Goal: Task Accomplishment & Management: Complete application form

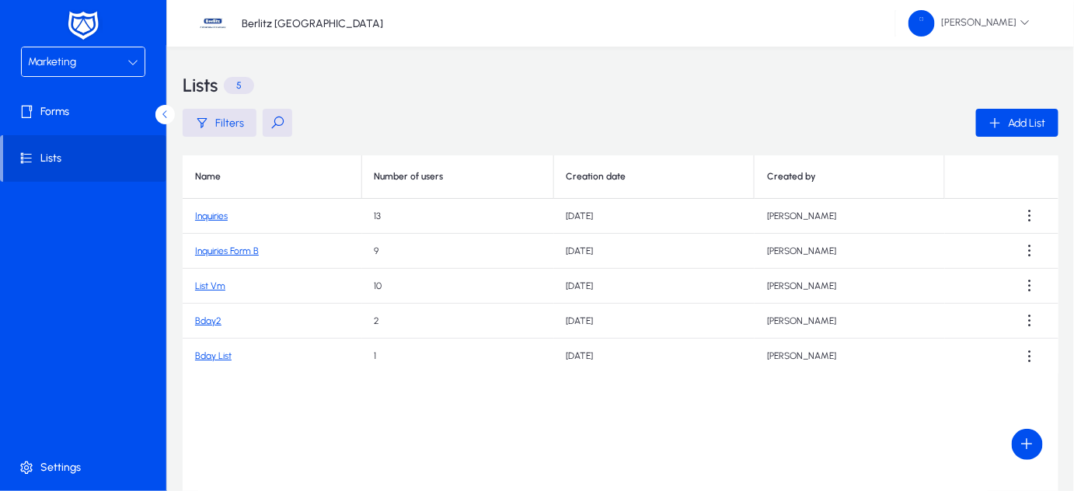
click at [124, 64] on div "Marketing" at bounding box center [77, 62] width 99 height 20
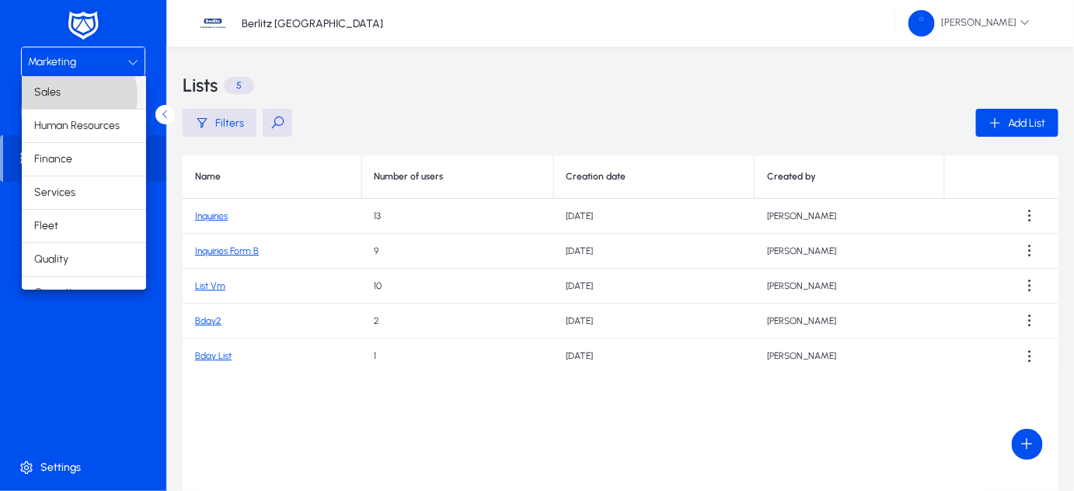
click at [55, 96] on span "Sales" at bounding box center [47, 92] width 26 height 19
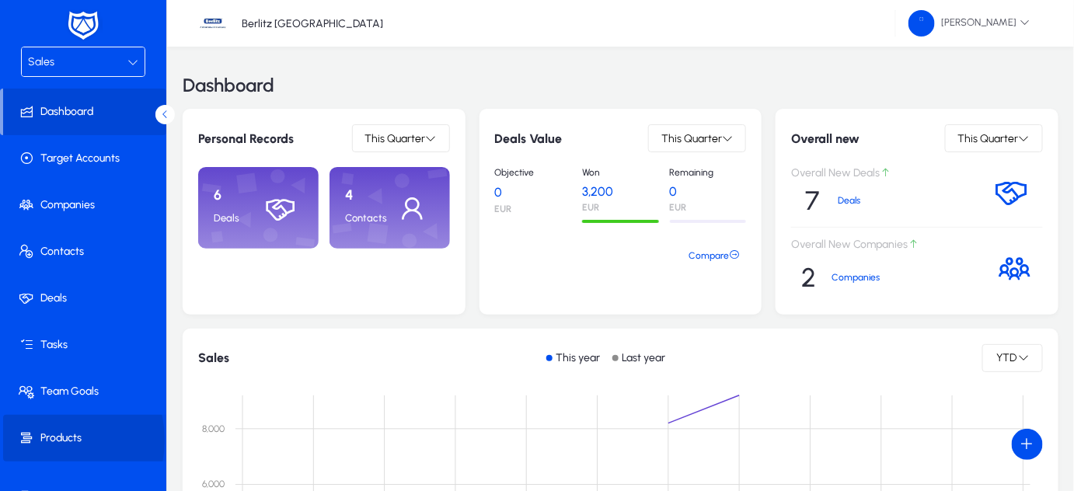
click at [48, 440] on span "Products" at bounding box center [86, 439] width 166 height 16
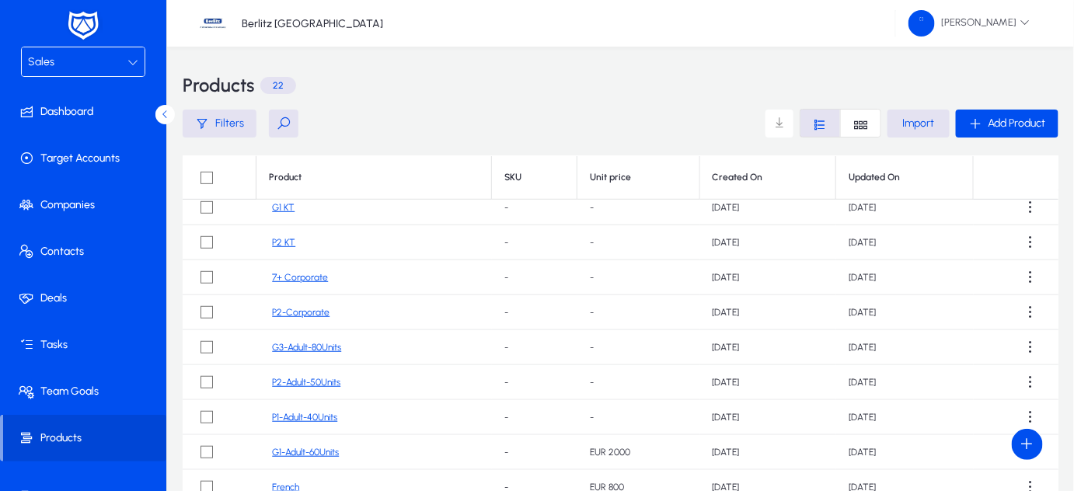
scroll to position [327, 0]
click at [309, 414] on link "P1-Adult-40Units" at bounding box center [304, 415] width 65 height 12
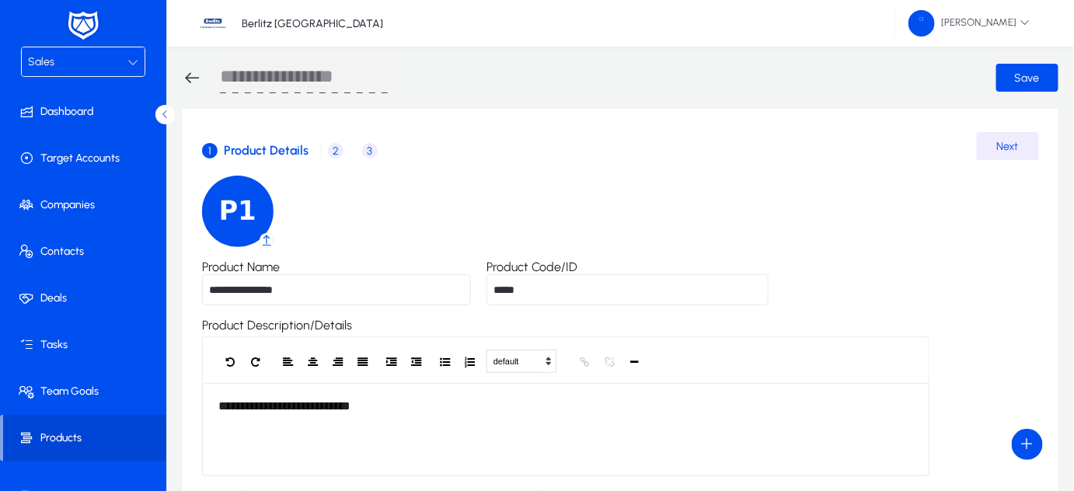
click at [331, 149] on span "2" at bounding box center [336, 151] width 16 height 16
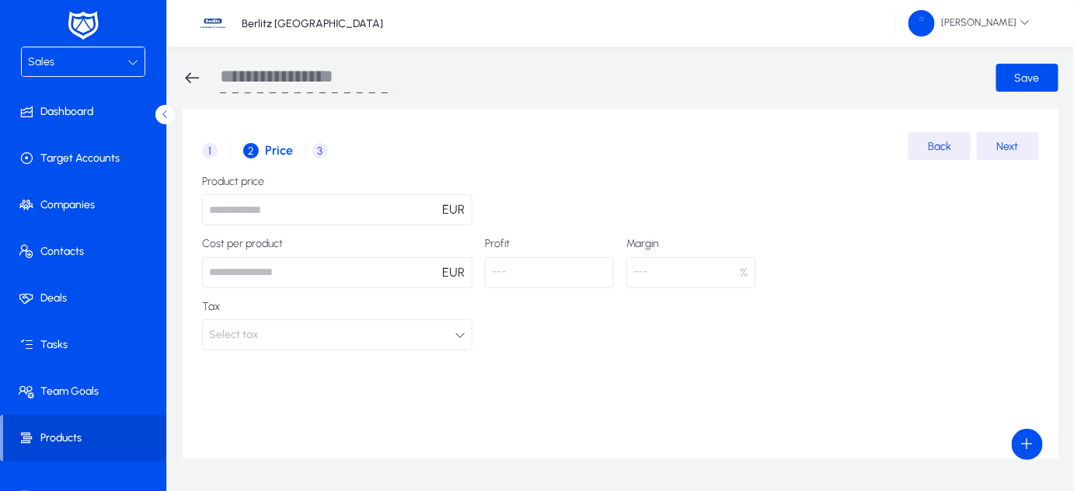
click at [329, 213] on input "number" at bounding box center [337, 209] width 271 height 31
type input "**"
click at [568, 202] on div "Product price ** EUR Cost per product EUR Profit --- Margin --- % Tax Select tax" at bounding box center [620, 263] width 837 height 175
click at [322, 149] on span "3" at bounding box center [320, 151] width 16 height 16
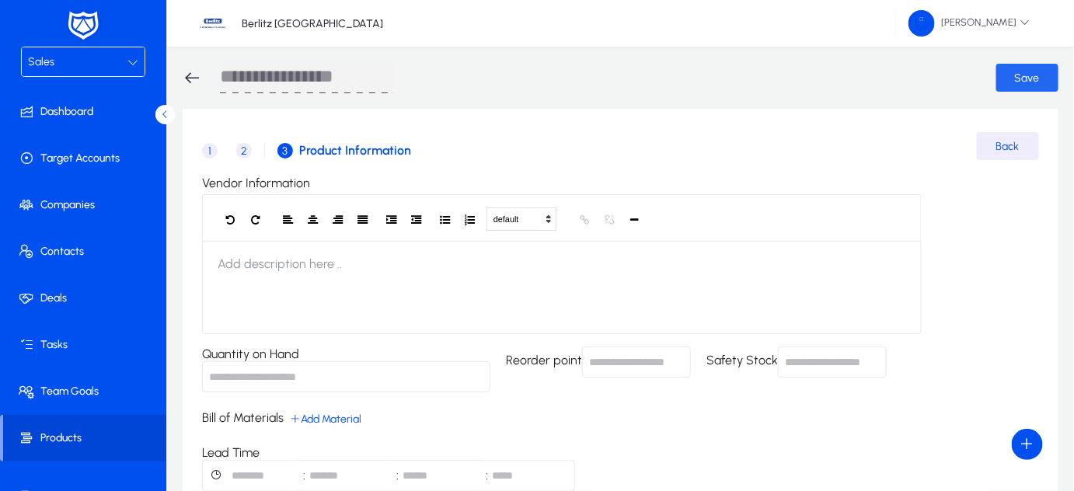
click at [1034, 73] on span "Save" at bounding box center [1027, 78] width 25 height 13
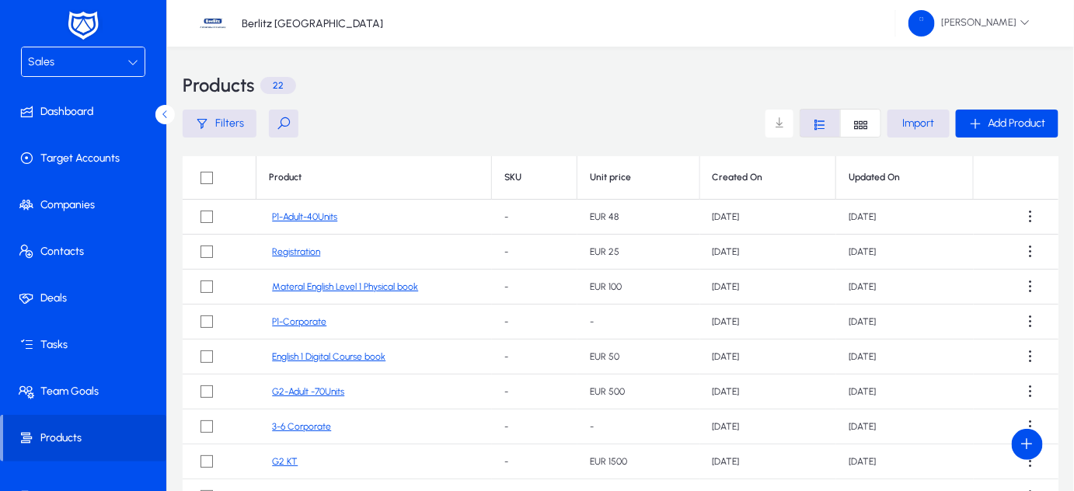
click at [298, 322] on link "P1-Corporate" at bounding box center [299, 322] width 54 height 12
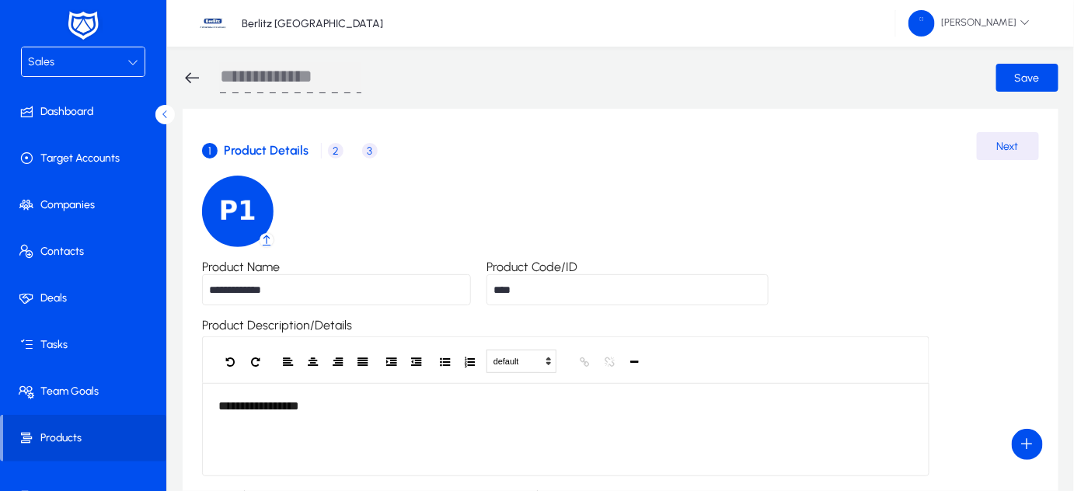
click at [337, 148] on span "2" at bounding box center [336, 151] width 16 height 16
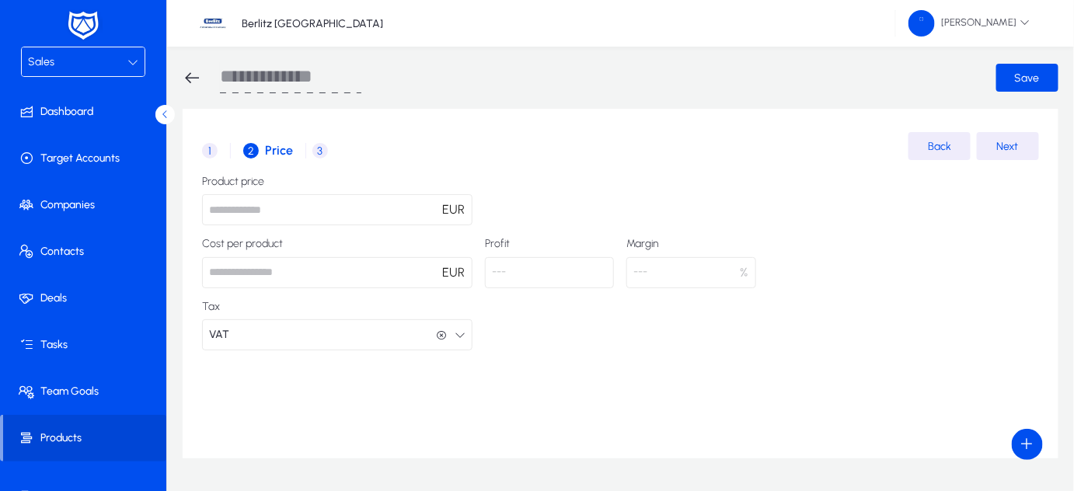
click at [342, 204] on input "*" at bounding box center [337, 209] width 271 height 31
type input "**"
click at [321, 152] on span "3" at bounding box center [320, 151] width 16 height 16
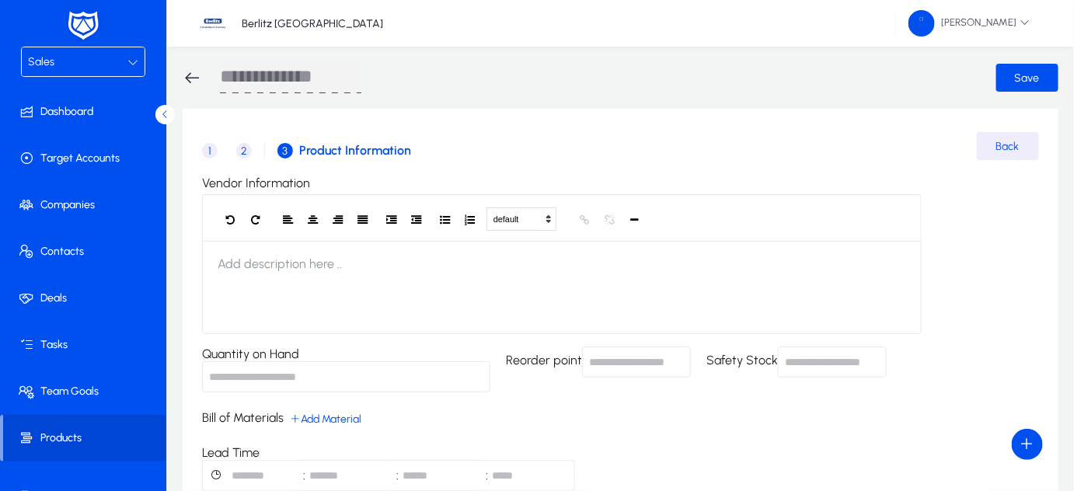
click at [242, 148] on span "2" at bounding box center [244, 151] width 16 height 16
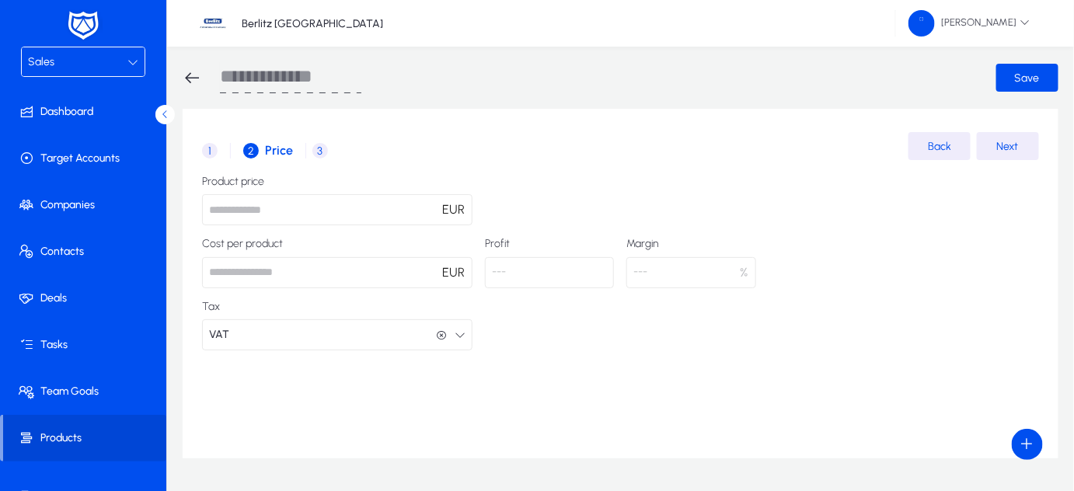
click at [318, 151] on span "3" at bounding box center [320, 151] width 16 height 16
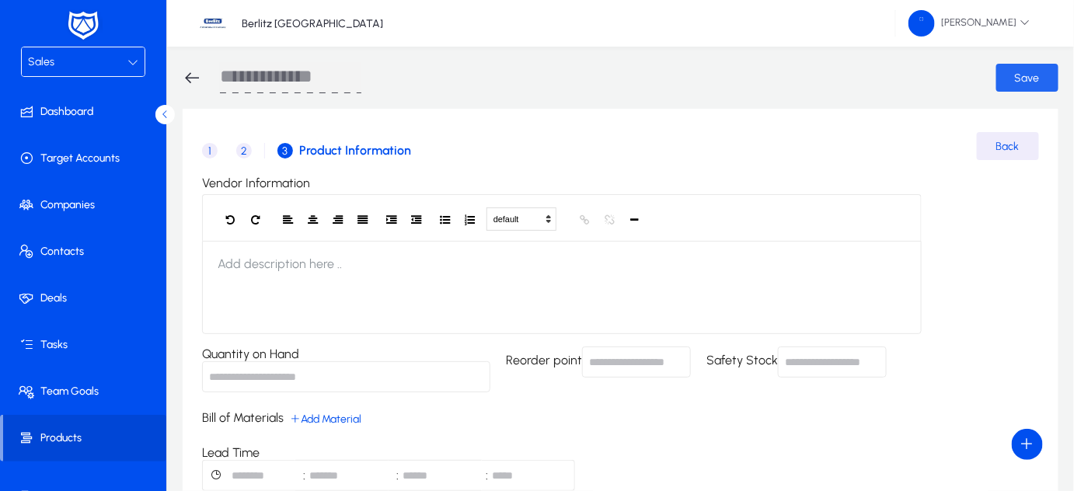
click at [1024, 83] on span "Save" at bounding box center [1027, 78] width 25 height 13
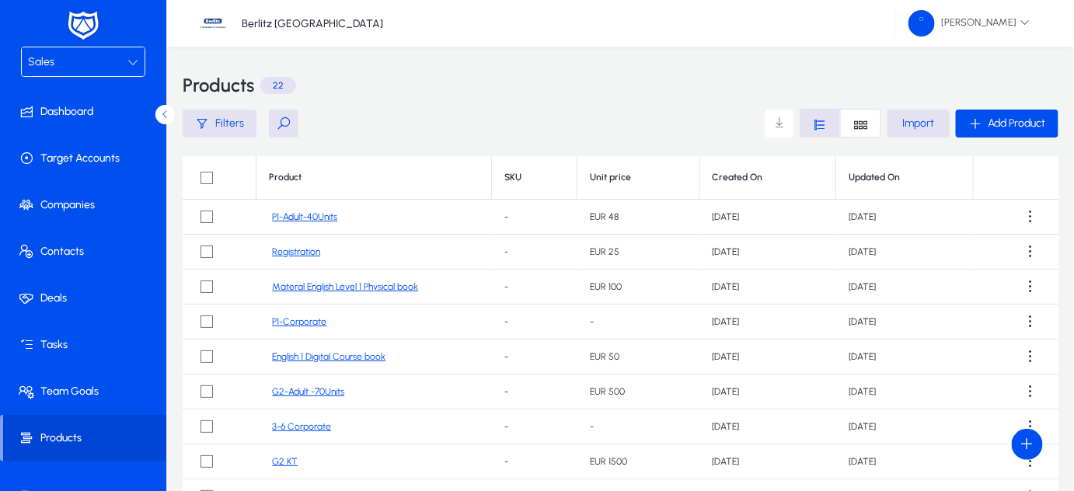
click at [304, 217] on link "P1-Adult-40Units" at bounding box center [304, 217] width 65 height 12
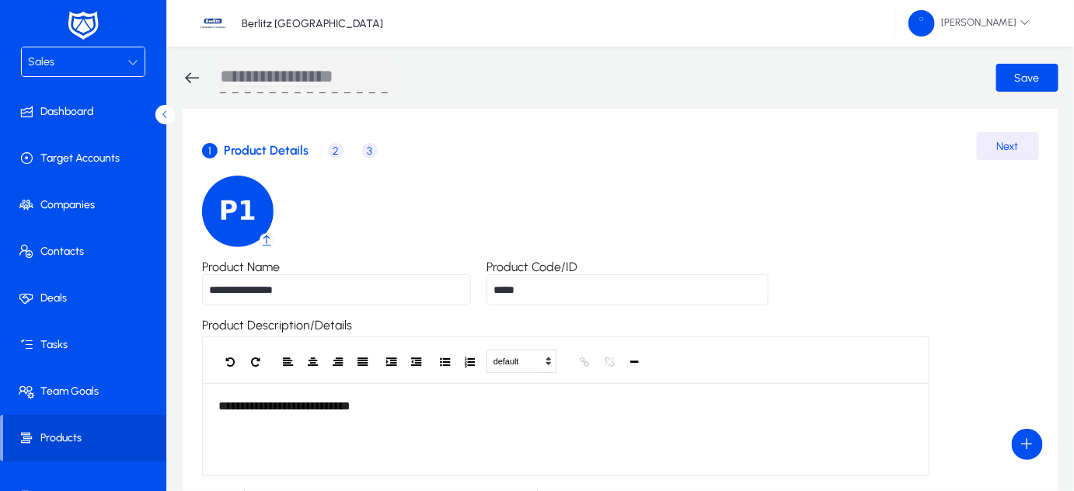
click at [331, 148] on span "2" at bounding box center [336, 151] width 16 height 16
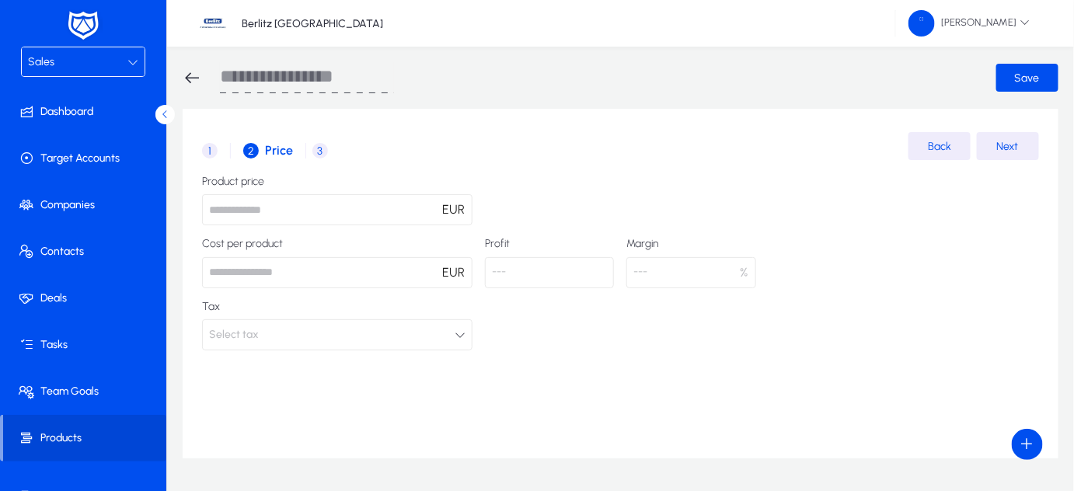
click at [454, 335] on button "Select tax" at bounding box center [337, 334] width 271 height 31
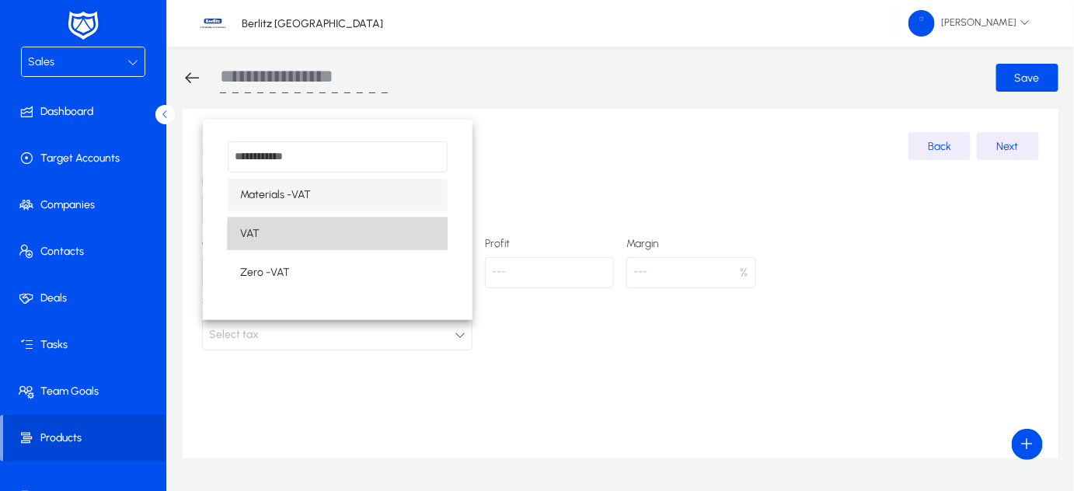
click at [347, 240] on mat-option "VAT" at bounding box center [338, 234] width 220 height 33
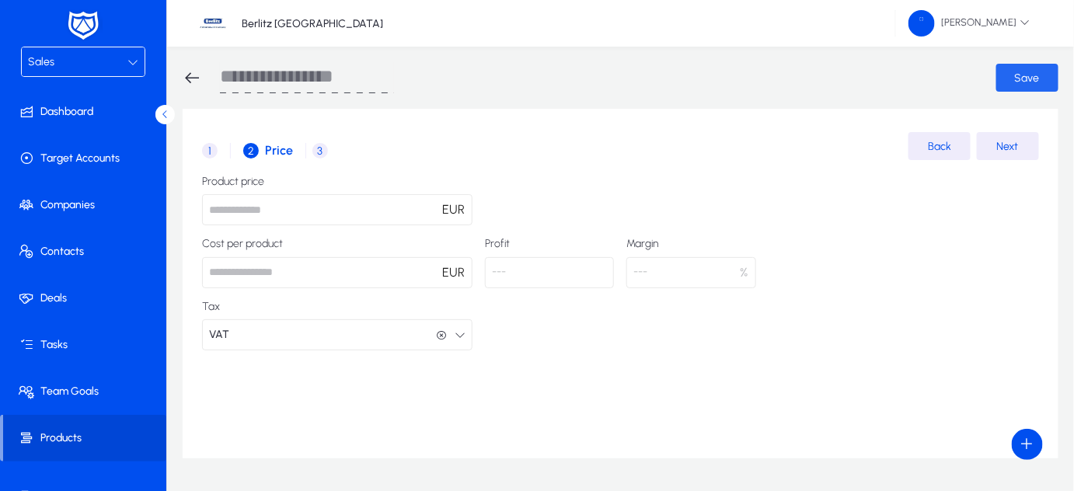
click at [1017, 75] on span "Save" at bounding box center [1027, 78] width 25 height 13
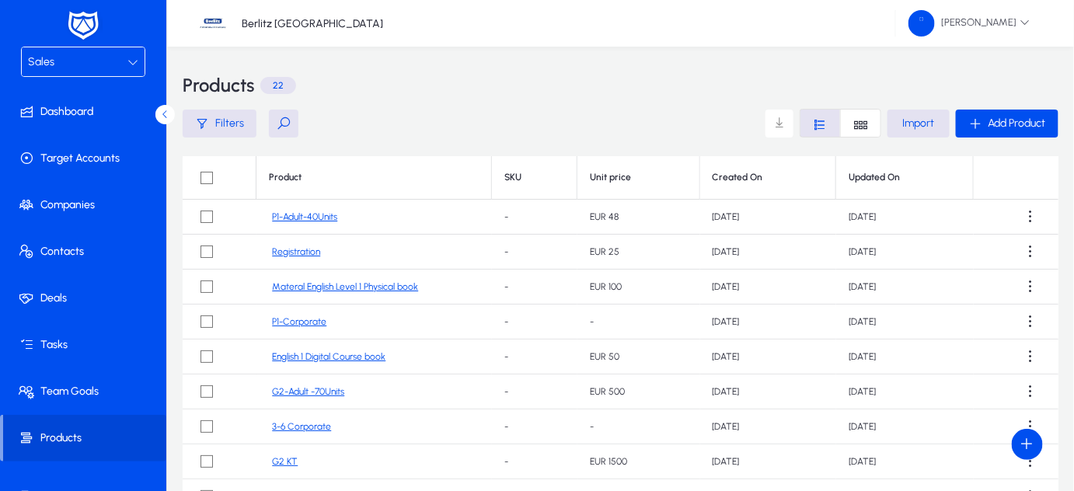
click at [300, 323] on link "P1-Corporate" at bounding box center [299, 322] width 54 height 12
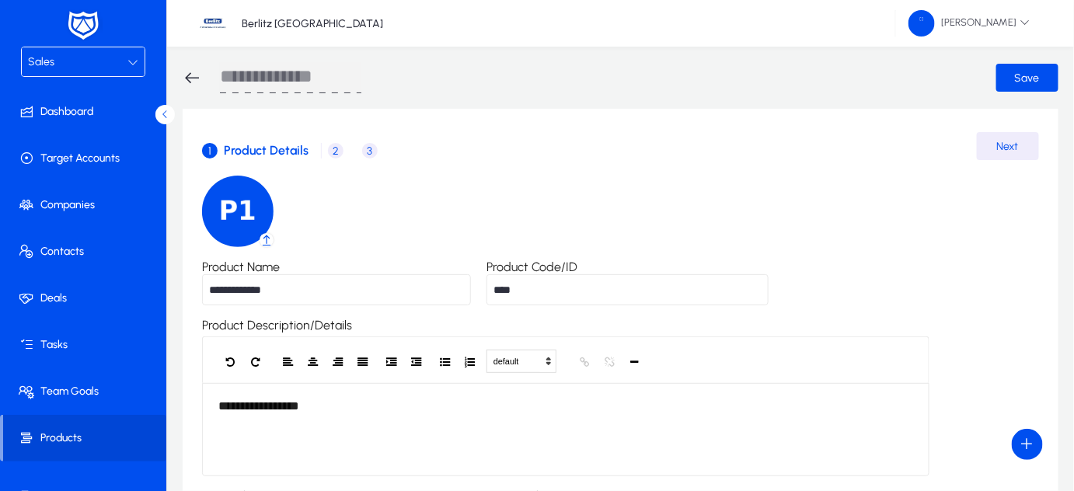
click at [336, 151] on span "2" at bounding box center [336, 151] width 16 height 16
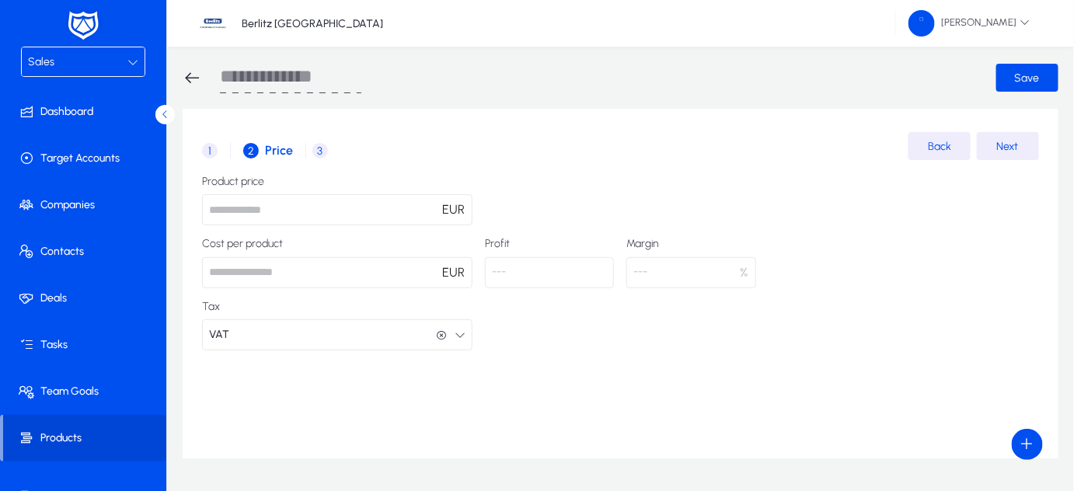
click at [329, 211] on input "*" at bounding box center [337, 209] width 271 height 31
type input "**"
click at [543, 191] on div "Product price ** EUR Cost per product EUR Profit --- Margin --- % Tax VAT VAT" at bounding box center [620, 263] width 837 height 175
click at [1030, 82] on span "Save" at bounding box center [1027, 78] width 25 height 13
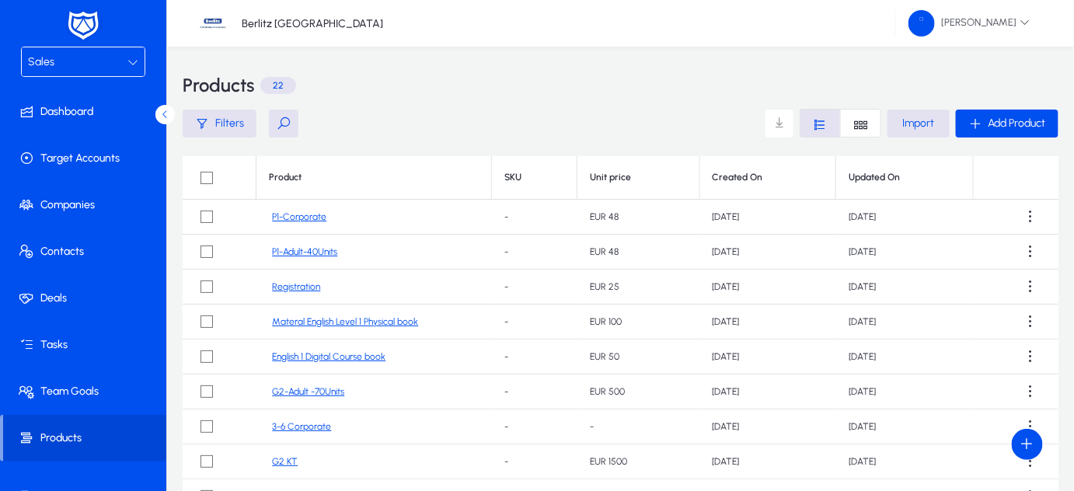
click at [134, 68] on div at bounding box center [132, 62] width 11 height 19
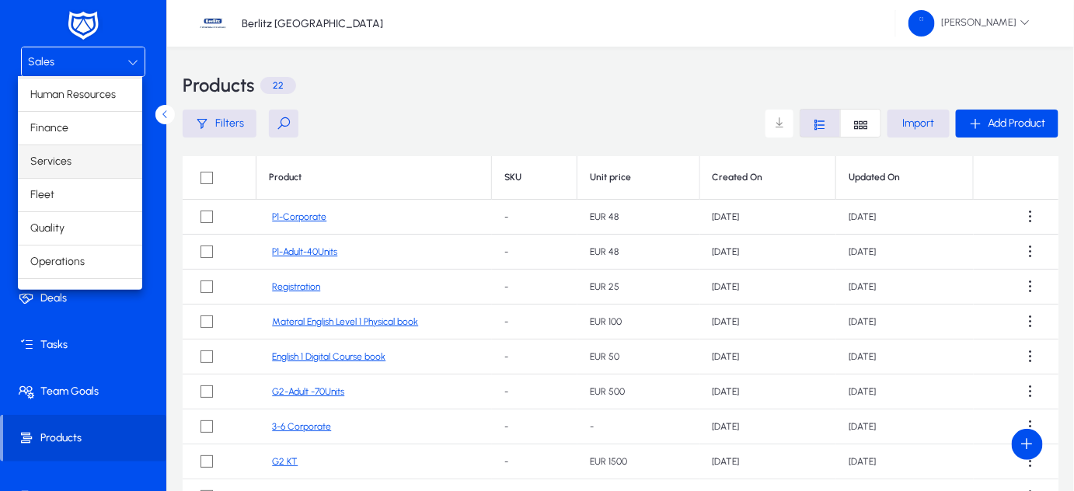
scroll to position [51, 0]
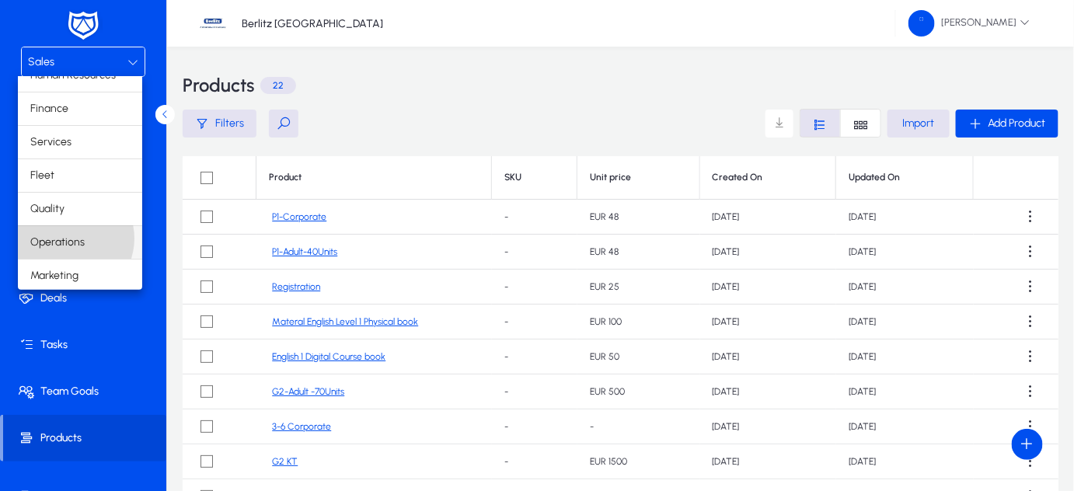
click at [68, 237] on span "Operations" at bounding box center [57, 242] width 54 height 19
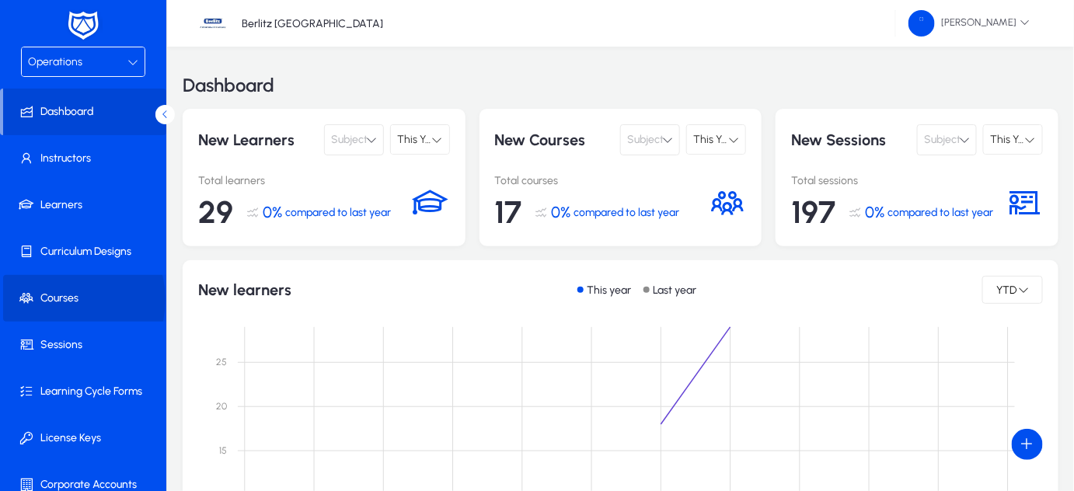
click at [61, 299] on span "Courses" at bounding box center [86, 299] width 166 height 16
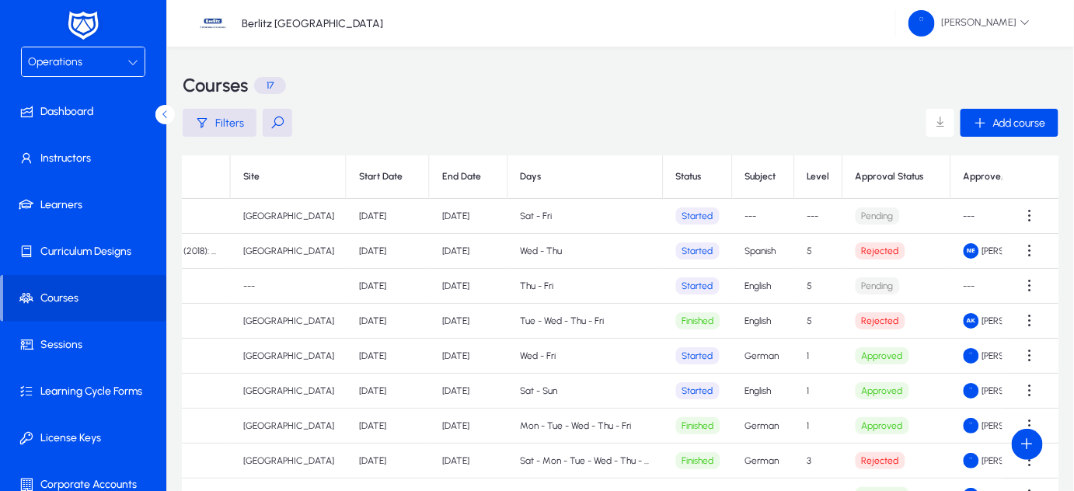
scroll to position [0, 685]
click at [1024, 217] on span at bounding box center [1030, 216] width 31 height 31
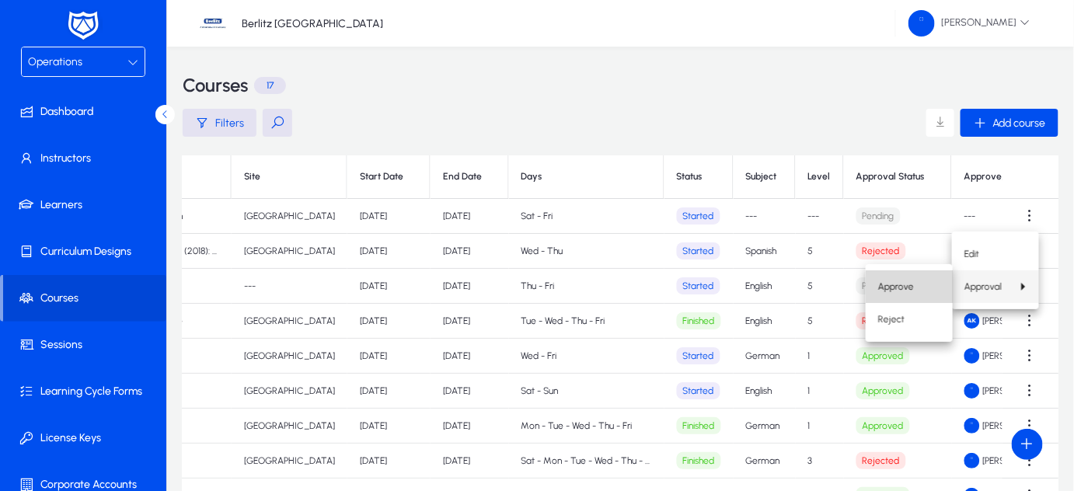
click at [907, 291] on span "Approve" at bounding box center [909, 287] width 62 height 14
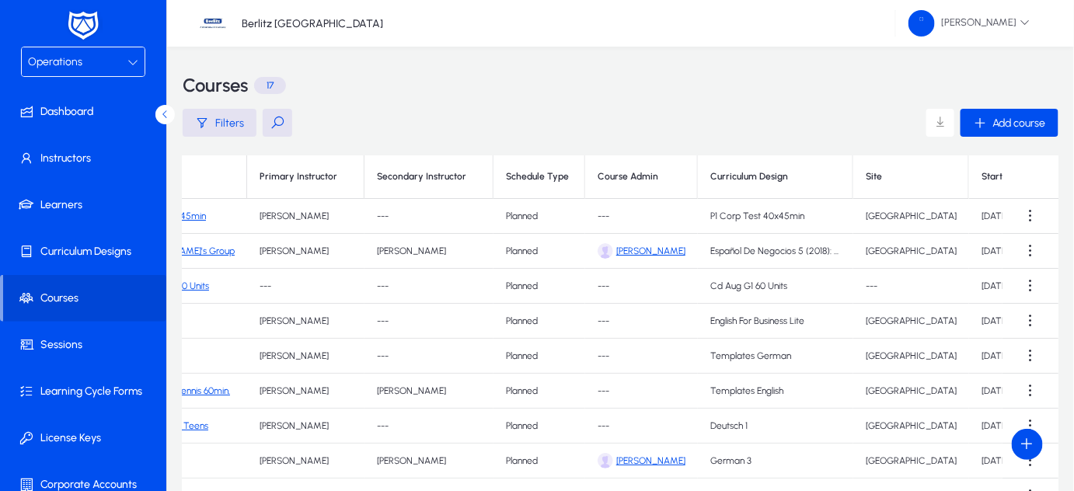
scroll to position [0, 0]
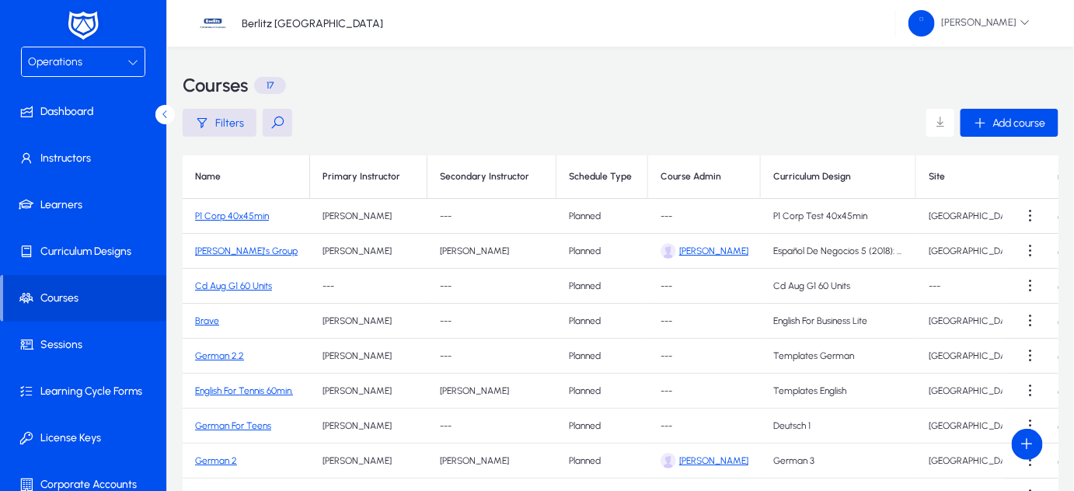
click at [251, 215] on link "P1 Corp 40x45min" at bounding box center [232, 216] width 74 height 11
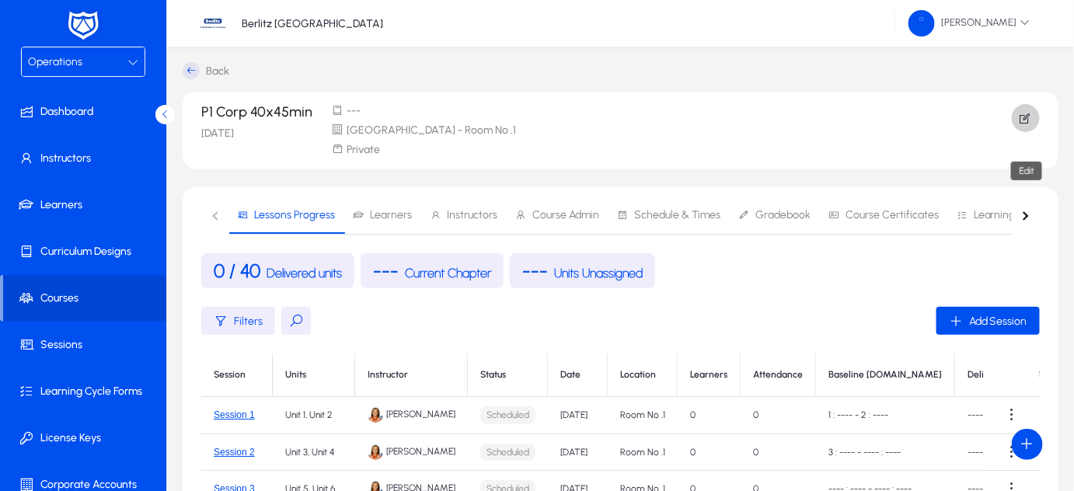
click at [1024, 120] on icon "button" at bounding box center [1026, 118] width 14 height 14
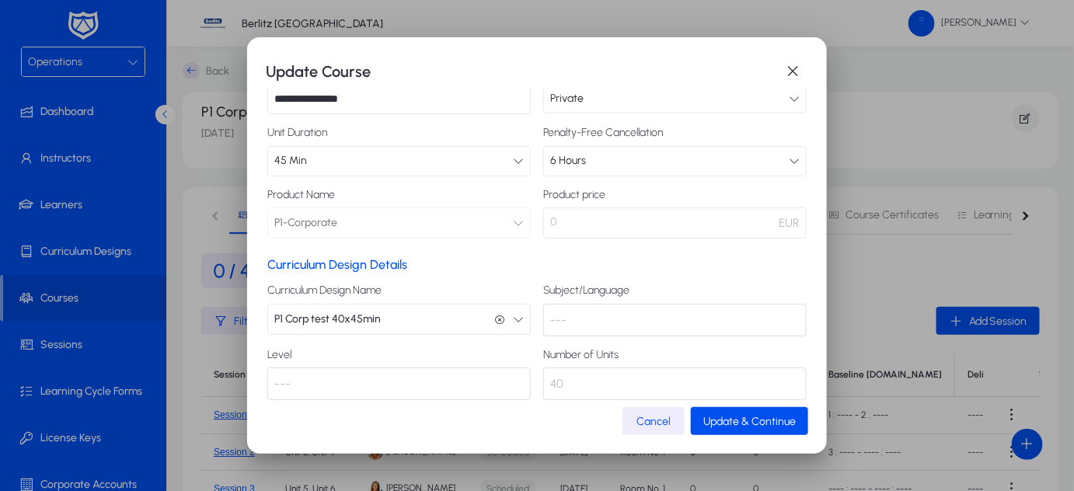
scroll to position [126, 0]
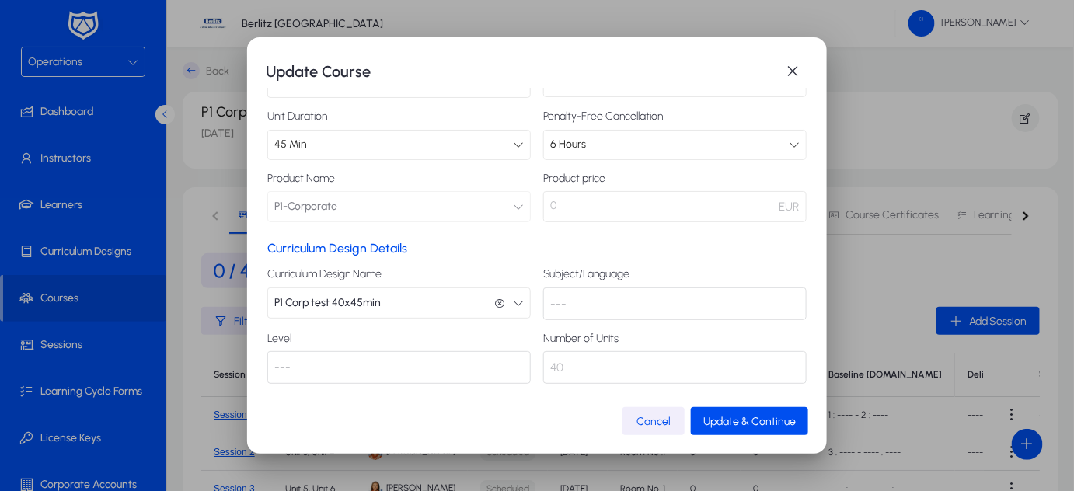
click at [640, 415] on span "Cancel" at bounding box center [654, 421] width 34 height 13
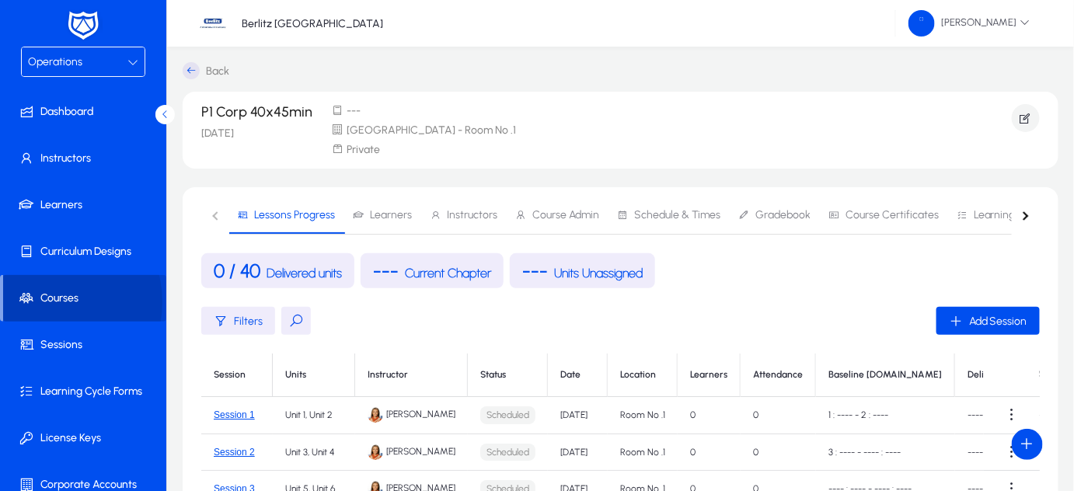
click at [45, 302] on span "Courses" at bounding box center [84, 299] width 163 height 16
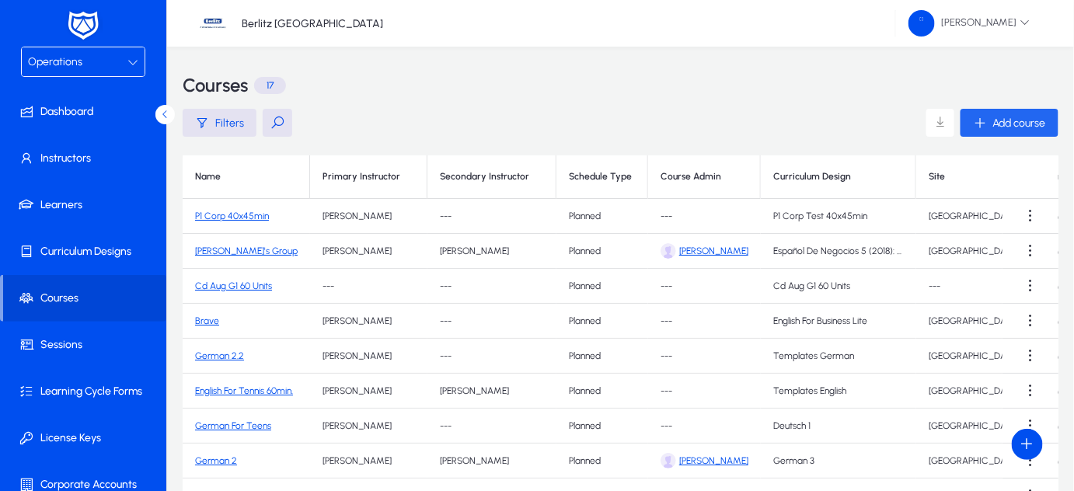
click at [989, 125] on div "Add course" at bounding box center [1009, 123] width 73 height 14
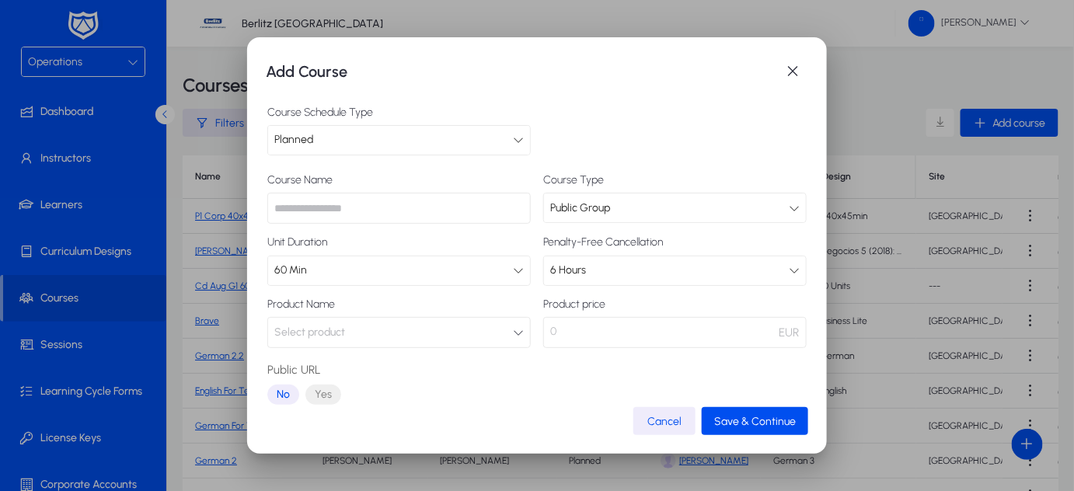
click at [343, 204] on input "text" at bounding box center [399, 208] width 264 height 31
type input "**********"
click at [513, 269] on icon at bounding box center [518, 270] width 11 height 11
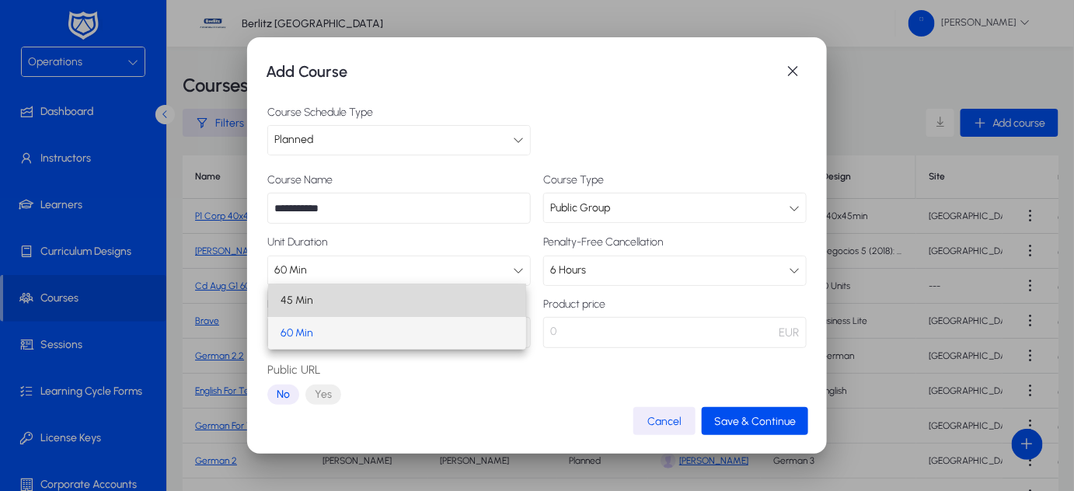
click at [452, 309] on mat-option "45 Min" at bounding box center [397, 300] width 258 height 33
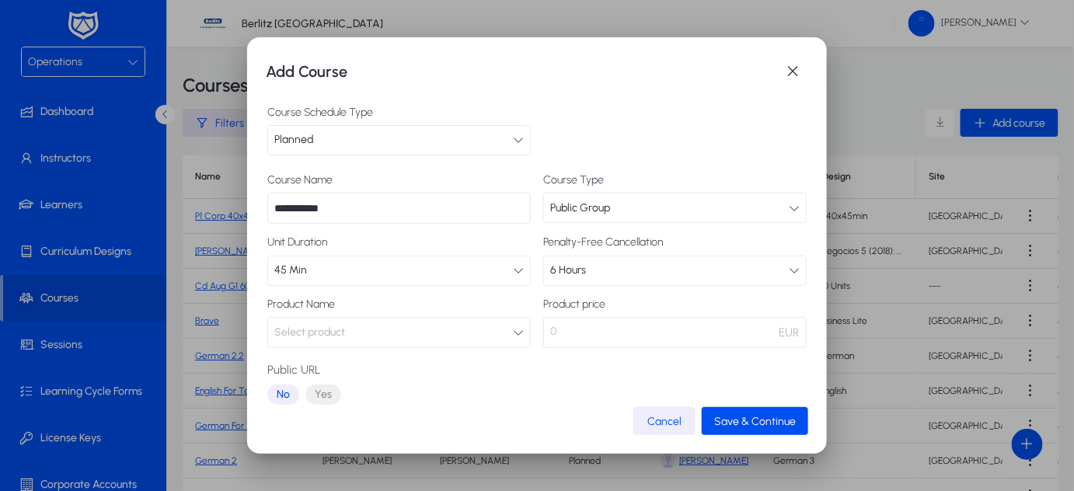
click at [789, 204] on icon at bounding box center [794, 208] width 11 height 11
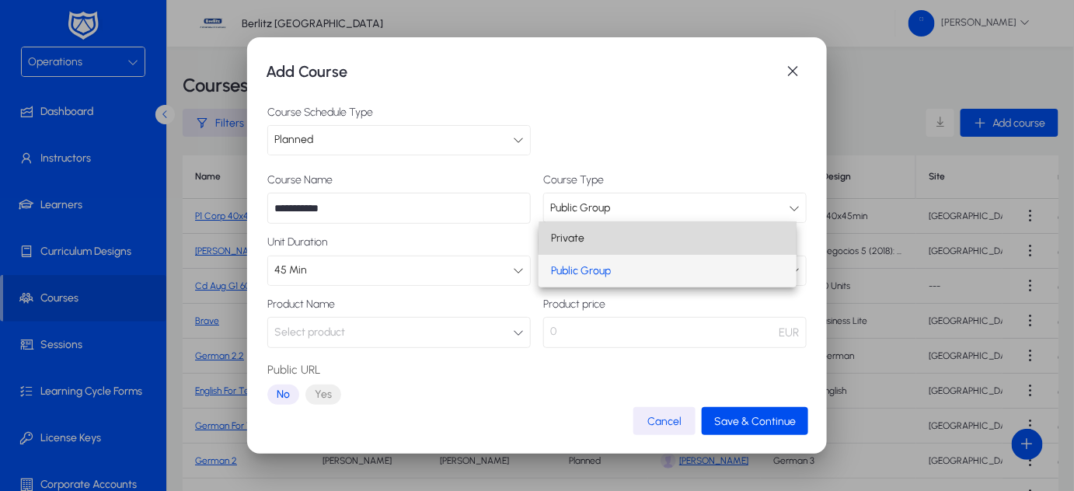
click at [709, 243] on mat-option "Private" at bounding box center [668, 238] width 258 height 33
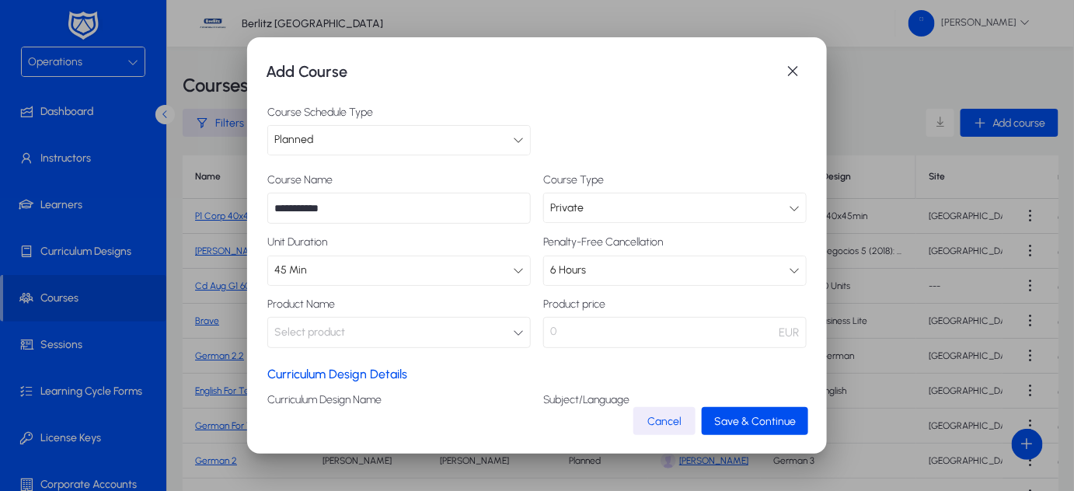
click at [500, 332] on button "Select product" at bounding box center [399, 332] width 264 height 31
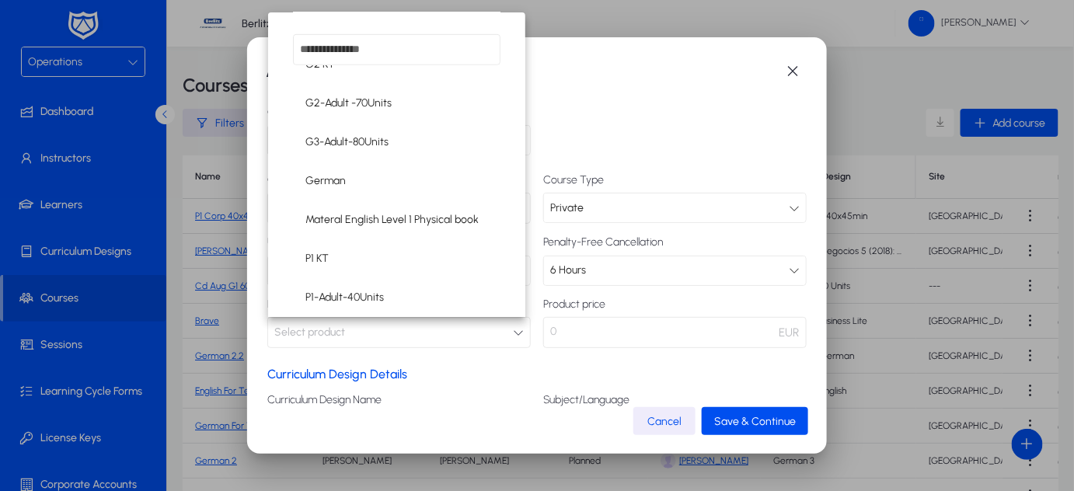
scroll to position [377, 0]
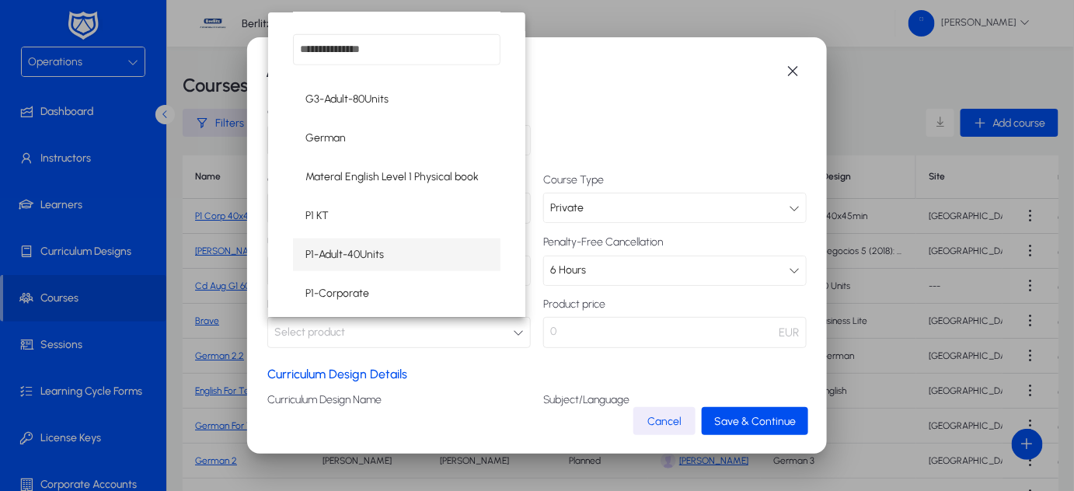
click at [358, 253] on span "P1-Adult-40Units" at bounding box center [344, 255] width 79 height 19
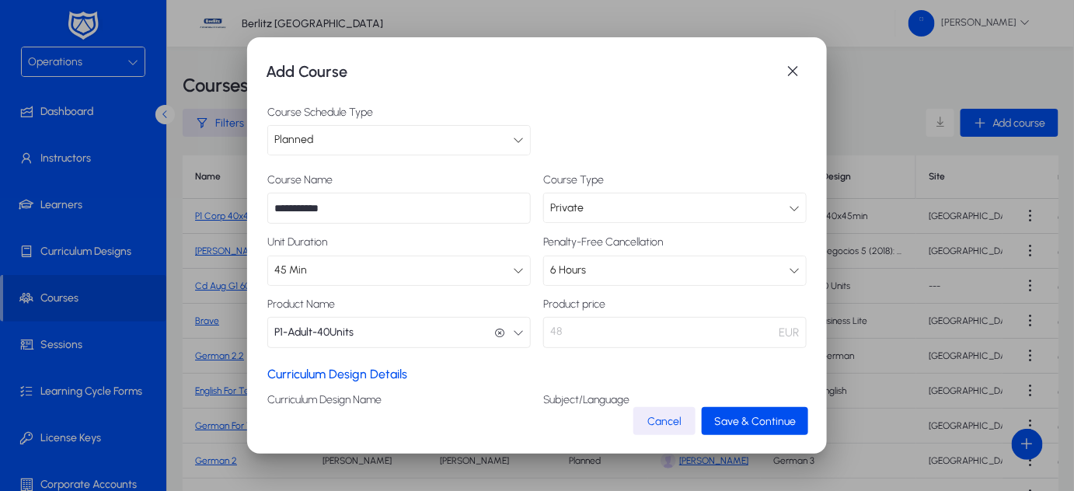
click at [473, 381] on div "Curriculum Design Details Curriculum Design Name Select curriculum Subject/Lang…" at bounding box center [536, 438] width 539 height 143
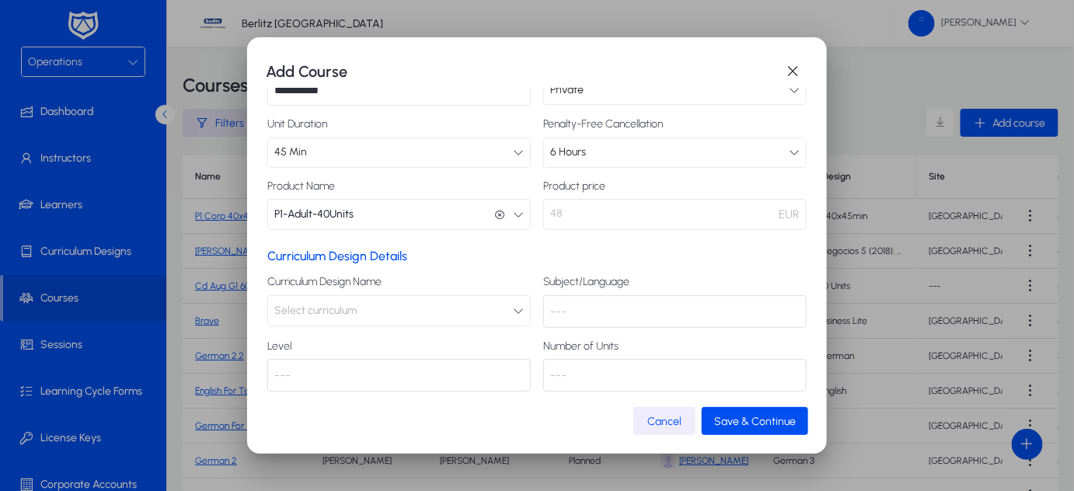
scroll to position [126, 0]
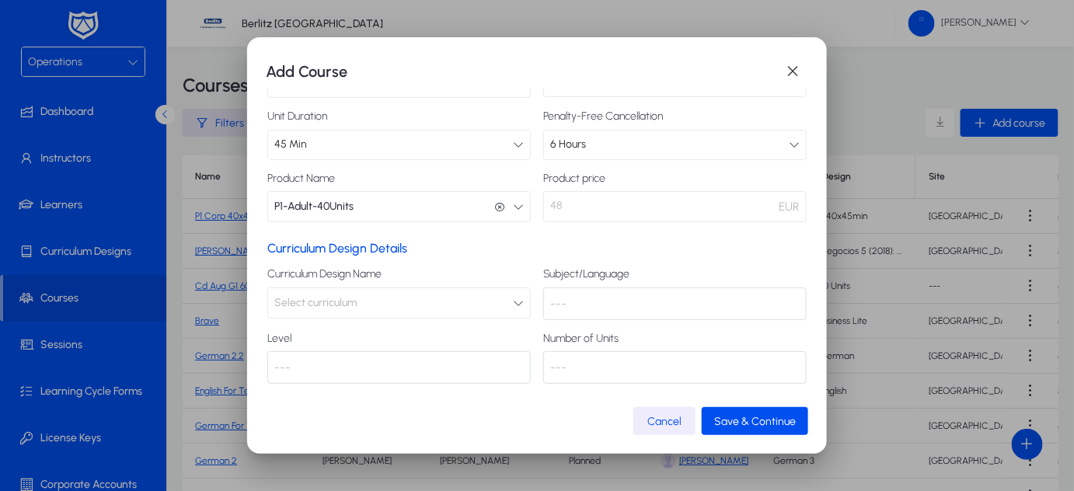
click at [513, 302] on icon "button" at bounding box center [518, 303] width 11 height 11
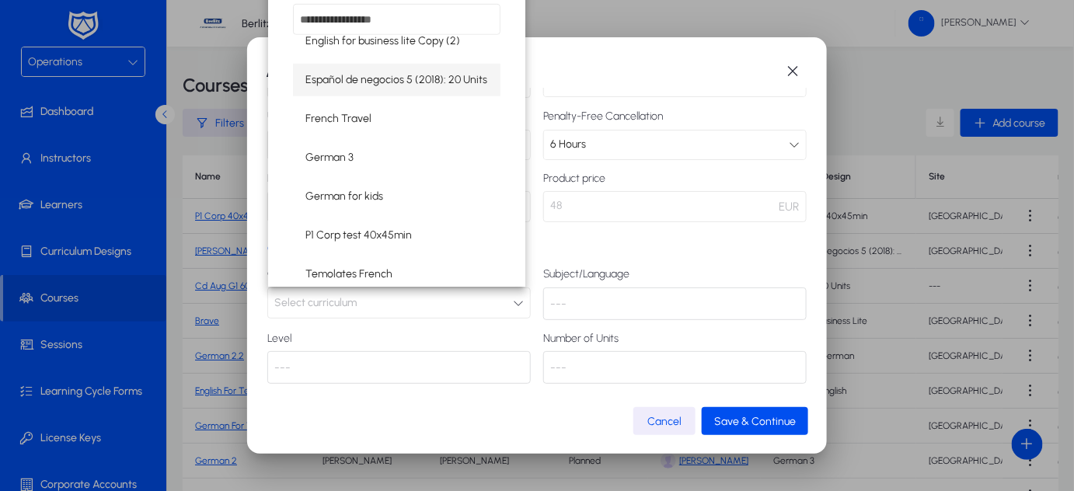
scroll to position [333, 0]
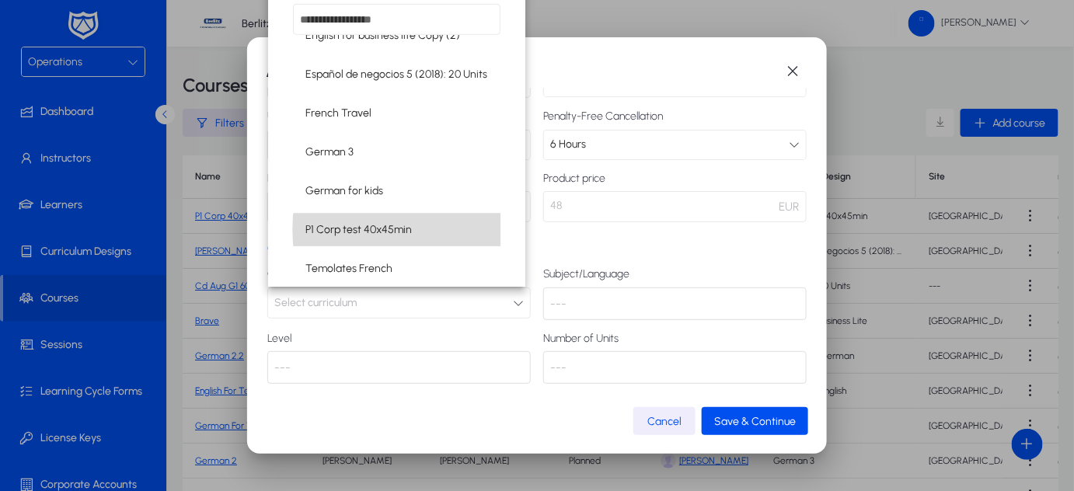
click at [419, 229] on mat-option "P1 Corp test 40x45min" at bounding box center [397, 230] width 208 height 33
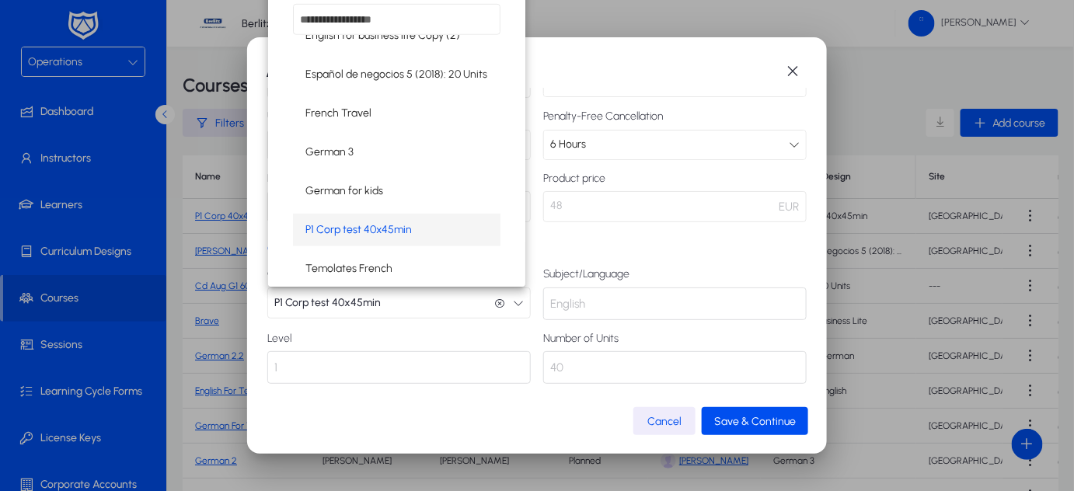
scroll to position [0, 0]
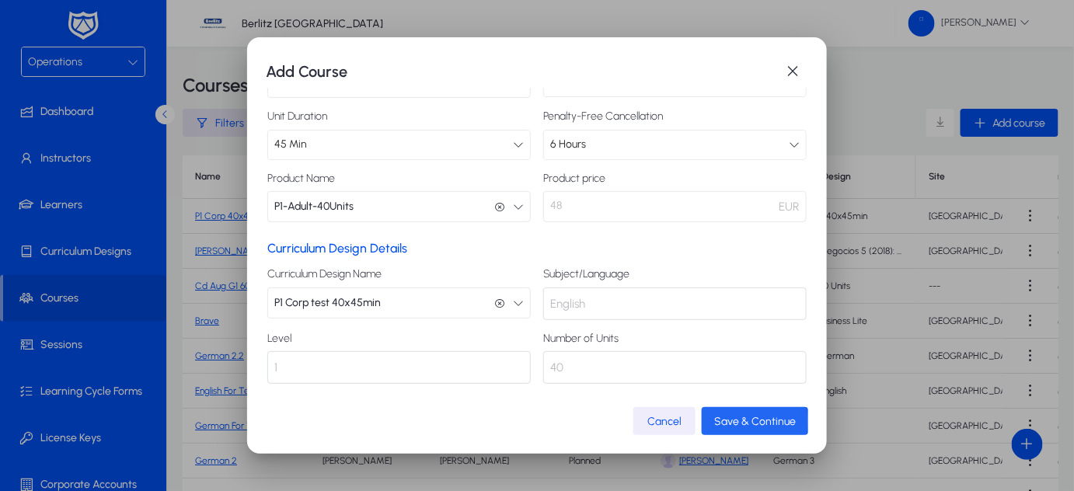
click at [756, 421] on span "Save & Continue" at bounding box center [755, 421] width 82 height 13
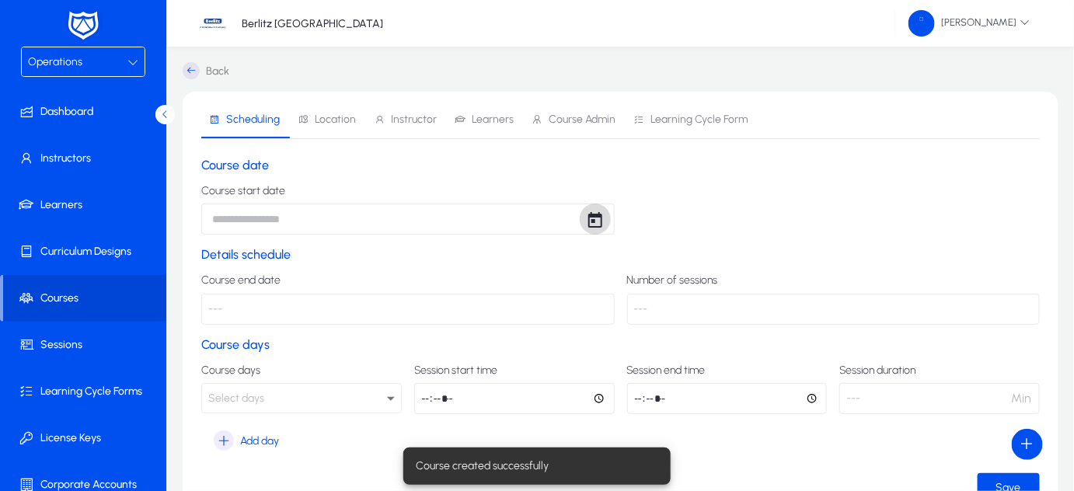
click at [595, 222] on span "Open calendar" at bounding box center [595, 219] width 31 height 31
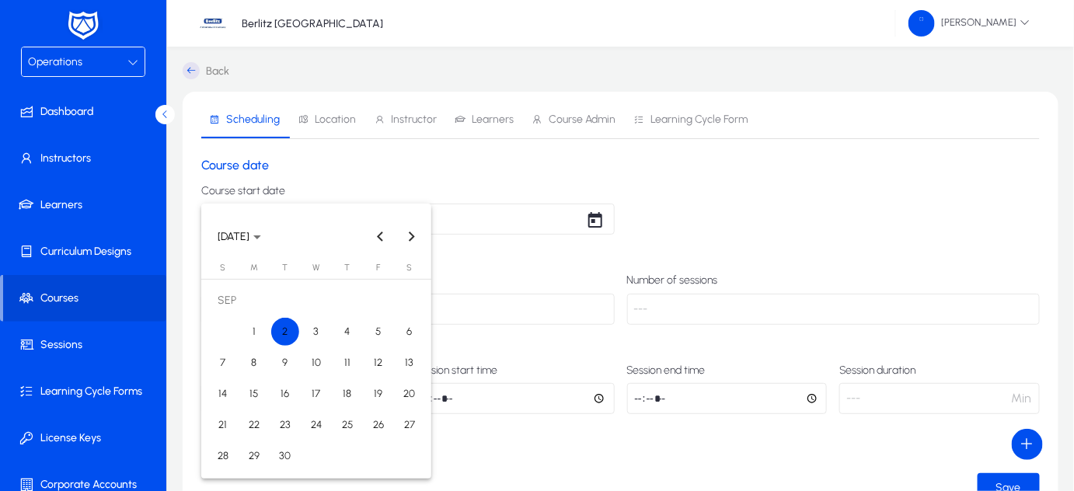
click at [284, 335] on span "2" at bounding box center [285, 332] width 28 height 28
type input "**********"
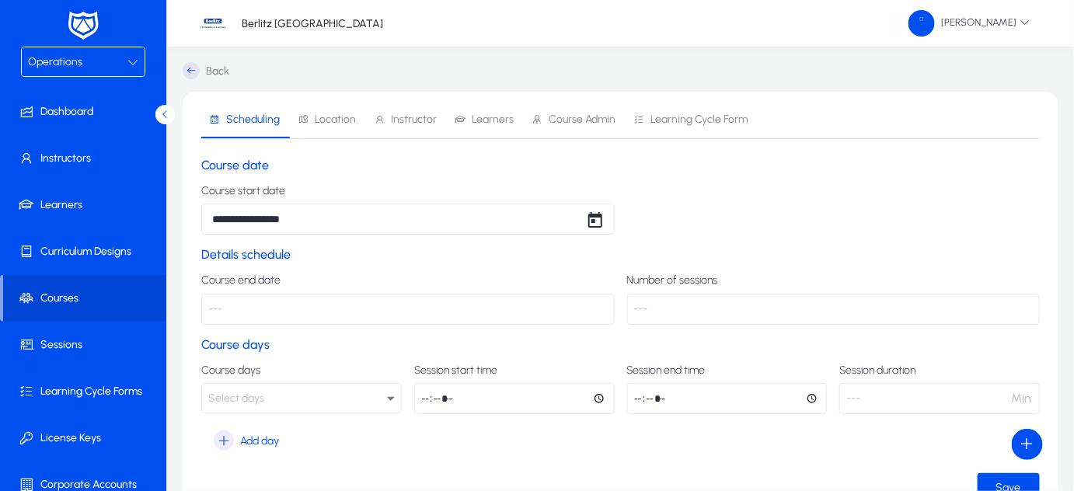
click at [271, 309] on p "---" at bounding box center [408, 309] width 414 height 31
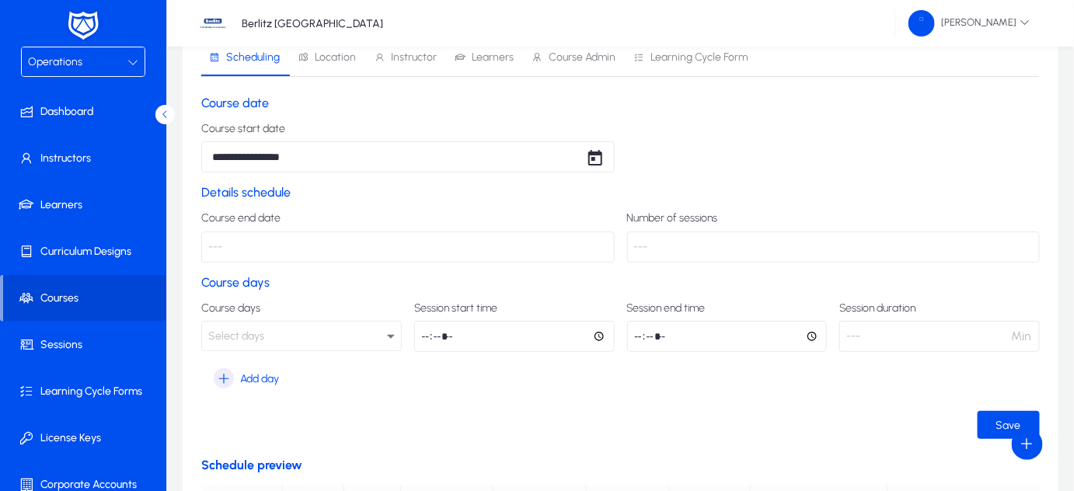
click at [393, 339] on icon at bounding box center [391, 336] width 19 height 19
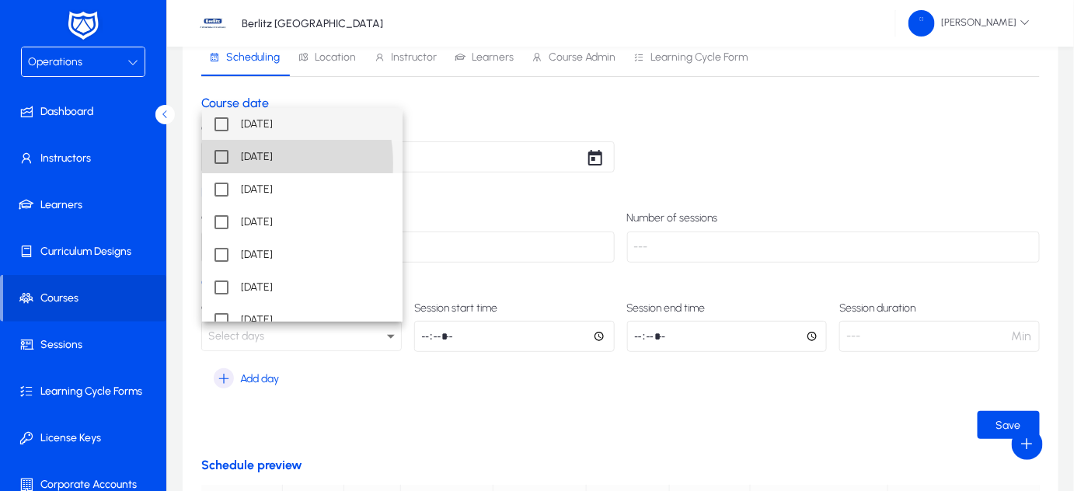
click at [225, 164] on mat-option "[DATE]" at bounding box center [302, 157] width 201 height 33
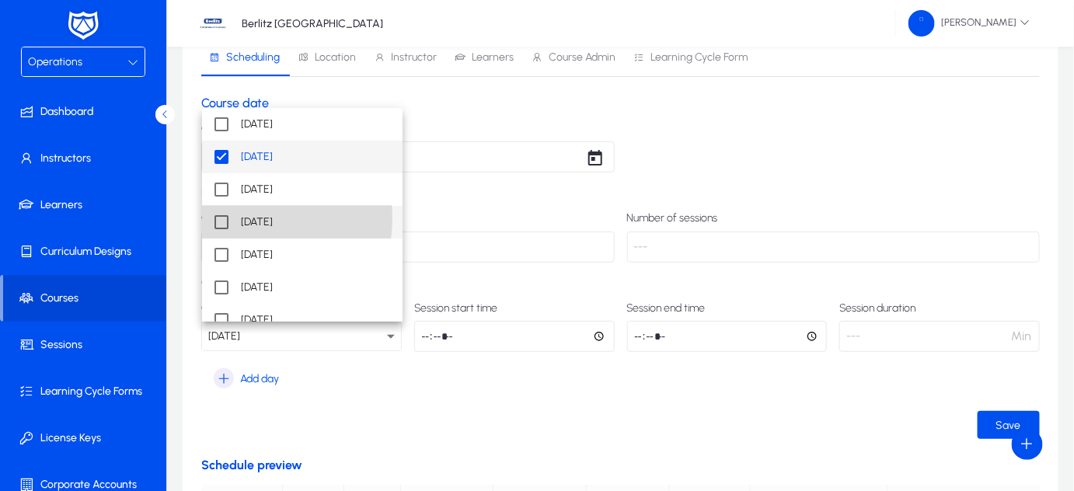
click at [222, 218] on mat-pseudo-checkbox at bounding box center [222, 222] width 14 height 14
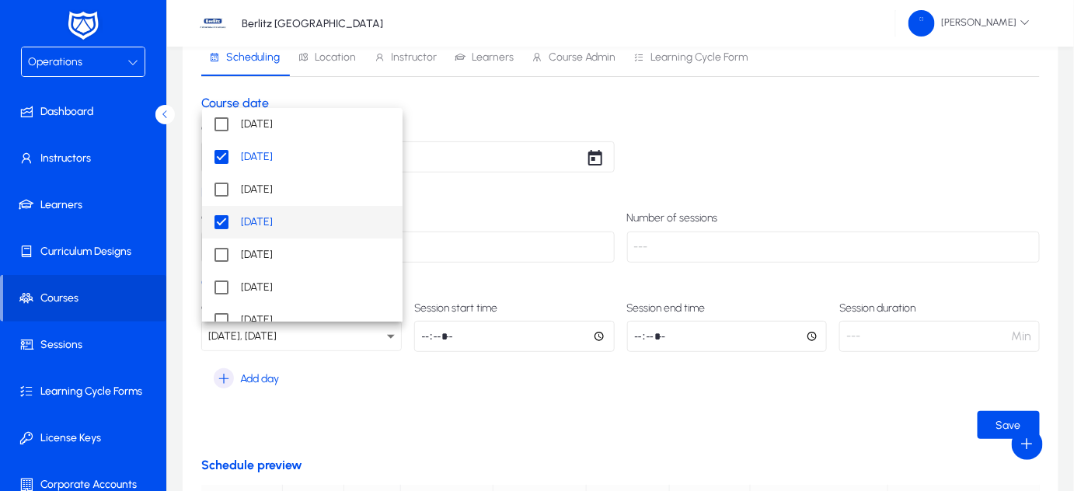
click at [428, 333] on div at bounding box center [537, 245] width 1074 height 491
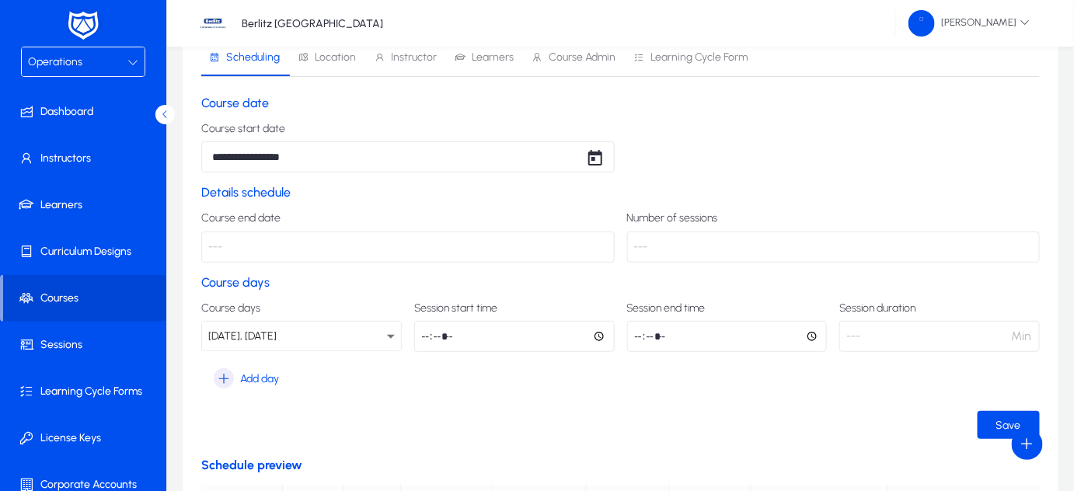
click at [436, 340] on input "time" at bounding box center [514, 336] width 201 height 31
type input "*****"
click at [860, 340] on p "---" at bounding box center [940, 336] width 201 height 31
click at [626, 337] on div "Course days [DATE], [DATE] Session start time ***** Session end time Session du…" at bounding box center [620, 327] width 839 height 50
click at [635, 337] on input "time" at bounding box center [727, 336] width 201 height 31
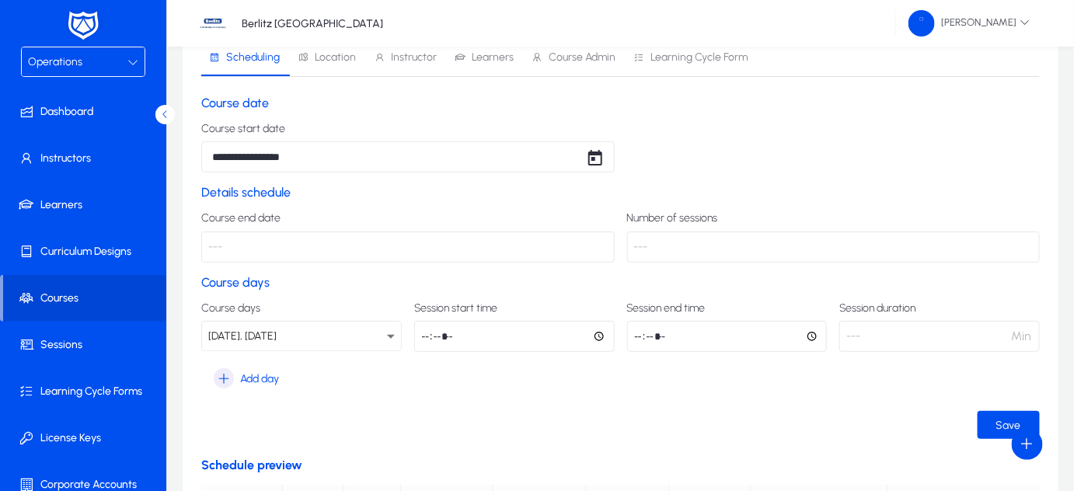
type input "*****"
click at [595, 417] on ui-button "Save" at bounding box center [620, 425] width 839 height 28
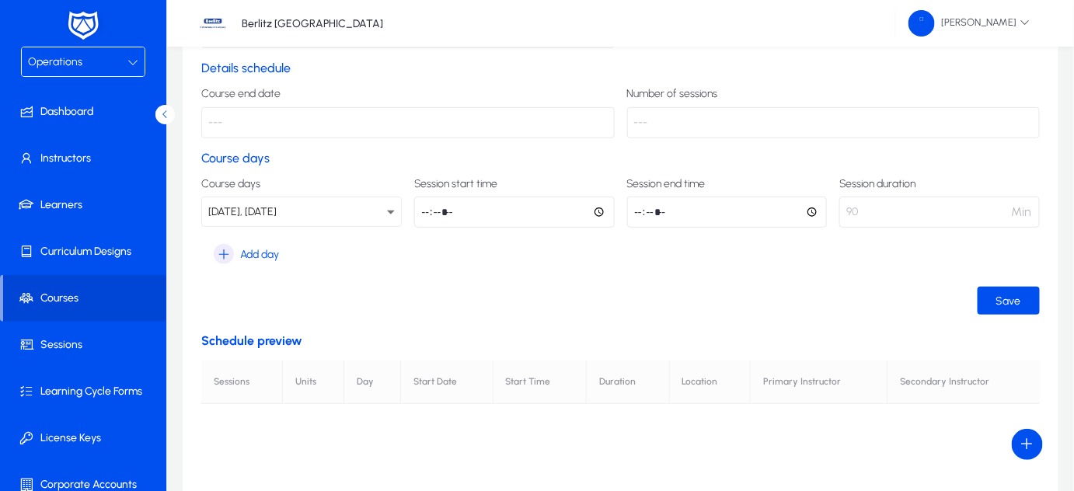
scroll to position [194, 0]
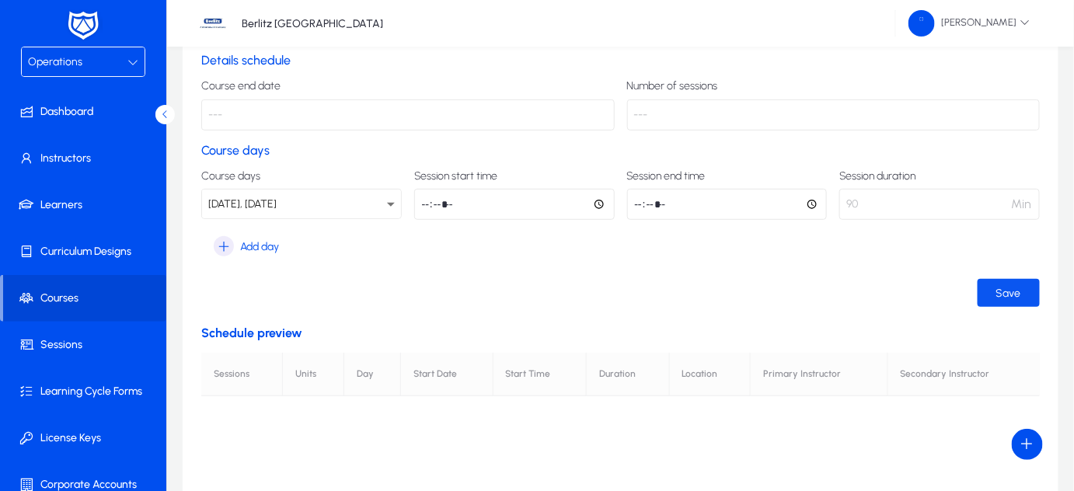
click at [1018, 289] on span "Save" at bounding box center [1009, 293] width 25 height 13
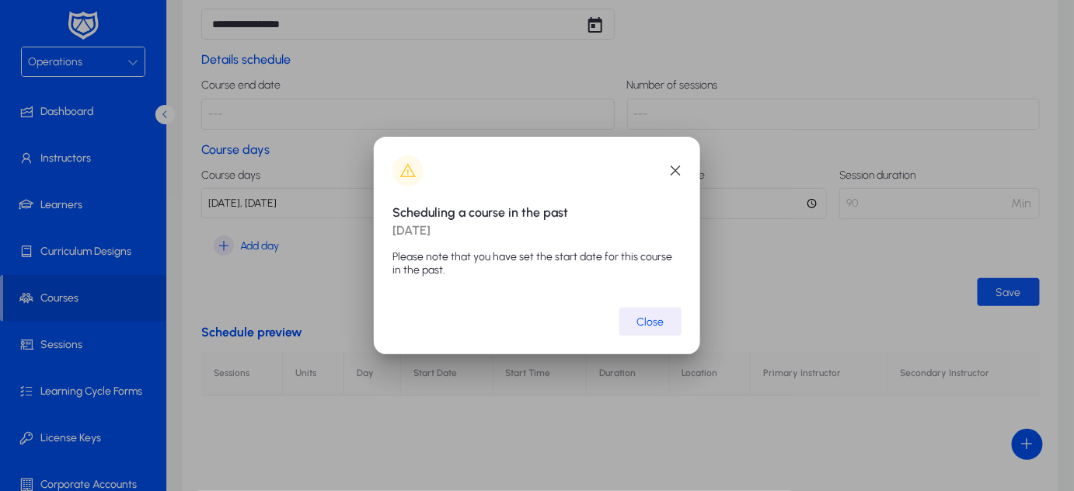
scroll to position [0, 0]
click at [648, 323] on span "Close" at bounding box center [650, 322] width 27 height 13
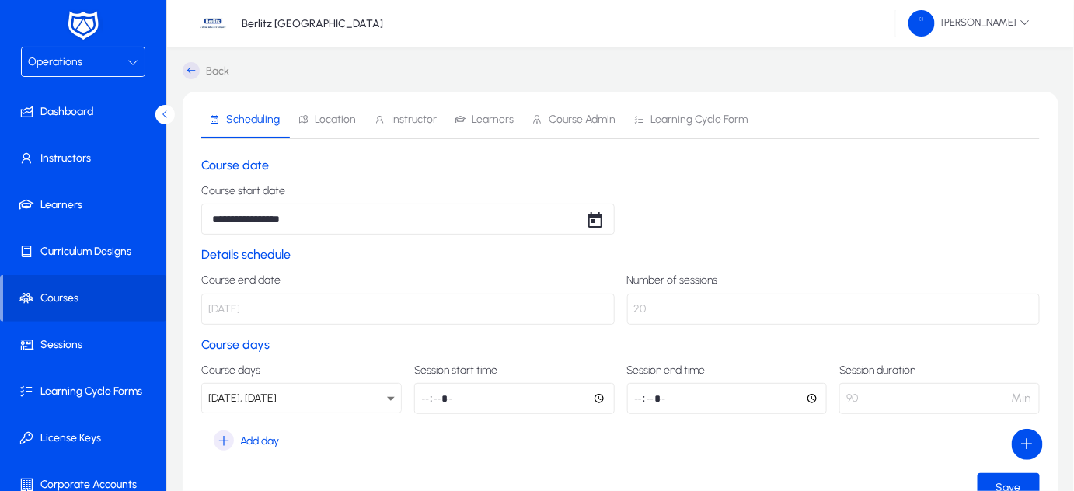
click at [332, 119] on span "Location" at bounding box center [335, 119] width 41 height 11
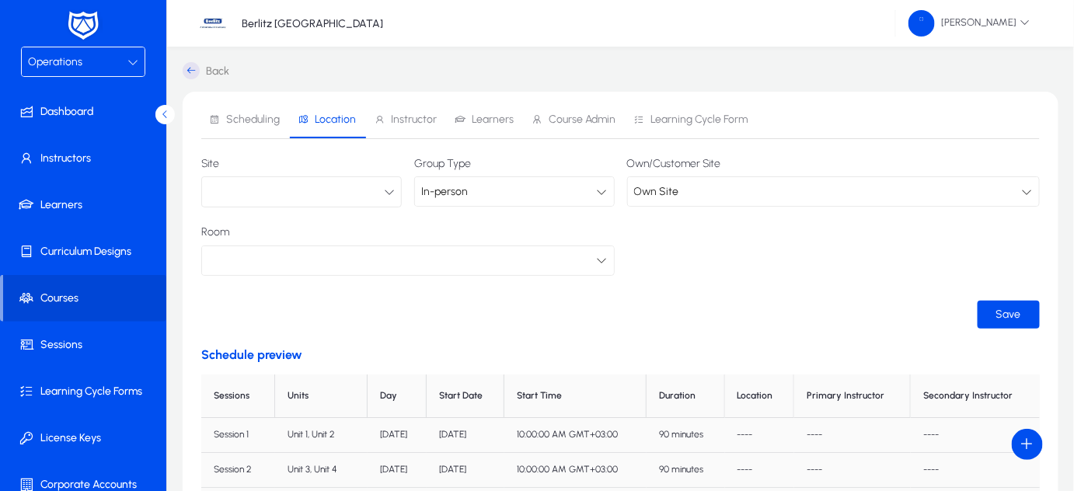
click at [385, 192] on icon "button" at bounding box center [389, 192] width 11 height 11
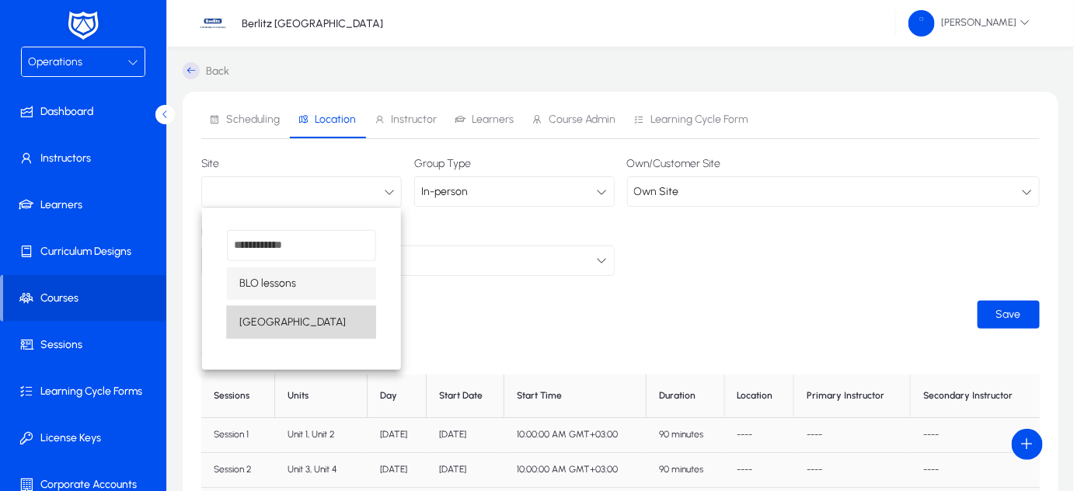
click at [299, 321] on mat-option "[GEOGRAPHIC_DATA]" at bounding box center [301, 322] width 149 height 33
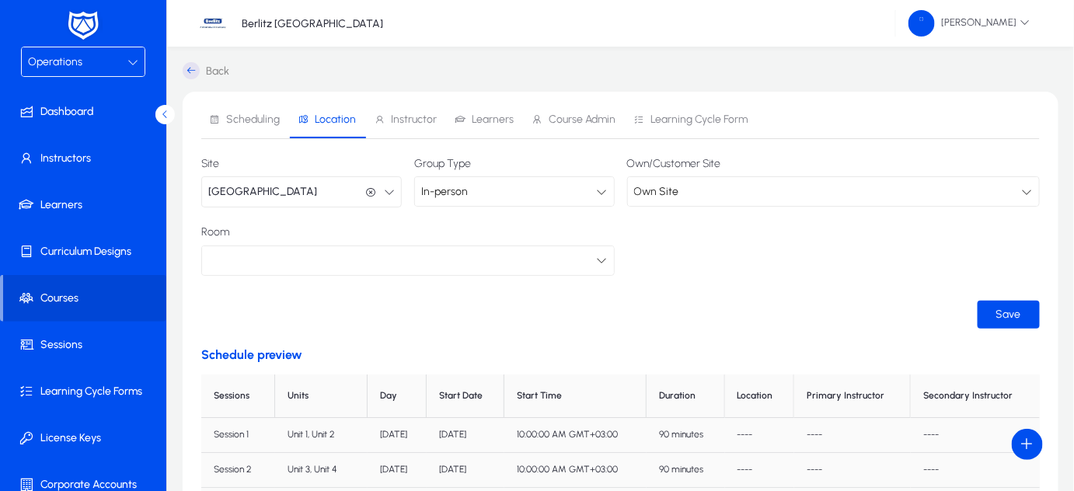
click at [684, 196] on div "Own Site" at bounding box center [828, 192] width 389 height 20
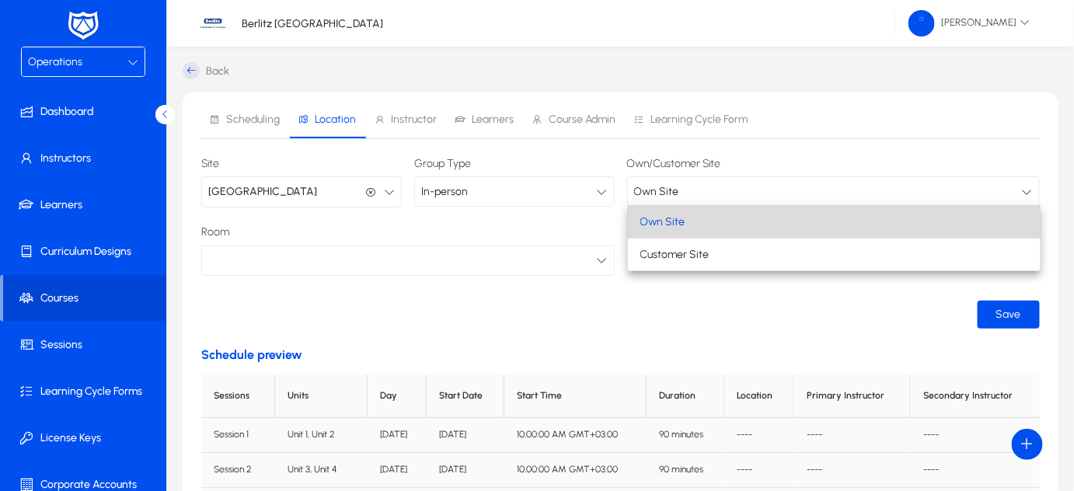
click at [675, 217] on span "Own Site" at bounding box center [663, 222] width 45 height 19
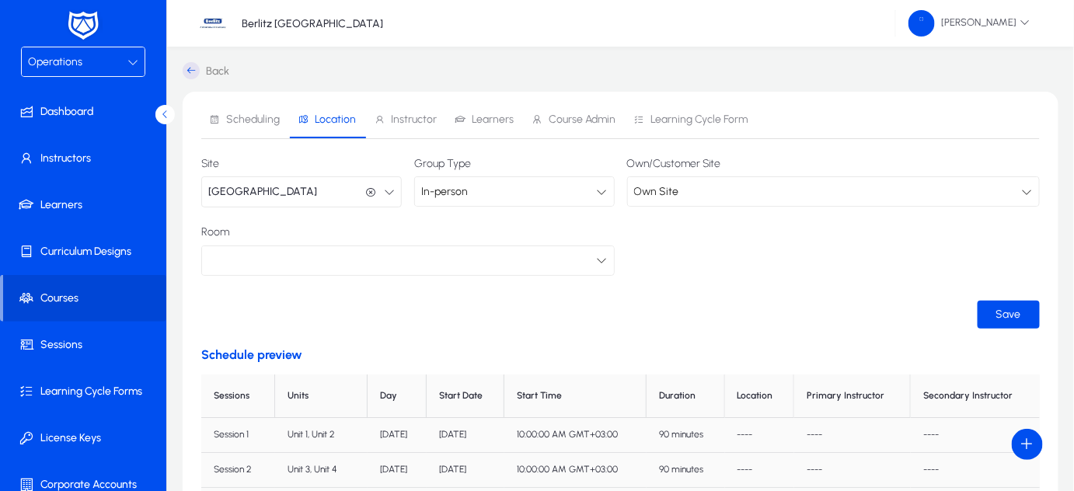
click at [601, 258] on icon at bounding box center [602, 260] width 11 height 11
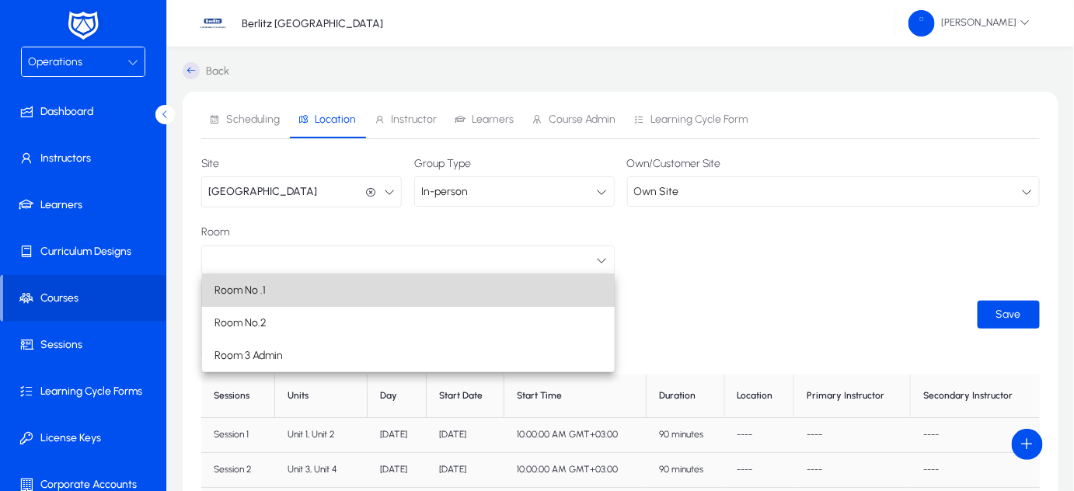
click at [515, 295] on mat-option "Room No .1" at bounding box center [409, 290] width 414 height 33
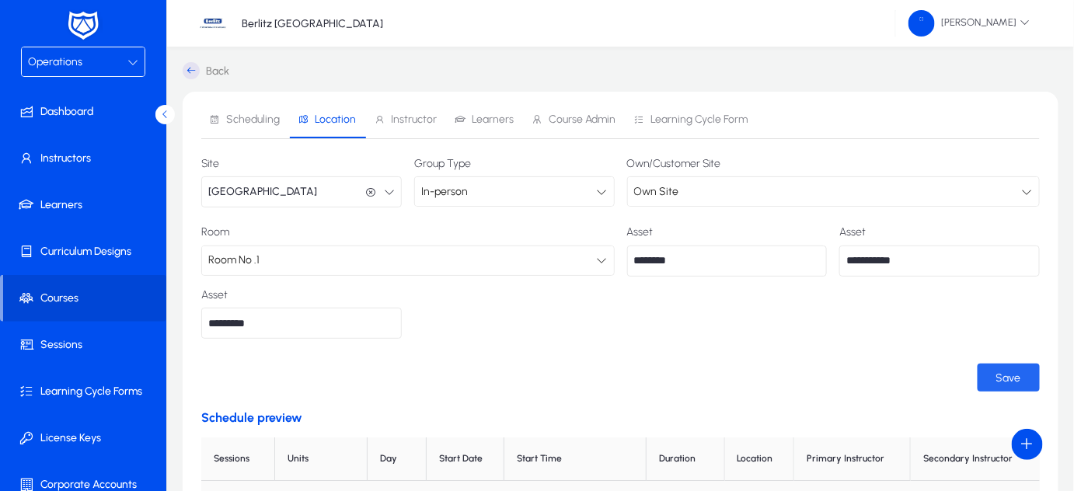
click at [1006, 379] on span "Save" at bounding box center [1009, 378] width 25 height 13
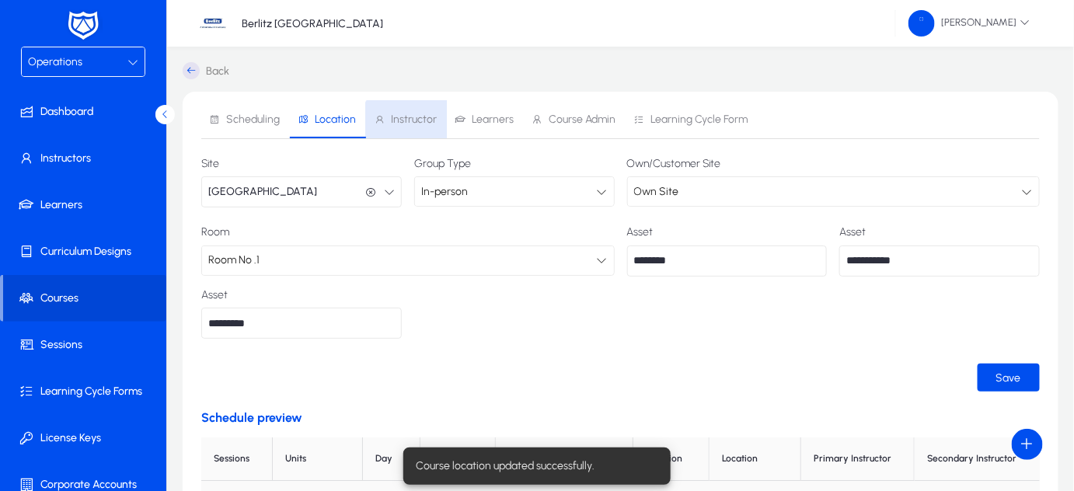
click at [410, 127] on span "Instructor" at bounding box center [405, 119] width 63 height 37
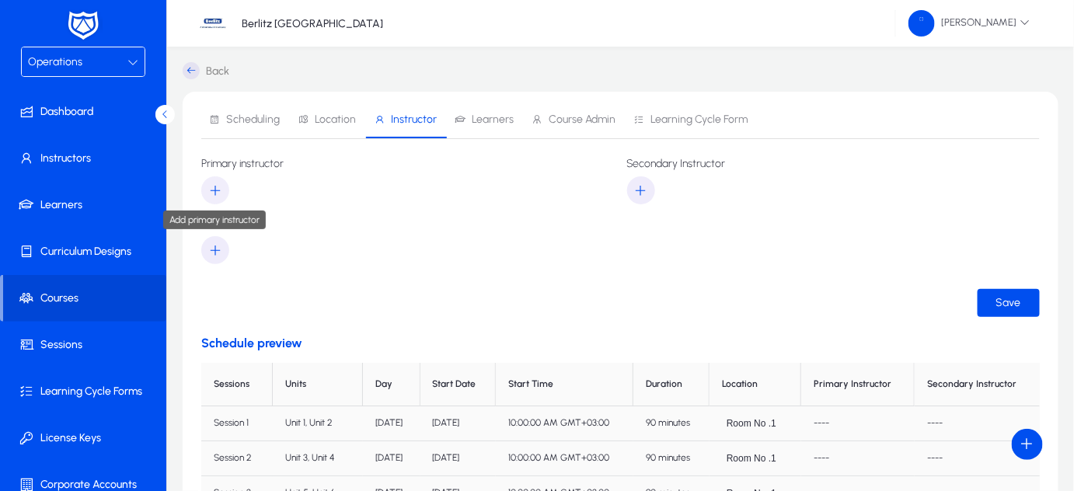
click at [211, 185] on icon "button" at bounding box center [215, 190] width 14 height 14
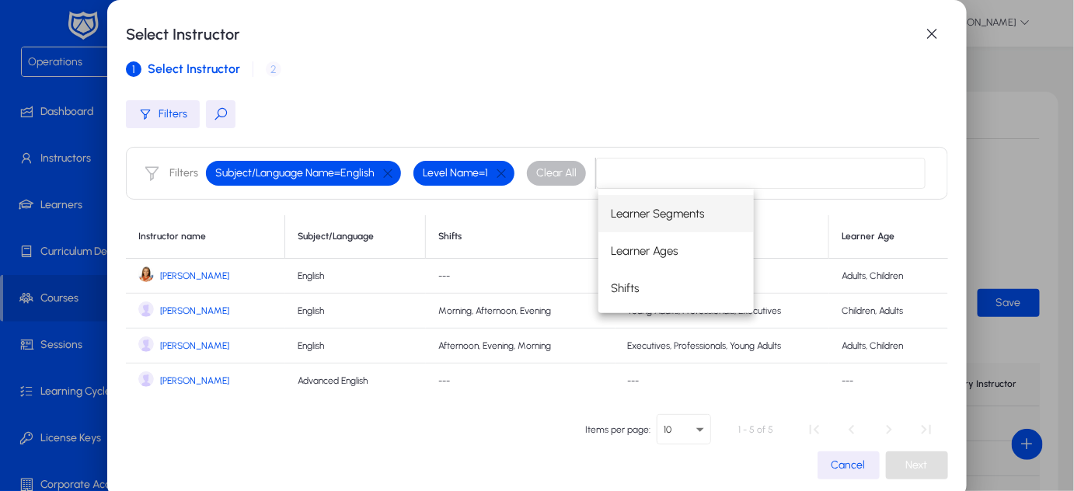
click at [192, 277] on span "[PERSON_NAME]" at bounding box center [194, 277] width 69 height 12
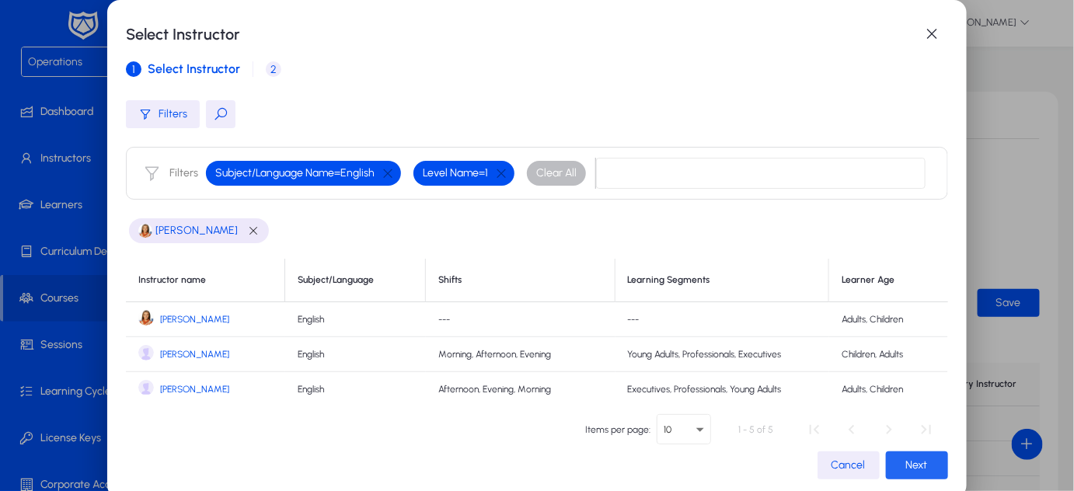
click at [925, 472] on span "button" at bounding box center [917, 465] width 62 height 37
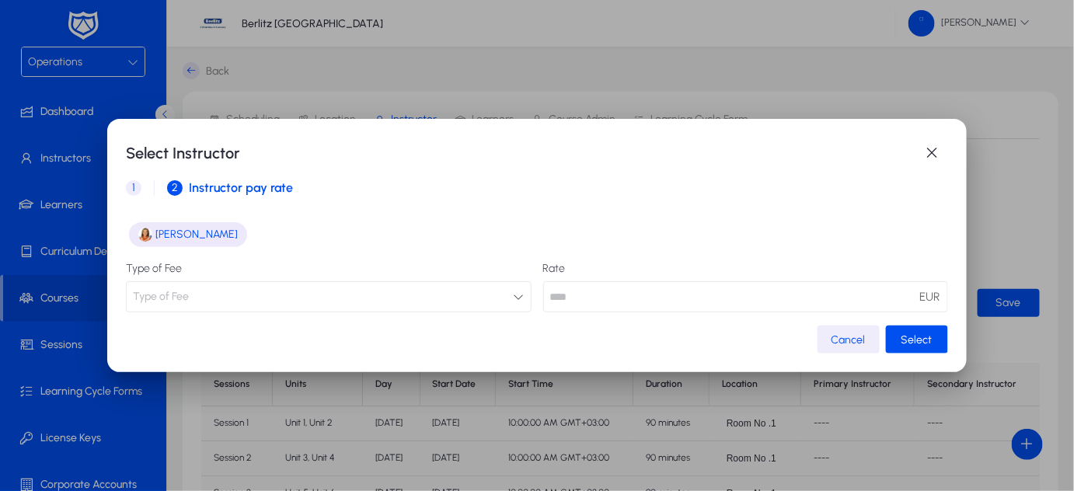
click at [514, 293] on icon "button" at bounding box center [519, 296] width 11 height 11
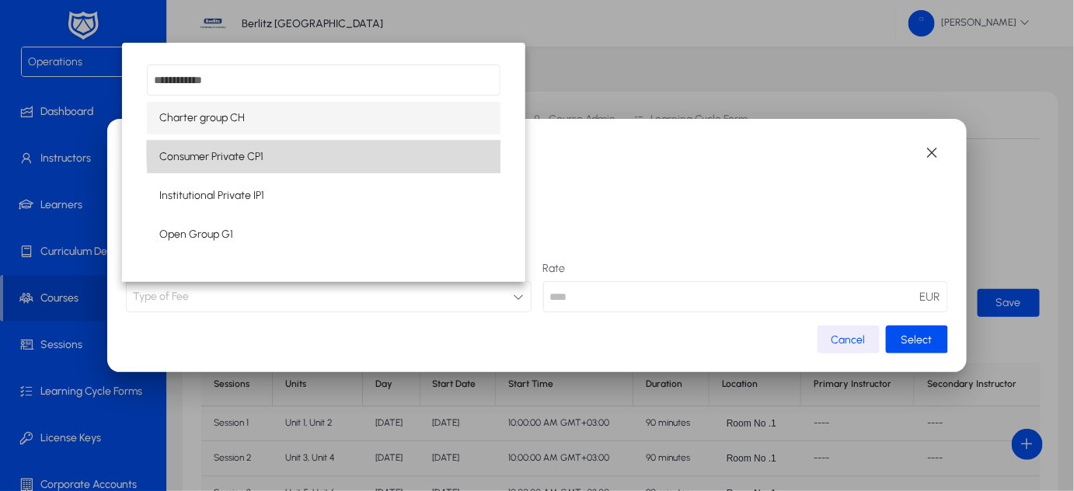
click at [356, 151] on mat-option "Consumer Private CP1" at bounding box center [324, 157] width 354 height 33
type input "**"
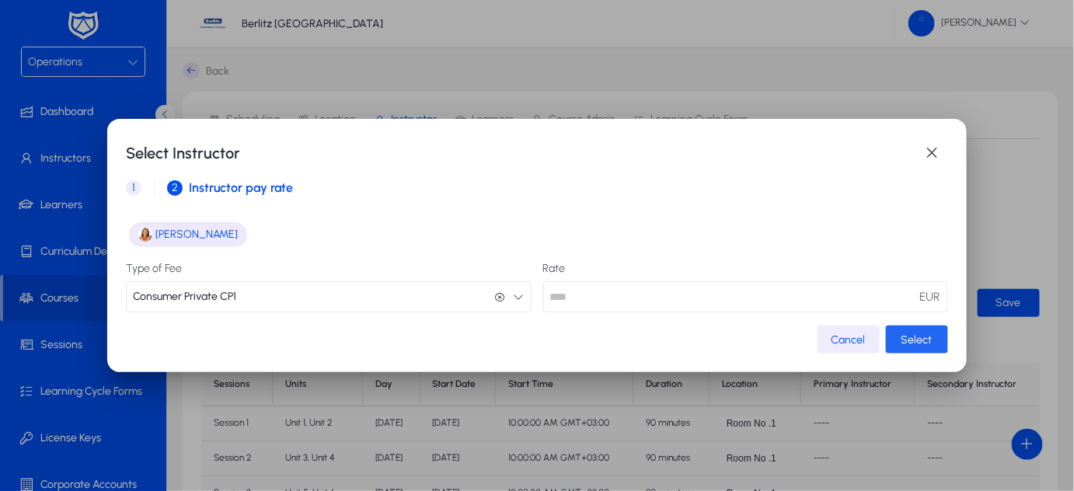
click at [913, 337] on span "Select" at bounding box center [917, 339] width 31 height 13
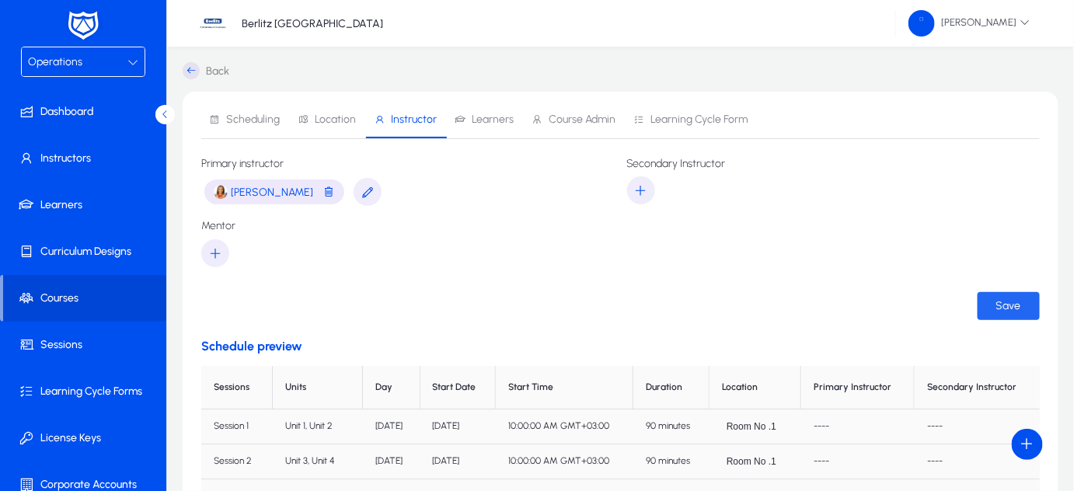
click at [1006, 307] on span "Save" at bounding box center [1009, 305] width 25 height 13
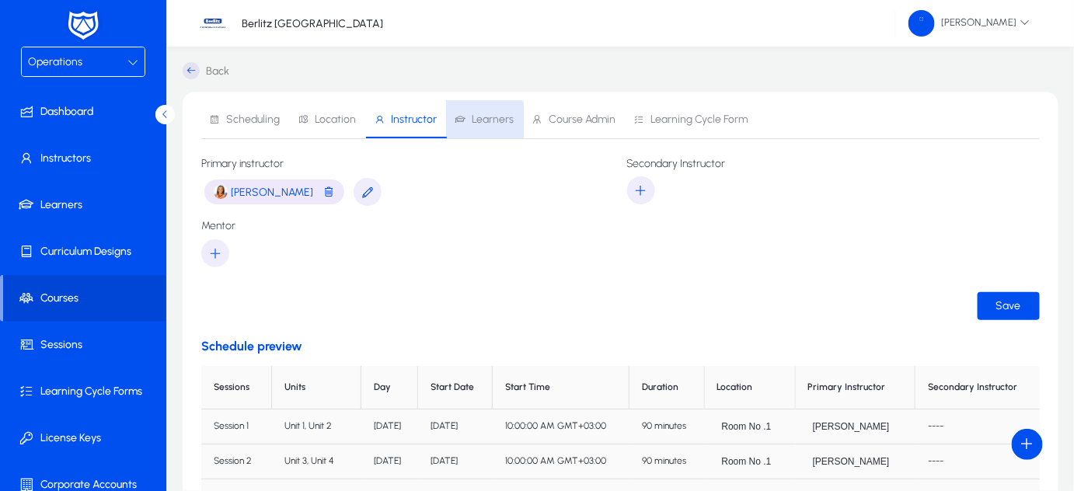
click at [480, 129] on span "Learners" at bounding box center [484, 119] width 59 height 37
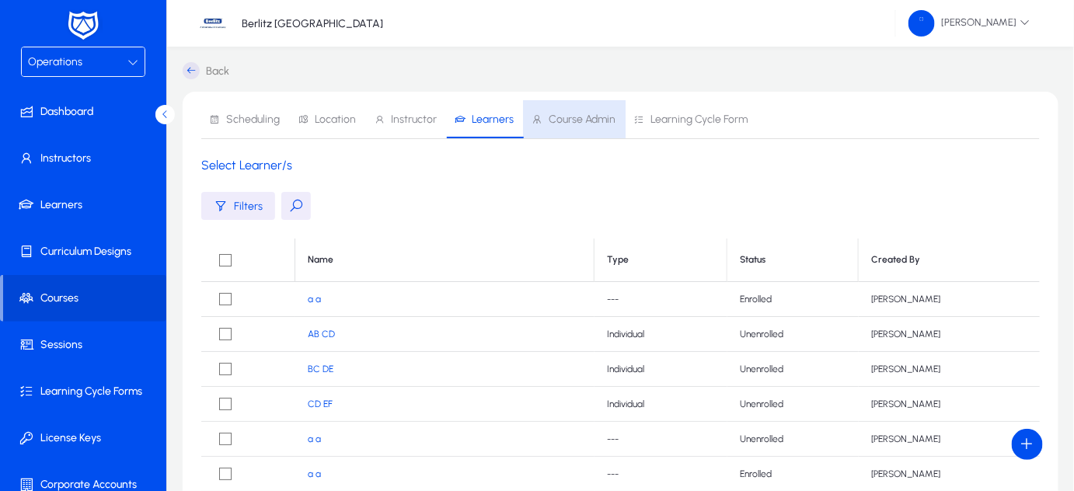
click at [574, 115] on span "Course Admin" at bounding box center [582, 119] width 67 height 11
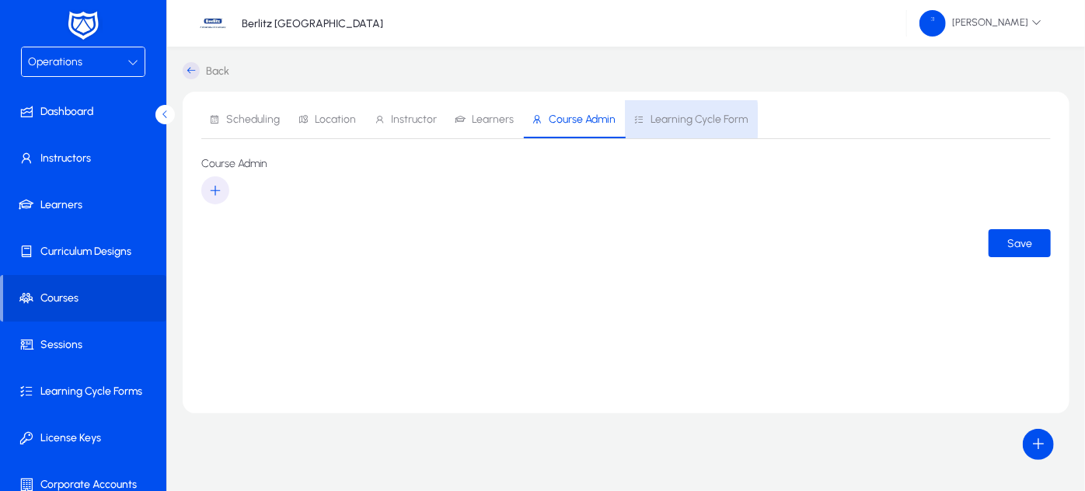
click at [651, 120] on span "Learning Cycle Form" at bounding box center [699, 119] width 97 height 11
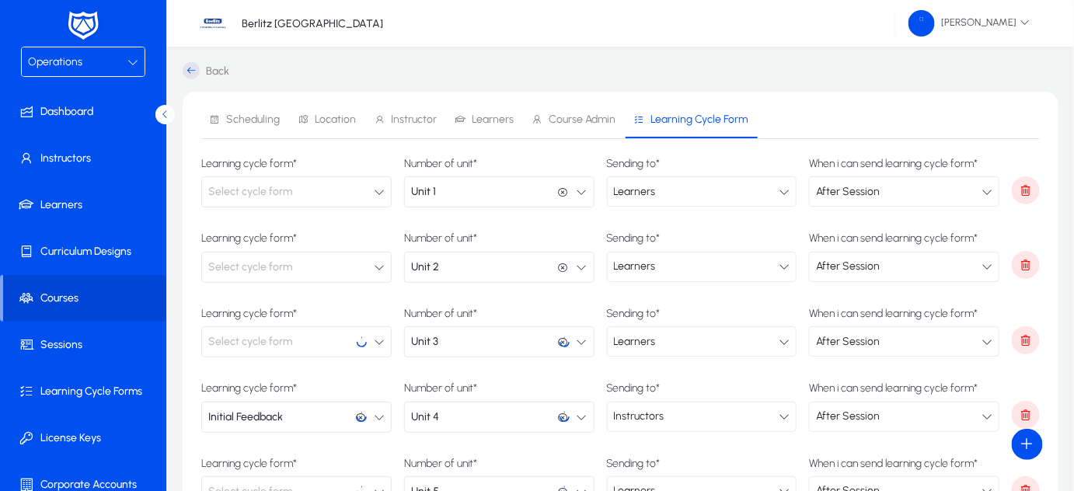
click at [194, 72] on icon at bounding box center [191, 70] width 17 height 17
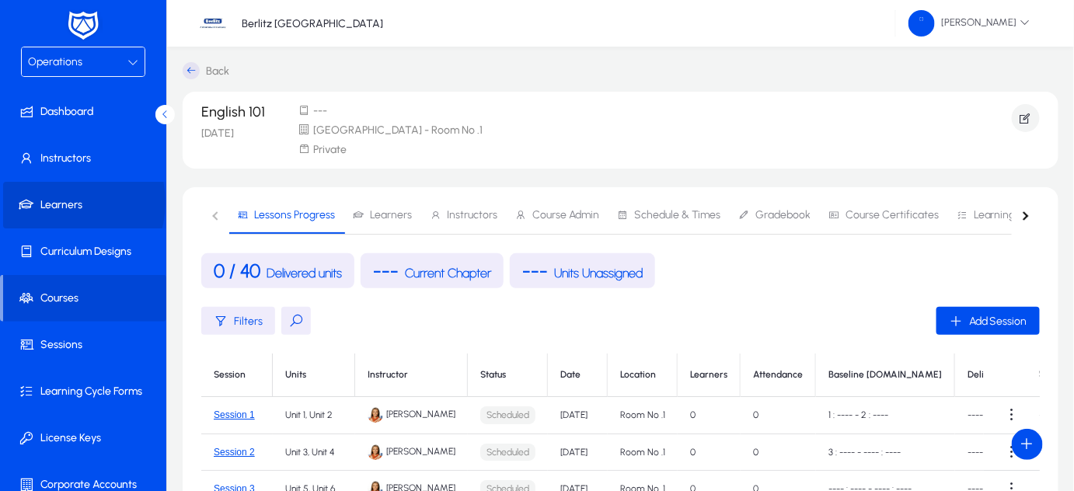
click at [62, 202] on span "Learners" at bounding box center [86, 205] width 166 height 16
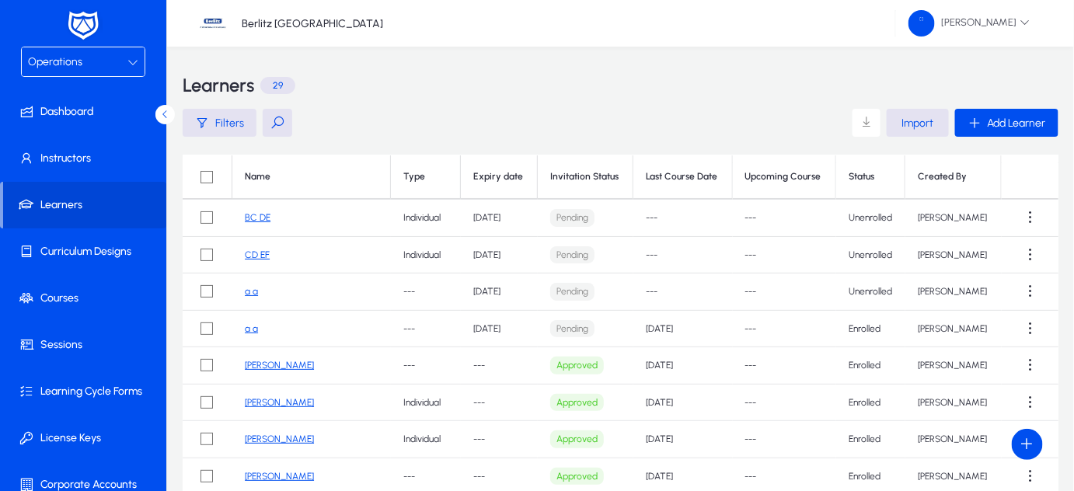
scroll to position [82, 0]
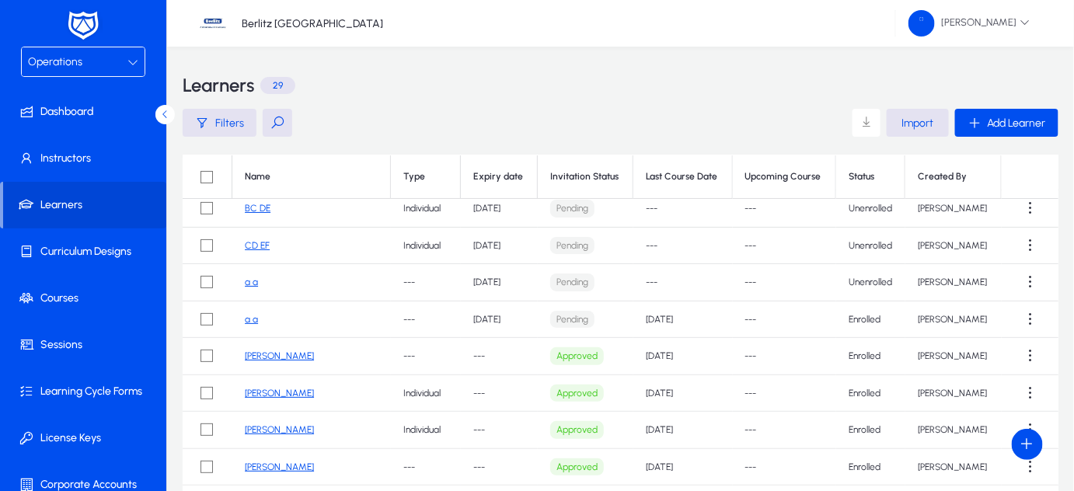
click at [271, 428] on link "[PERSON_NAME]" at bounding box center [279, 429] width 69 height 11
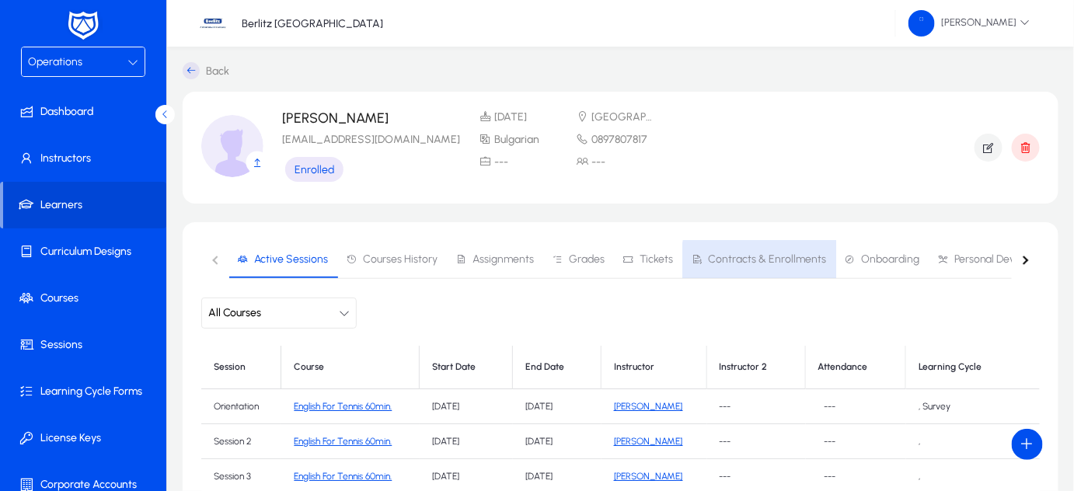
click at [762, 263] on span "Contracts & Enrollments" at bounding box center [767, 259] width 118 height 11
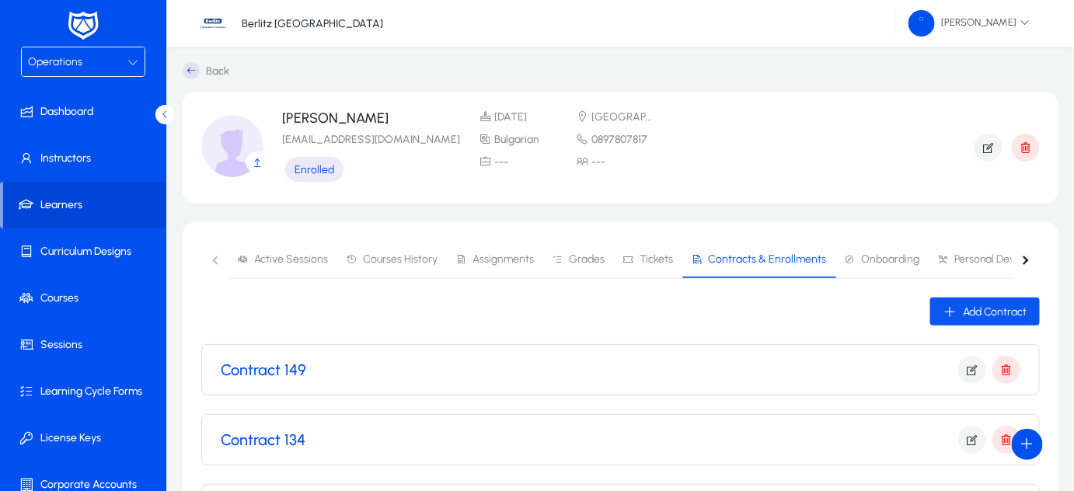
click at [954, 309] on icon "button" at bounding box center [950, 312] width 14 height 14
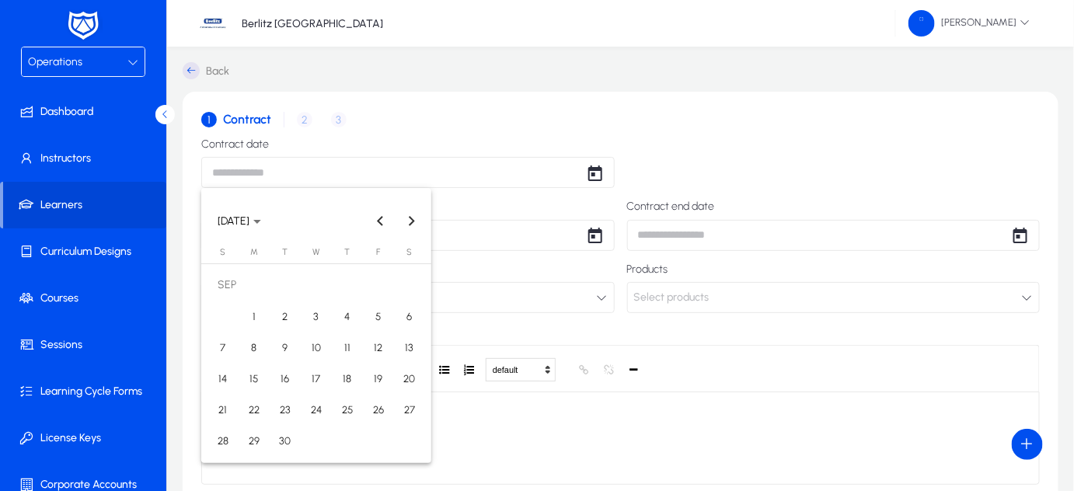
click at [421, 173] on body "Operations Dashboard Instructors Learners Curriculum Designs Courses Sessions L…" at bounding box center [537, 245] width 1074 height 491
click at [278, 319] on span "2" at bounding box center [285, 316] width 28 height 28
type input "**********"
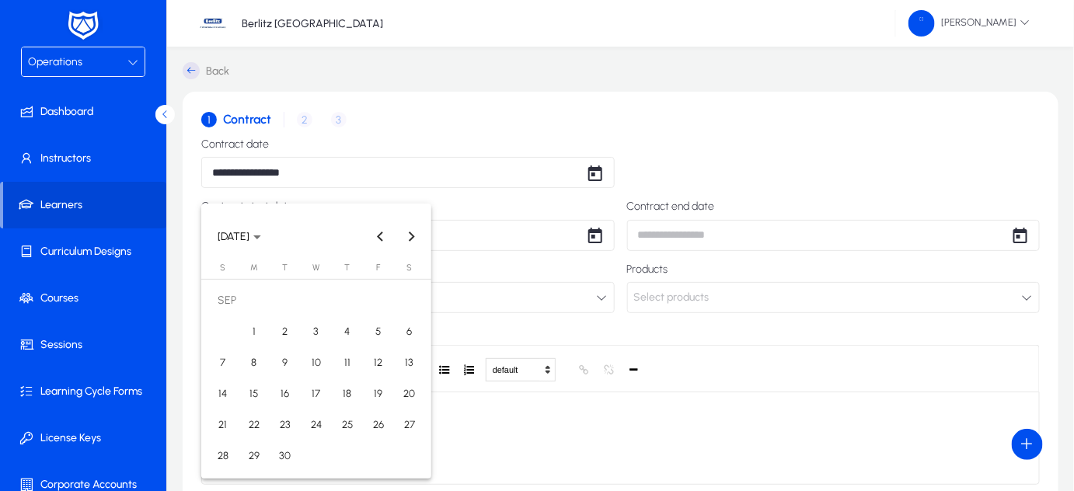
click at [291, 240] on body "**********" at bounding box center [537, 245] width 1074 height 491
click at [284, 330] on span "2" at bounding box center [285, 332] width 28 height 28
type input "**********"
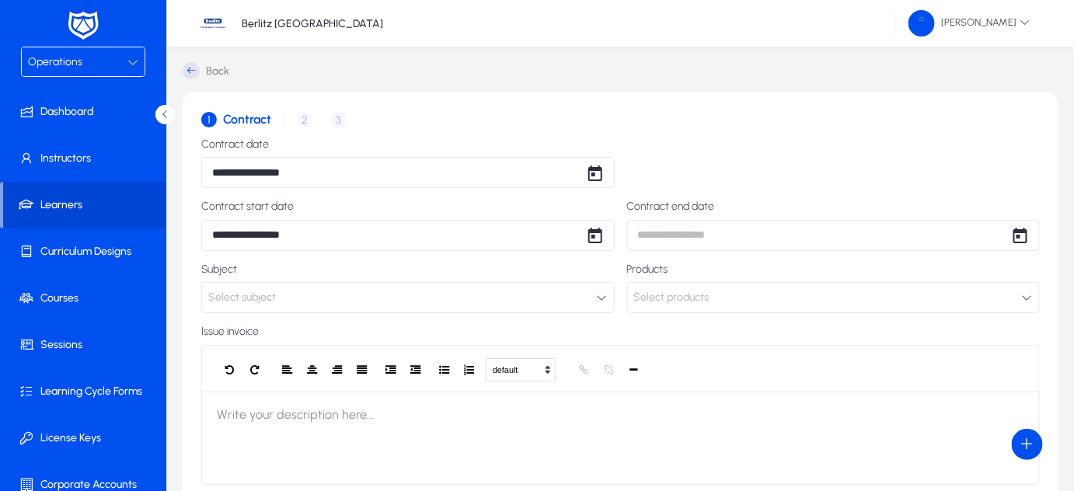
click at [543, 302] on button "Select subject" at bounding box center [408, 297] width 414 height 31
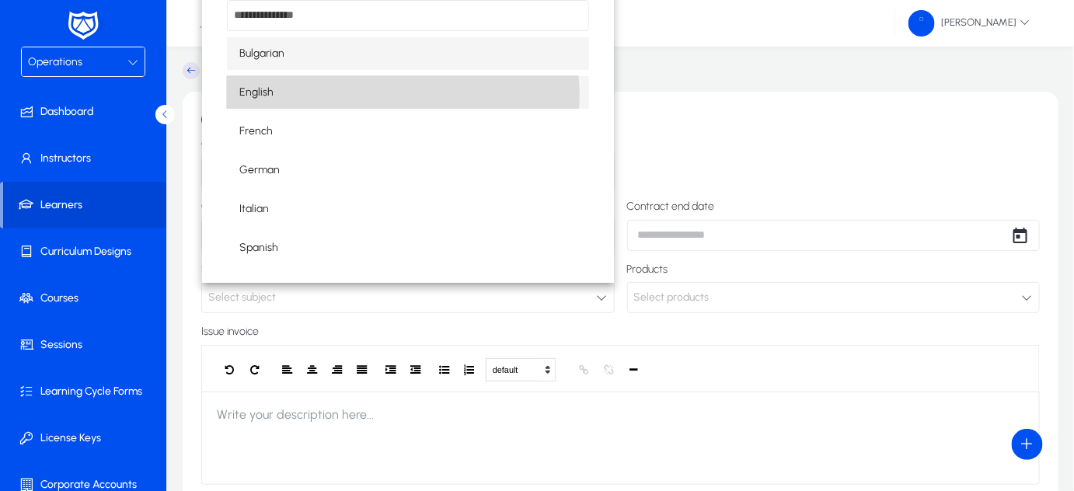
click at [401, 95] on mat-option "English" at bounding box center [408, 92] width 362 height 33
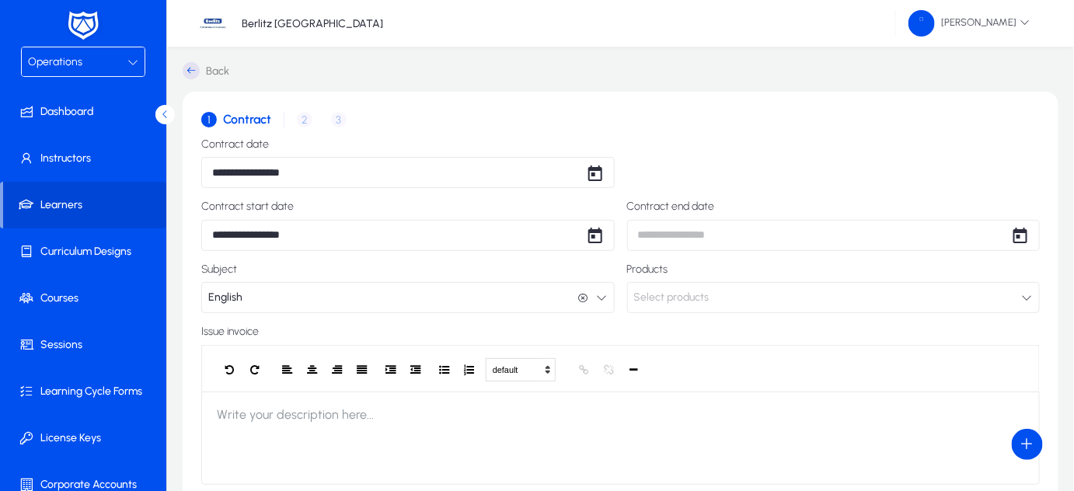
click at [703, 299] on span "Select products" at bounding box center [671, 297] width 75 height 31
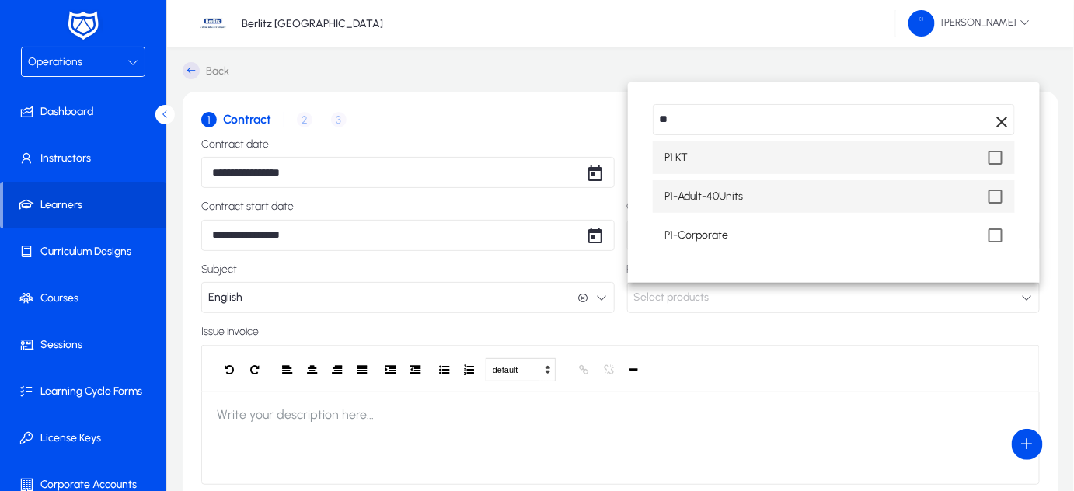
type input "**"
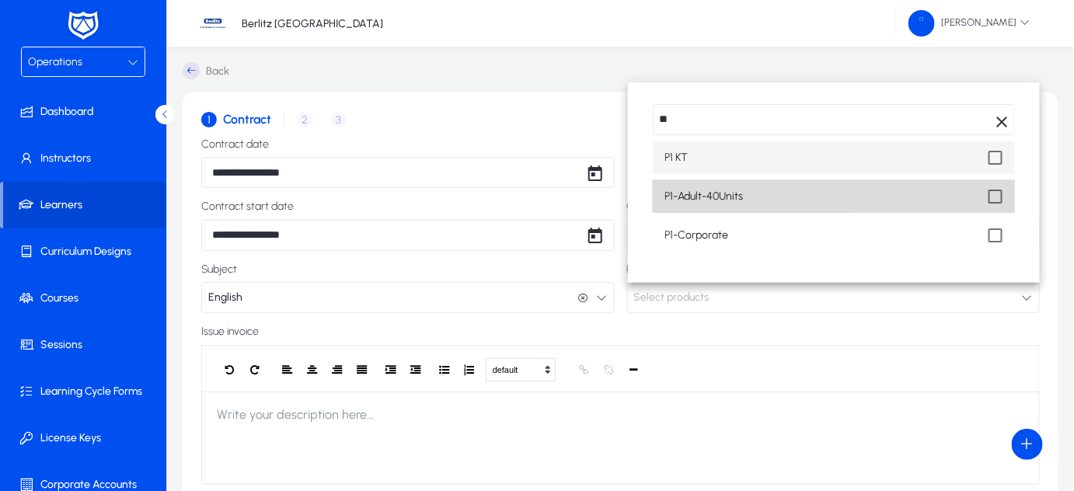
click at [993, 197] on mat-pseudo-checkbox at bounding box center [996, 197] width 14 height 14
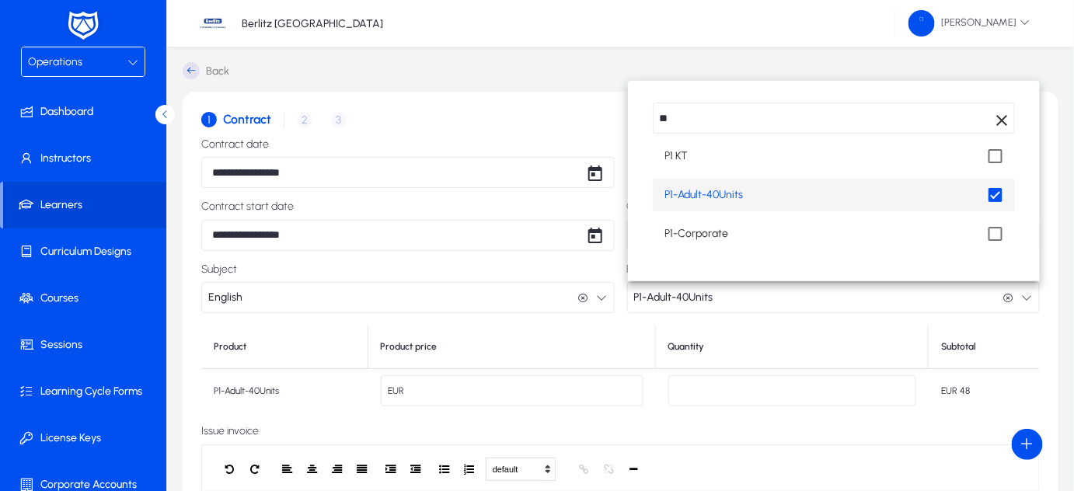
scroll to position [2, 0]
click at [1001, 119] on span "Clear" at bounding box center [996, 119] width 31 height 31
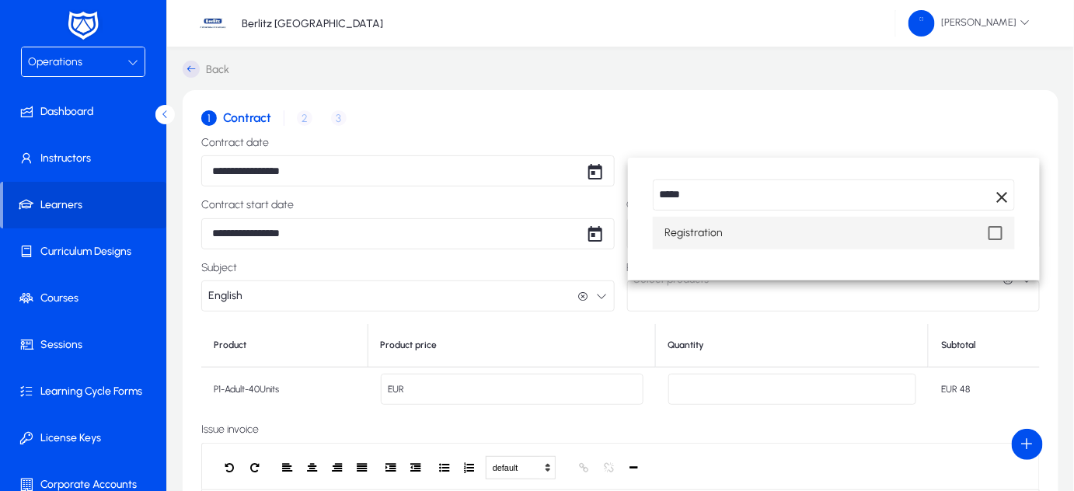
type input "*****"
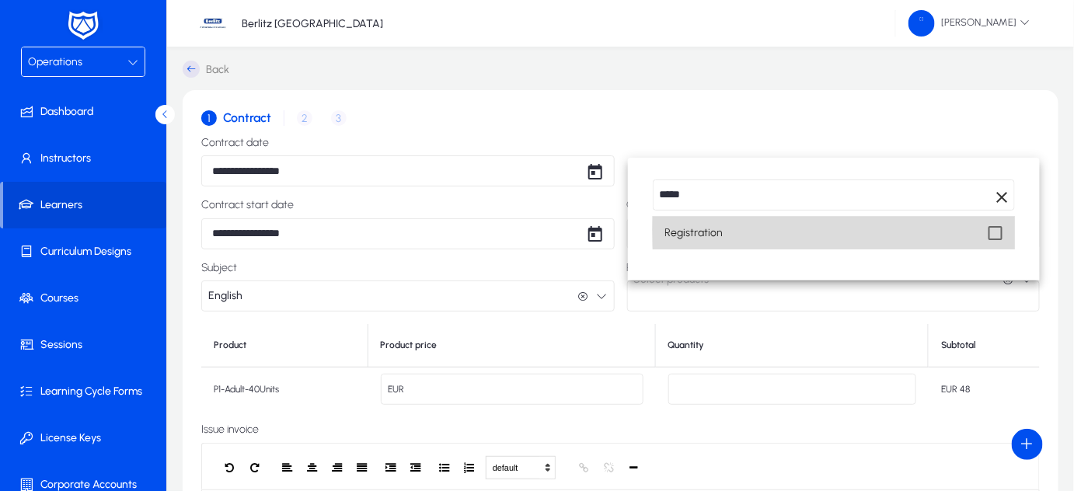
click at [994, 229] on mat-pseudo-checkbox at bounding box center [996, 233] width 14 height 14
type input "**"
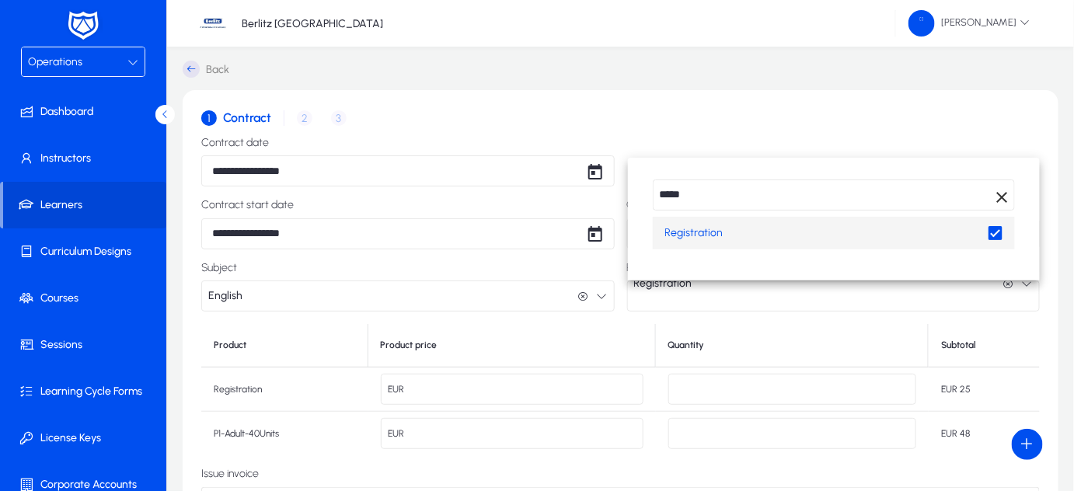
click at [800, 189] on input "*****" at bounding box center [834, 195] width 362 height 31
type input "*"
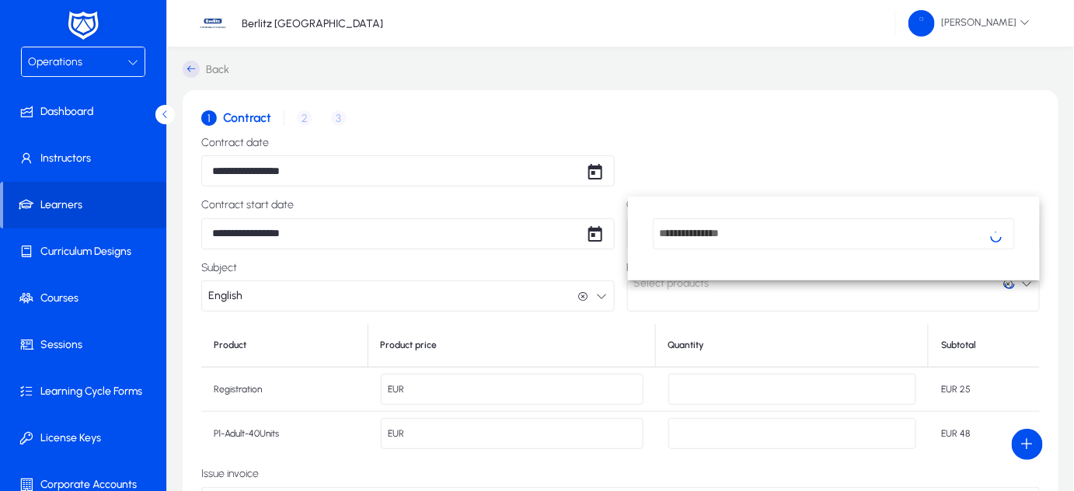
scroll to position [29, 0]
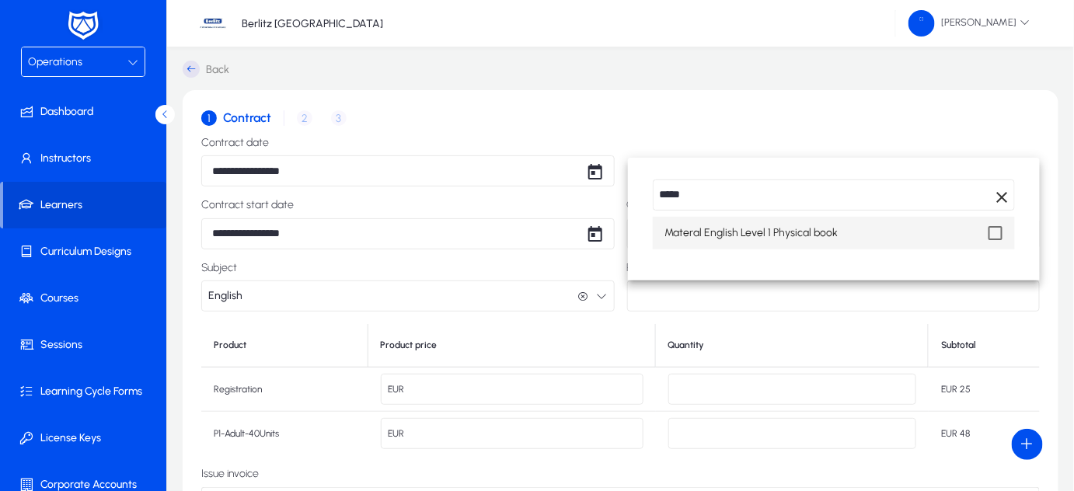
type input "*****"
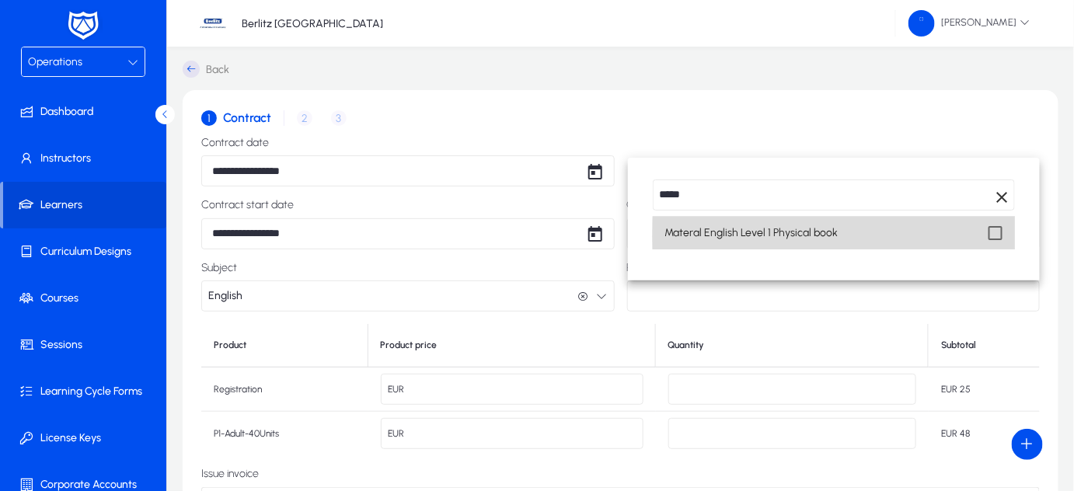
click at [989, 236] on mat-pseudo-checkbox at bounding box center [996, 233] width 14 height 14
type input "***"
type input "**"
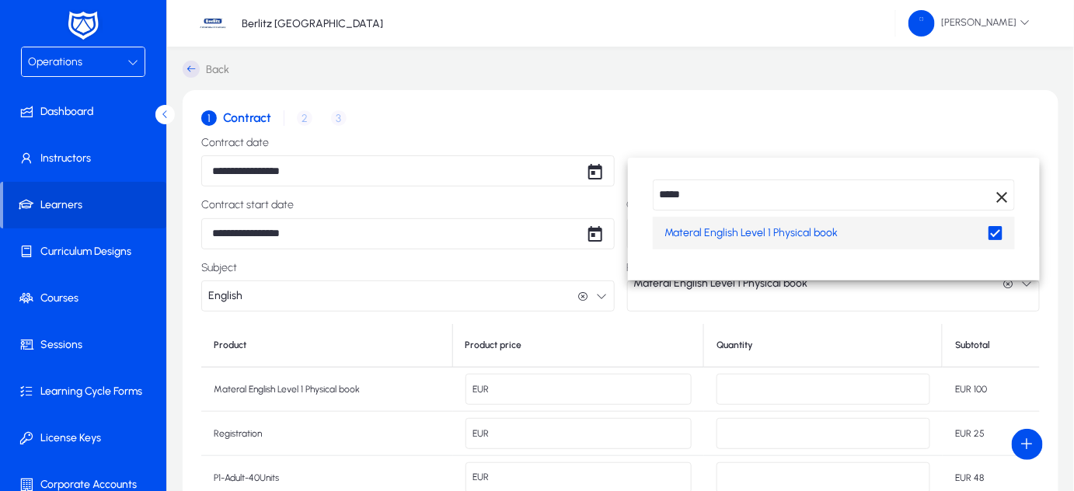
click at [749, 470] on div at bounding box center [537, 245] width 1074 height 491
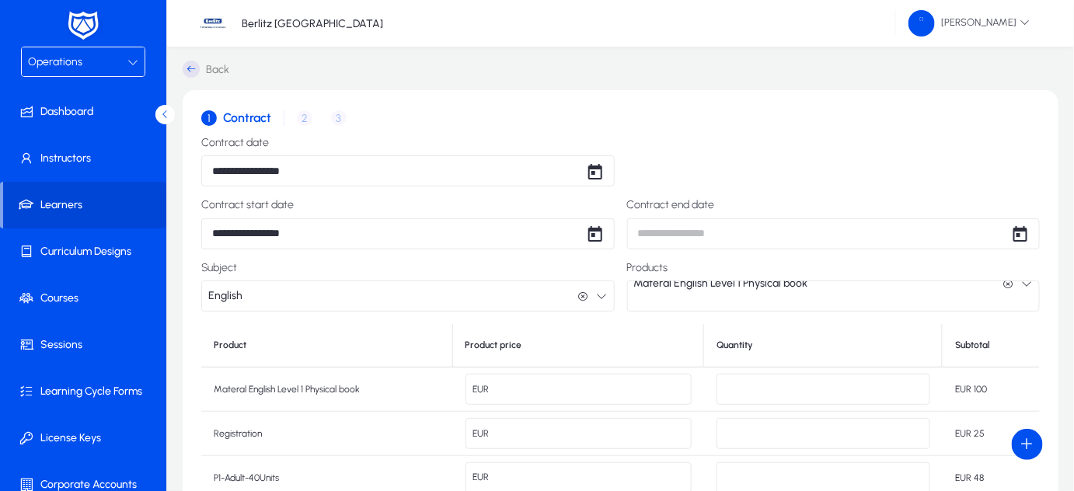
click at [739, 474] on input "*" at bounding box center [824, 478] width 214 height 31
type input "**"
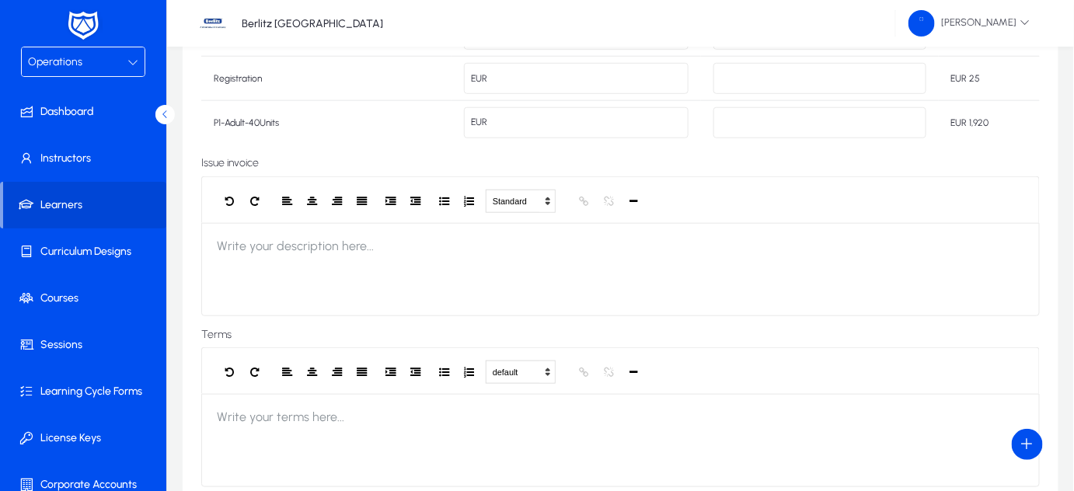
click at [816, 157] on label "Issue invoice" at bounding box center [620, 163] width 839 height 12
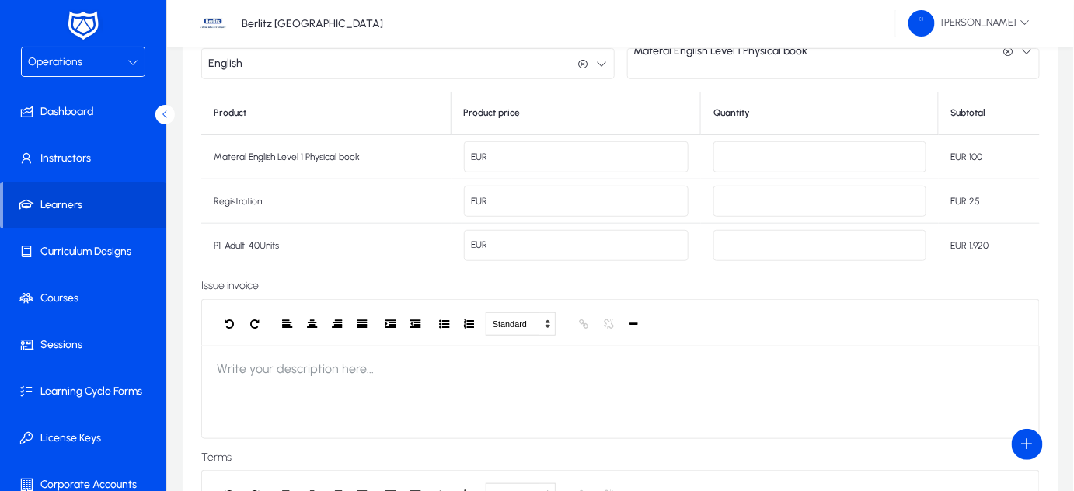
scroll to position [494, 0]
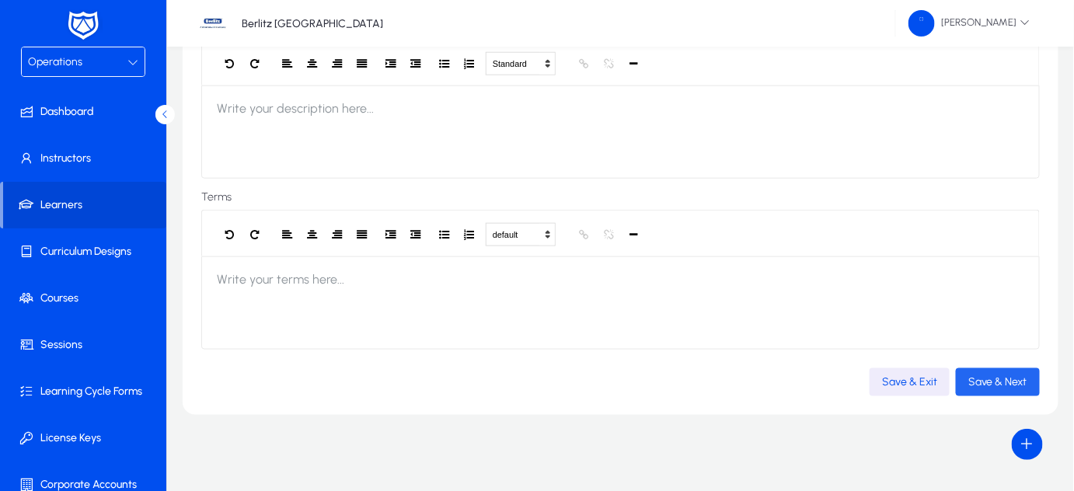
click at [1007, 385] on span "Save & Next" at bounding box center [998, 381] width 59 height 13
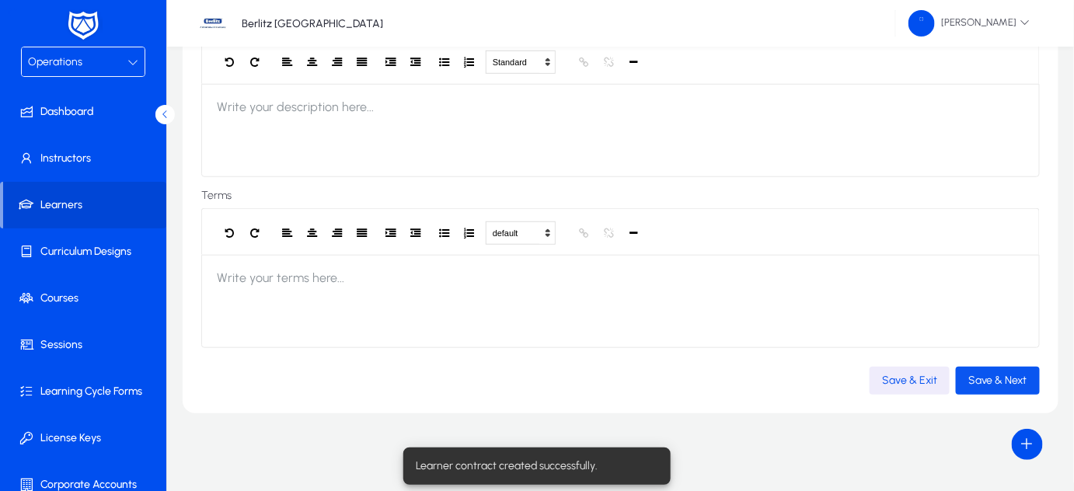
scroll to position [26, 0]
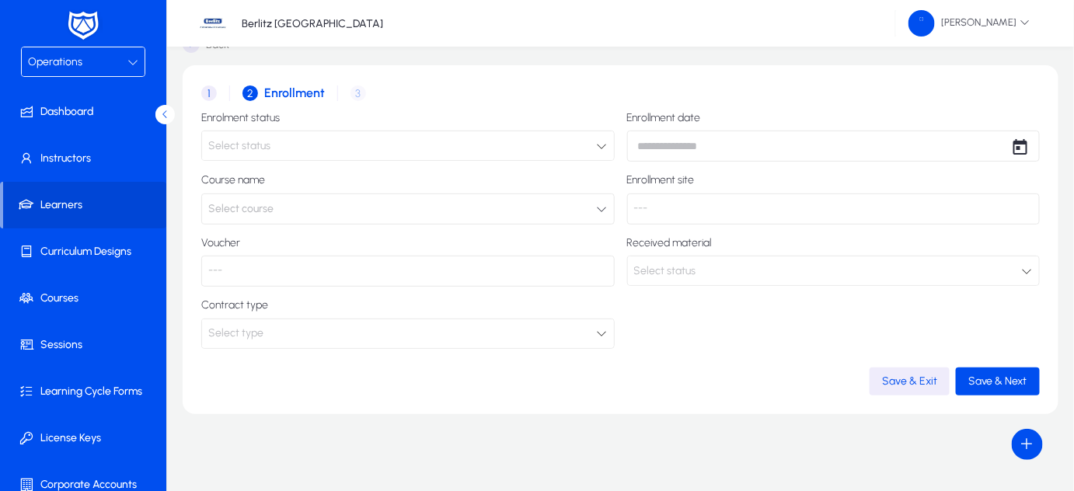
click at [600, 213] on icon "button" at bounding box center [602, 209] width 11 height 11
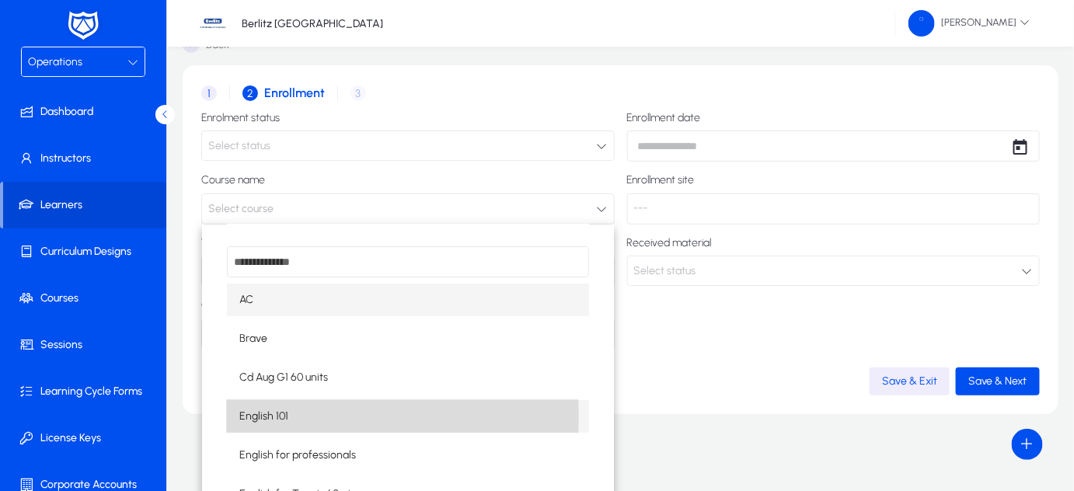
click at [305, 416] on mat-option "English 101" at bounding box center [408, 416] width 362 height 33
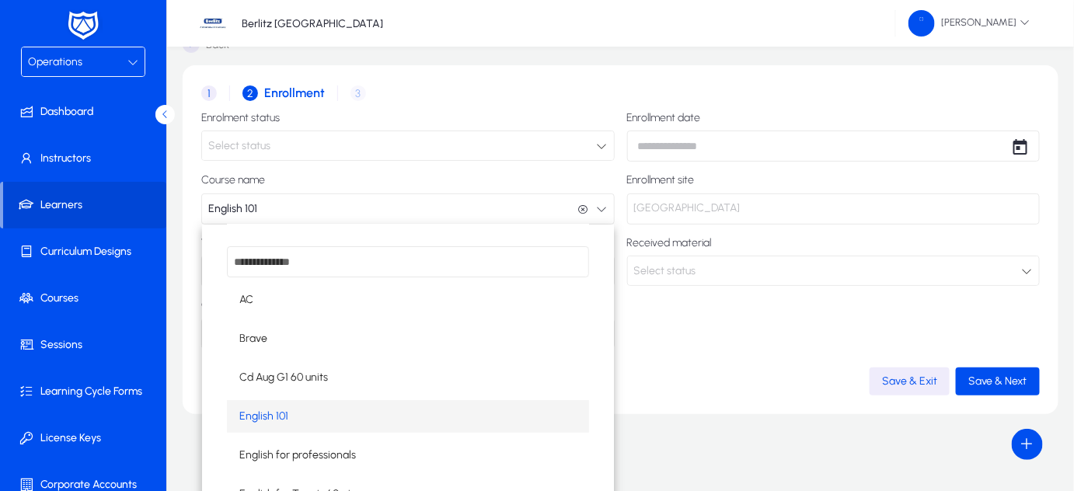
scroll to position [0, 0]
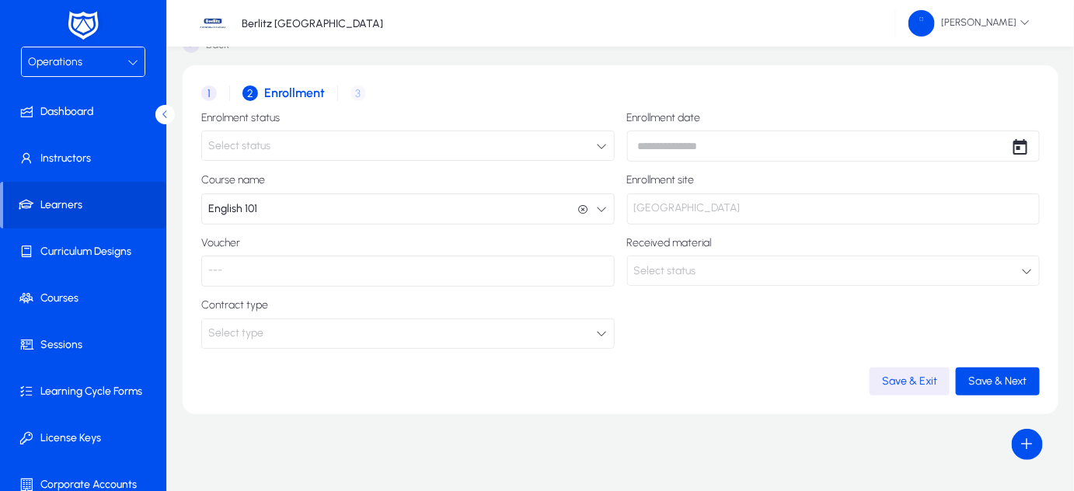
click at [651, 216] on p "[GEOGRAPHIC_DATA]" at bounding box center [834, 209] width 414 height 31
click at [522, 142] on div "Select status" at bounding box center [402, 146] width 389 height 20
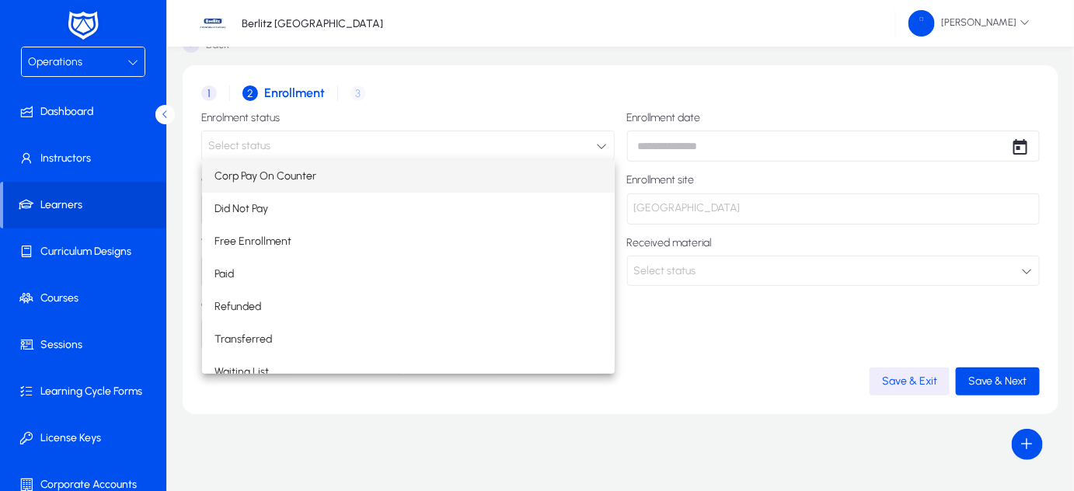
click at [685, 337] on div at bounding box center [537, 245] width 1074 height 491
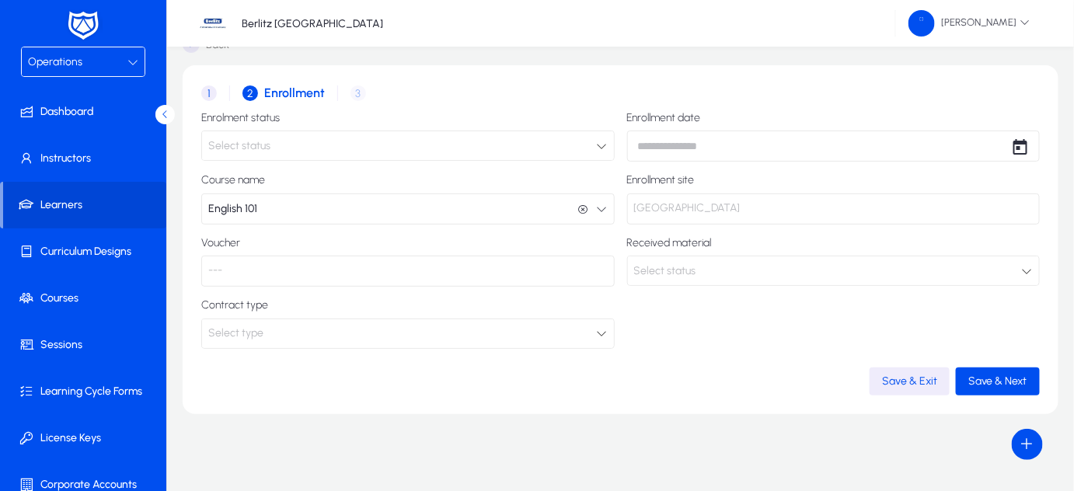
click at [601, 337] on icon at bounding box center [602, 333] width 11 height 11
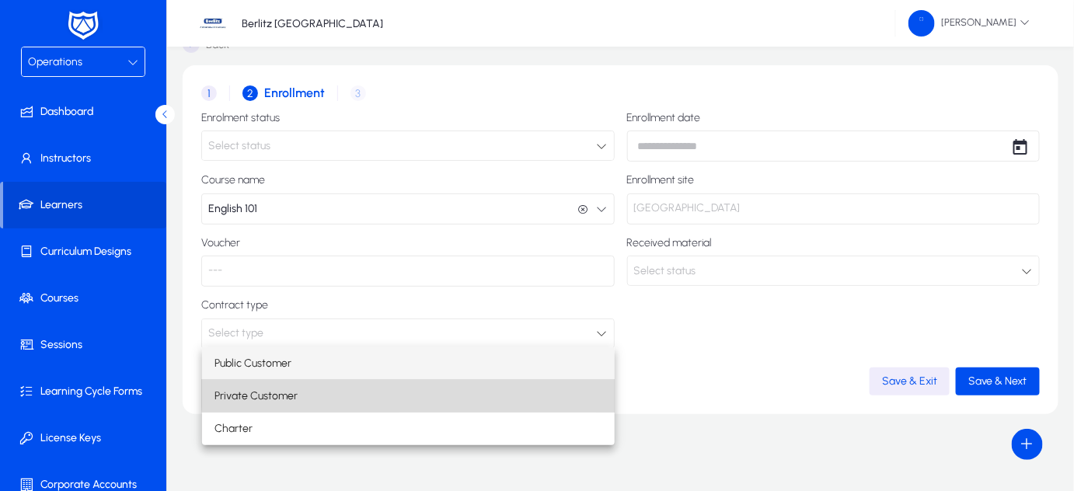
click at [499, 387] on mat-option "Private Customer" at bounding box center [409, 396] width 414 height 33
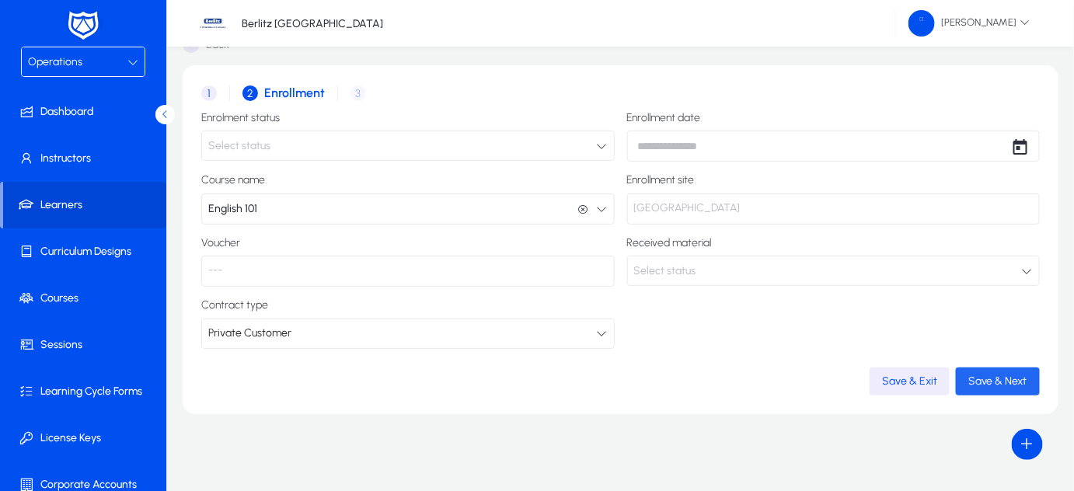
click at [983, 382] on span "Save & Next" at bounding box center [998, 381] width 59 height 13
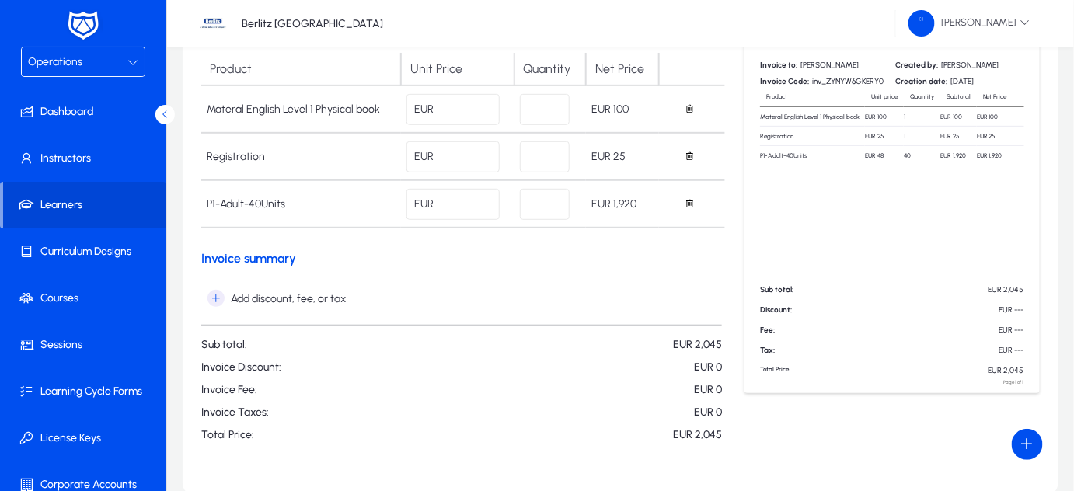
scroll to position [221, 0]
click at [211, 298] on icon "button" at bounding box center [216, 296] width 17 height 17
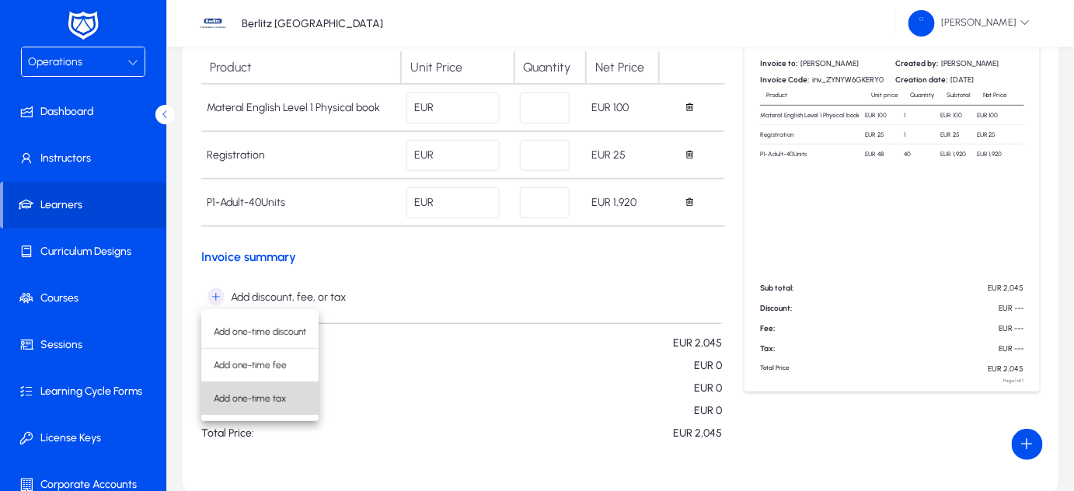
click at [237, 400] on span "Add one-time tax" at bounding box center [260, 399] width 93 height 14
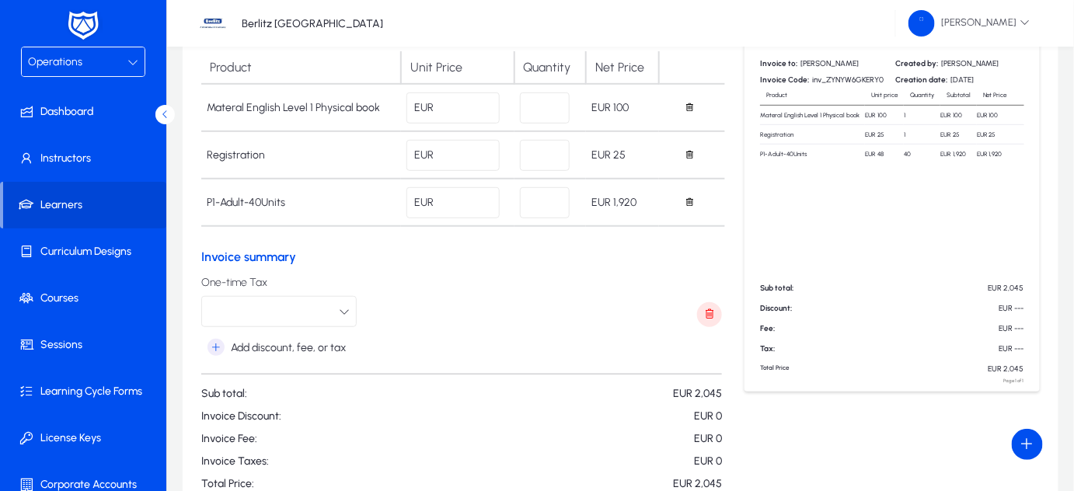
click at [345, 310] on icon "button" at bounding box center [344, 311] width 11 height 11
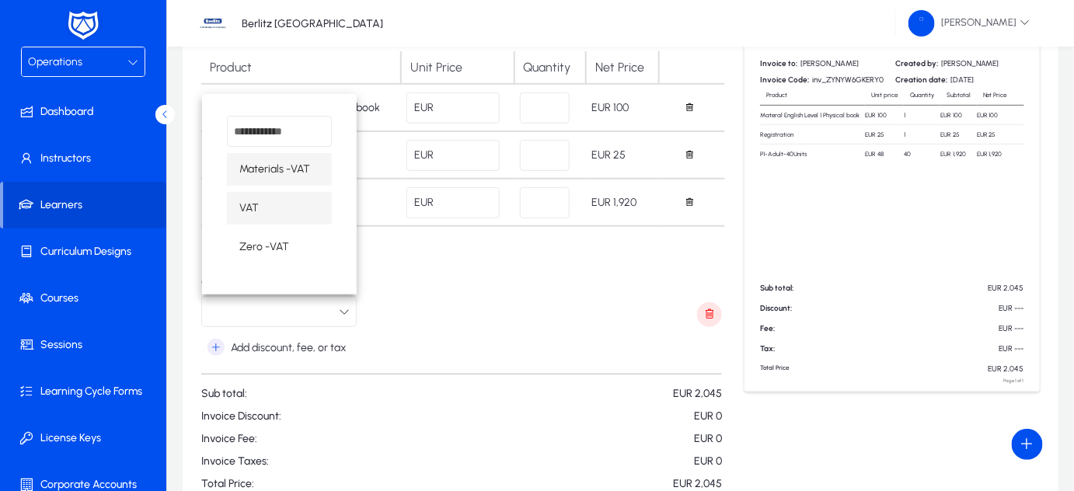
click at [271, 202] on mat-option "VAT" at bounding box center [279, 208] width 105 height 33
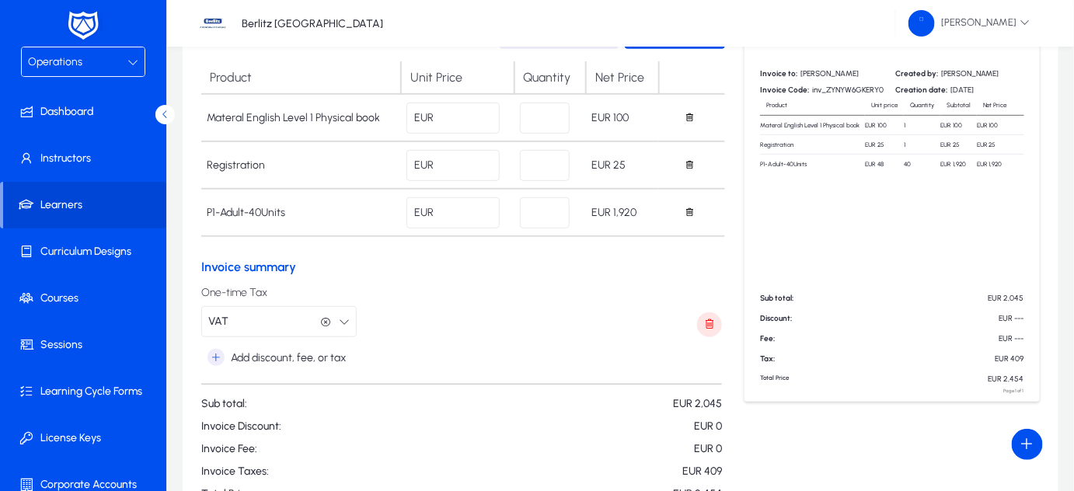
scroll to position [154, 0]
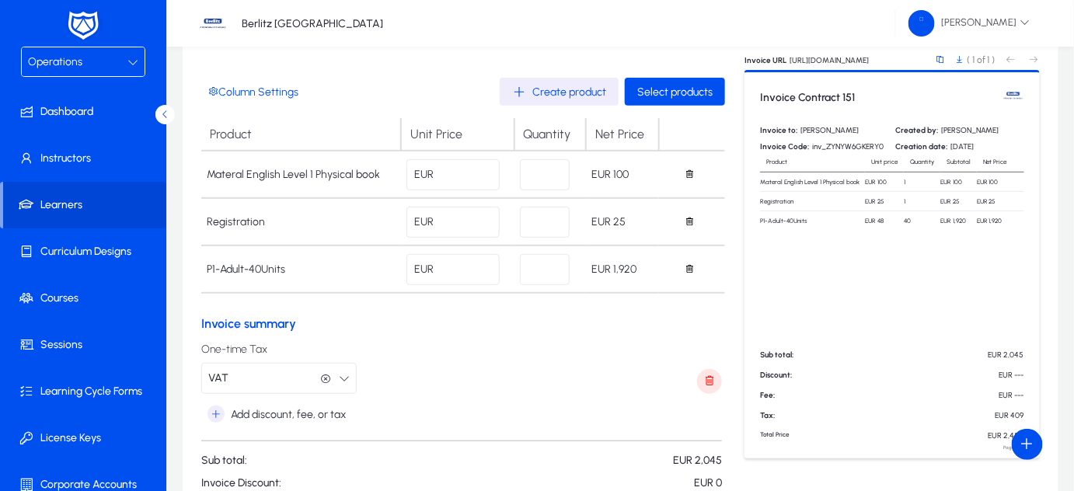
click at [278, 173] on td "Materal English Level 1 Physical book" at bounding box center [301, 174] width 200 height 47
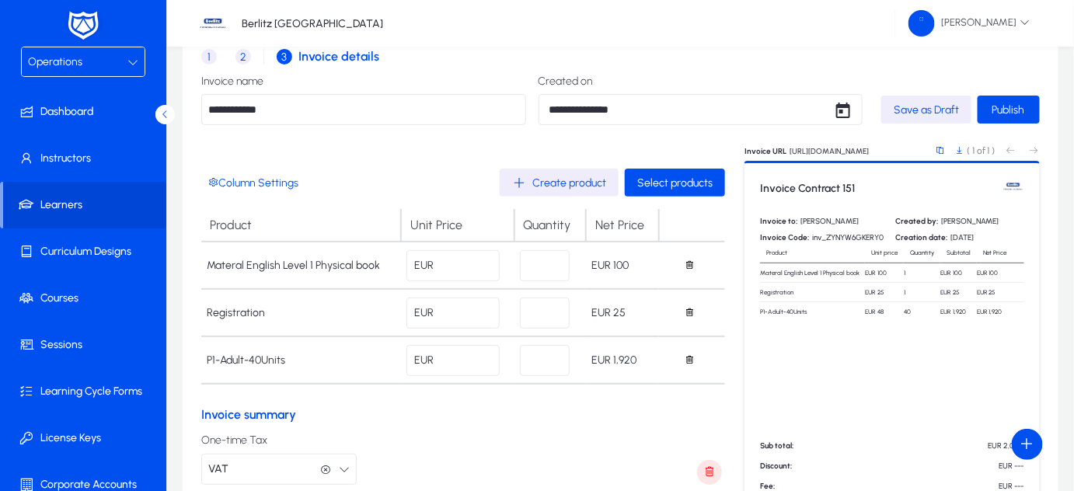
scroll to position [62, 0]
click at [247, 182] on span "Column Settings" at bounding box center [253, 183] width 91 height 13
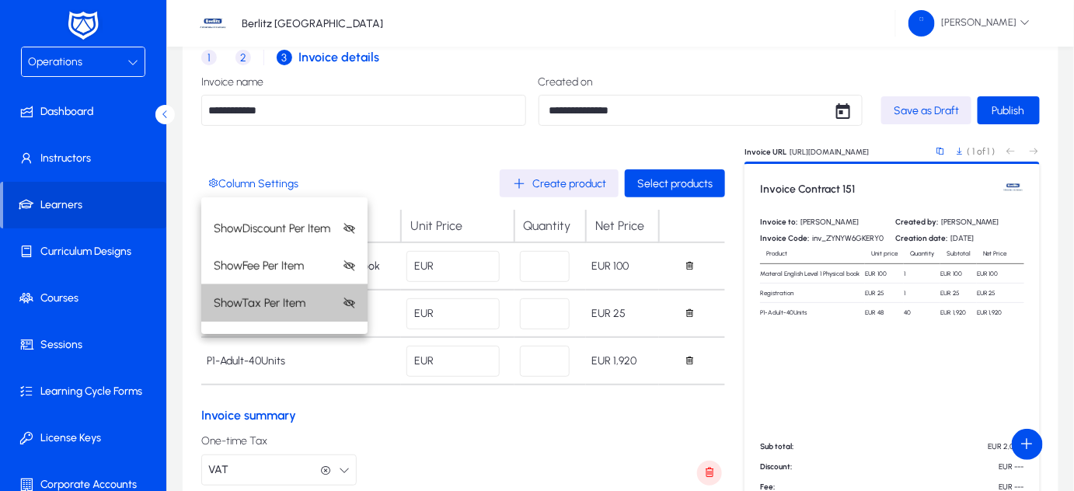
click at [280, 309] on span "Show Tax Per Item" at bounding box center [260, 303] width 92 height 19
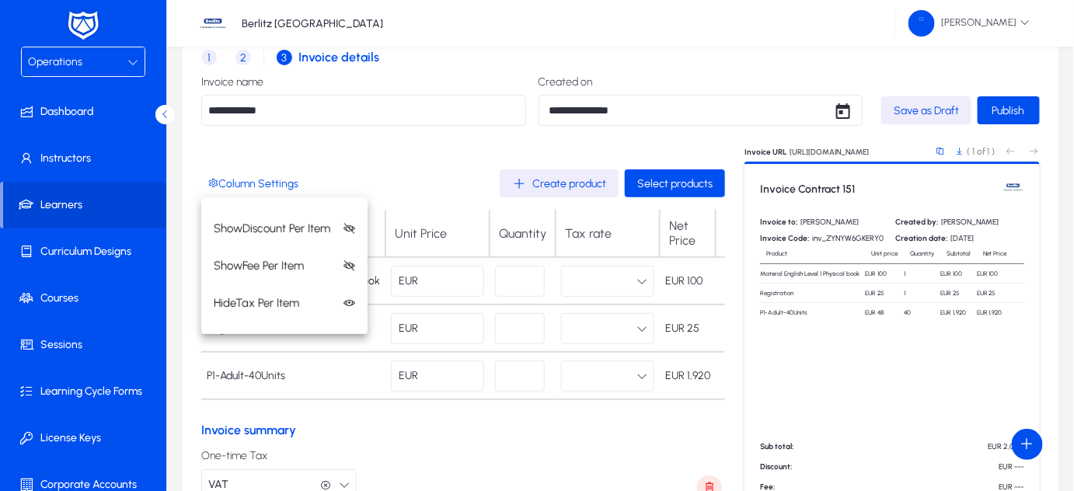
click at [634, 280] on div at bounding box center [537, 245] width 1074 height 491
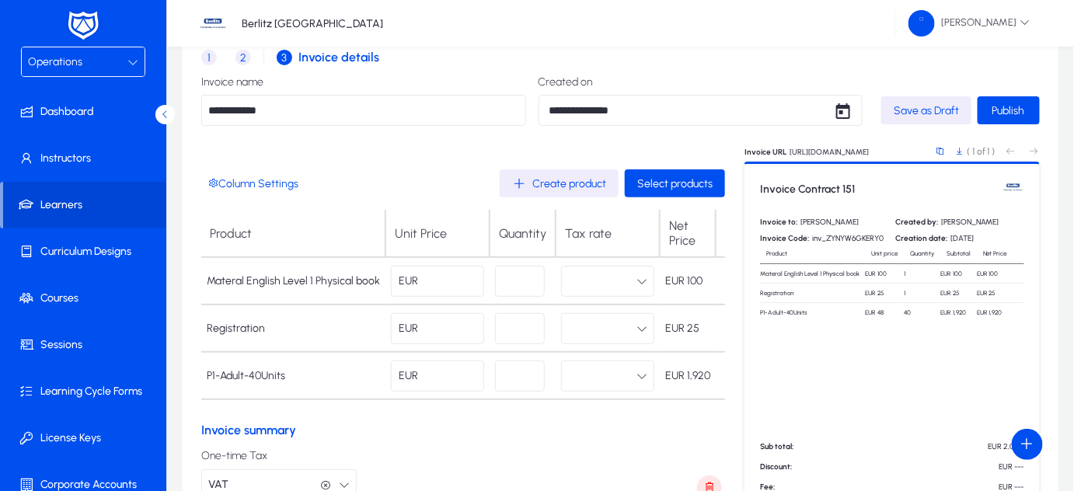
click at [637, 280] on icon "button" at bounding box center [642, 281] width 11 height 11
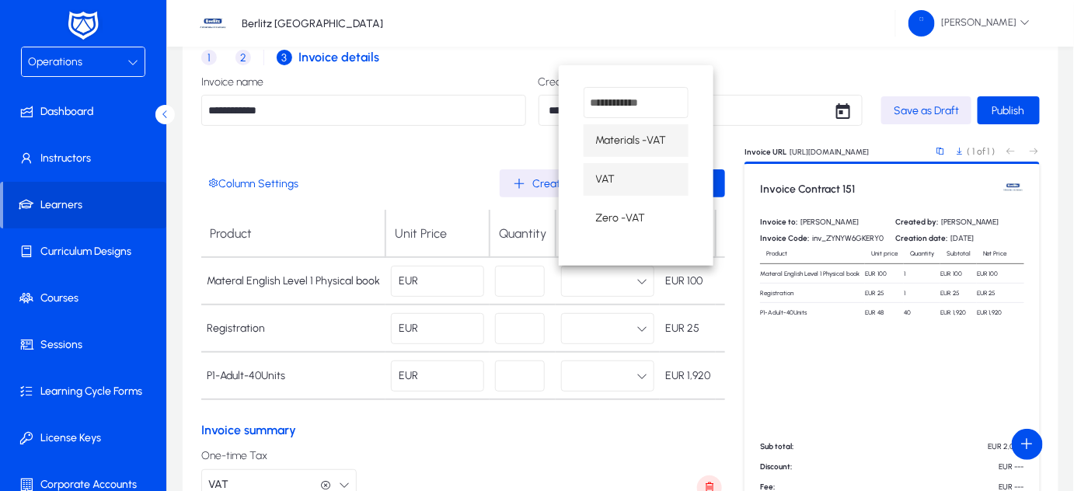
click at [620, 176] on mat-option "VAT" at bounding box center [636, 179] width 105 height 33
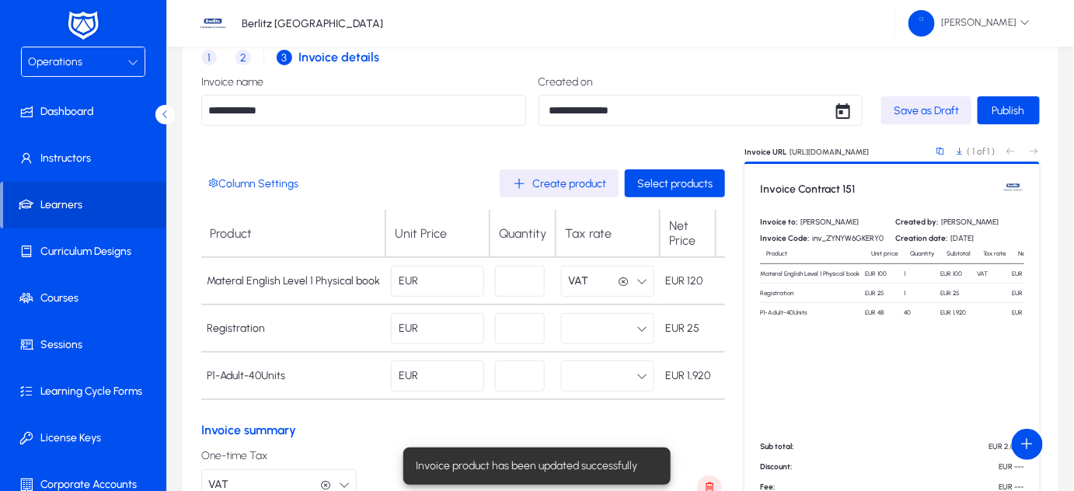
click at [641, 335] on button "button" at bounding box center [607, 328] width 93 height 31
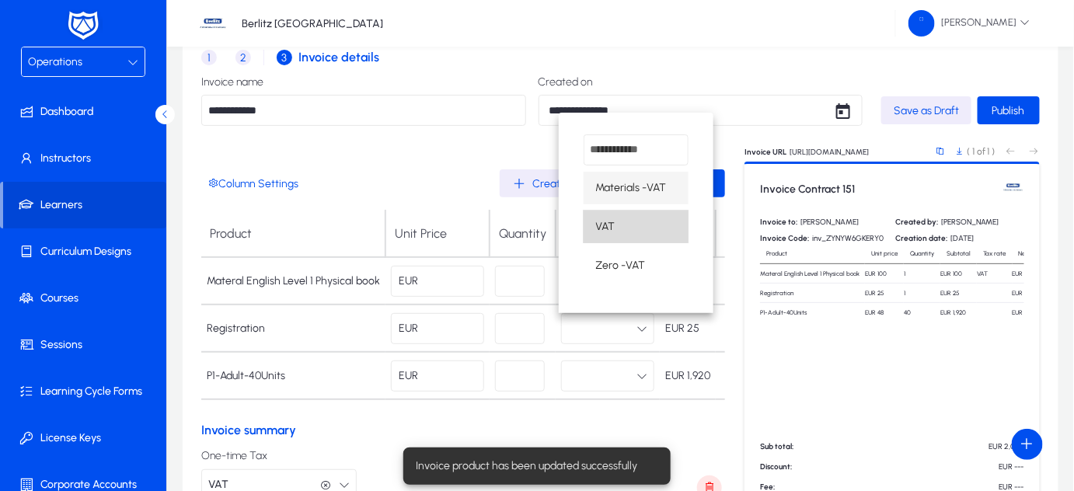
click at [616, 222] on mat-option "VAT" at bounding box center [636, 227] width 105 height 33
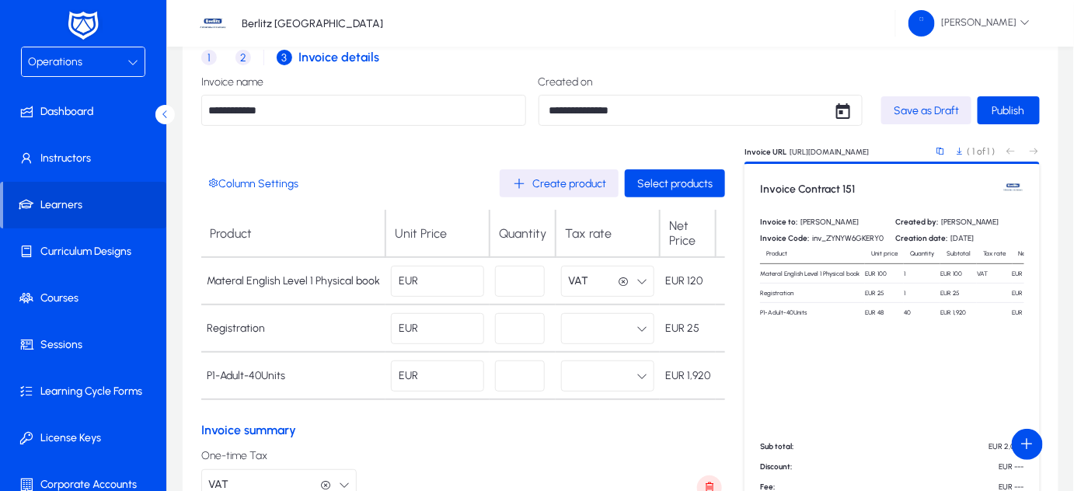
click at [630, 321] on button "button" at bounding box center [607, 328] width 93 height 31
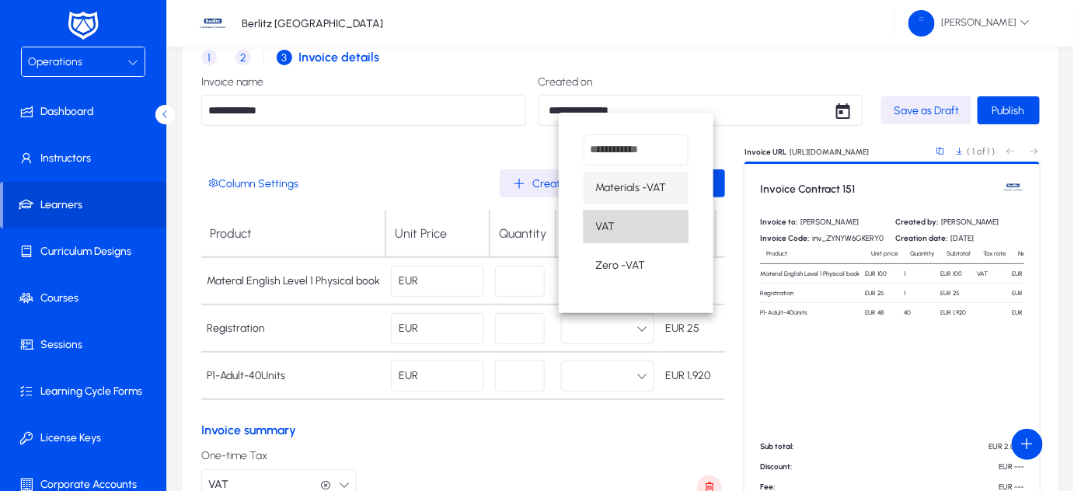
click at [603, 225] on span "VAT" at bounding box center [605, 227] width 19 height 19
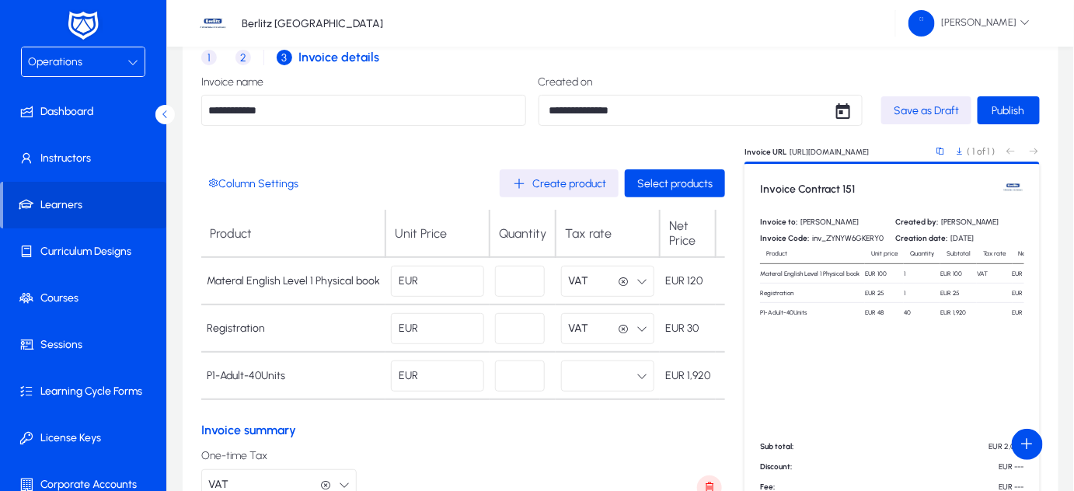
click at [637, 376] on icon "button" at bounding box center [642, 376] width 11 height 11
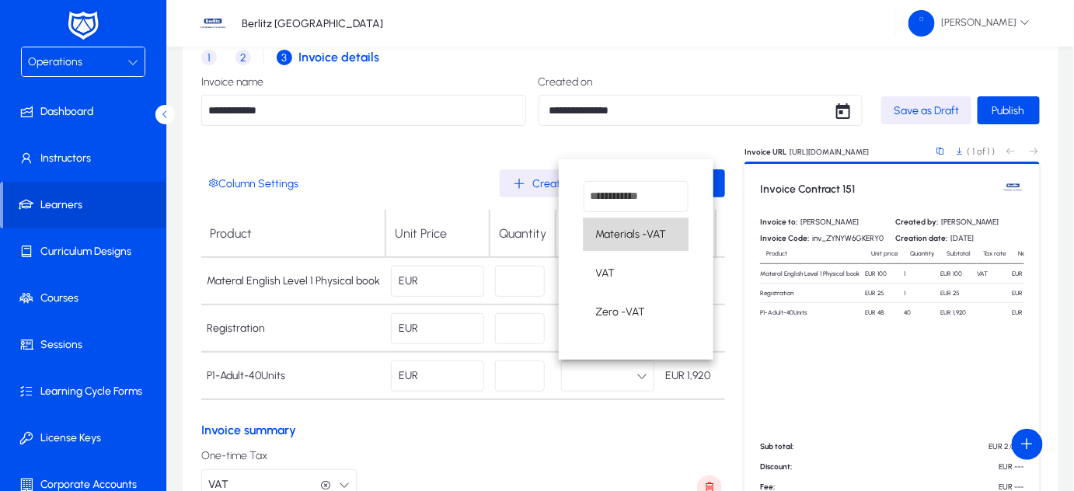
click at [634, 232] on span "Materials -VAT" at bounding box center [631, 234] width 71 height 19
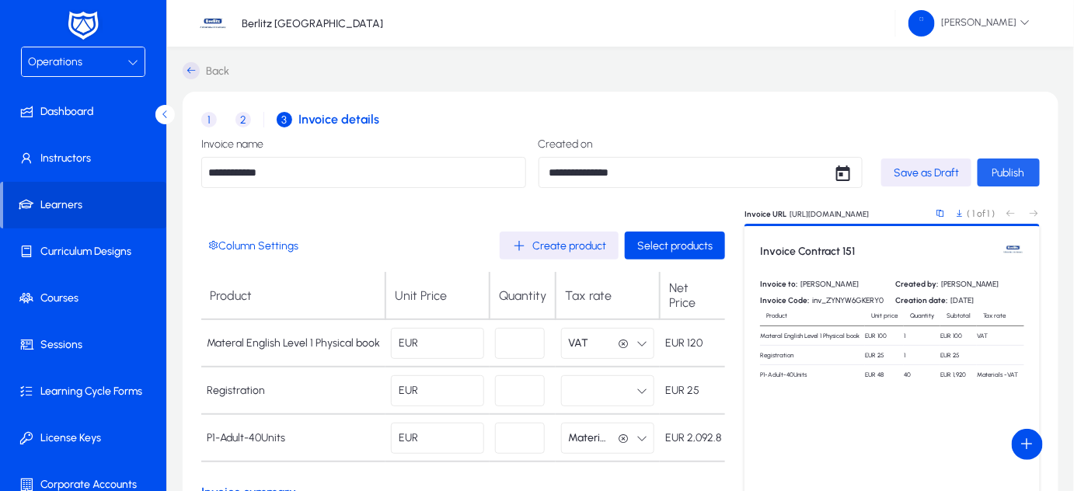
click at [1005, 174] on span "Publish" at bounding box center [1009, 172] width 33 height 13
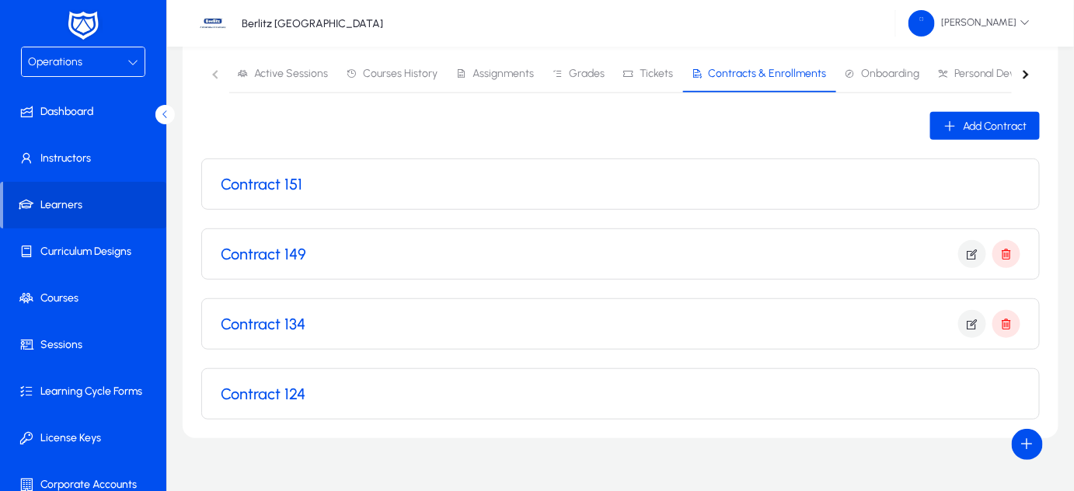
scroll to position [194, 0]
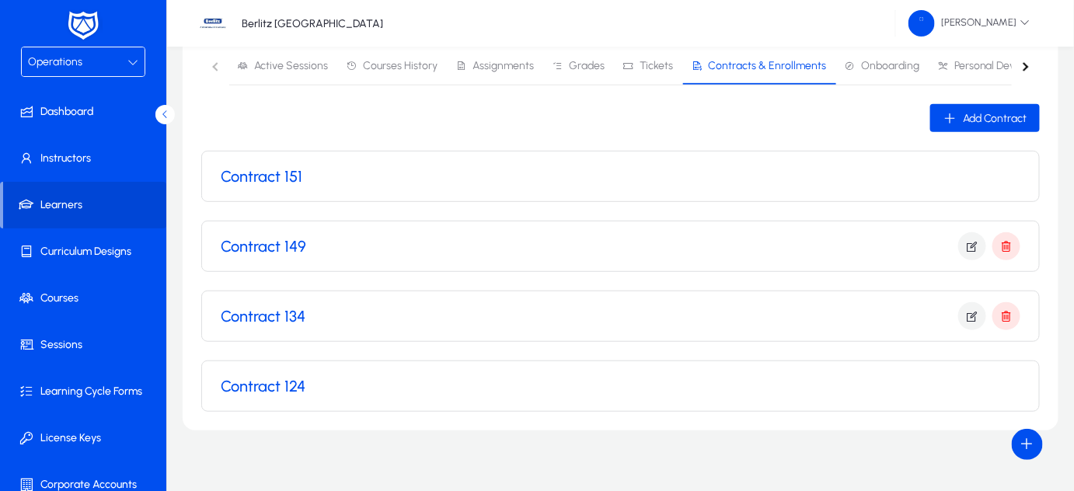
click at [284, 176] on h3 "Contract 151" at bounding box center [262, 176] width 82 height 19
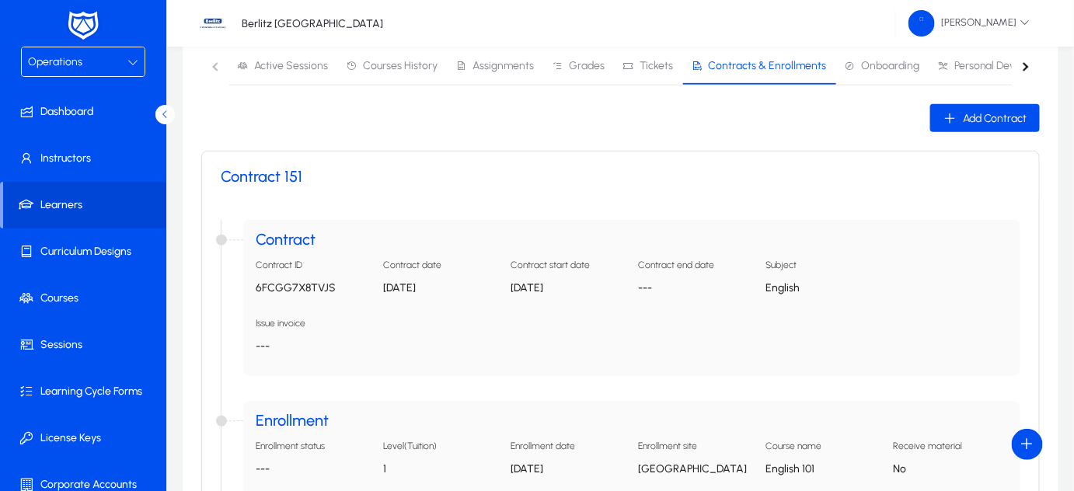
click at [288, 173] on h3 "Contract 151" at bounding box center [262, 176] width 82 height 19
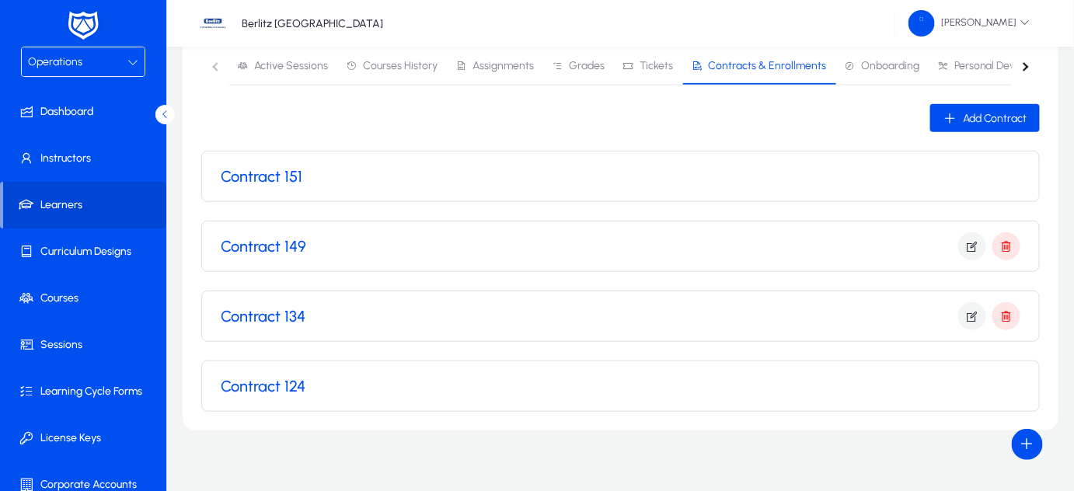
drag, startPoint x: 325, startPoint y: 178, endPoint x: 266, endPoint y: 177, distance: 59.1
click at [266, 177] on h3 "Contract 151" at bounding box center [262, 176] width 82 height 19
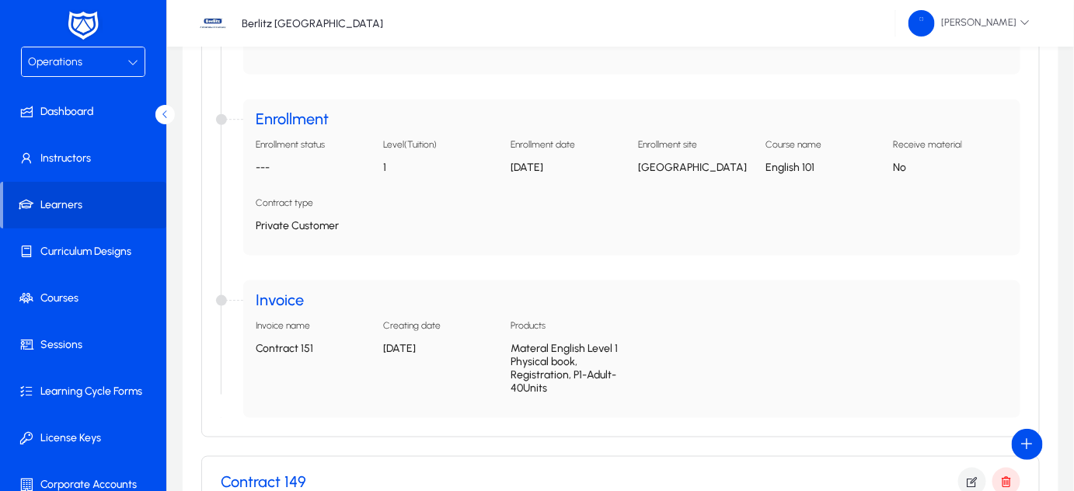
scroll to position [494, 0]
click at [290, 113] on h4 "Enrollment" at bounding box center [632, 120] width 752 height 15
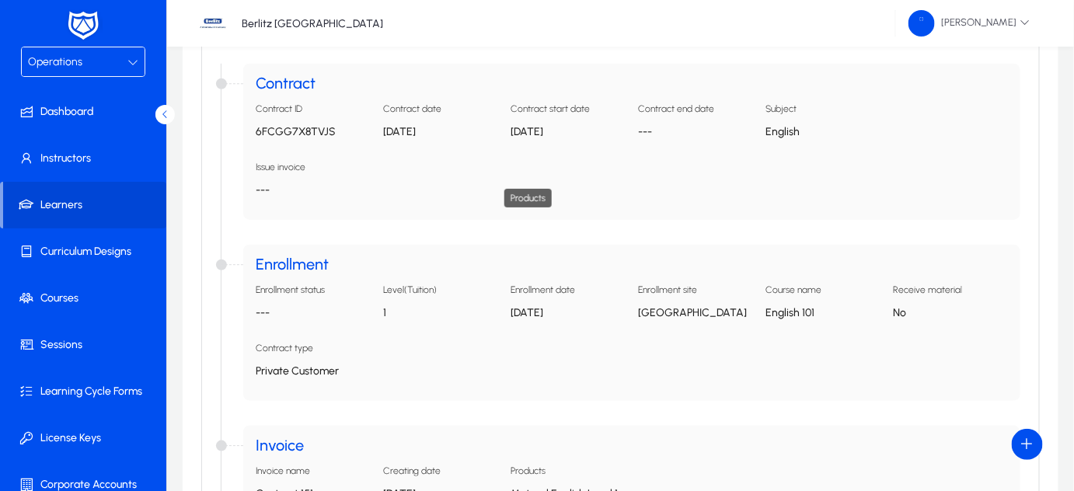
scroll to position [672, 0]
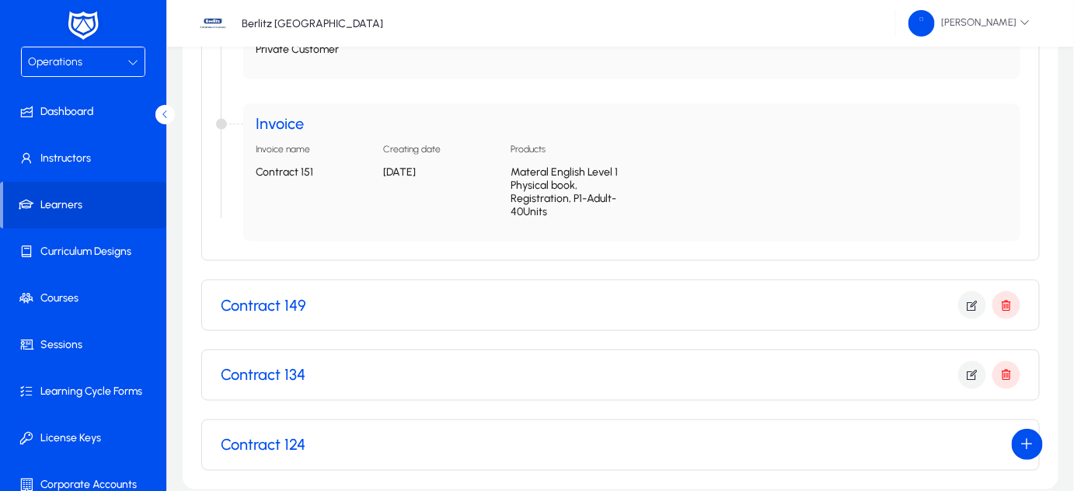
click at [445, 305] on div "Contract 149" at bounding box center [621, 305] width 800 height 28
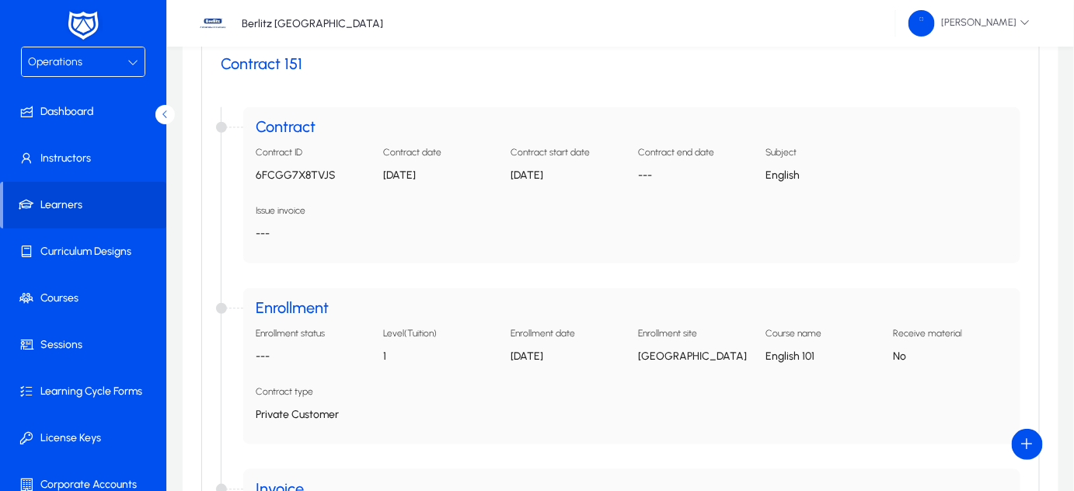
scroll to position [0, 0]
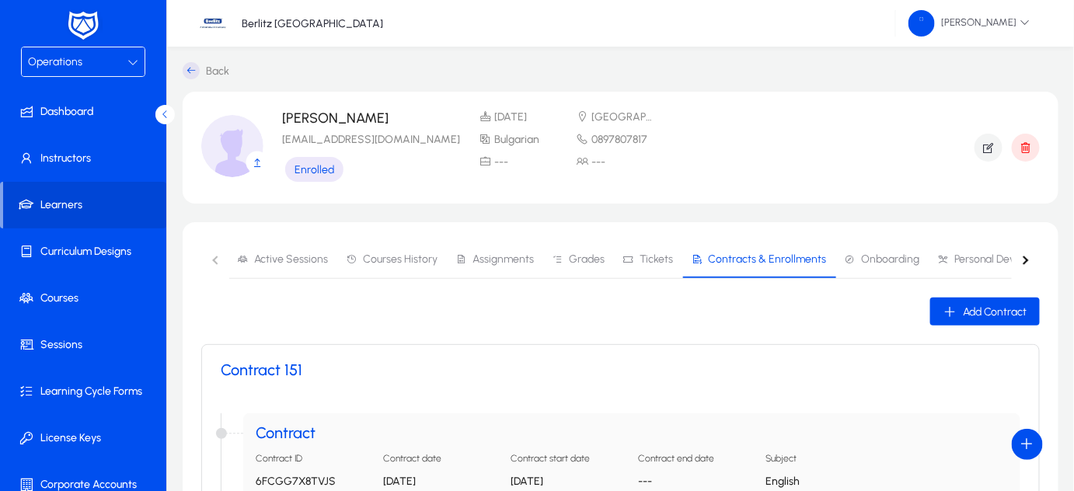
click at [128, 61] on icon at bounding box center [132, 62] width 11 height 11
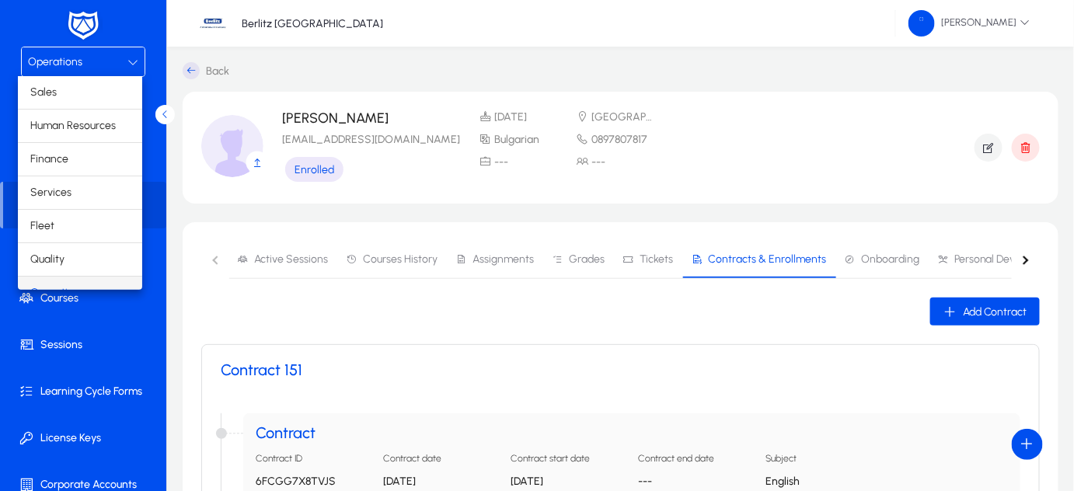
scroll to position [18, 0]
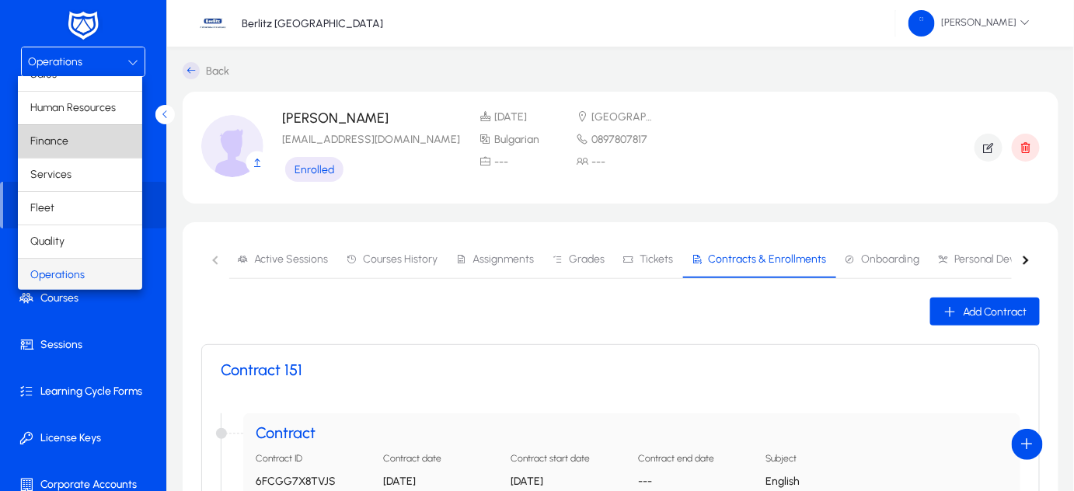
click at [88, 138] on mat-option "Finance" at bounding box center [80, 141] width 124 height 33
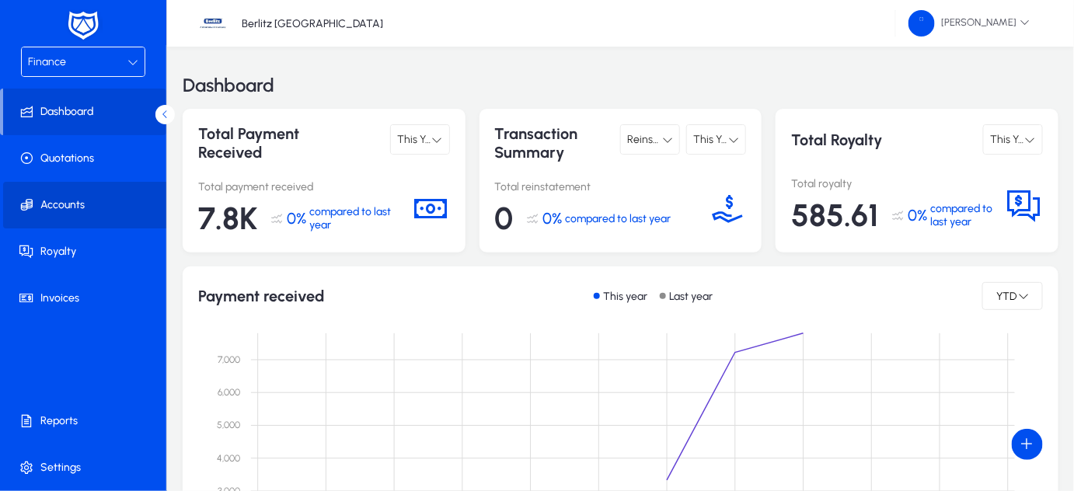
click at [81, 208] on span "Accounts" at bounding box center [86, 205] width 166 height 16
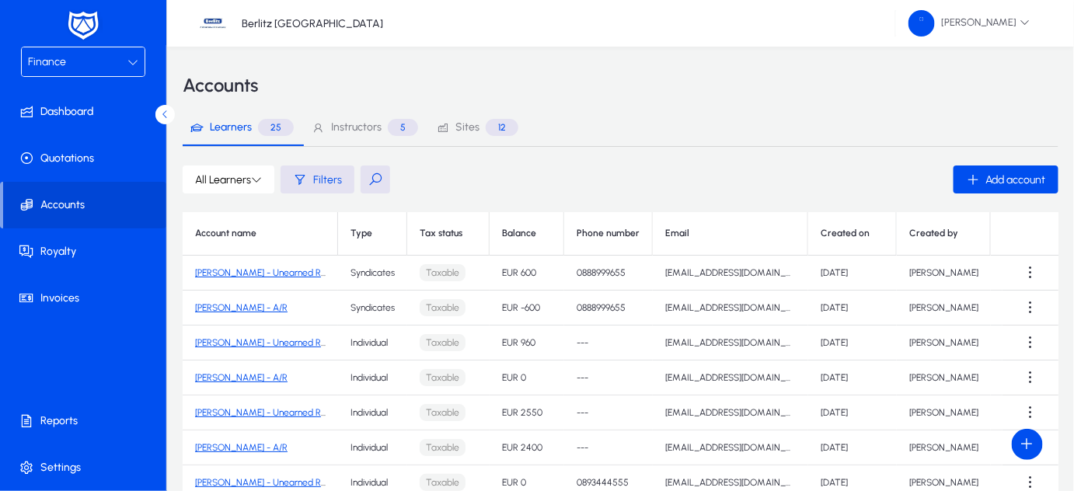
click at [371, 183] on button at bounding box center [376, 180] width 30 height 28
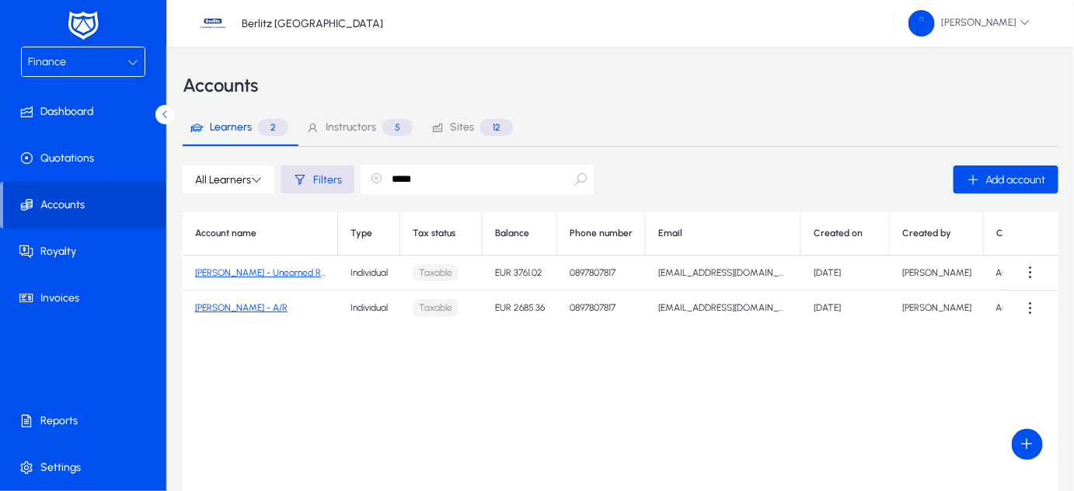
type input "*****"
click at [290, 270] on link "[PERSON_NAME] - Unearned Revenue" at bounding box center [273, 272] width 156 height 11
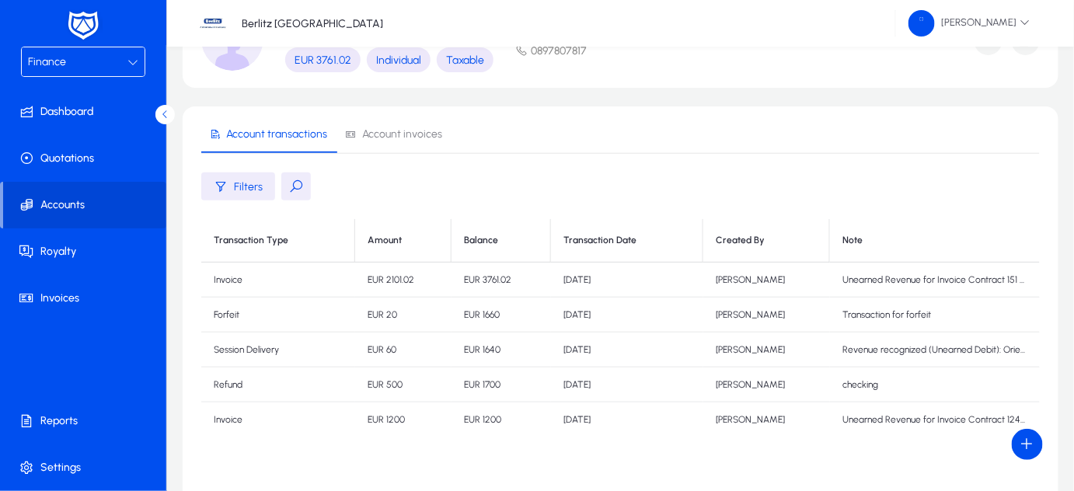
scroll to position [96, 0]
click at [387, 138] on span "Account invoices" at bounding box center [402, 135] width 80 height 11
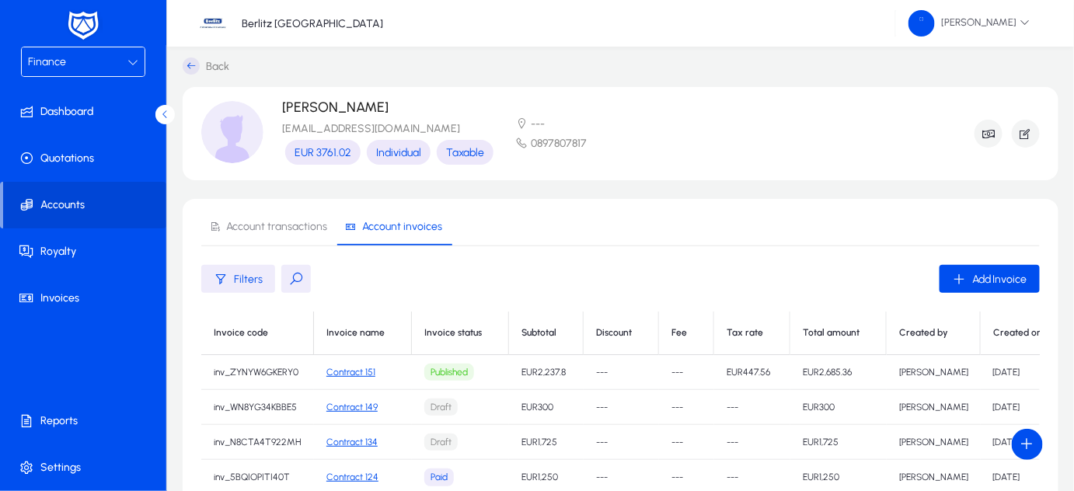
scroll to position [3, 0]
click at [986, 136] on icon "button" at bounding box center [989, 135] width 14 height 14
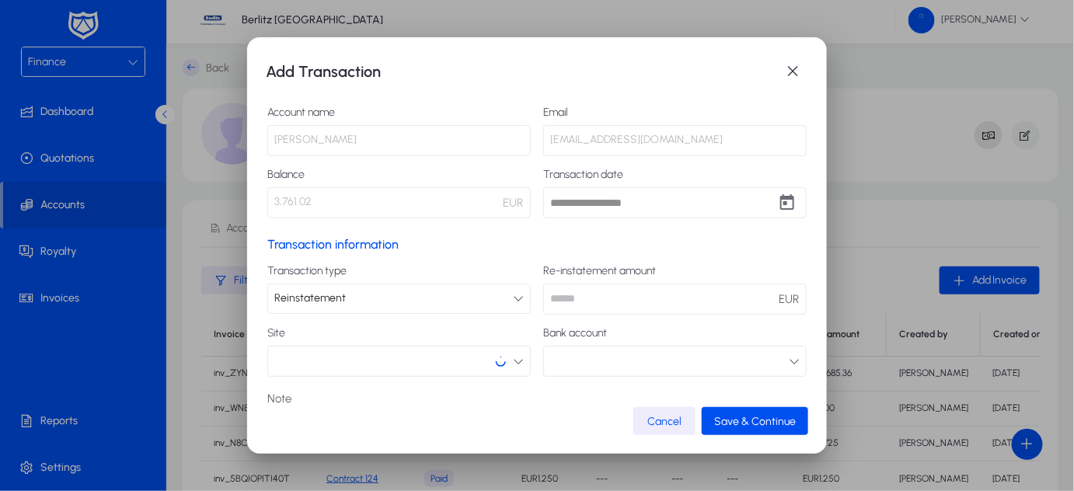
scroll to position [0, 0]
click at [502, 298] on div "Reinstatement" at bounding box center [393, 298] width 239 height 20
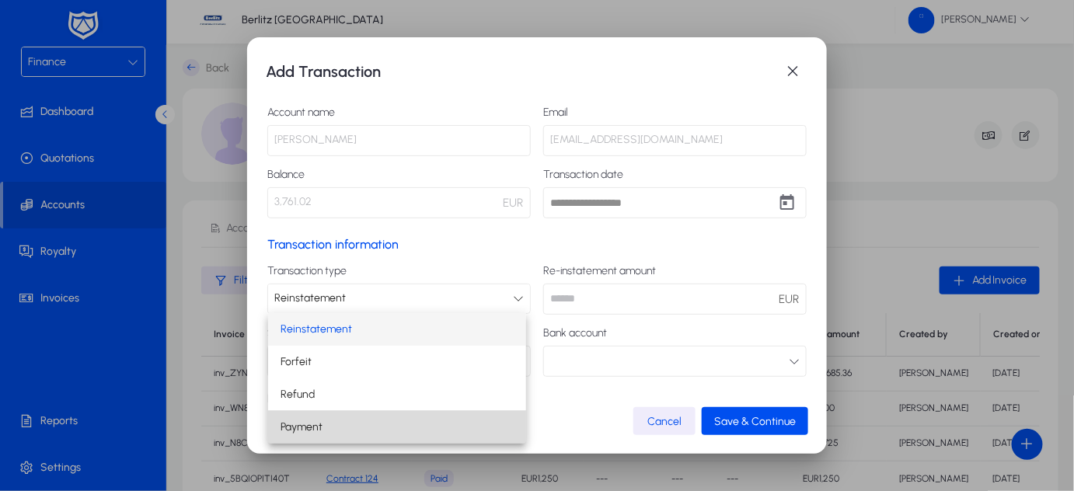
click at [383, 417] on mat-option "Payment" at bounding box center [397, 427] width 258 height 33
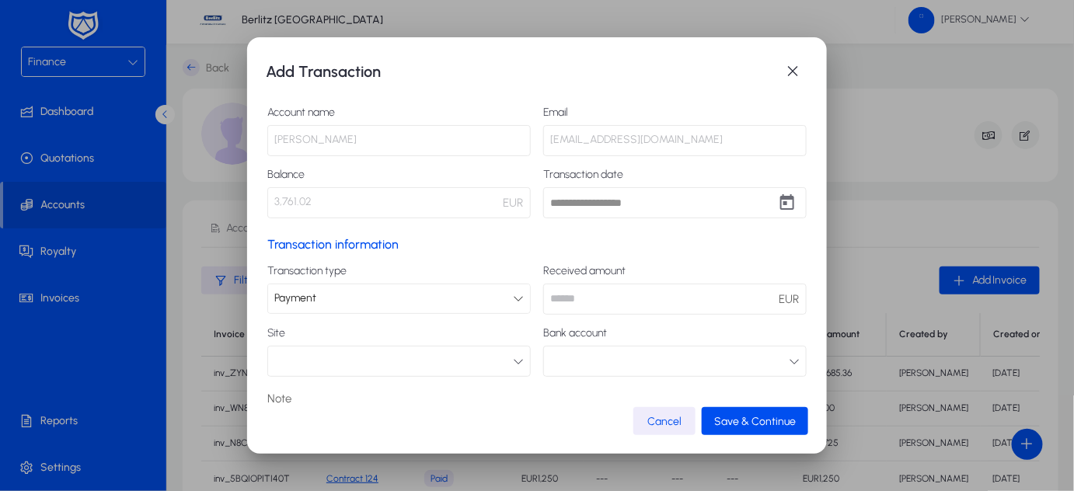
click at [623, 302] on input "number" at bounding box center [675, 299] width 264 height 31
type input "***"
click at [502, 358] on button "button" at bounding box center [399, 361] width 264 height 31
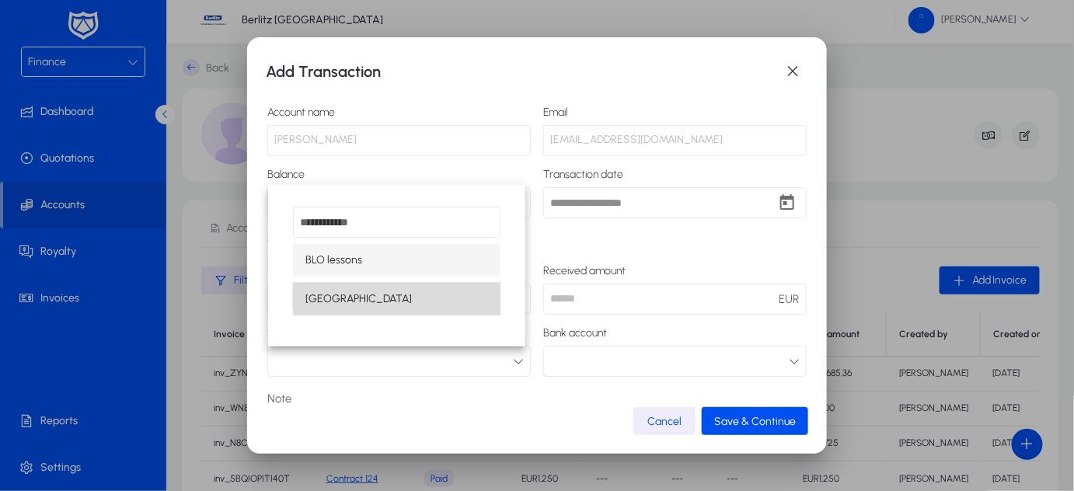
click at [445, 298] on mat-option "[GEOGRAPHIC_DATA]" at bounding box center [397, 299] width 208 height 33
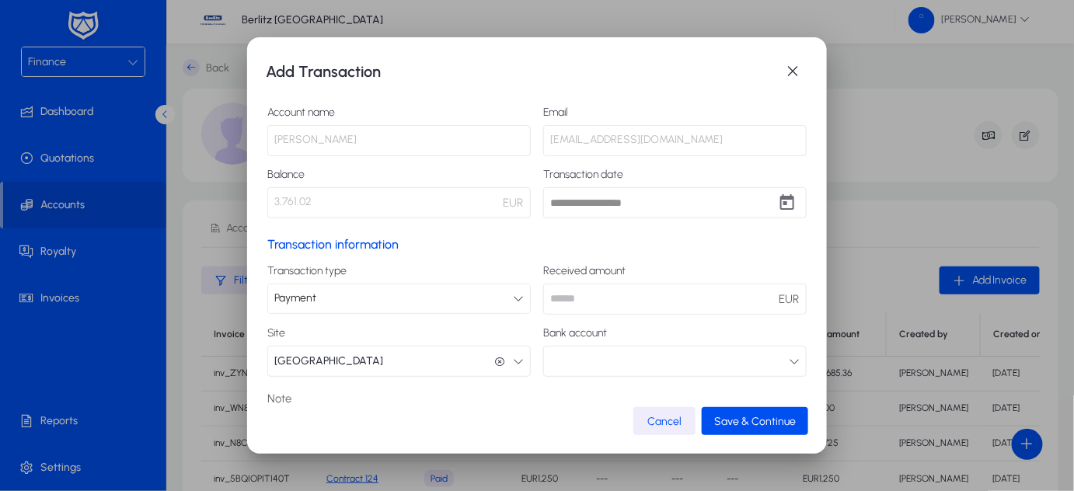
click at [655, 366] on button "button" at bounding box center [675, 361] width 264 height 31
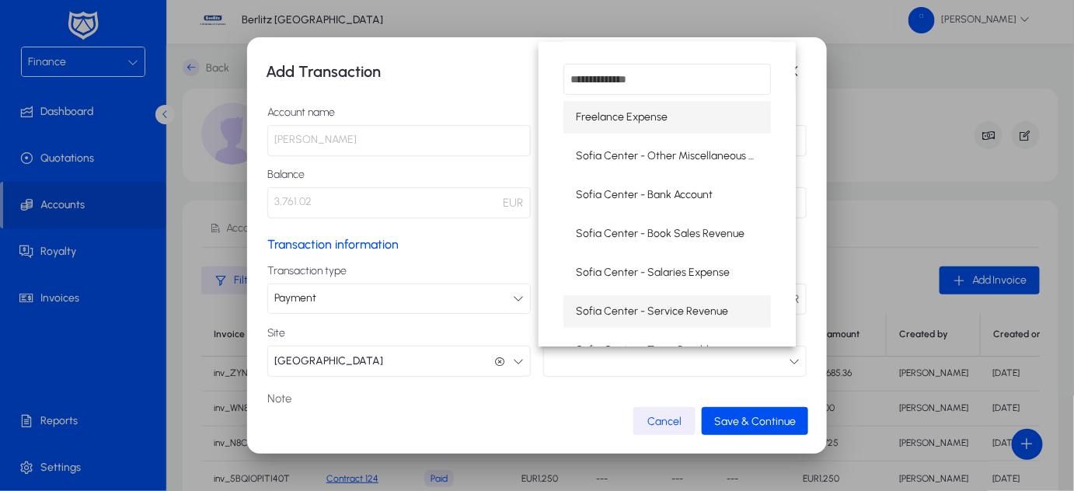
scroll to position [51, 0]
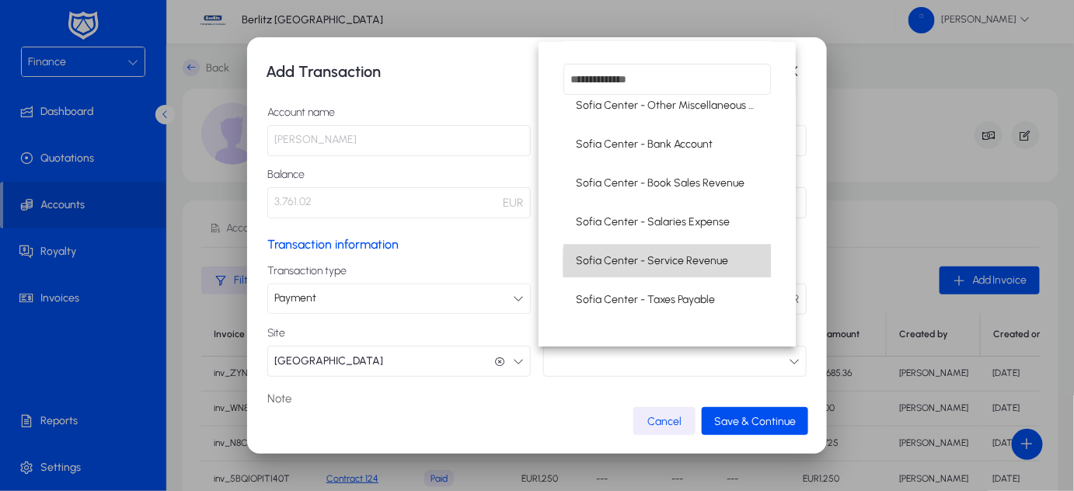
click at [680, 264] on span "Sofia Center - Service Revenue" at bounding box center [652, 261] width 152 height 19
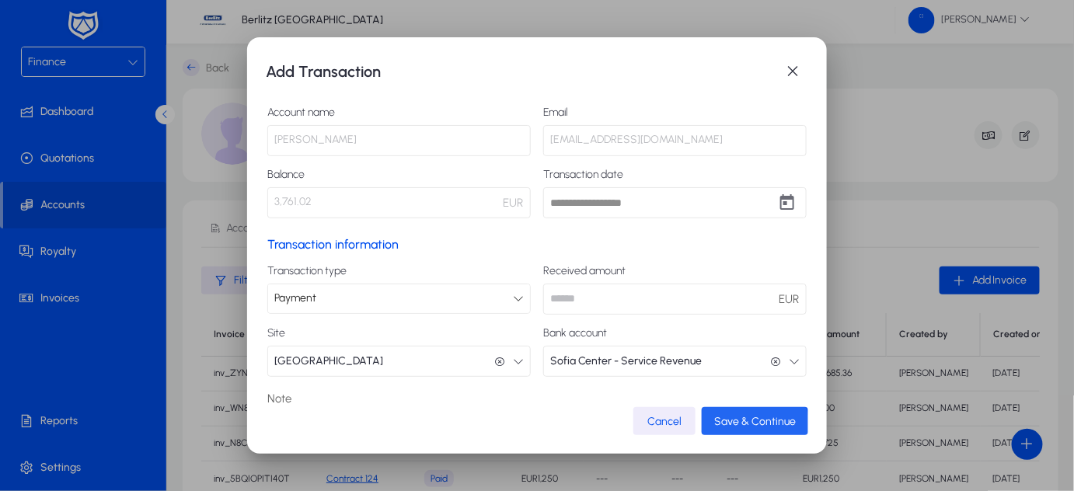
click at [740, 429] on span "submit" at bounding box center [755, 421] width 106 height 37
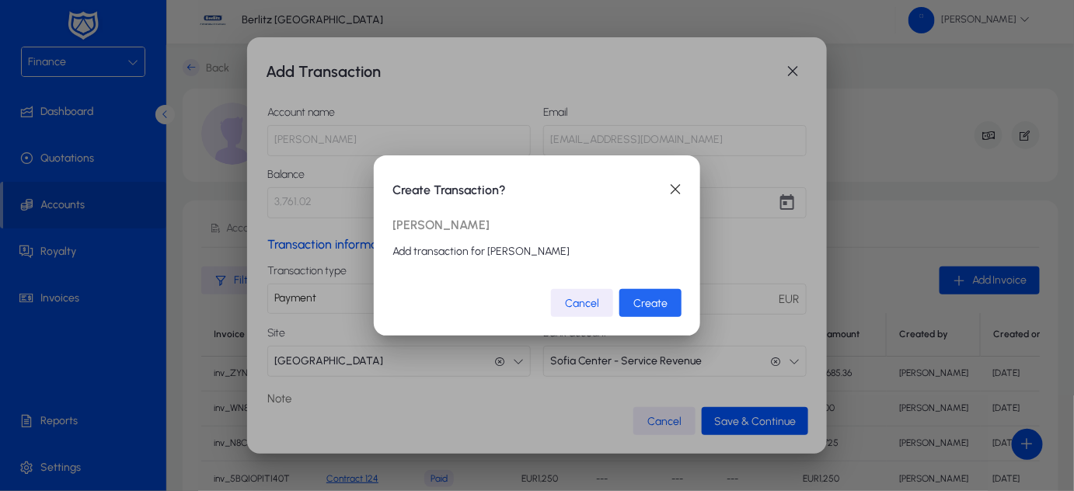
click at [647, 299] on span "Create" at bounding box center [651, 303] width 34 height 13
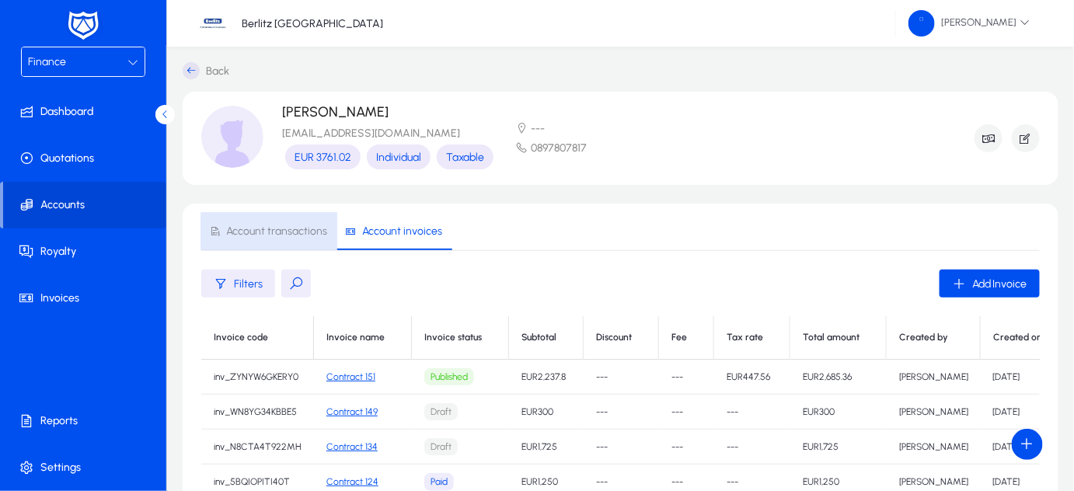
click at [296, 231] on span "Account transactions" at bounding box center [276, 231] width 101 height 11
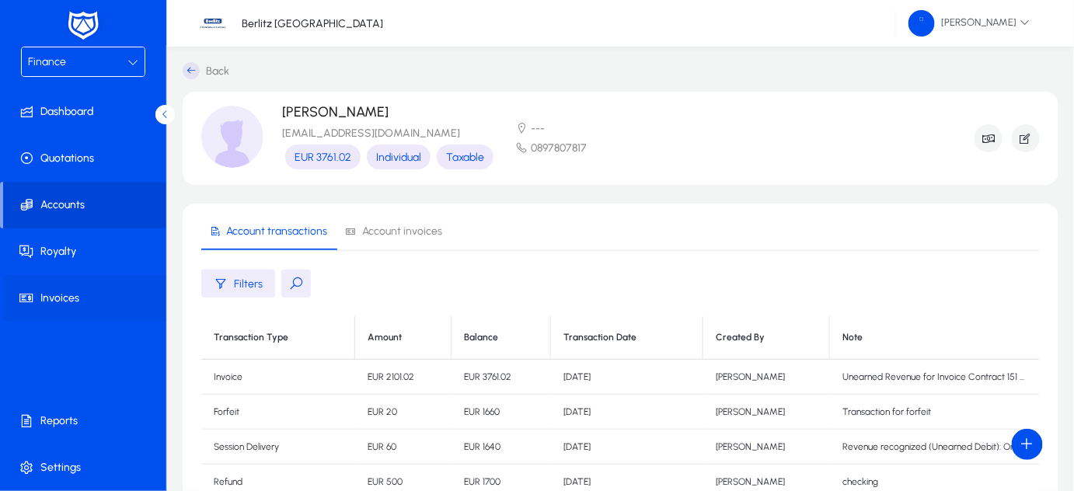
click at [59, 294] on span "Invoices" at bounding box center [86, 299] width 166 height 16
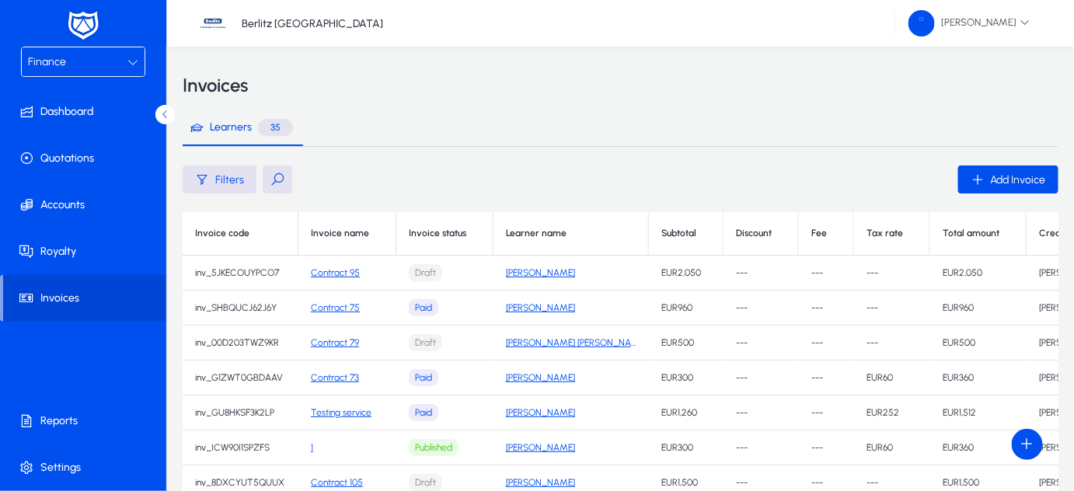
click at [279, 173] on button at bounding box center [278, 180] width 30 height 28
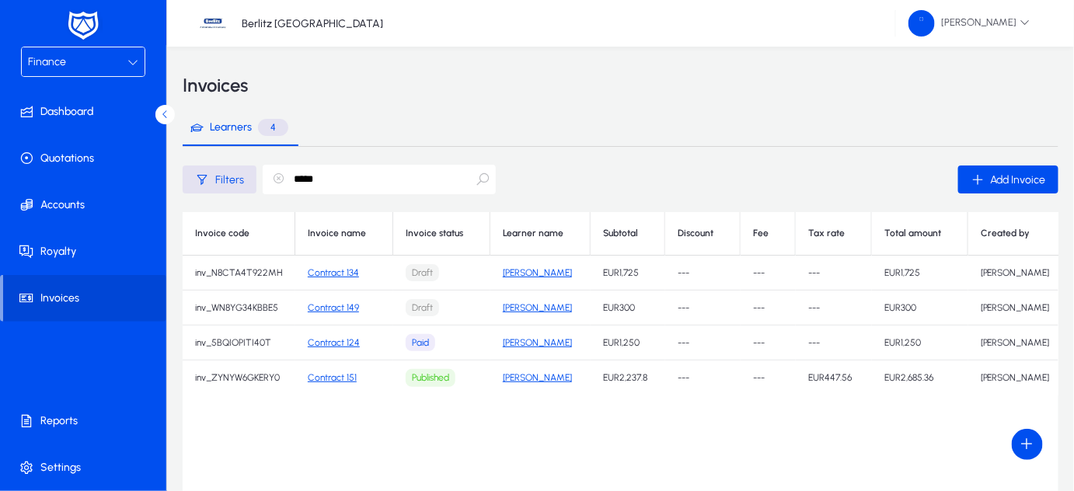
type input "*****"
click at [341, 379] on link "Contract 151" at bounding box center [332, 377] width 49 height 11
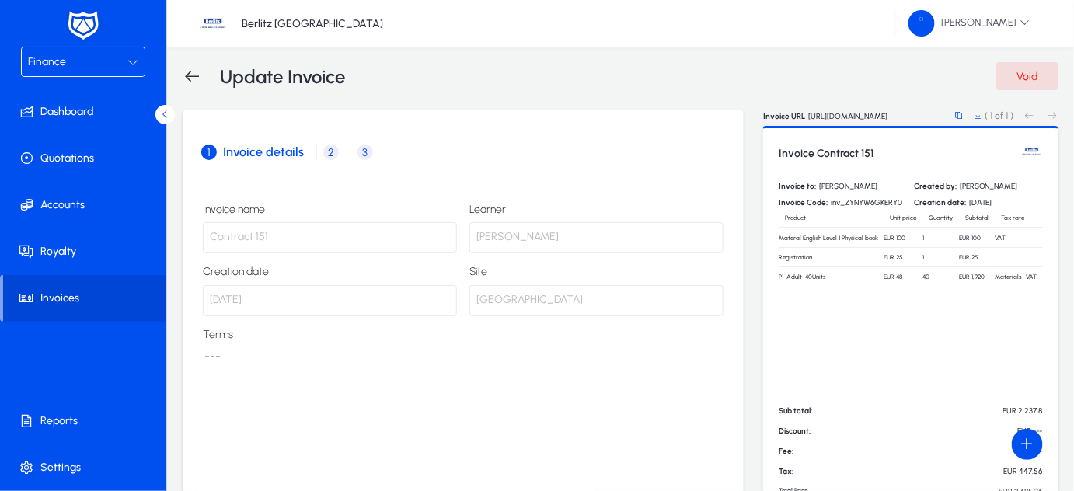
click at [337, 157] on span "2 Product / Service details" at bounding box center [334, 153] width 34 height 16
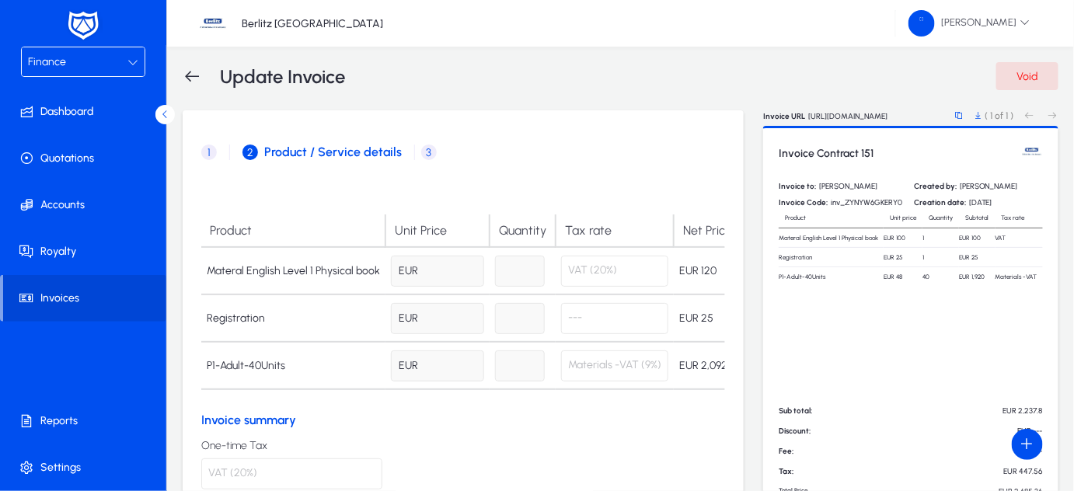
click at [425, 155] on span "3" at bounding box center [429, 153] width 16 height 16
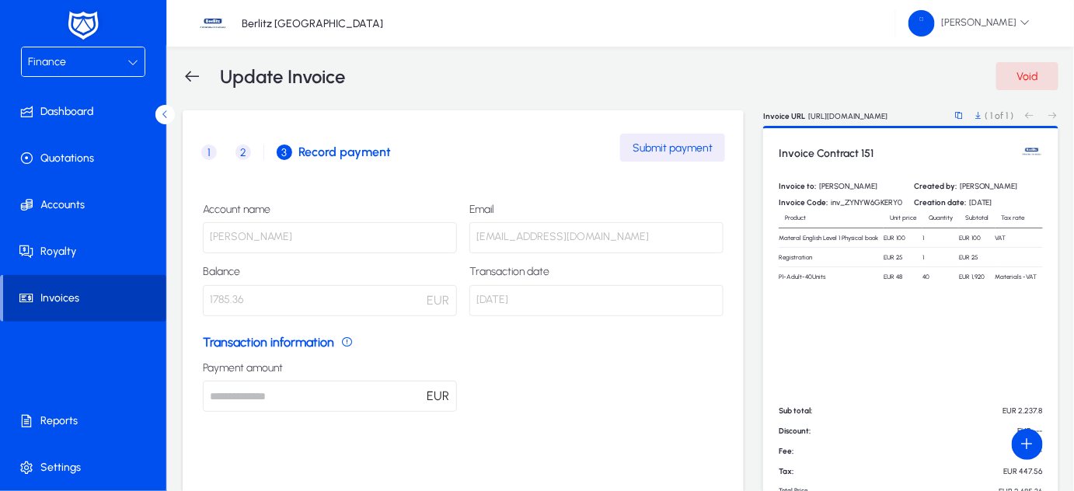
click at [62, 295] on span "Invoices" at bounding box center [84, 299] width 163 height 16
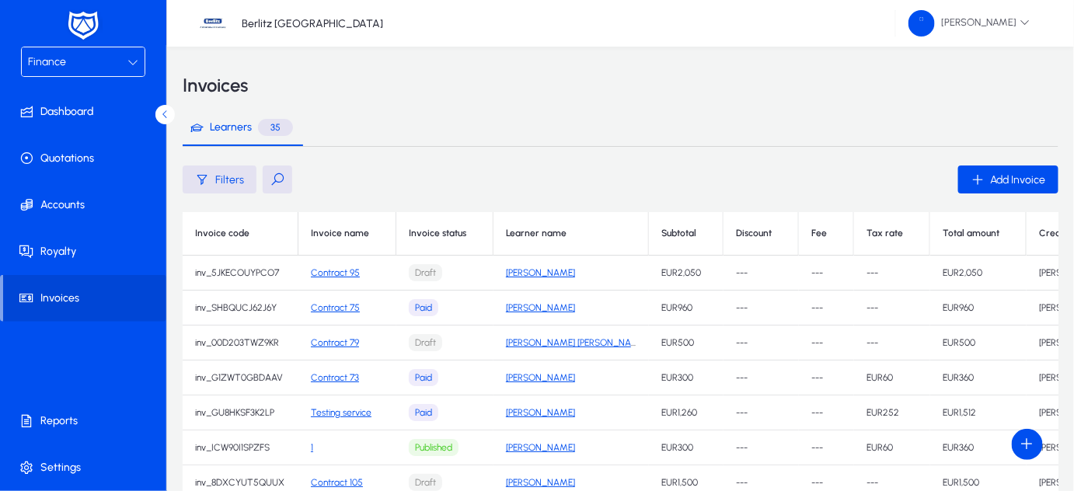
click at [129, 67] on div at bounding box center [132, 62] width 11 height 19
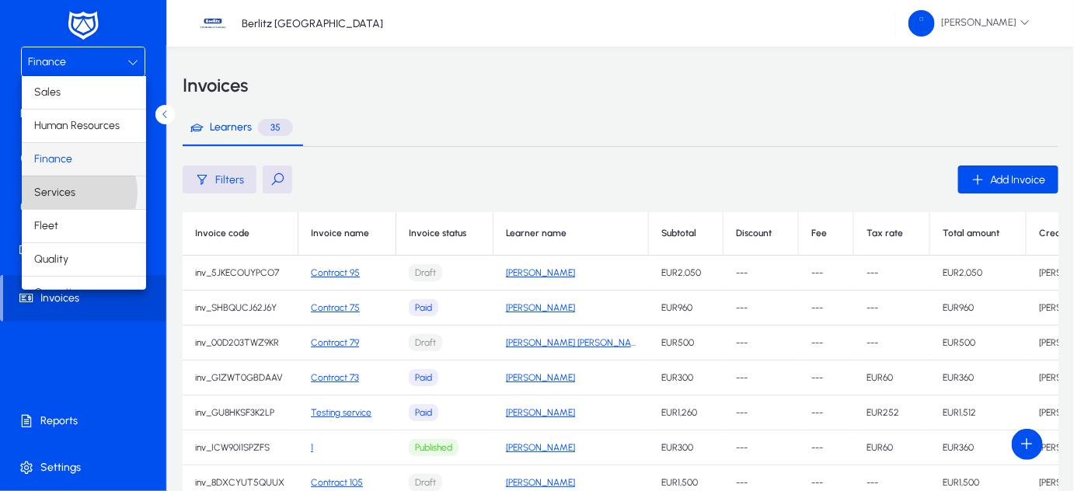
click at [75, 191] on mat-option "Services" at bounding box center [84, 192] width 124 height 33
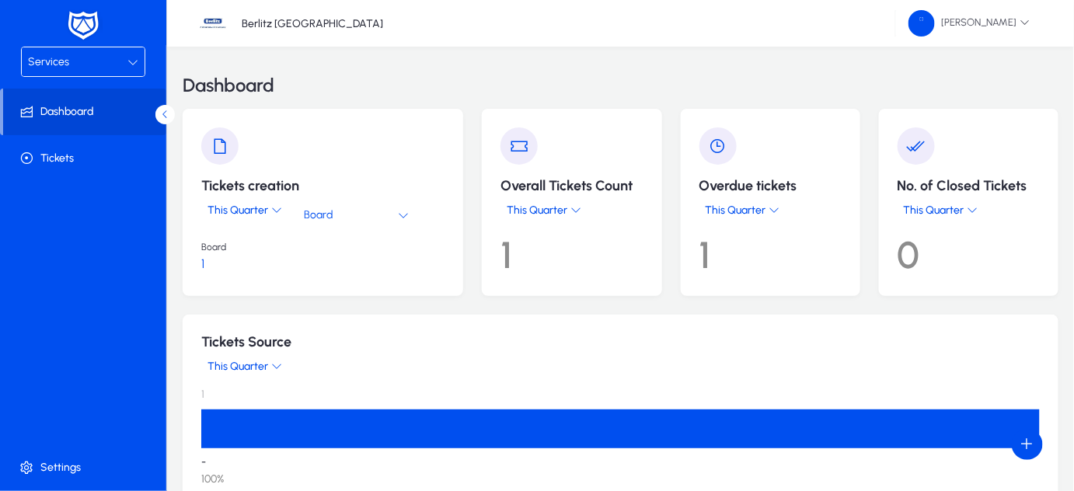
click at [127, 60] on icon at bounding box center [132, 62] width 11 height 11
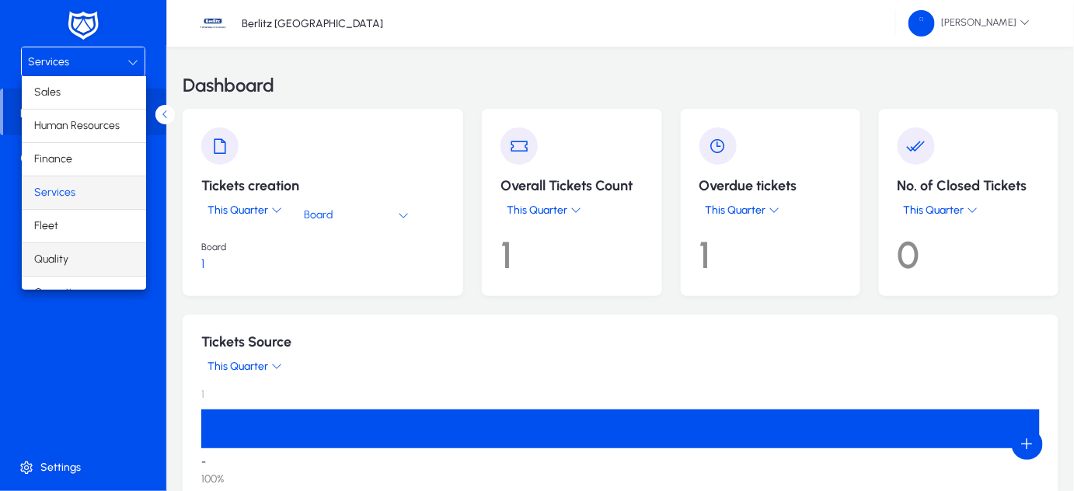
scroll to position [51, 0]
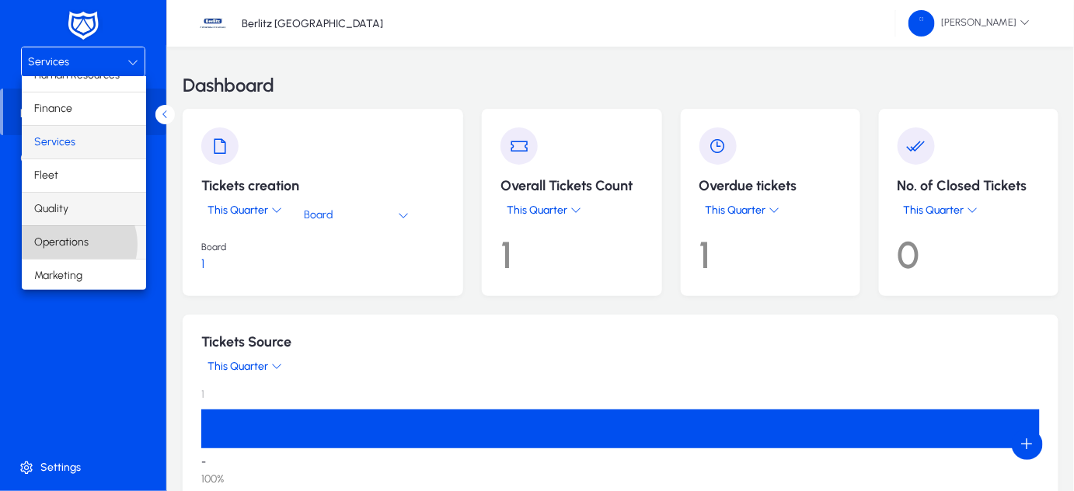
click at [75, 243] on span "Operations" at bounding box center [61, 242] width 54 height 19
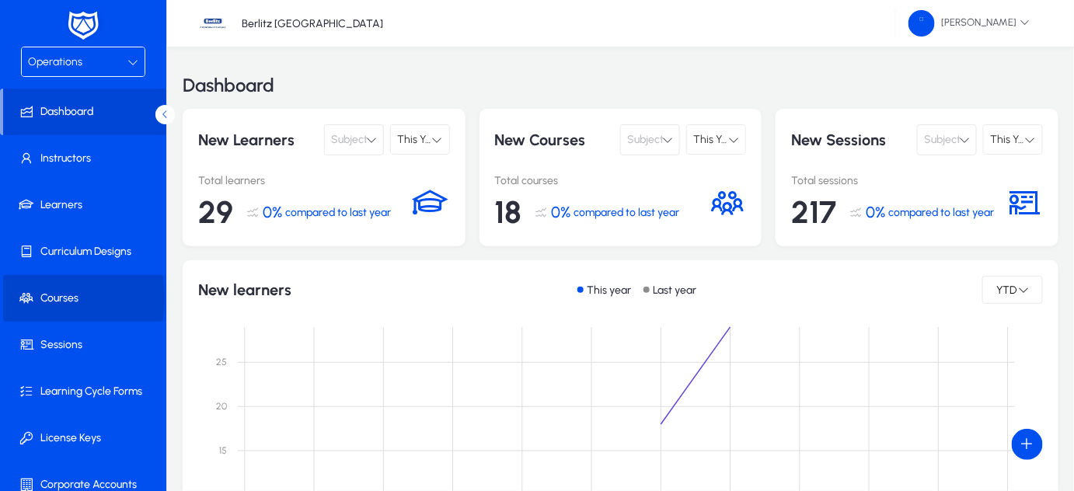
click at [60, 298] on span "Courses" at bounding box center [86, 299] width 166 height 16
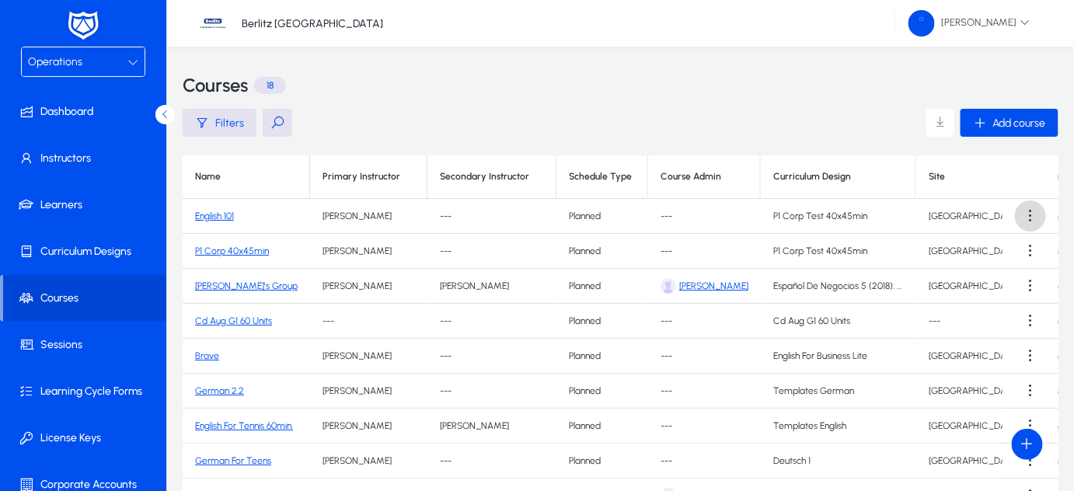
click at [1020, 215] on span at bounding box center [1030, 216] width 31 height 31
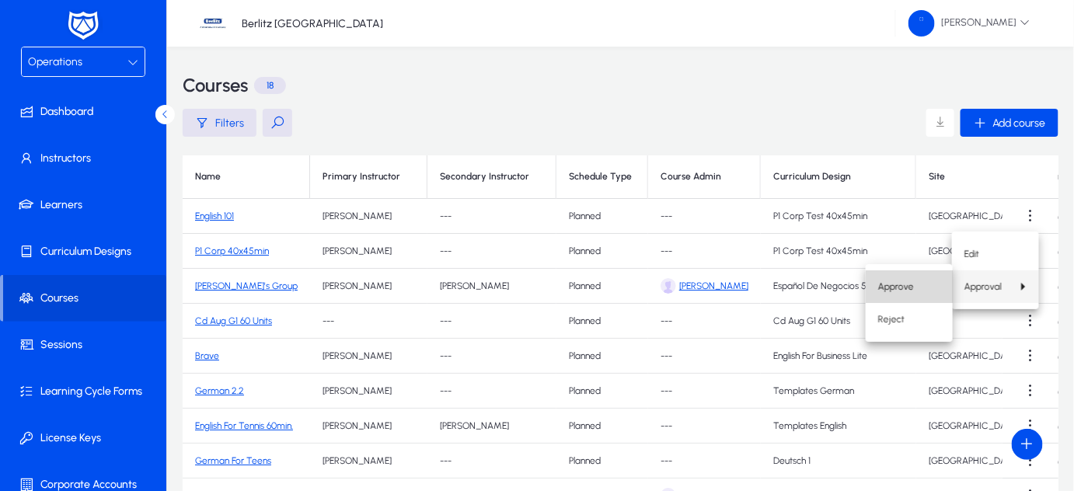
click at [894, 295] on button "Approve" at bounding box center [909, 287] width 87 height 33
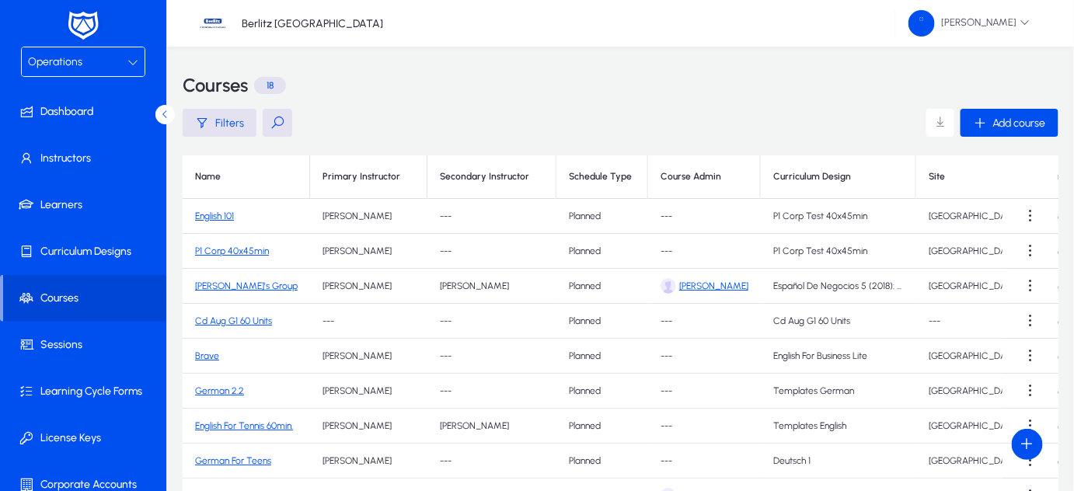
click at [225, 215] on link "English 101" at bounding box center [214, 216] width 39 height 11
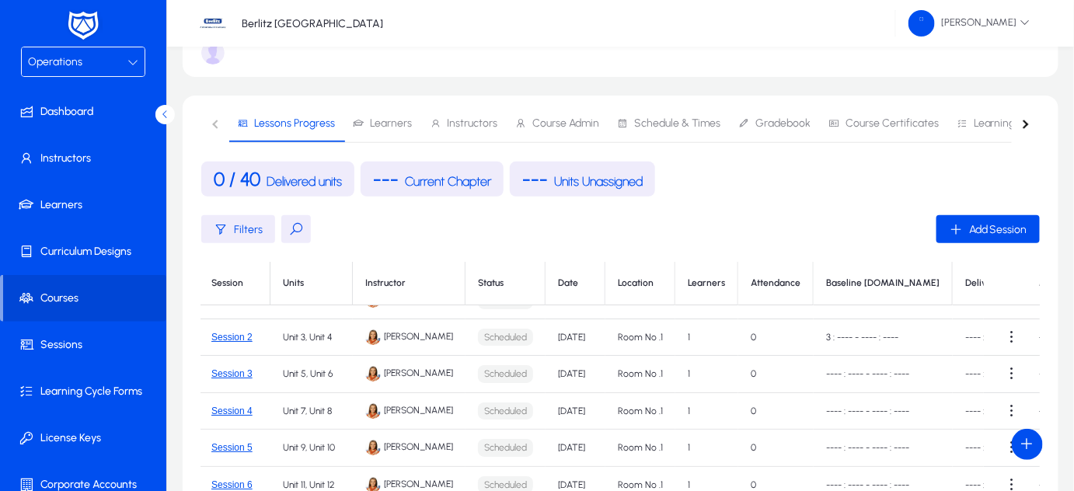
scroll to position [0, 2]
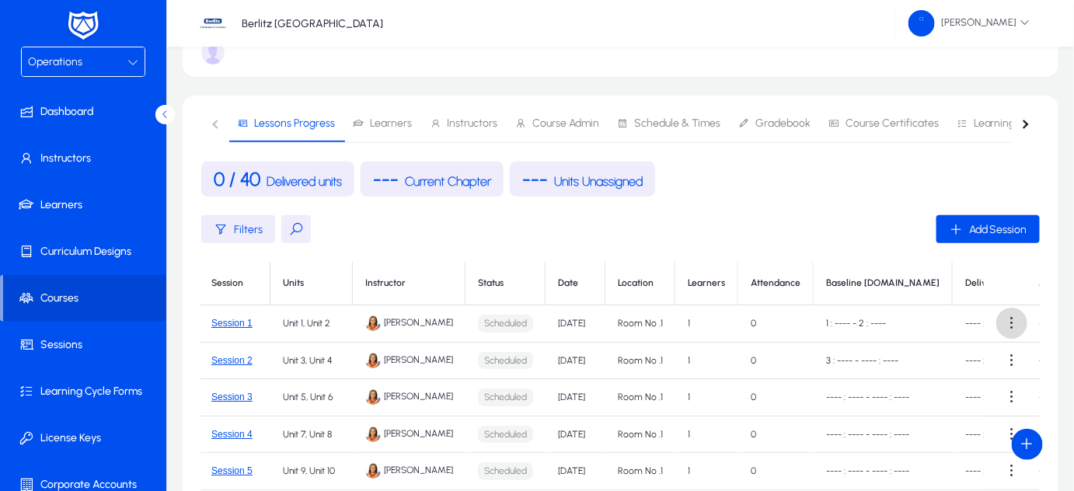
click at [997, 325] on span at bounding box center [1012, 323] width 31 height 31
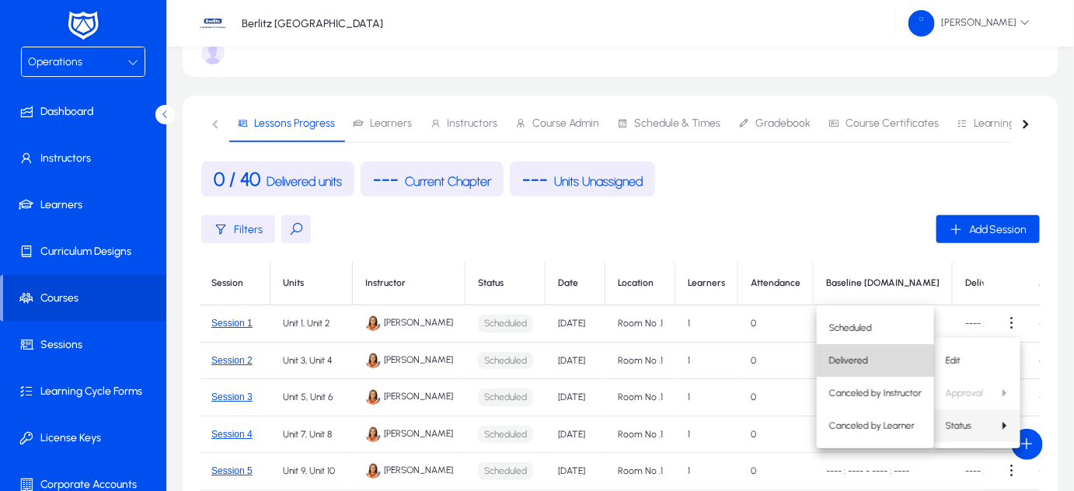
click at [858, 362] on span "Delivered" at bounding box center [875, 361] width 93 height 14
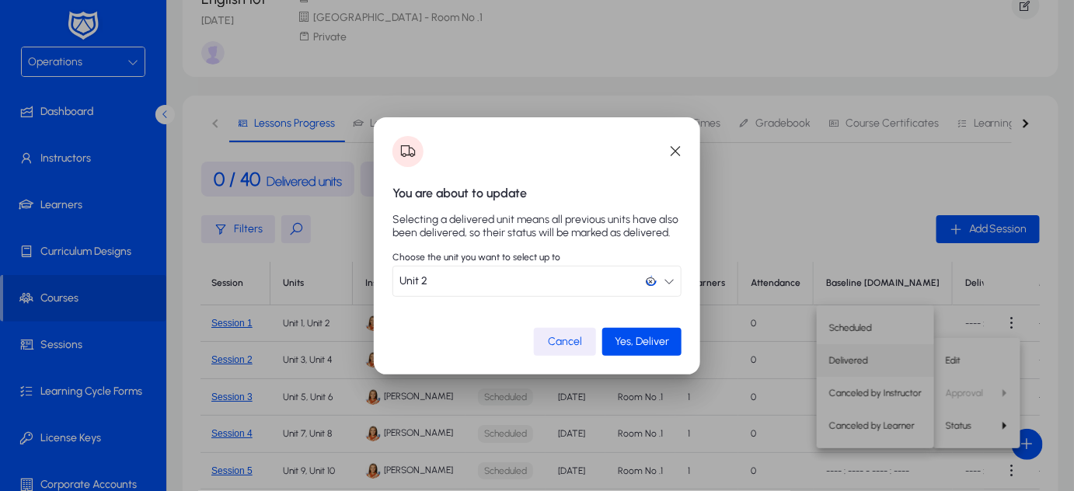
scroll to position [0, 0]
click at [634, 343] on span "Yes, Deliver" at bounding box center [642, 341] width 54 height 13
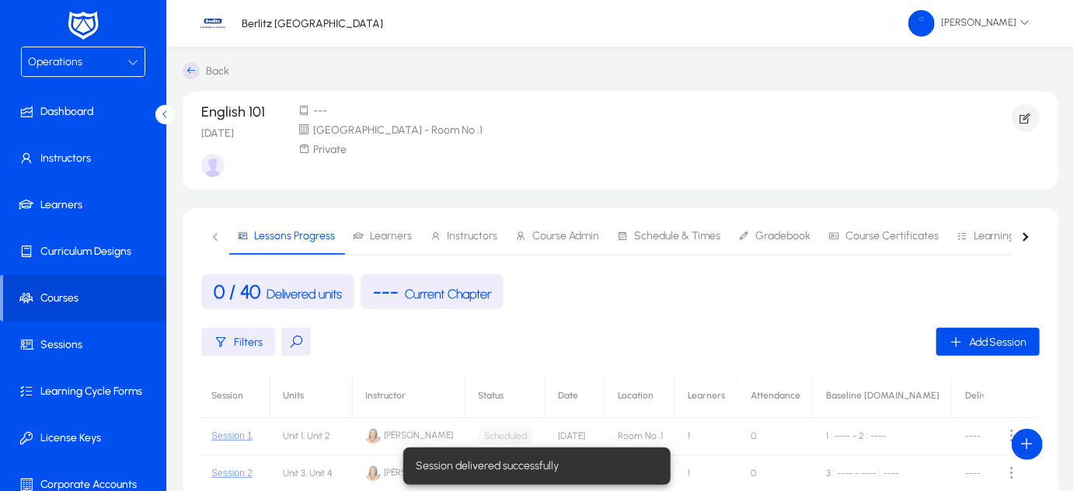
scroll to position [113, 0]
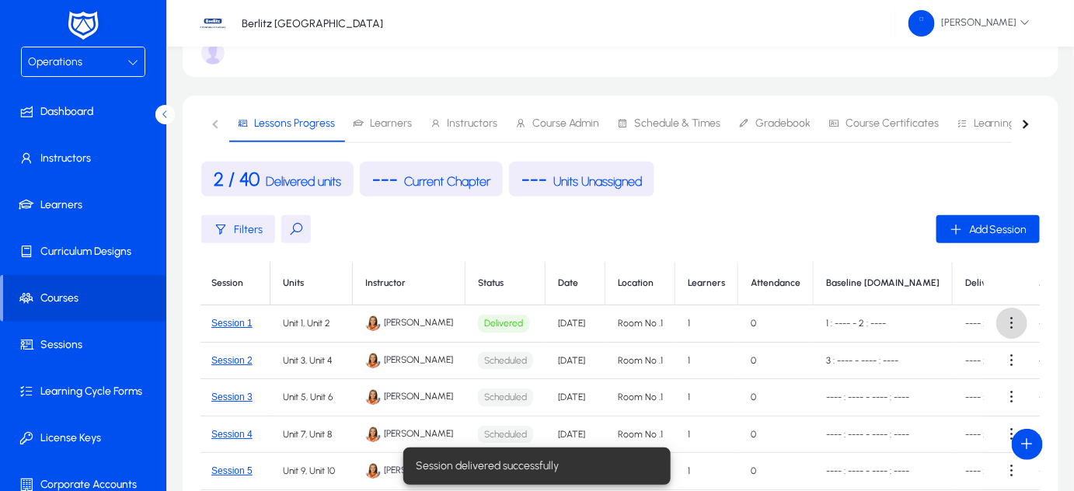
click at [1003, 326] on span at bounding box center [1012, 323] width 31 height 31
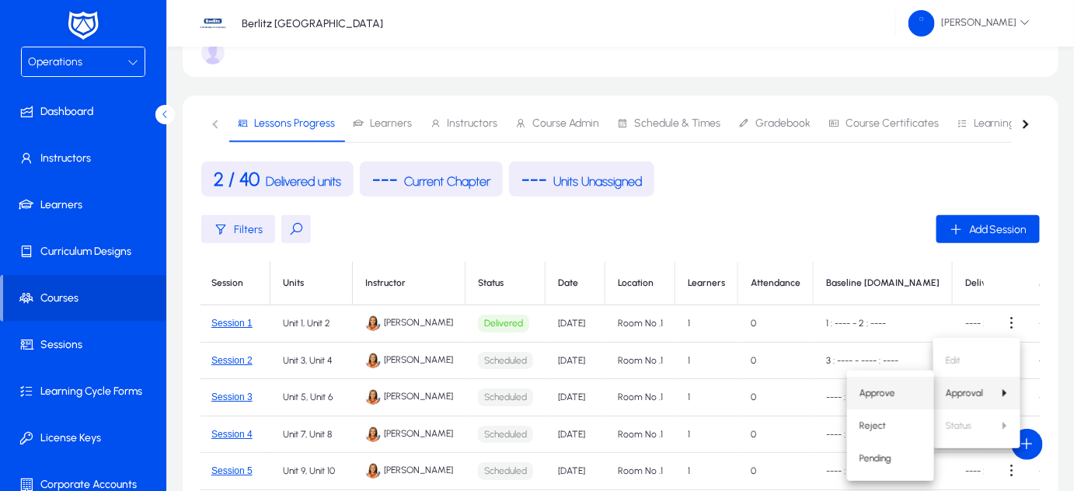
click at [864, 396] on span "Approve" at bounding box center [891, 393] width 62 height 14
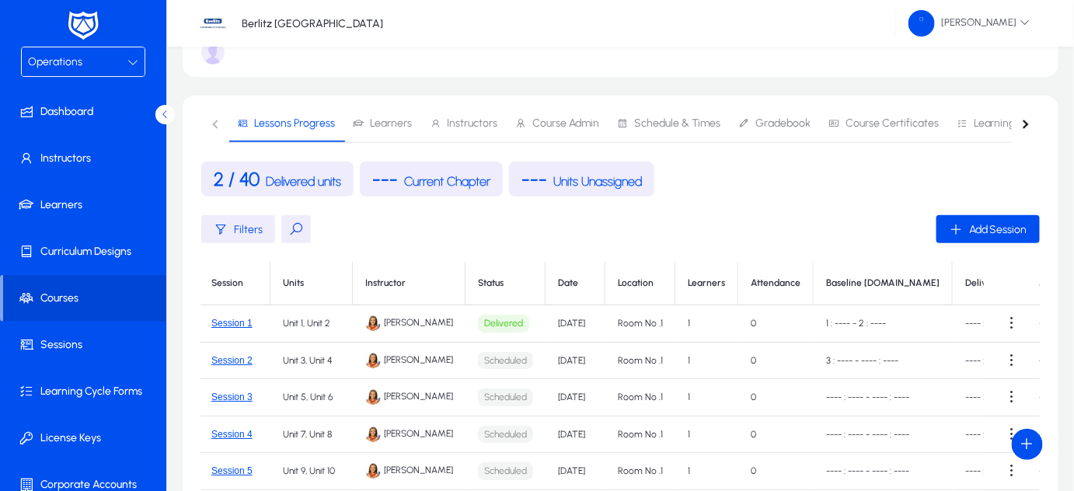
click at [116, 58] on div "Operations" at bounding box center [77, 62] width 99 height 20
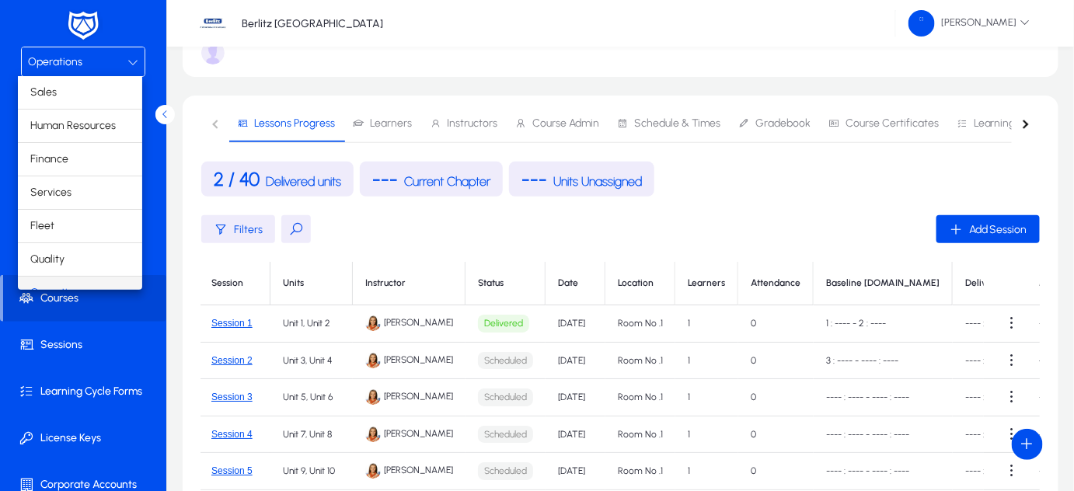
scroll to position [18, 0]
click at [1003, 356] on div at bounding box center [537, 245] width 1074 height 491
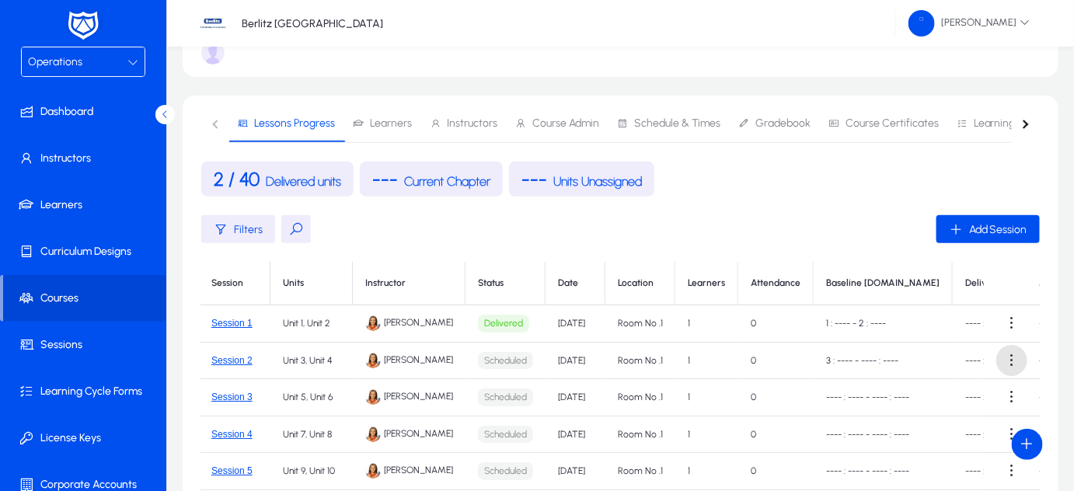
click at [1003, 356] on span at bounding box center [1012, 360] width 31 height 31
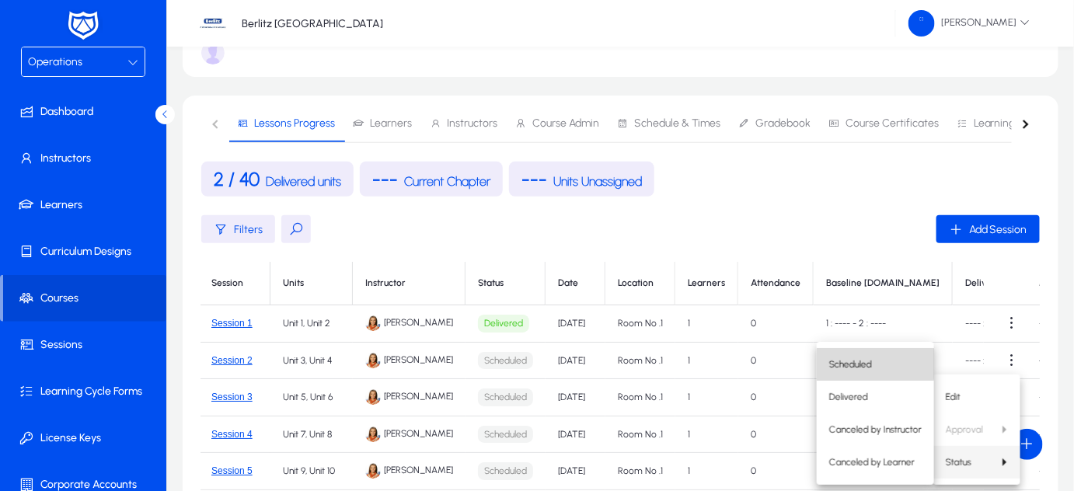
click at [860, 365] on span "Scheduled" at bounding box center [875, 365] width 93 height 14
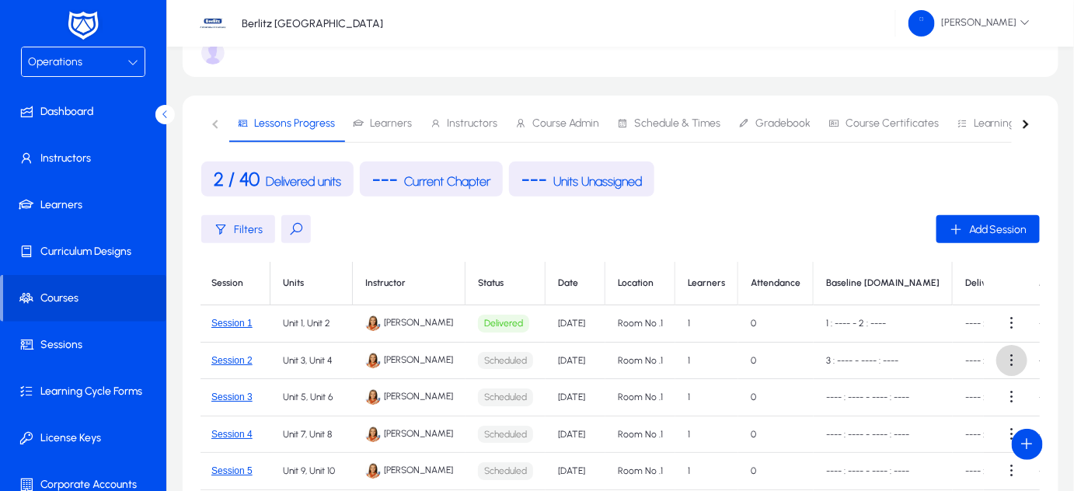
click at [1009, 361] on span at bounding box center [1012, 360] width 31 height 31
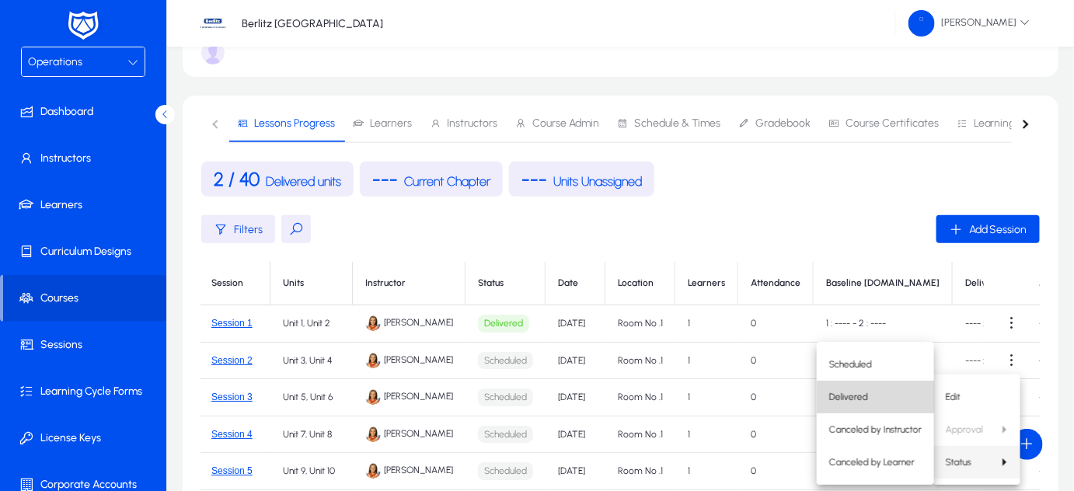
click at [879, 404] on button "Delivered" at bounding box center [875, 397] width 117 height 33
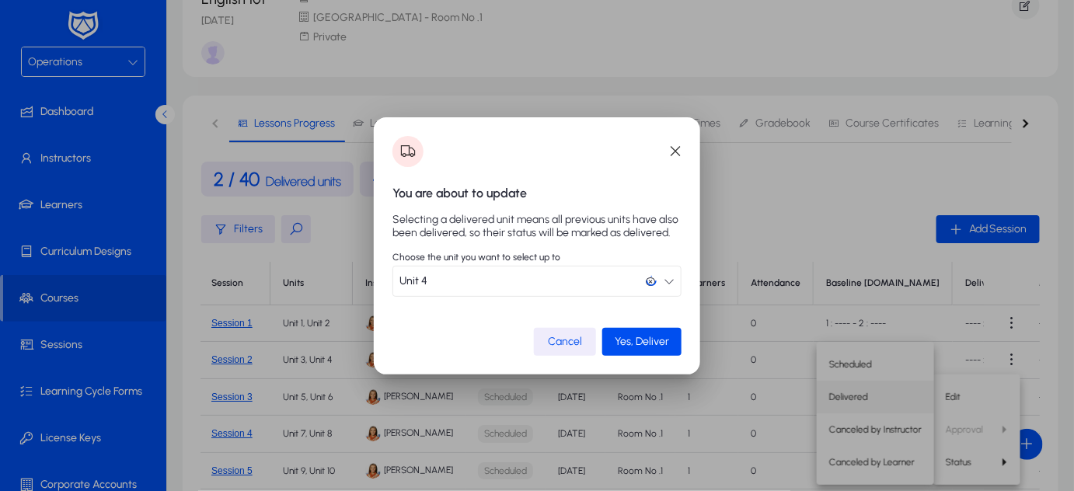
scroll to position [0, 0]
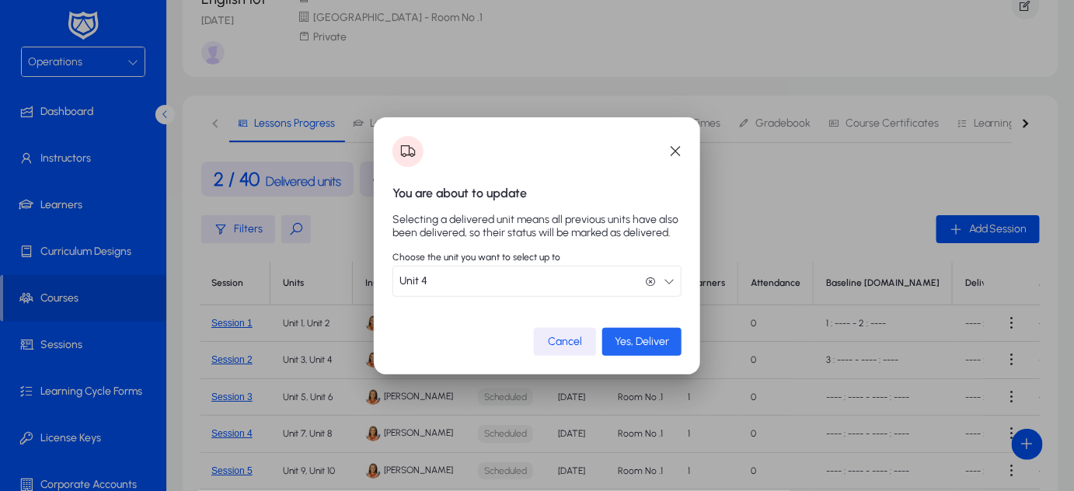
click at [644, 344] on span "Yes, Deliver" at bounding box center [642, 341] width 54 height 13
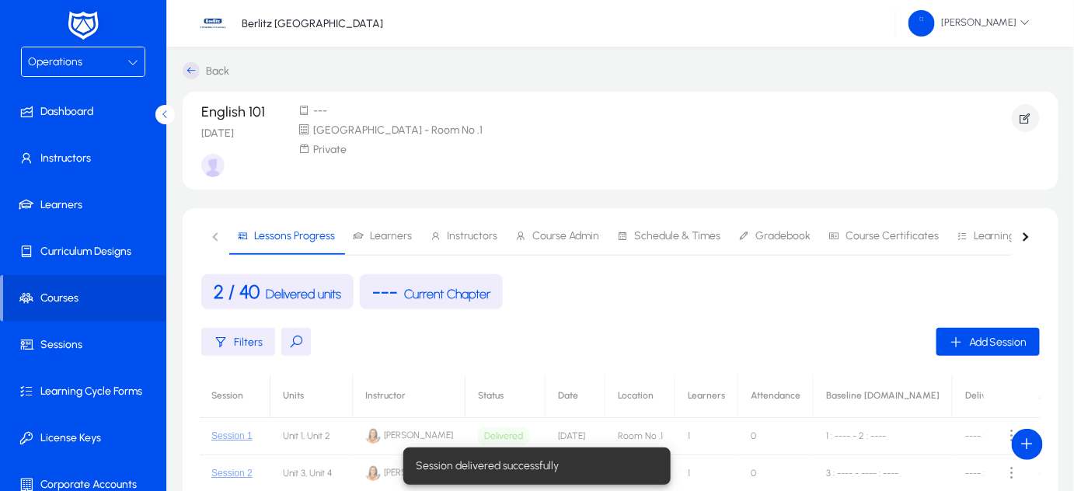
scroll to position [113, 0]
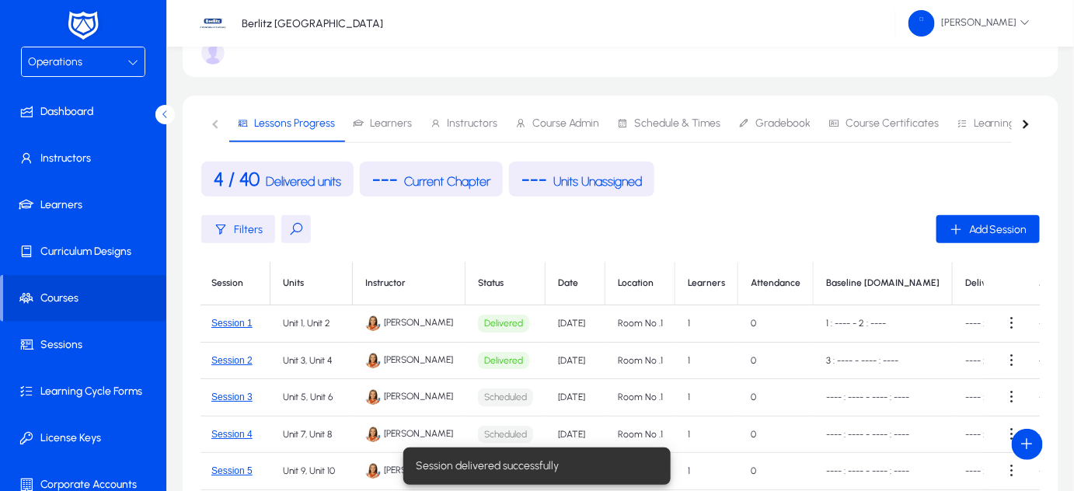
click at [129, 61] on icon at bounding box center [132, 62] width 11 height 11
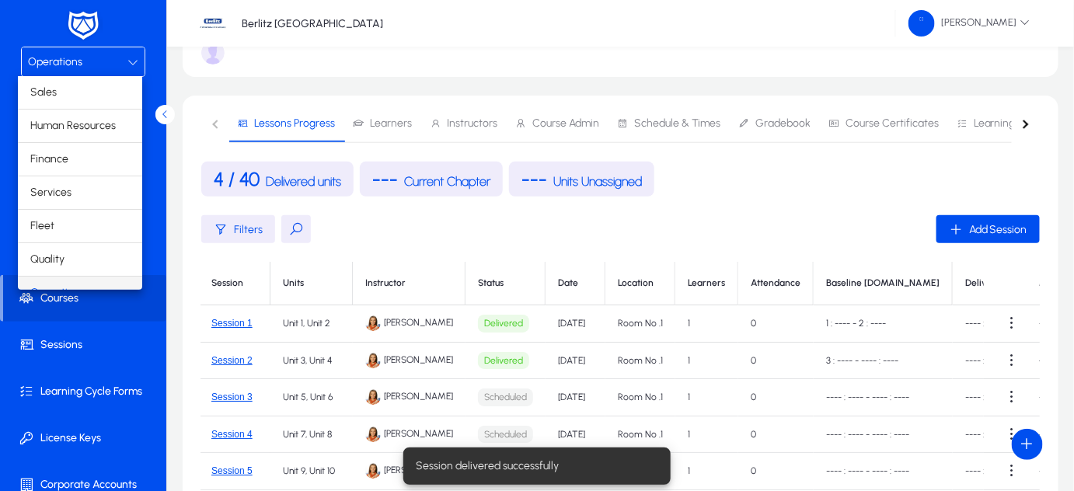
scroll to position [18, 0]
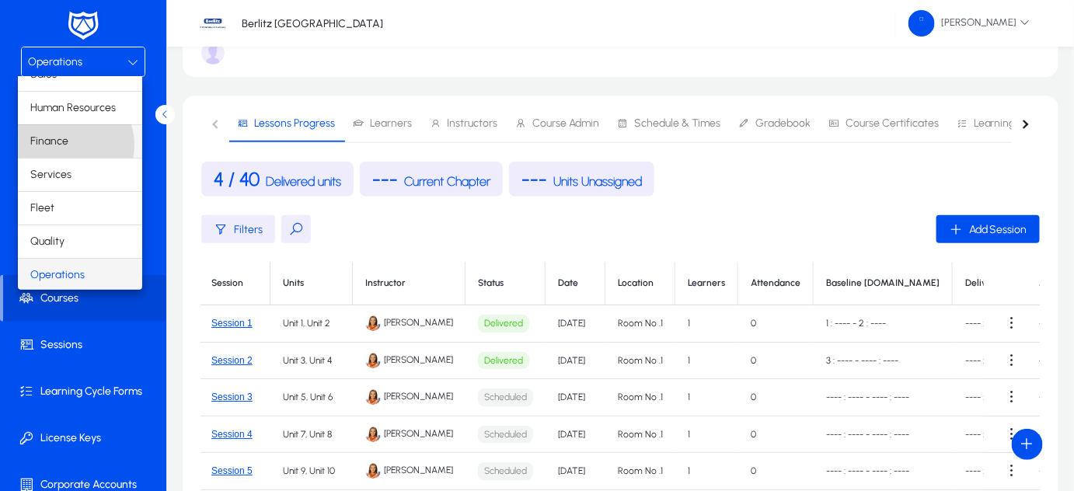
click at [70, 144] on mat-option "Finance" at bounding box center [80, 141] width 124 height 33
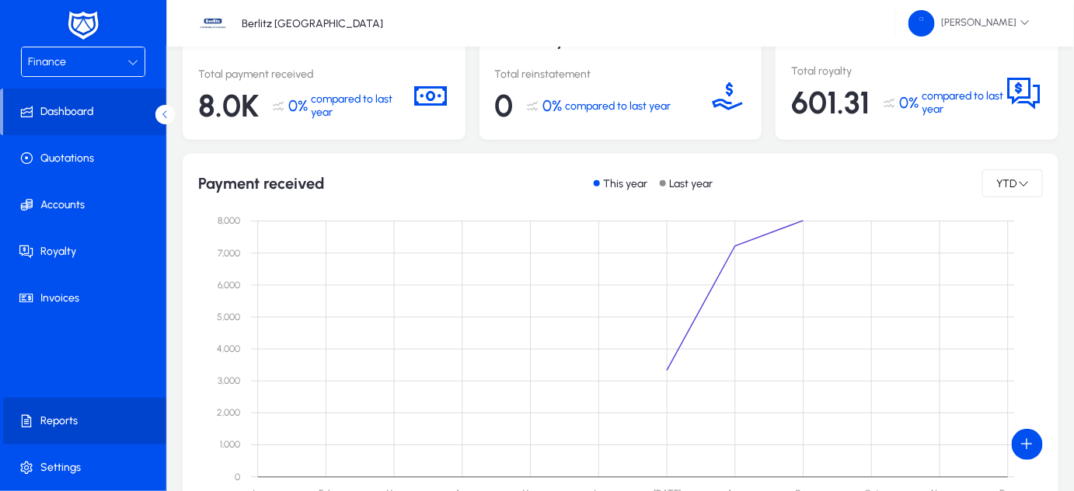
click at [57, 431] on span at bounding box center [86, 421] width 166 height 37
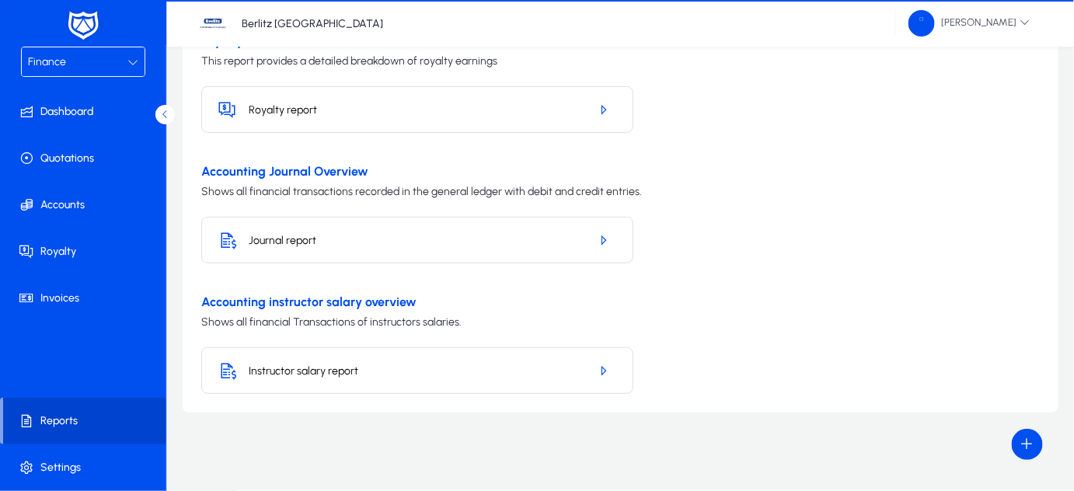
scroll to position [111, 0]
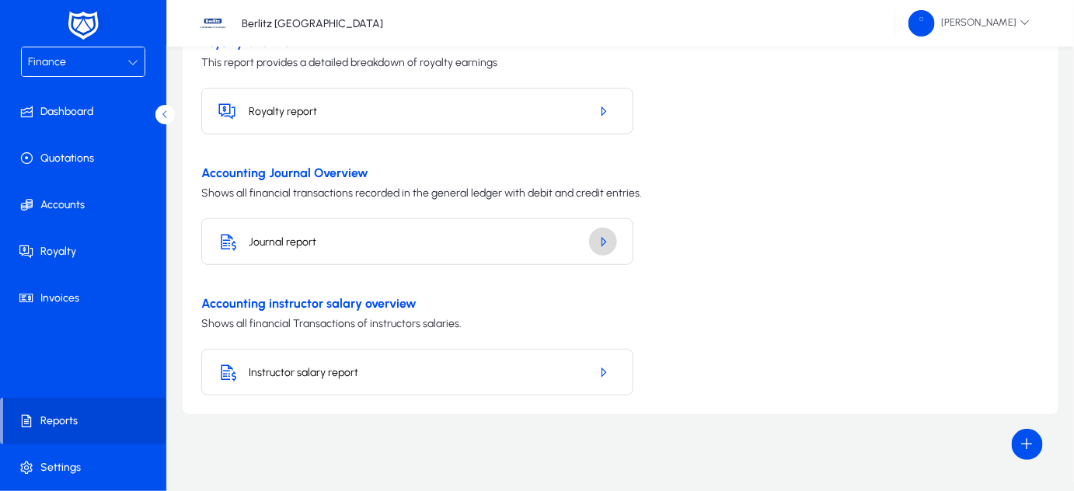
click at [600, 252] on span "button" at bounding box center [603, 241] width 28 height 37
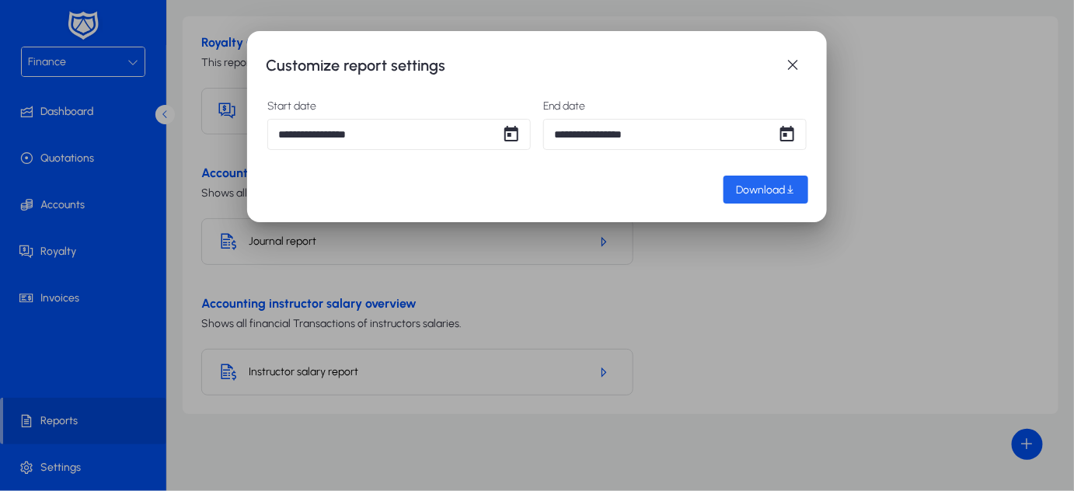
click at [773, 183] on span "Download" at bounding box center [760, 189] width 49 height 13
click at [803, 64] on span "button" at bounding box center [792, 65] width 31 height 31
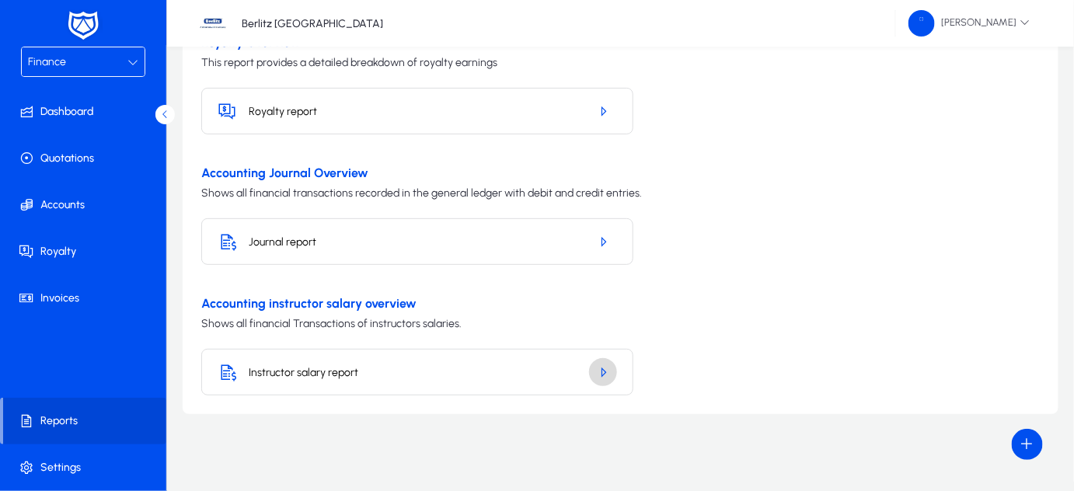
click at [599, 365] on icon "button" at bounding box center [603, 372] width 14 height 14
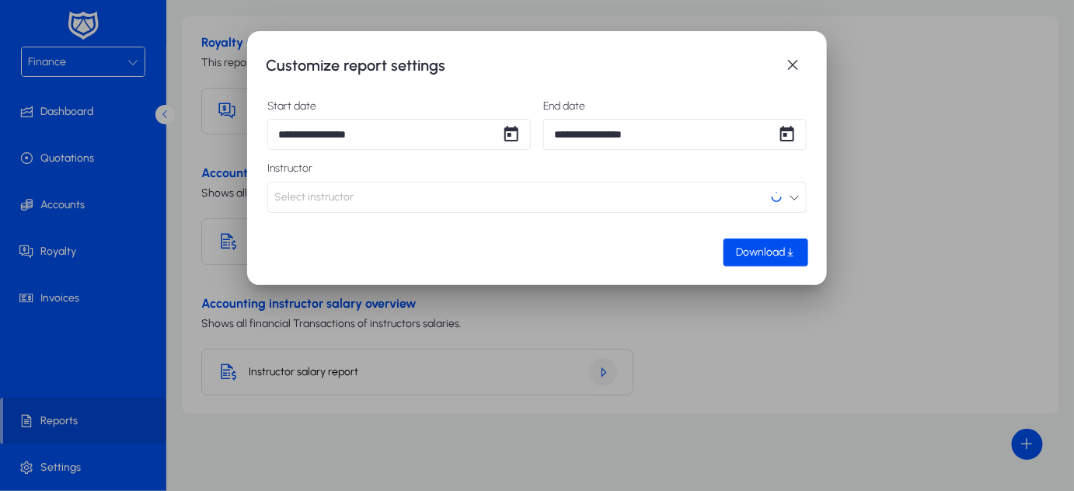
scroll to position [0, 0]
click at [657, 194] on button "Select instructor" at bounding box center [536, 197] width 539 height 31
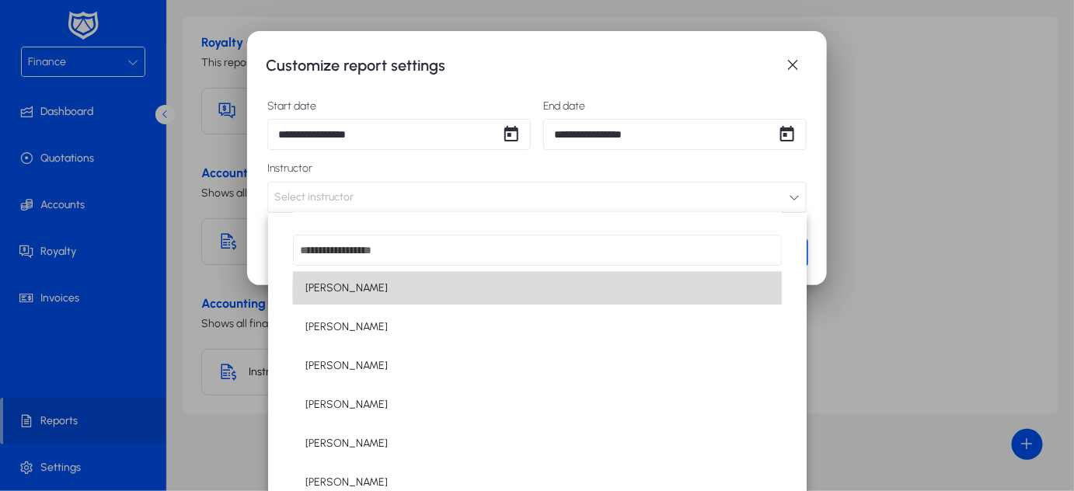
click at [639, 292] on mat-option "[PERSON_NAME]" at bounding box center [537, 288] width 489 height 33
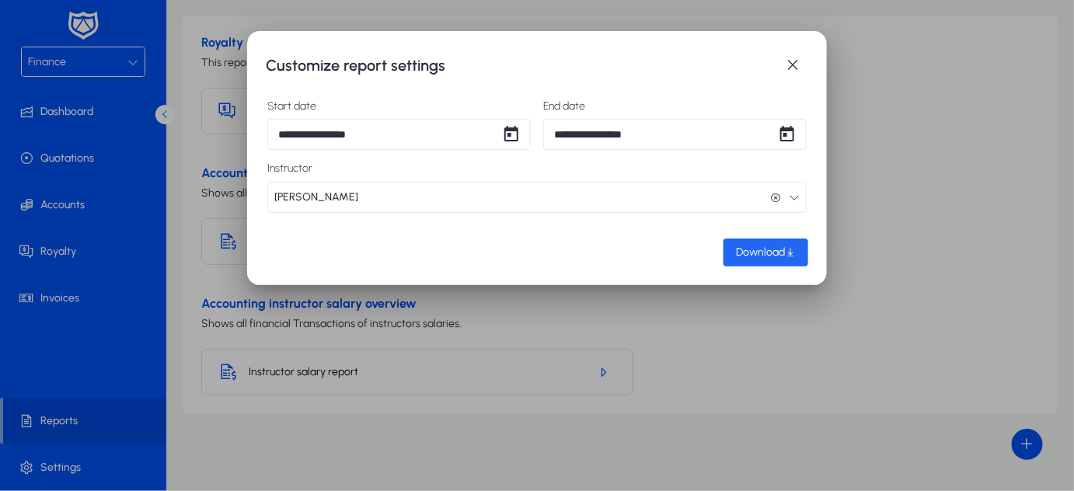
click at [787, 260] on span "button" at bounding box center [766, 252] width 85 height 37
click at [793, 65] on span "button" at bounding box center [792, 65] width 31 height 31
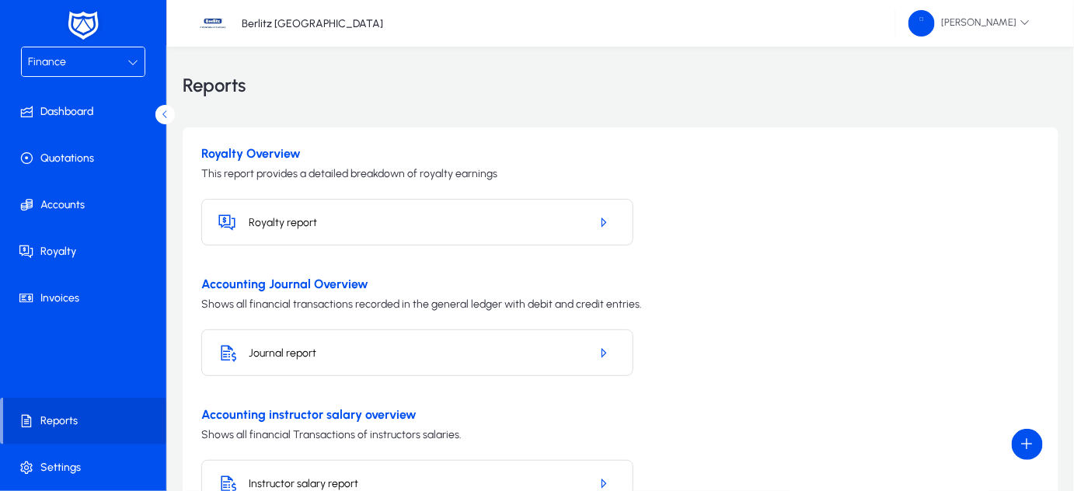
scroll to position [111, 0]
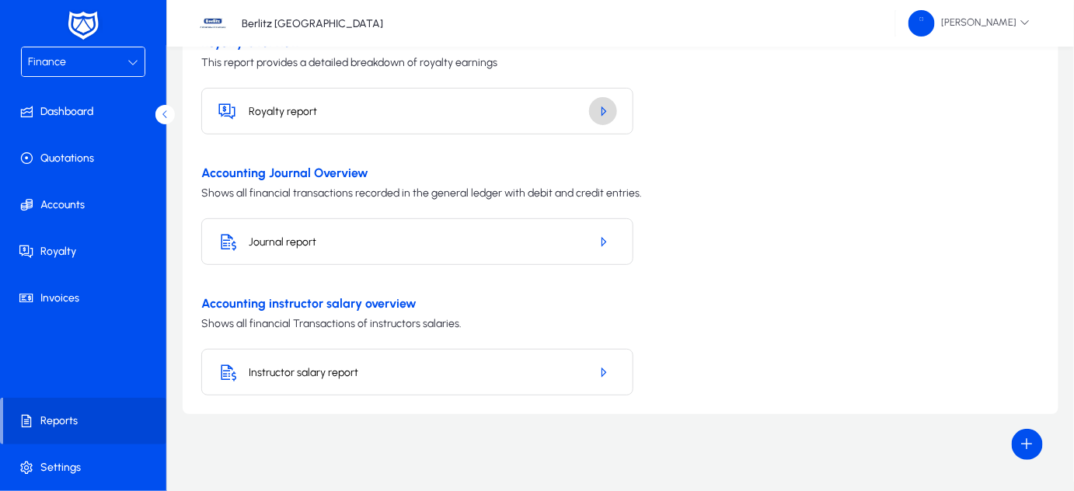
click at [605, 106] on icon "button" at bounding box center [603, 111] width 14 height 14
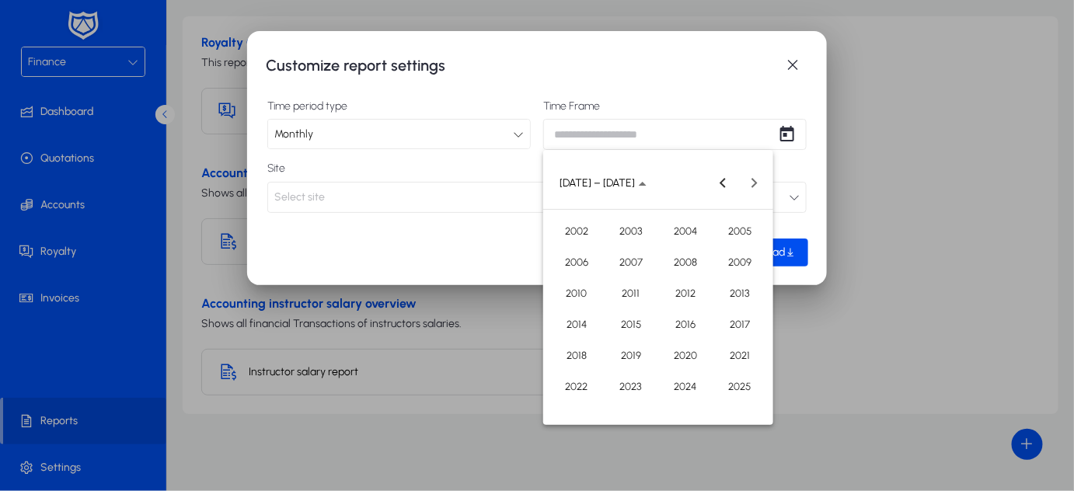
click at [714, 140] on div "Customize report settings Time period type Monthly Time Frame Site Select site …" at bounding box center [537, 245] width 1074 height 491
click at [738, 382] on span "2025" at bounding box center [740, 386] width 49 height 28
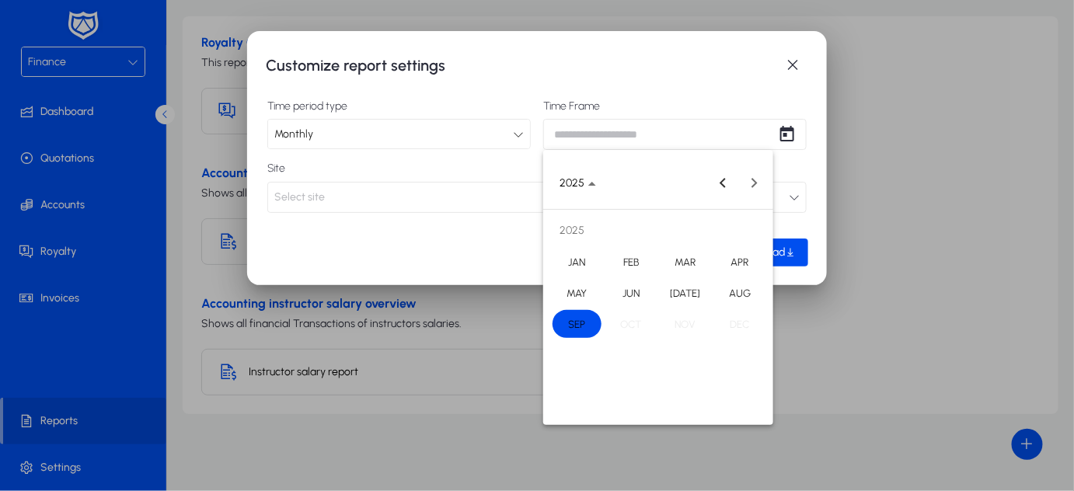
click at [576, 323] on span "SEP" at bounding box center [577, 324] width 49 height 28
type input "**********"
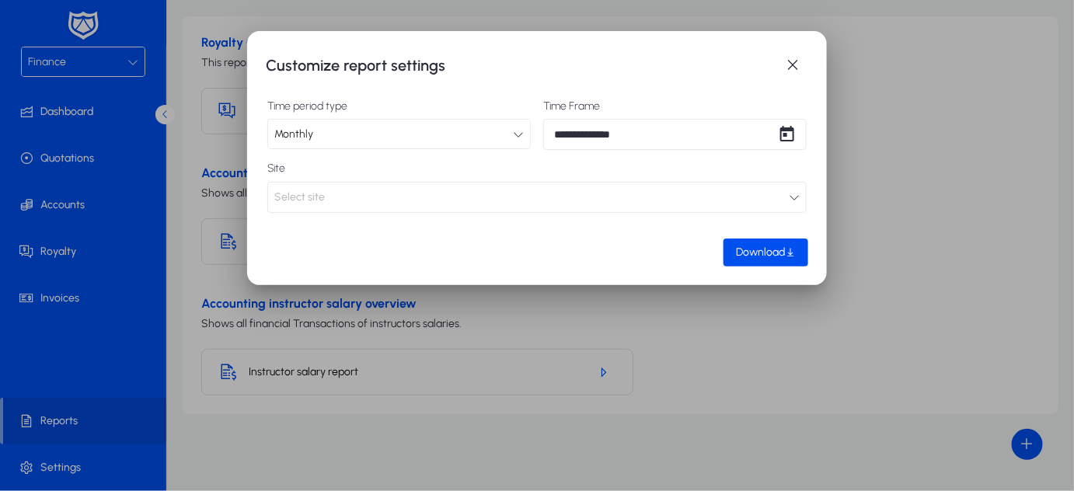
click at [549, 196] on button "Select site" at bounding box center [536, 197] width 539 height 31
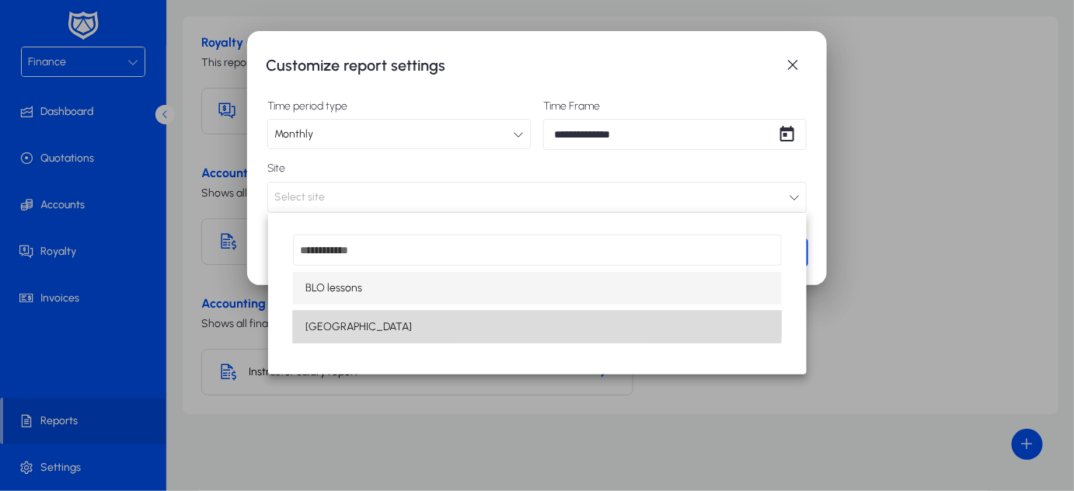
click at [518, 319] on mat-option "[GEOGRAPHIC_DATA]" at bounding box center [537, 327] width 489 height 33
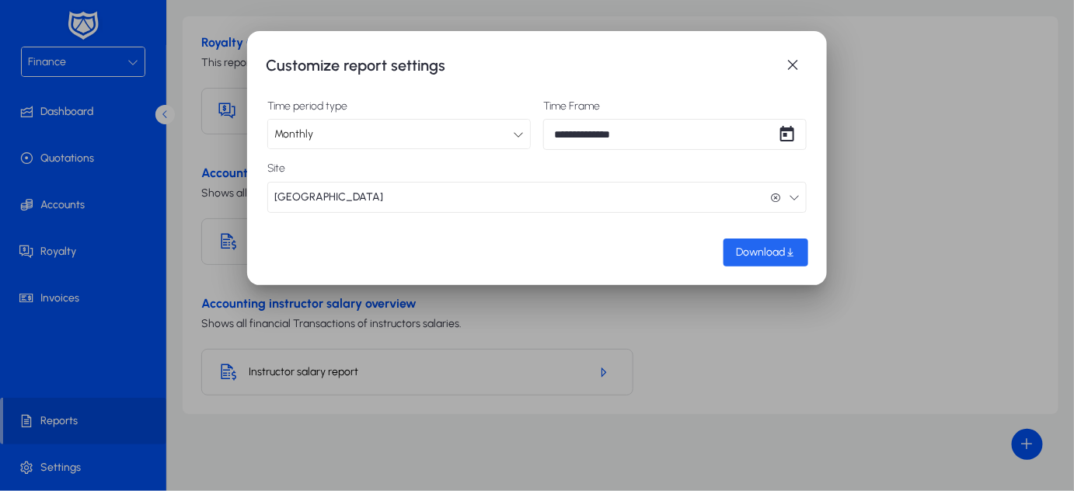
click at [750, 263] on span "button" at bounding box center [766, 252] width 85 height 37
click at [790, 72] on span "button" at bounding box center [792, 65] width 31 height 31
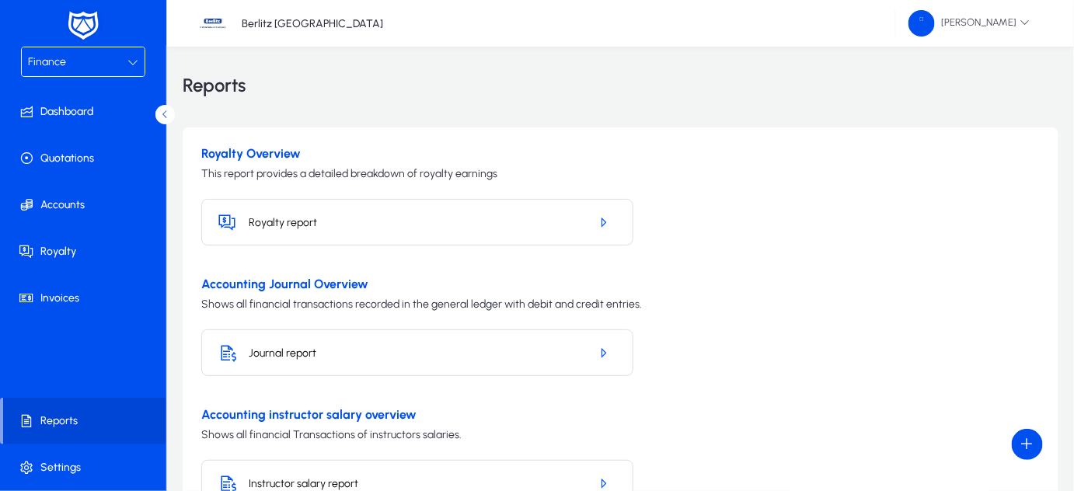
scroll to position [111, 0]
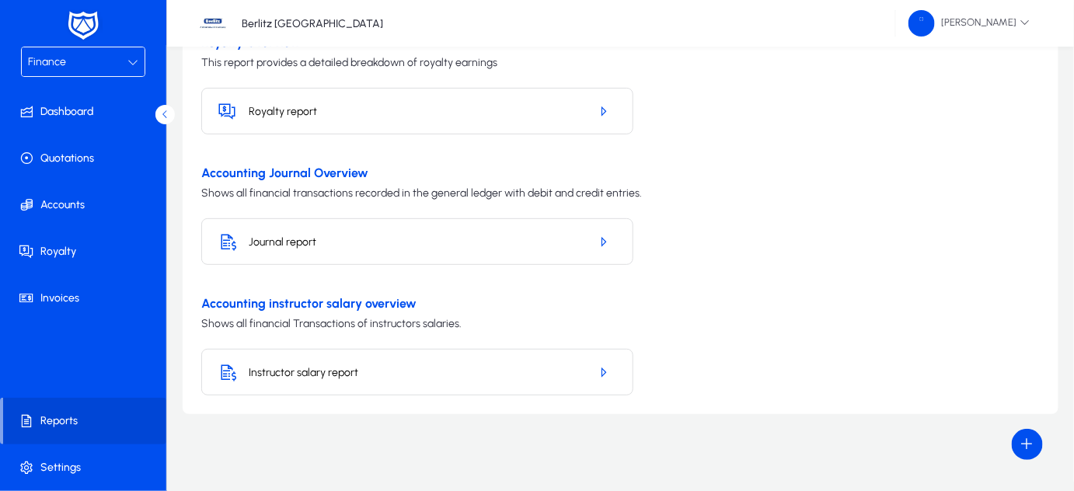
click at [89, 65] on div "Finance" at bounding box center [77, 62] width 99 height 20
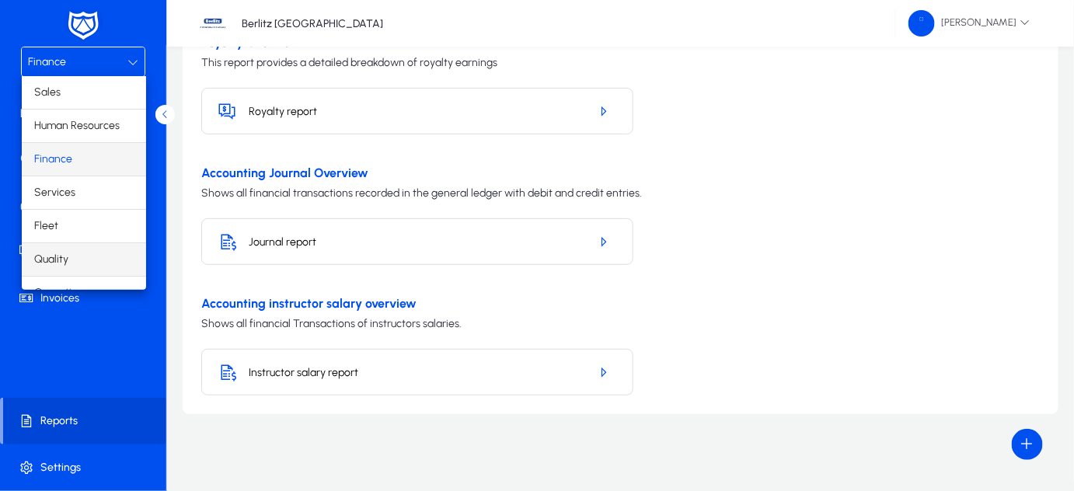
scroll to position [51, 0]
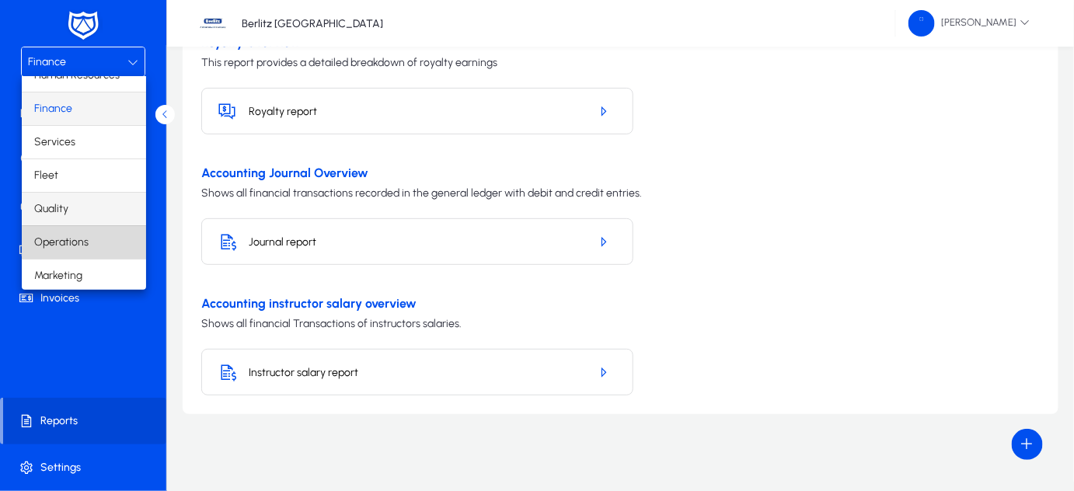
click at [87, 246] on mat-option "Operations" at bounding box center [84, 242] width 124 height 33
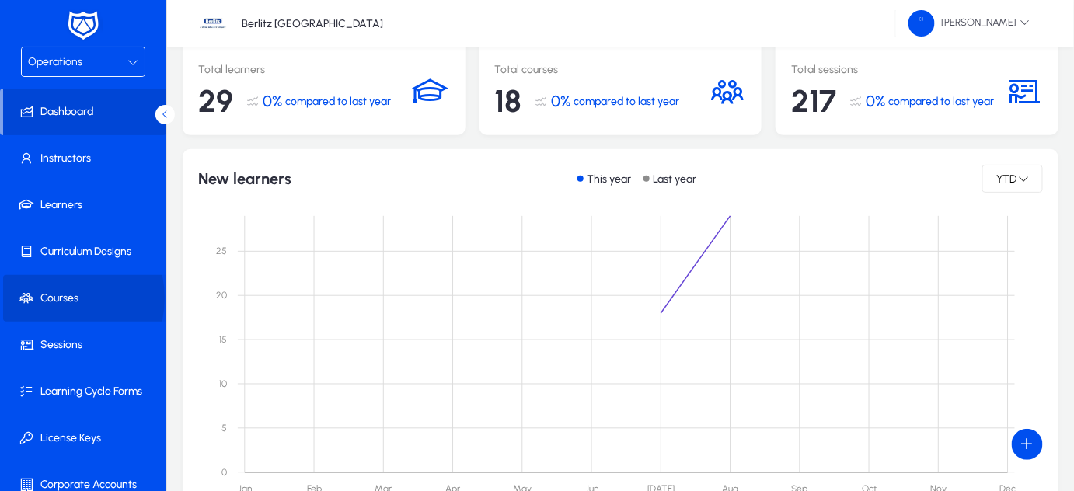
click at [63, 298] on span "Courses" at bounding box center [86, 299] width 166 height 16
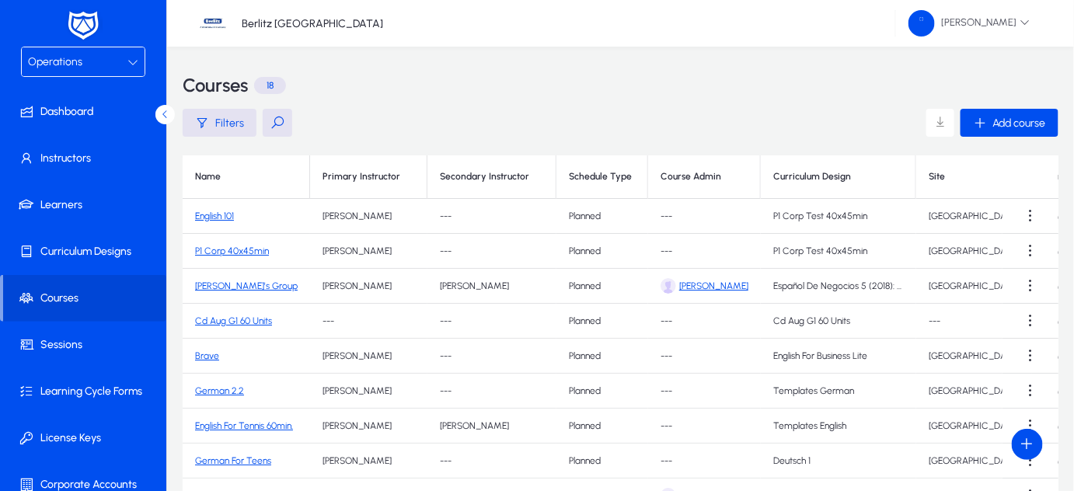
click at [221, 216] on link "English 101" at bounding box center [214, 216] width 39 height 11
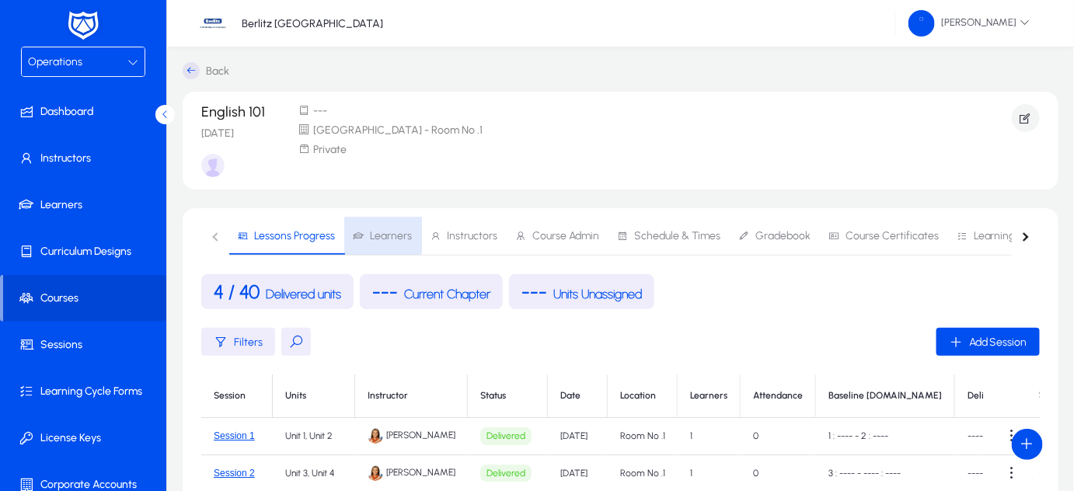
click at [381, 231] on span "Learners" at bounding box center [391, 236] width 42 height 11
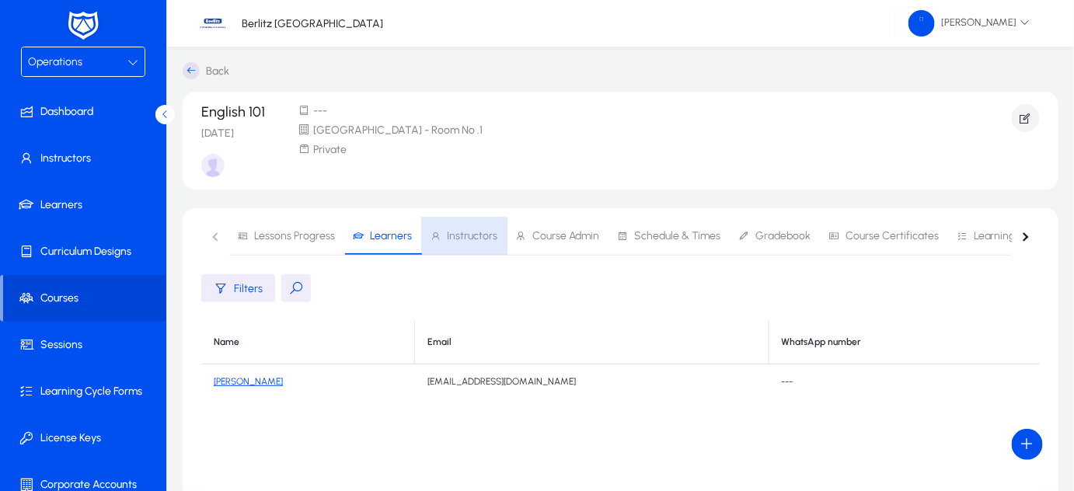
click at [459, 244] on span "Instructors" at bounding box center [464, 236] width 68 height 37
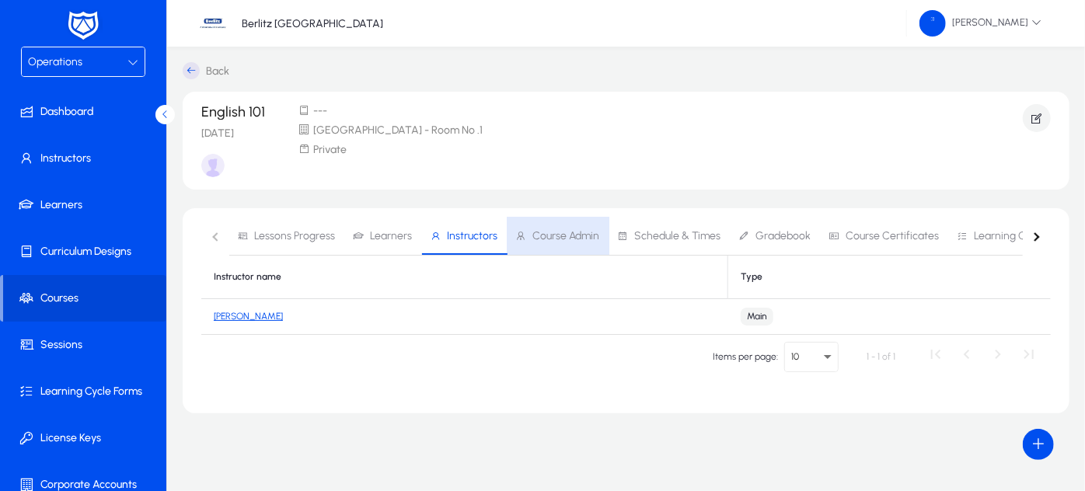
click at [561, 227] on span "Course Admin" at bounding box center [557, 236] width 84 height 37
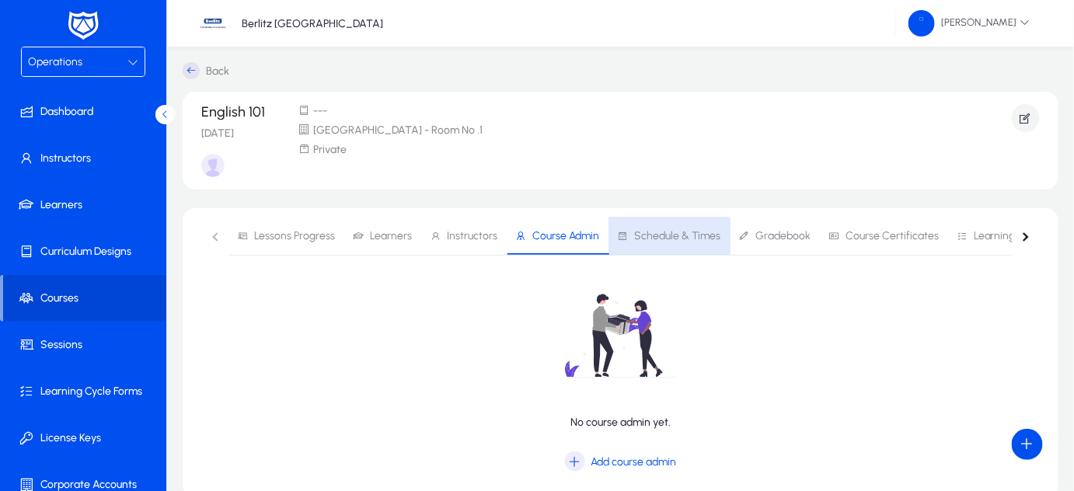
click at [665, 236] on span "Schedule & Times" at bounding box center [677, 236] width 86 height 11
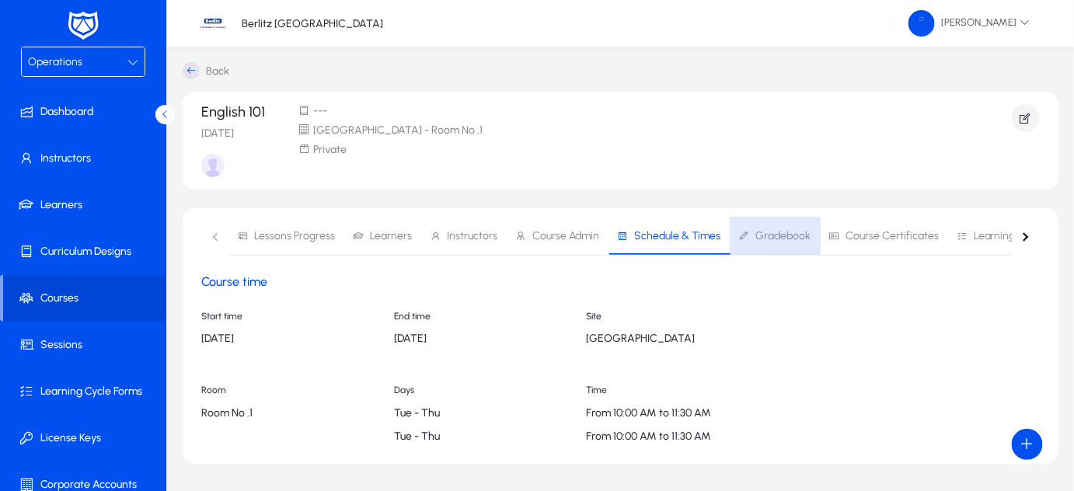
click at [777, 229] on span "Gradebook" at bounding box center [774, 236] width 72 height 37
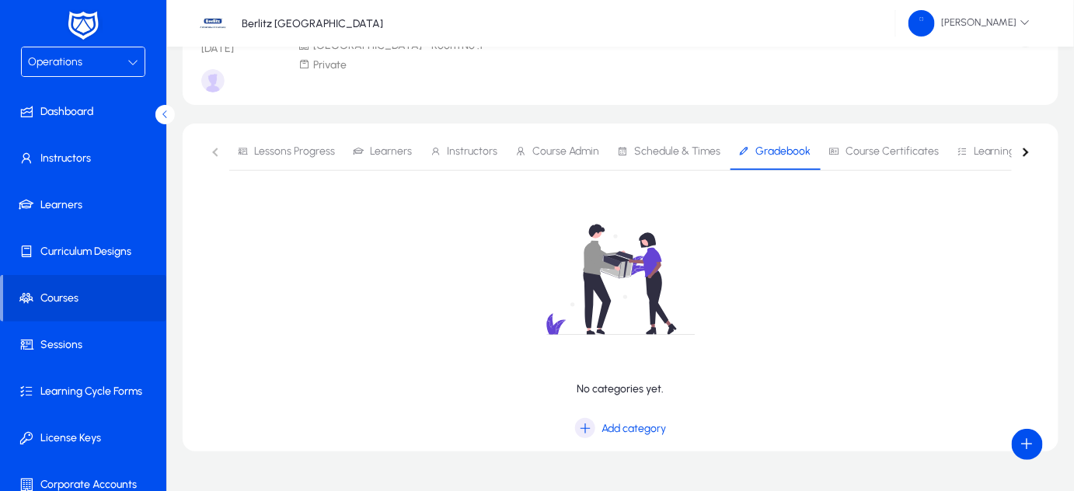
scroll to position [83, 0]
click at [872, 151] on span "Course Certificates" at bounding box center [892, 153] width 93 height 11
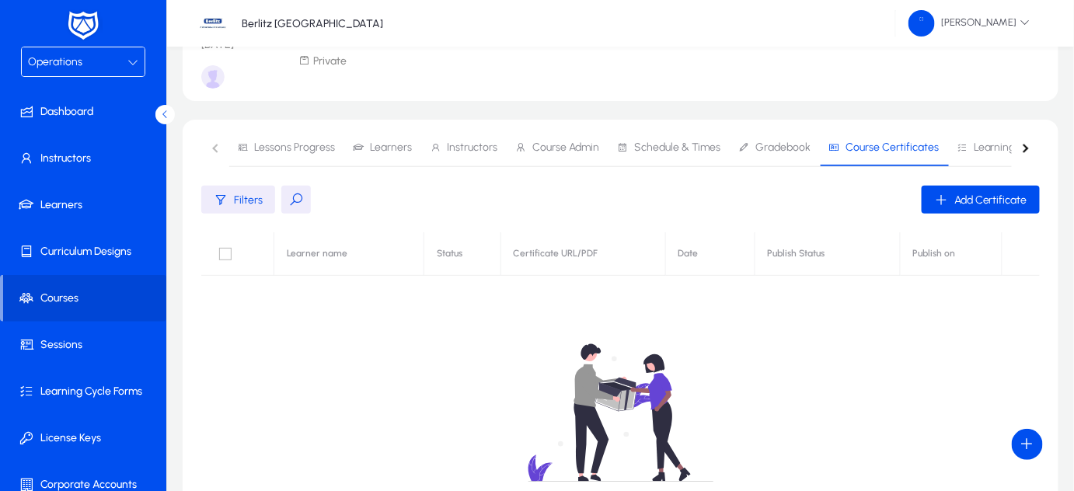
scroll to position [83, 0]
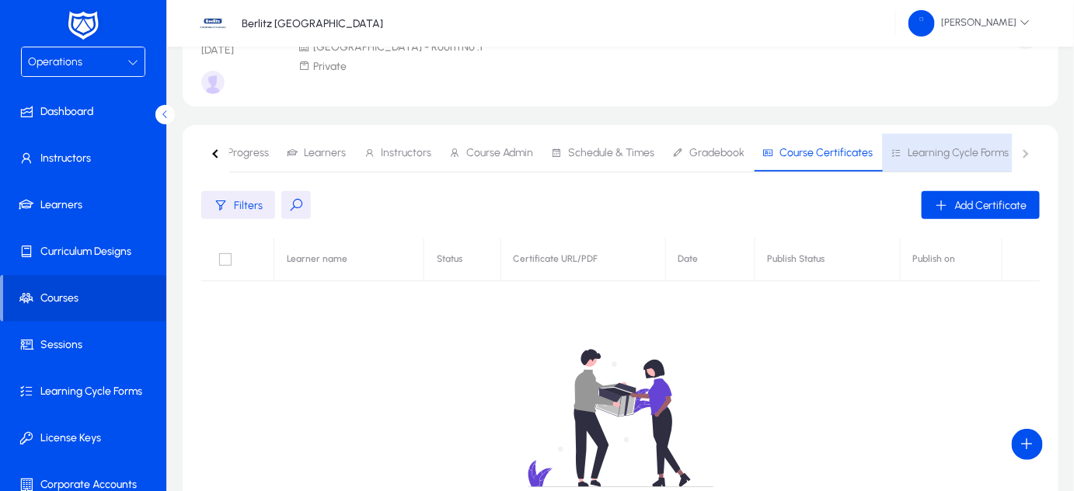
click at [972, 158] on span "Learning Cycle Forms" at bounding box center [959, 153] width 102 height 11
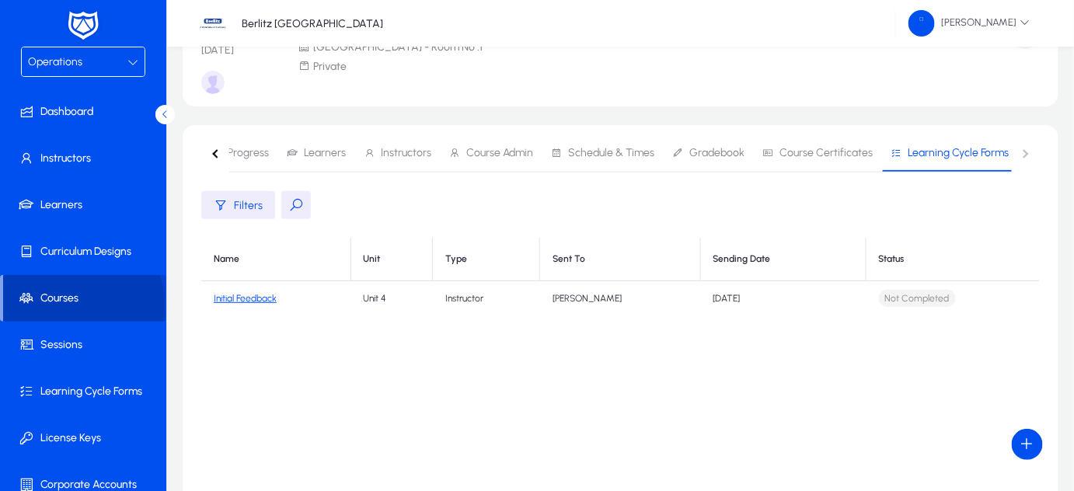
click at [73, 305] on span "Courses" at bounding box center [84, 299] width 163 height 16
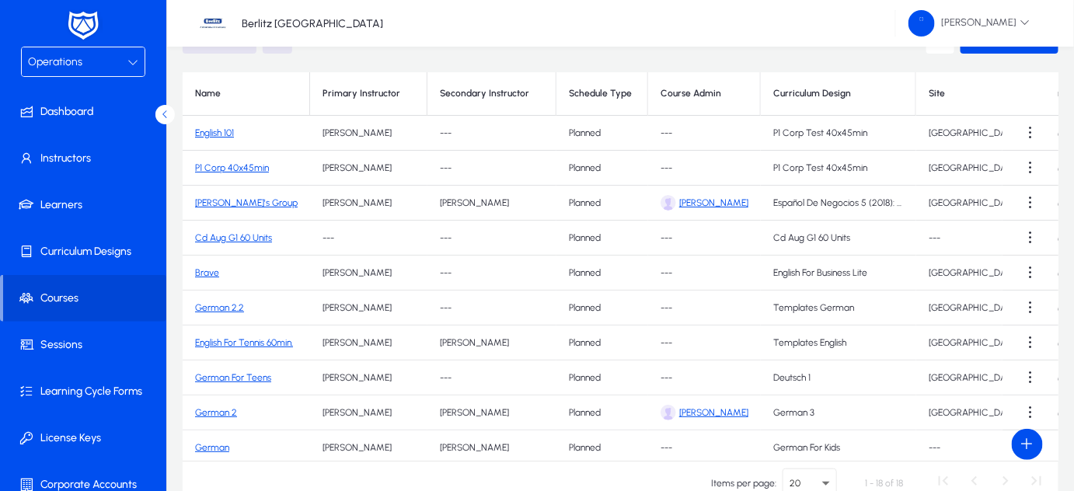
click at [219, 134] on link "English 101" at bounding box center [214, 132] width 39 height 11
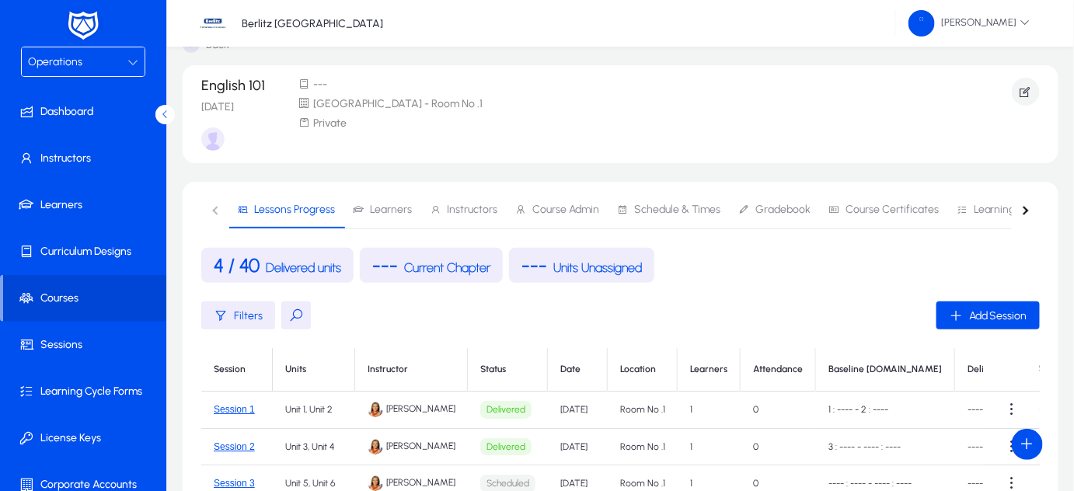
scroll to position [83, 0]
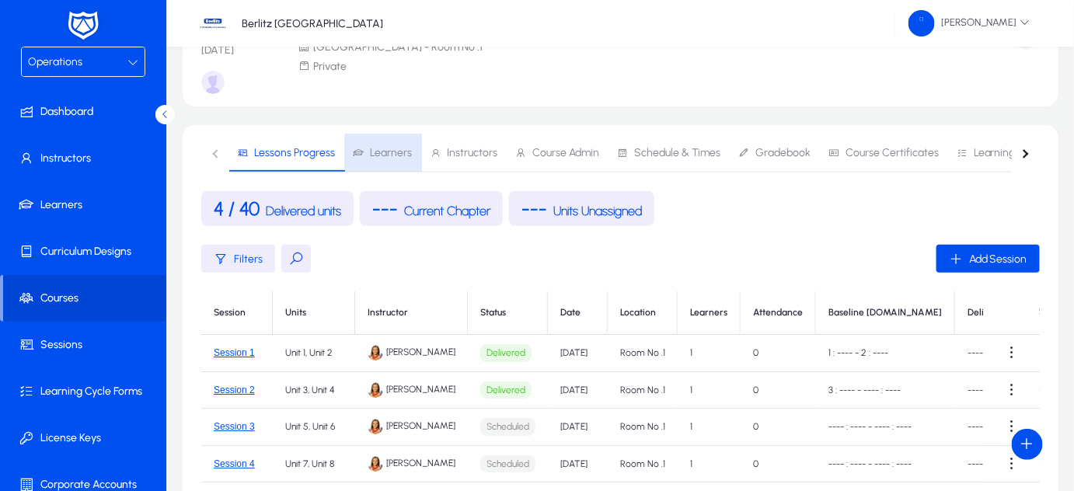
click at [383, 161] on span "Learners" at bounding box center [382, 152] width 59 height 37
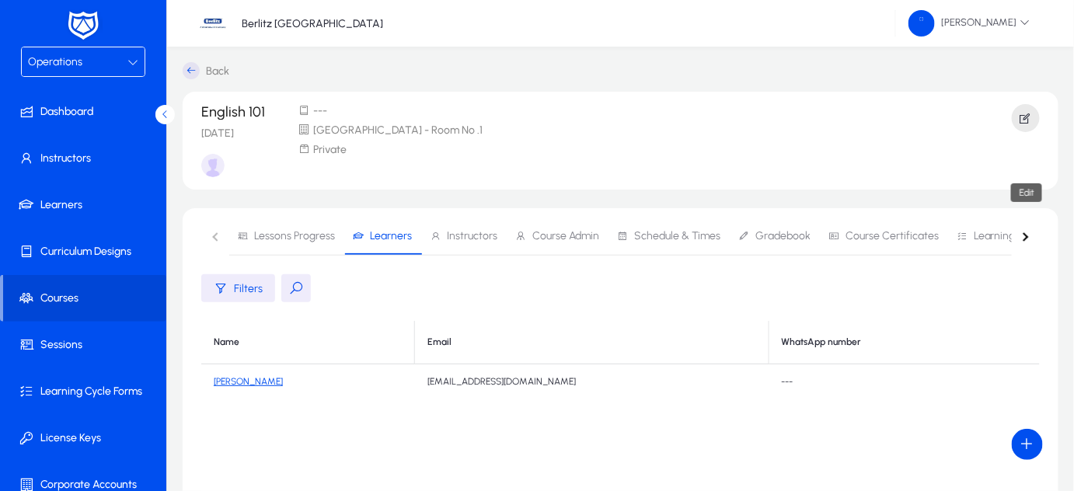
click at [1018, 119] on span "button" at bounding box center [1026, 117] width 28 height 37
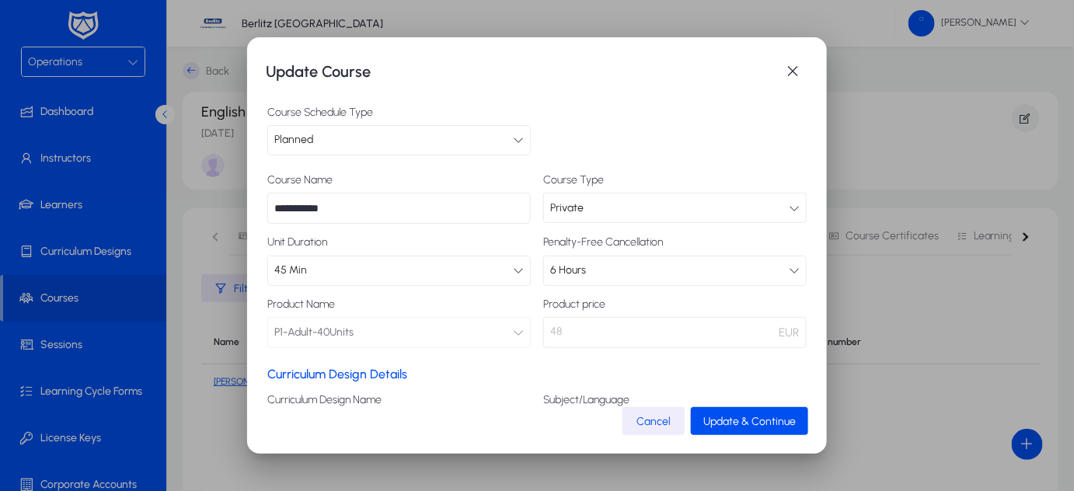
scroll to position [126, 0]
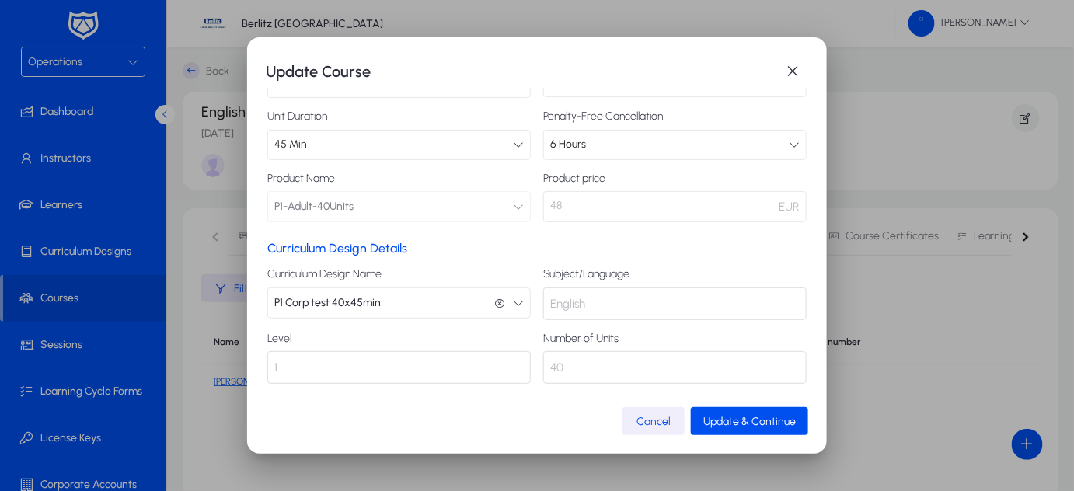
click at [651, 420] on span "Cancel" at bounding box center [654, 421] width 34 height 13
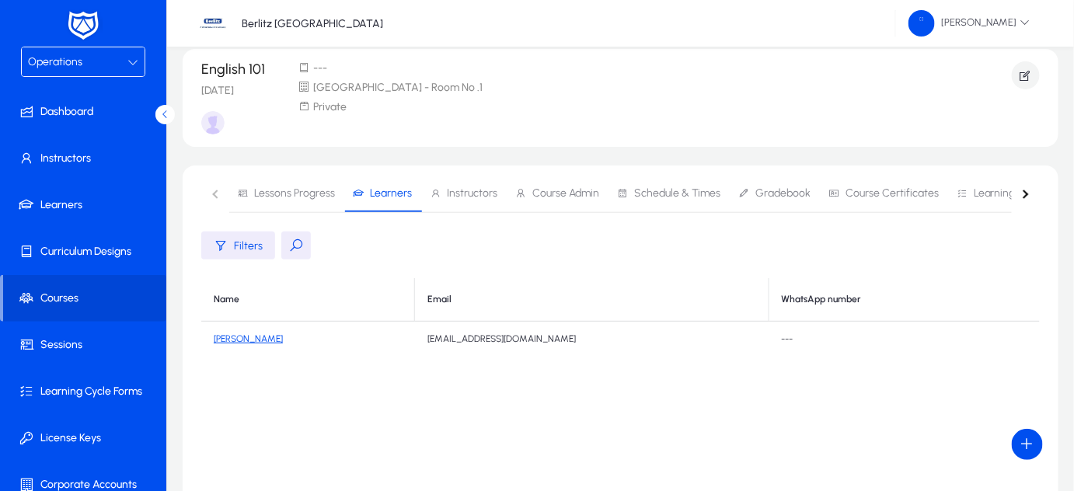
scroll to position [39, 0]
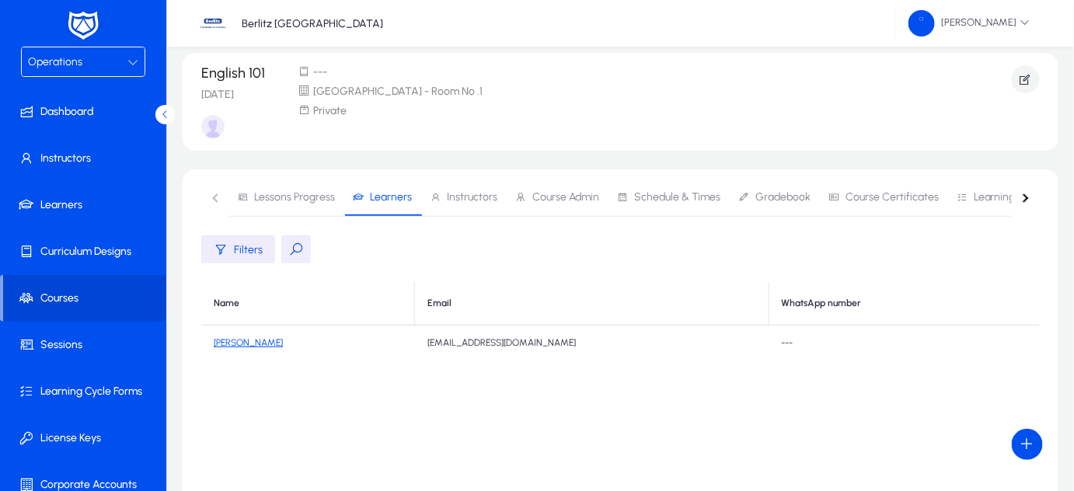
click at [209, 204] on nav "Lessons Progress Learners Instructors Course Admin Schedule & Times Gradebook C…" at bounding box center [620, 198] width 839 height 38
click at [215, 196] on nav "Lessons Progress Learners Instructors Course Admin Schedule & Times Gradebook C…" at bounding box center [620, 198] width 839 height 38
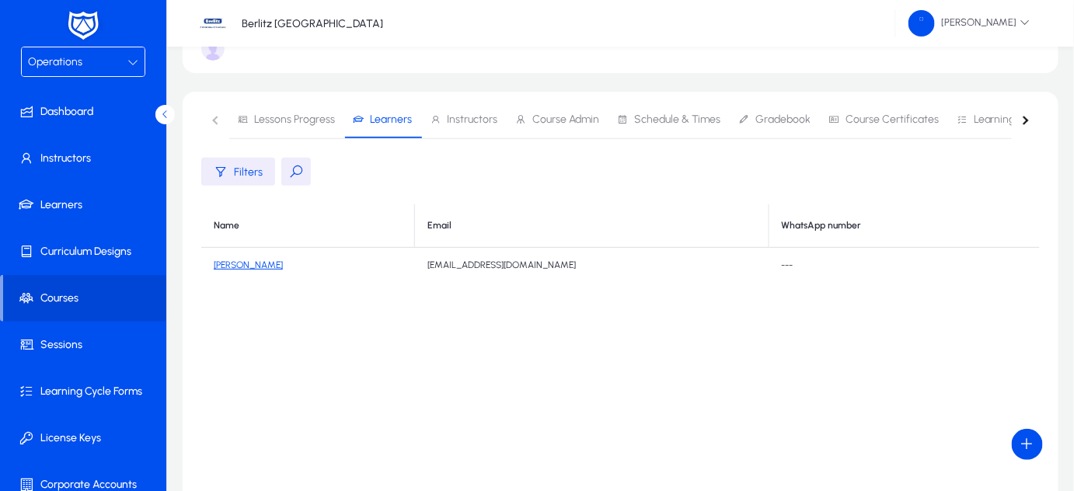
click at [298, 167] on button at bounding box center [296, 172] width 30 height 28
click at [225, 174] on icon "button" at bounding box center [221, 172] width 14 height 14
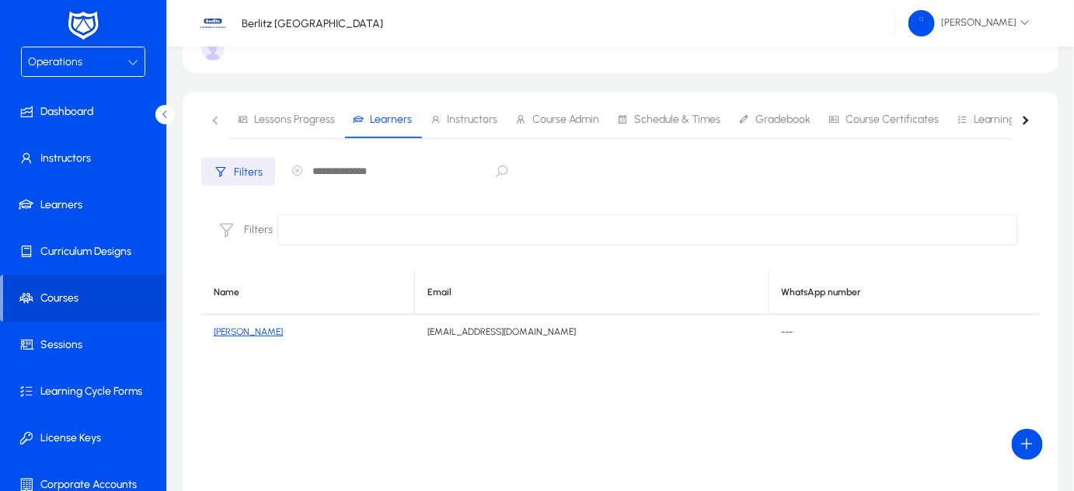
click at [225, 174] on icon "button" at bounding box center [221, 172] width 14 height 14
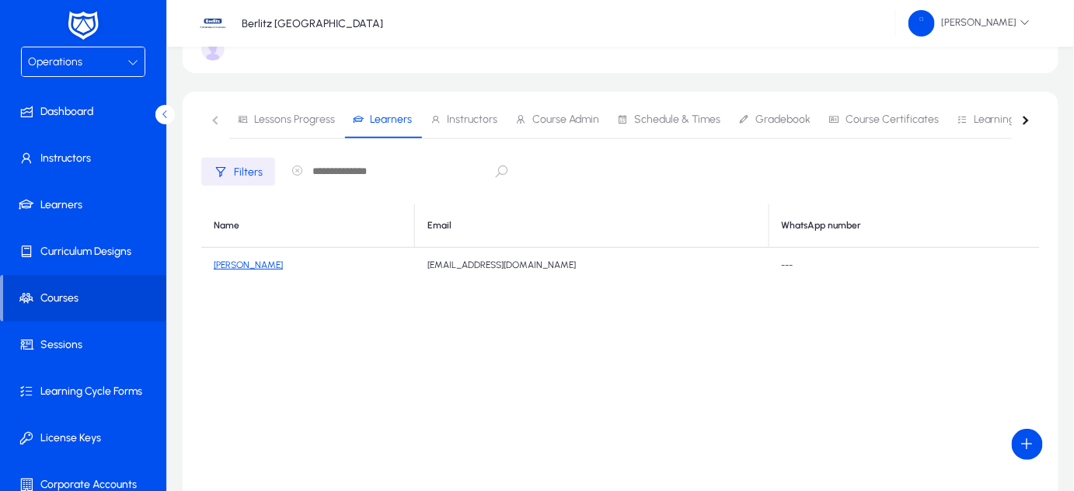
click at [225, 174] on icon "button" at bounding box center [221, 172] width 14 height 14
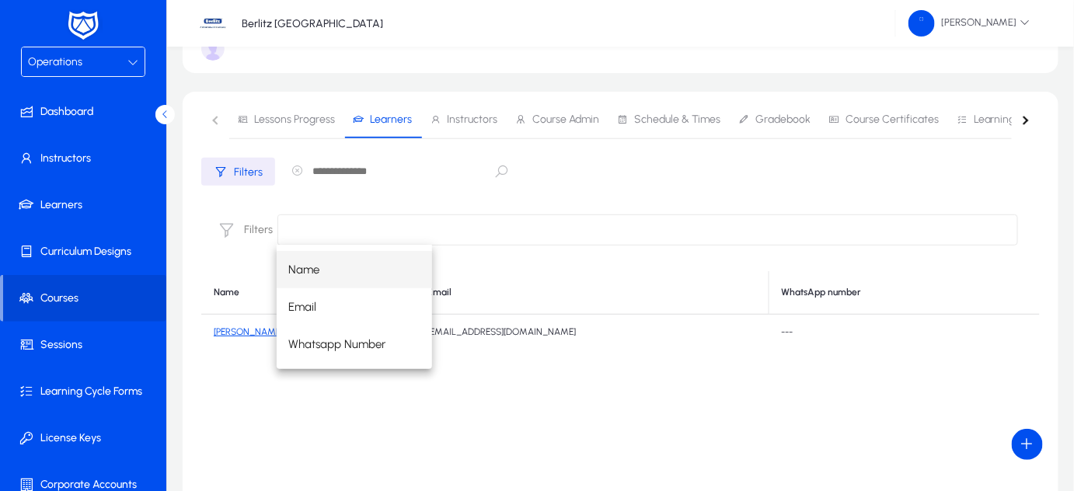
click at [319, 221] on input at bounding box center [648, 230] width 741 height 31
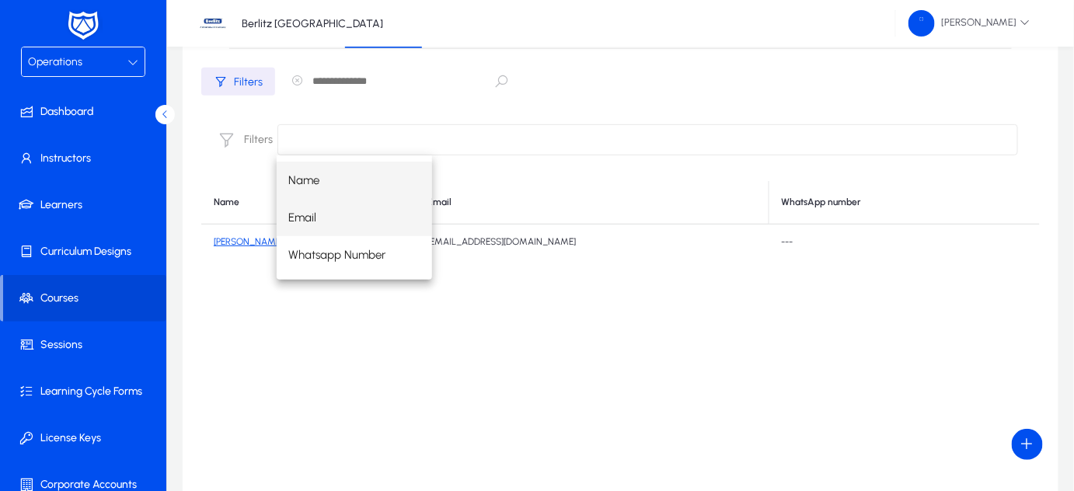
scroll to position [208, 0]
click at [341, 326] on div "Name Email WhatsApp number [PERSON_NAME] [EMAIL_ADDRESS][DOMAIN_NAME] ---" at bounding box center [620, 374] width 839 height 389
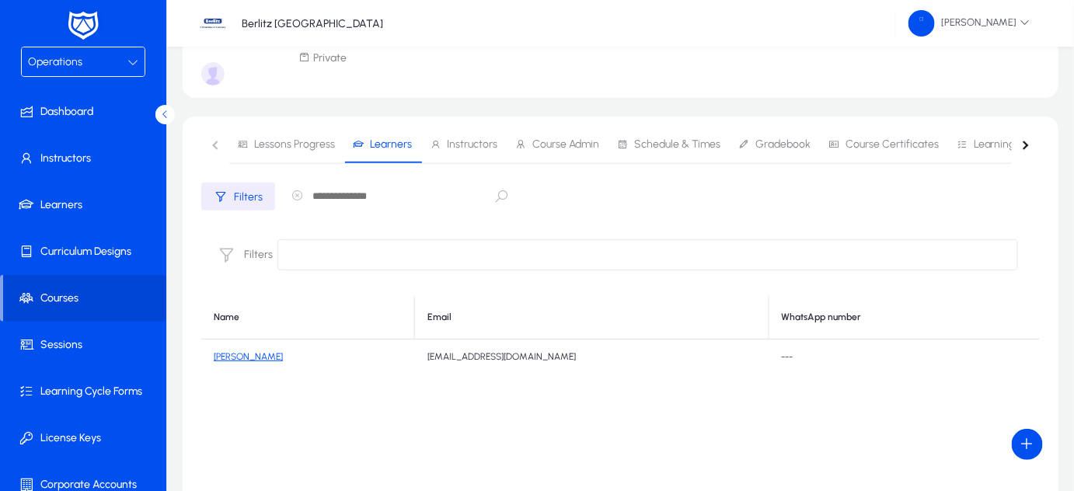
scroll to position [91, 0]
click at [467, 153] on span "Instructors" at bounding box center [464, 145] width 68 height 37
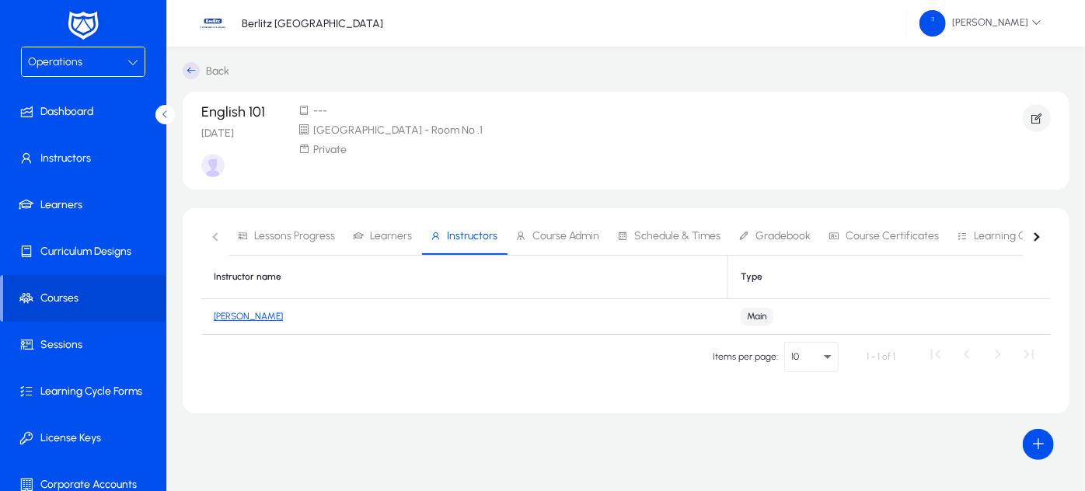
click at [398, 238] on span "Learners" at bounding box center [391, 236] width 42 height 11
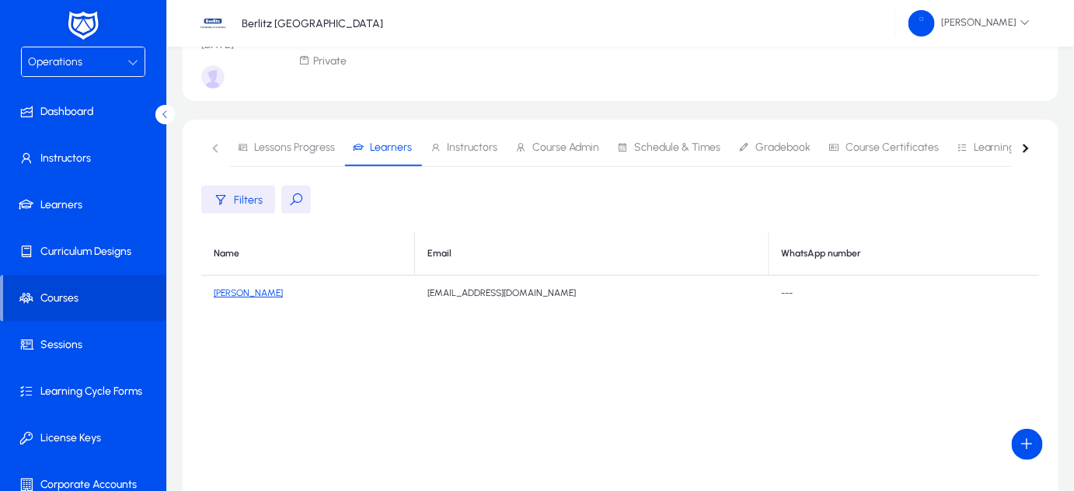
scroll to position [89, 0]
click at [1025, 143] on div "button" at bounding box center [1024, 147] width 9 height 9
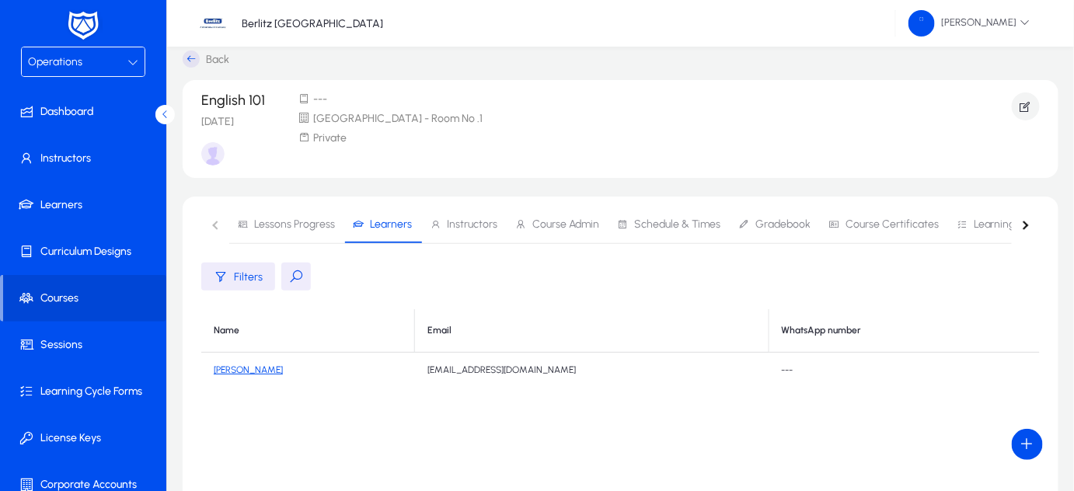
scroll to position [14, 0]
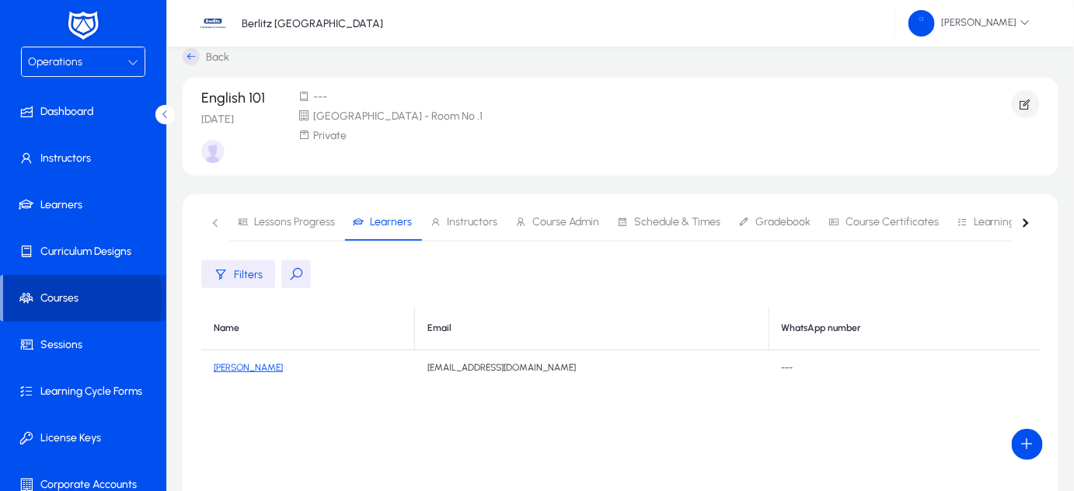
click at [68, 298] on span "Courses" at bounding box center [84, 299] width 163 height 16
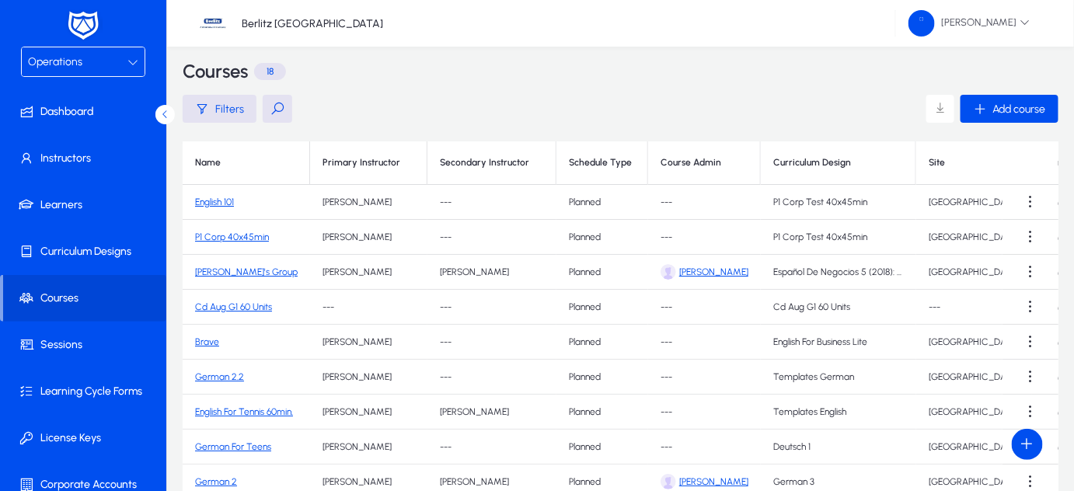
click at [238, 239] on link "P1 Corp 40x45min" at bounding box center [232, 237] width 74 height 11
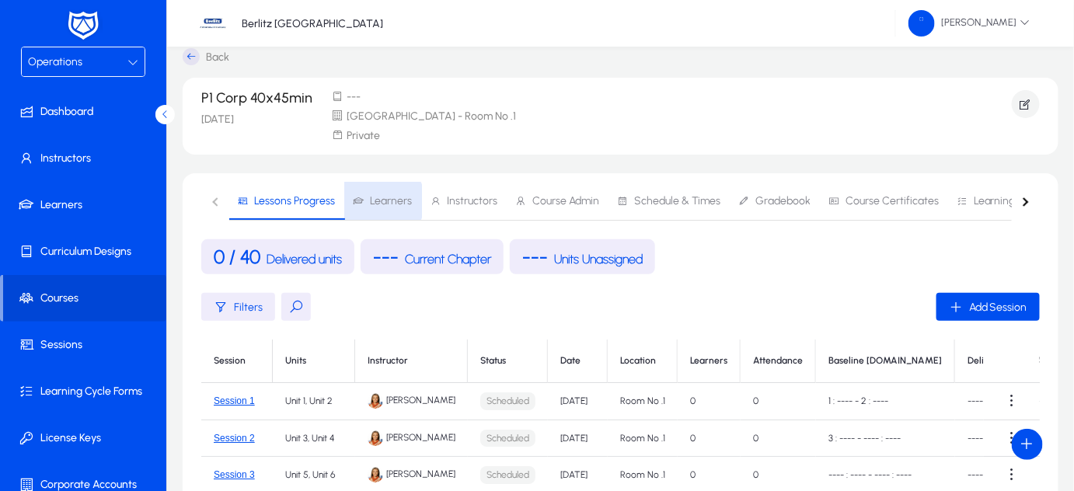
click at [366, 201] on span "Learners" at bounding box center [382, 201] width 59 height 11
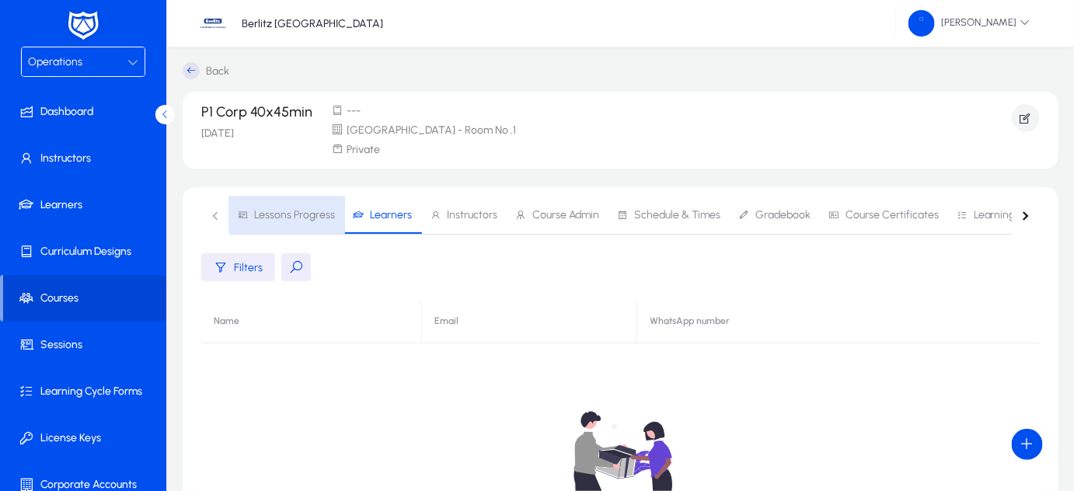
click at [295, 213] on span "Lessons Progress" at bounding box center [294, 215] width 81 height 11
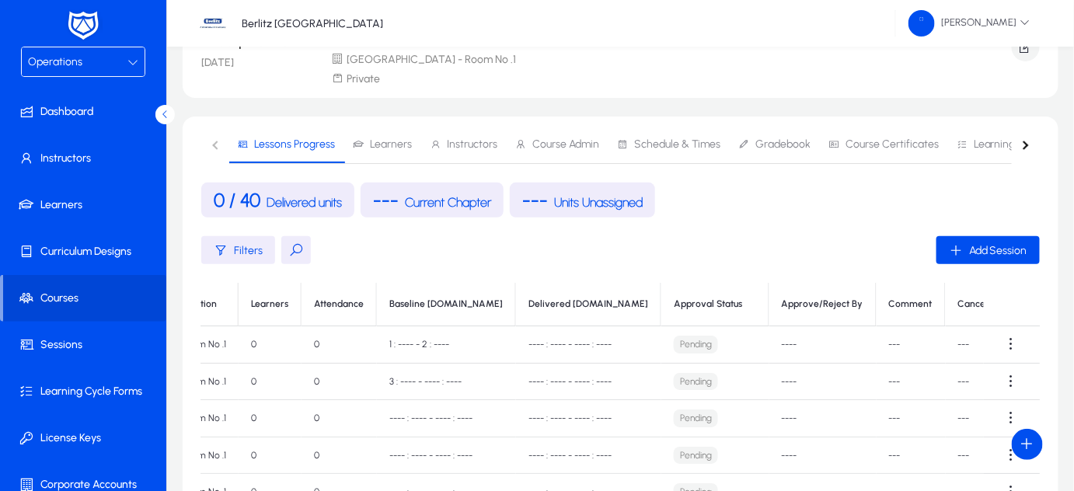
scroll to position [0, 443]
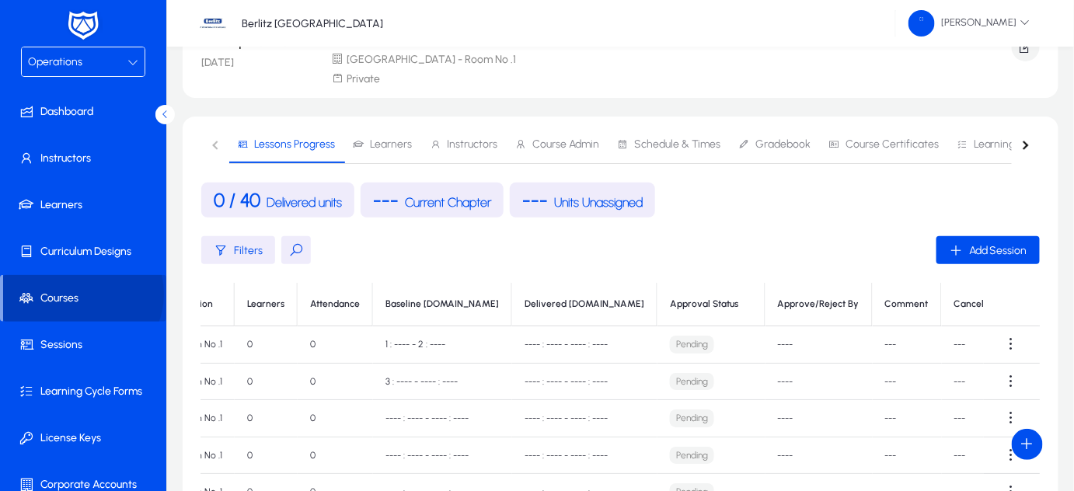
click at [81, 294] on span "Courses" at bounding box center [84, 299] width 163 height 16
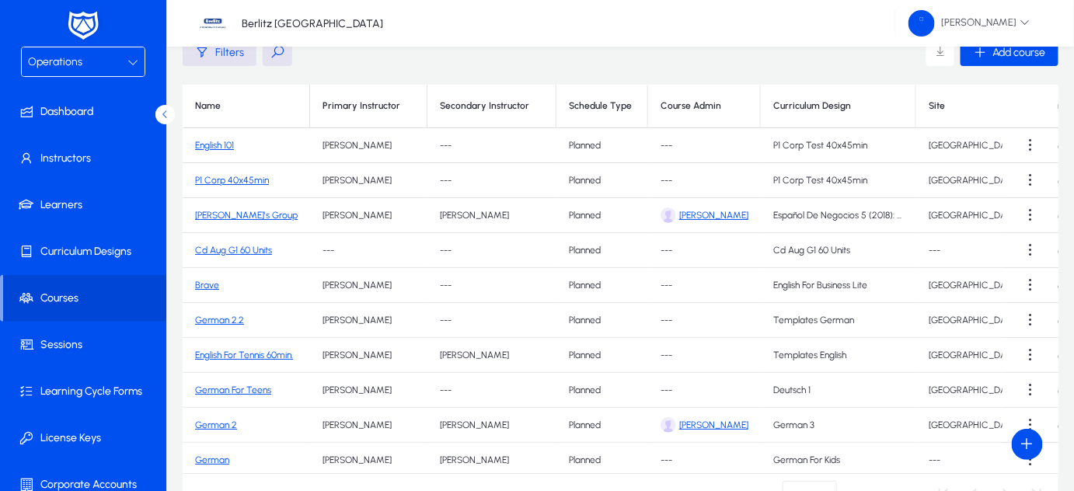
click at [210, 283] on link "Brave" at bounding box center [207, 285] width 24 height 11
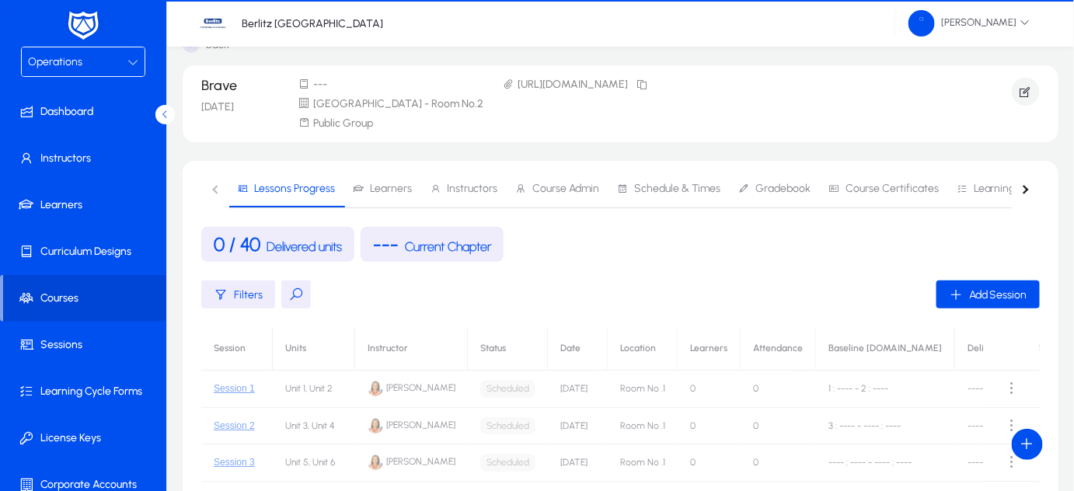
scroll to position [71, 0]
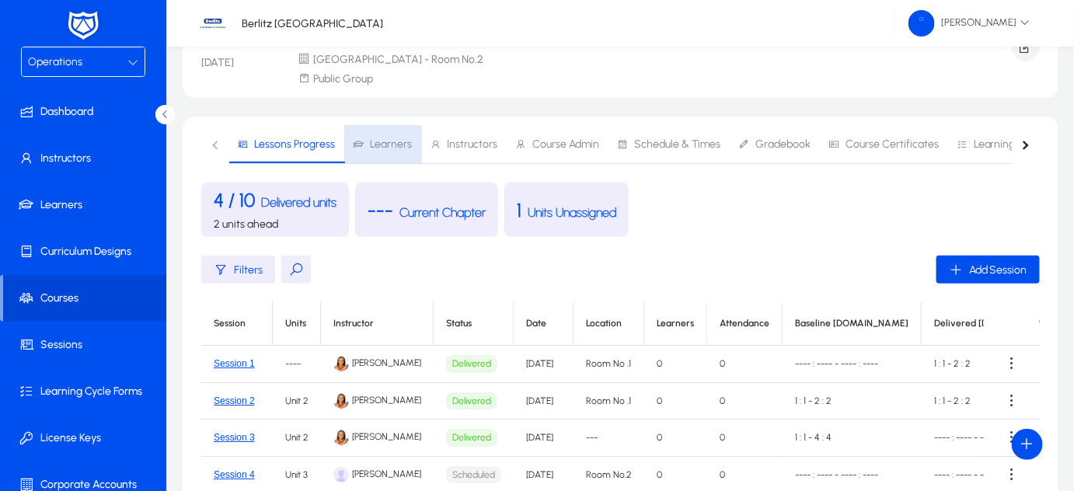
click at [372, 148] on span "Learners" at bounding box center [391, 144] width 42 height 11
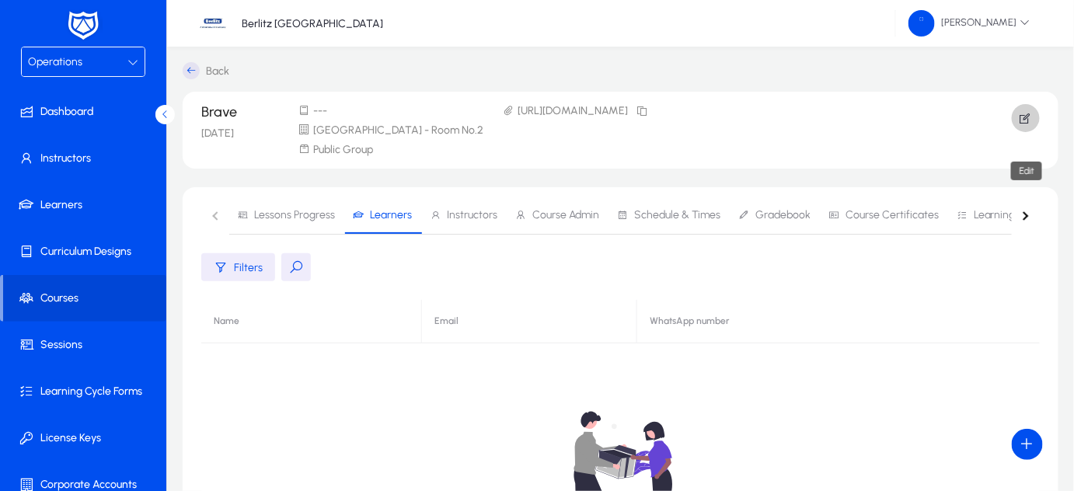
click at [1027, 120] on icon "button" at bounding box center [1026, 118] width 14 height 14
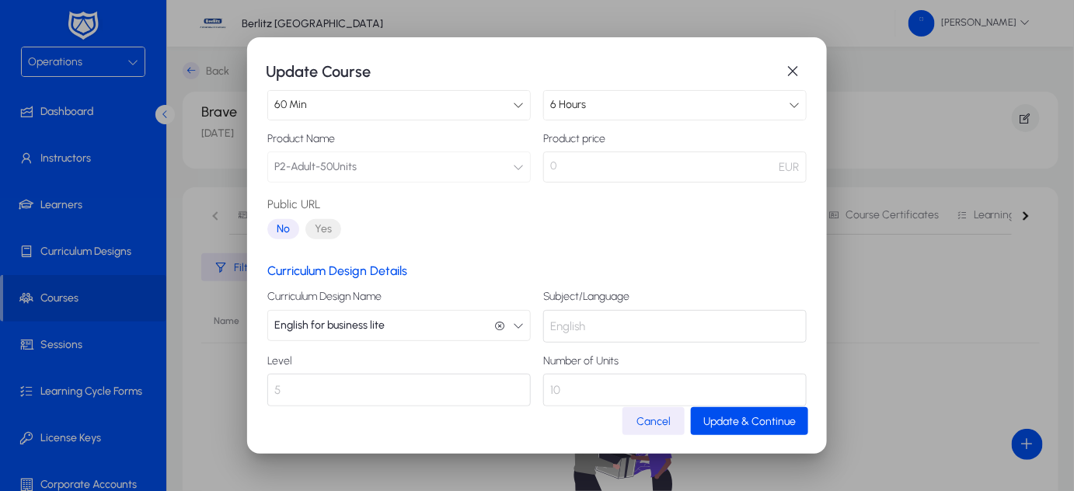
scroll to position [188, 0]
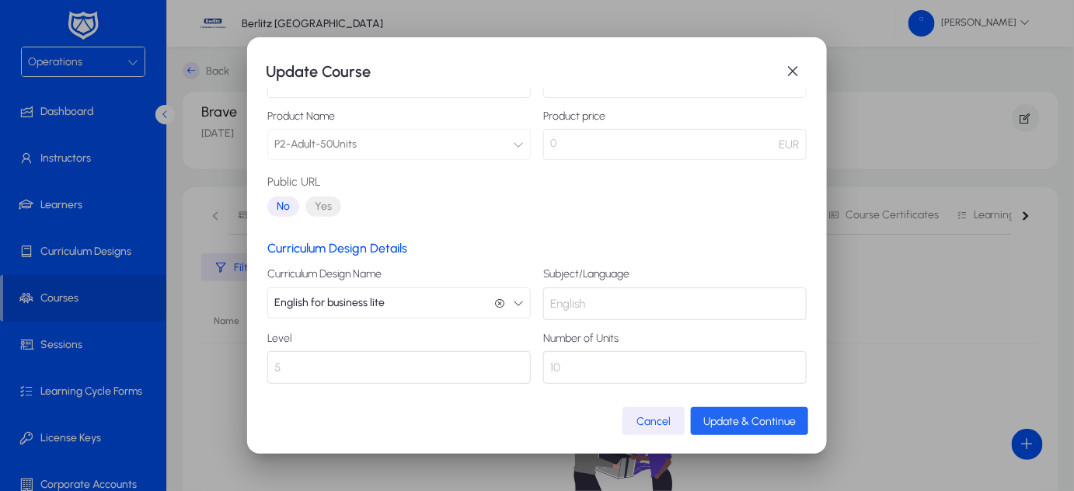
click at [724, 421] on span "Update & Continue" at bounding box center [749, 421] width 93 height 13
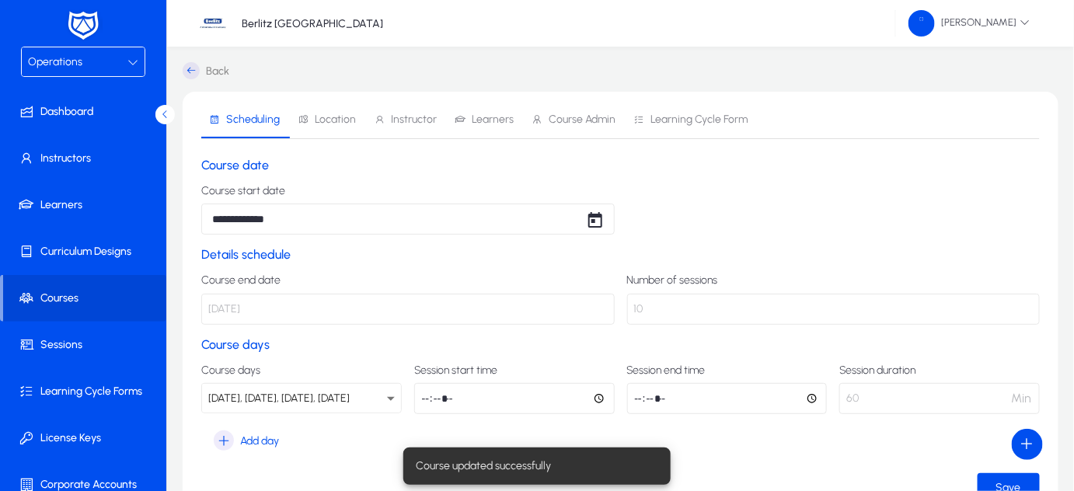
scroll to position [11, 0]
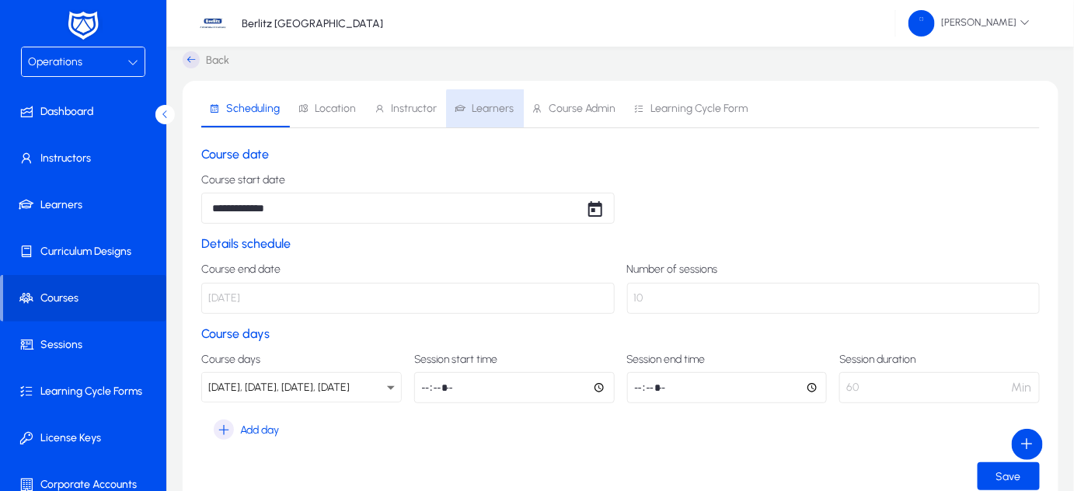
click at [495, 111] on span "Learners" at bounding box center [493, 108] width 42 height 11
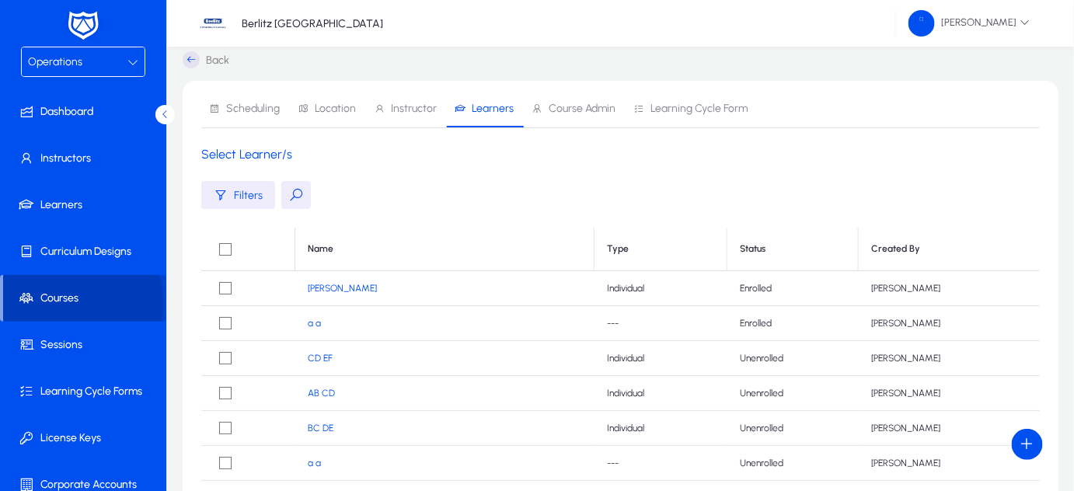
click at [45, 303] on span "Courses" at bounding box center [84, 299] width 163 height 16
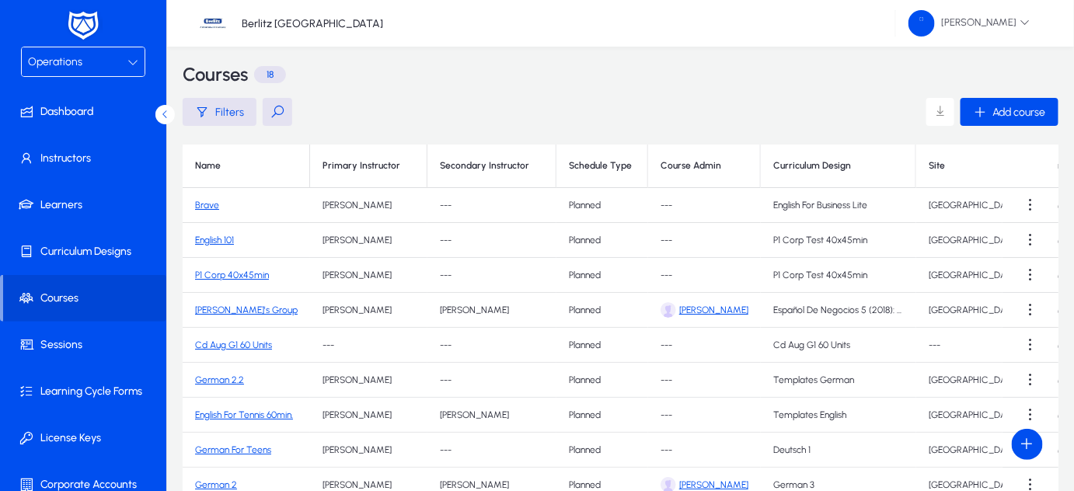
click at [232, 242] on link "English 101" at bounding box center [214, 240] width 39 height 11
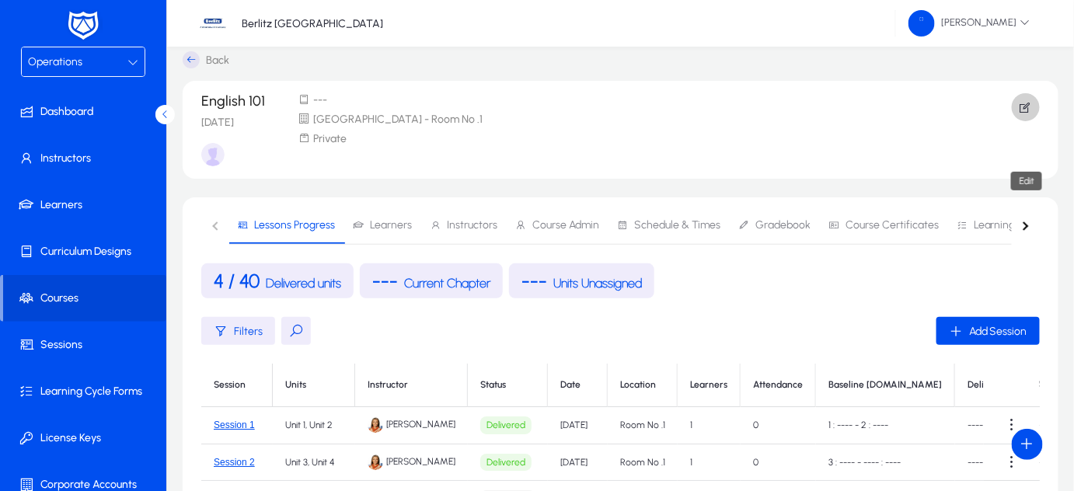
click at [1026, 111] on icon "button" at bounding box center [1026, 107] width 14 height 14
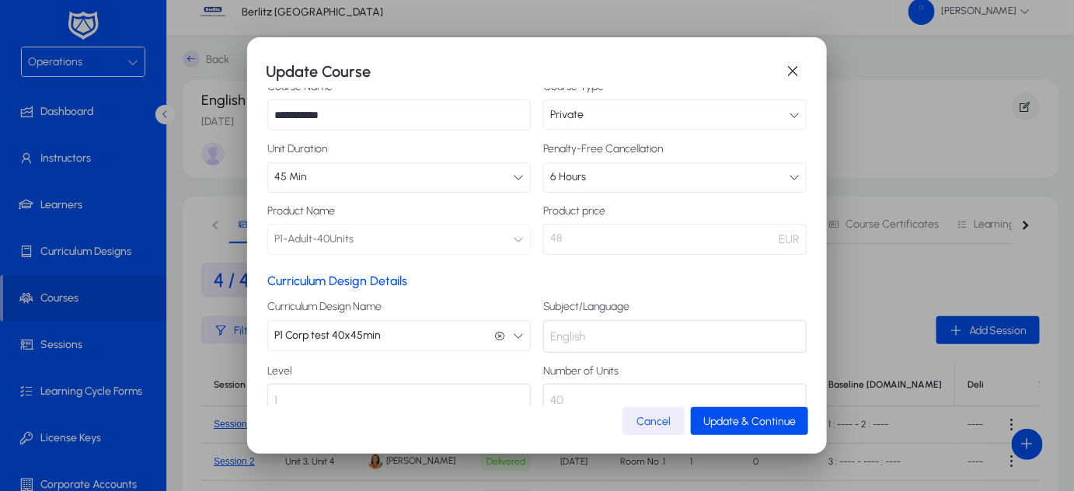
scroll to position [126, 0]
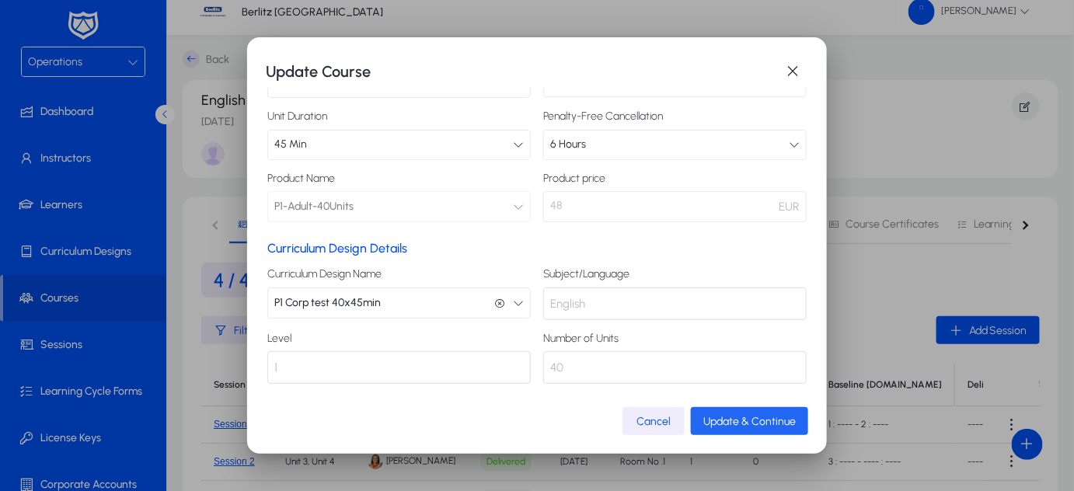
click at [757, 424] on span "Update & Continue" at bounding box center [749, 421] width 93 height 13
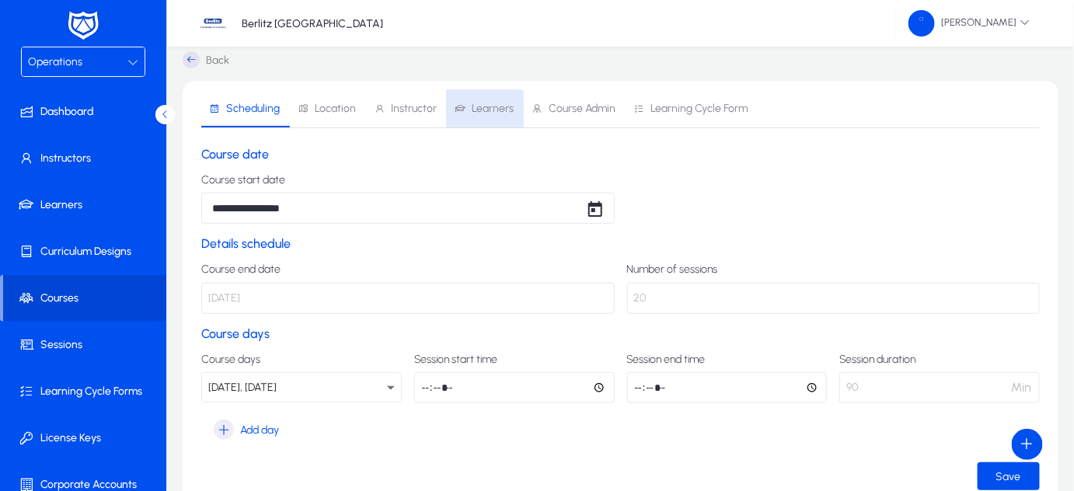
click at [480, 120] on span "Learners" at bounding box center [484, 108] width 59 height 37
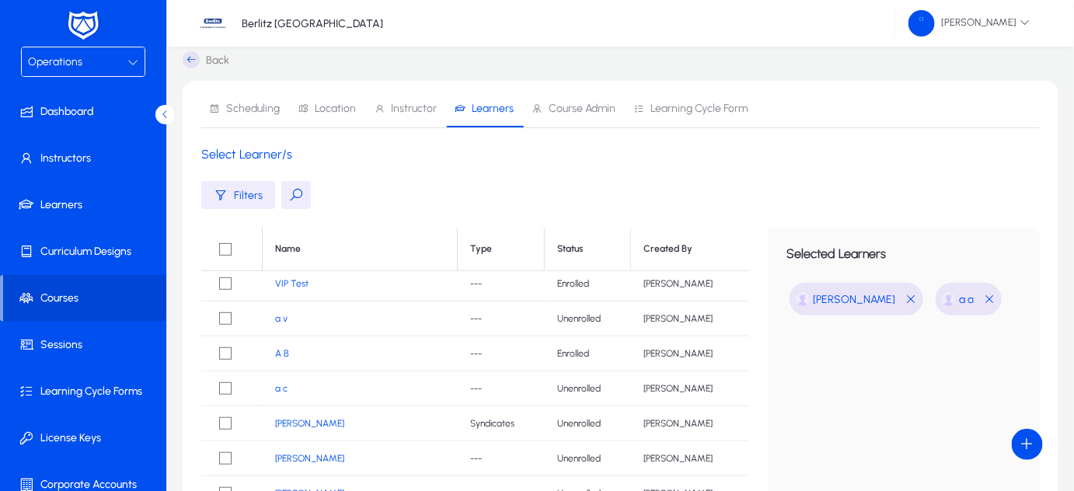
scroll to position [323, 0]
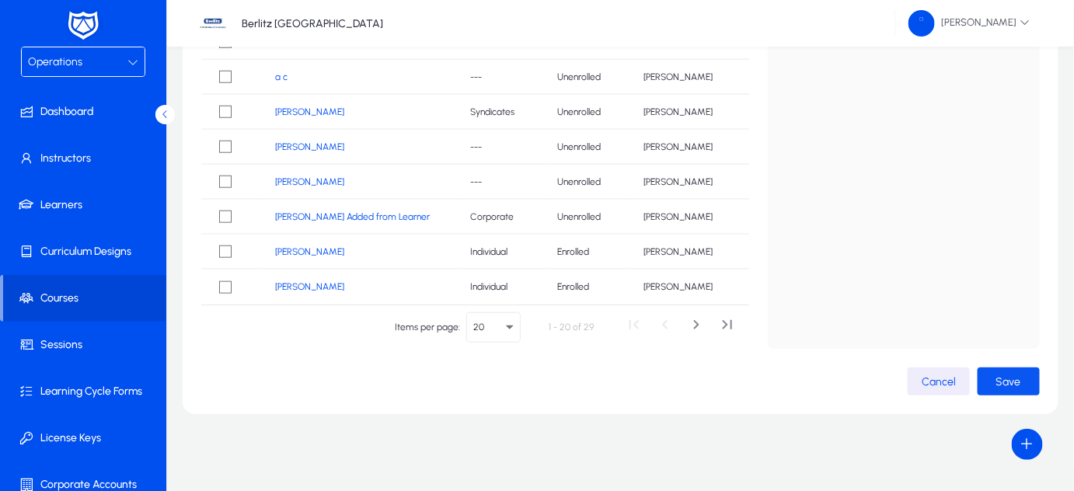
click at [997, 378] on span "Save" at bounding box center [1009, 381] width 25 height 13
click at [1007, 382] on span "Save" at bounding box center [1009, 381] width 25 height 13
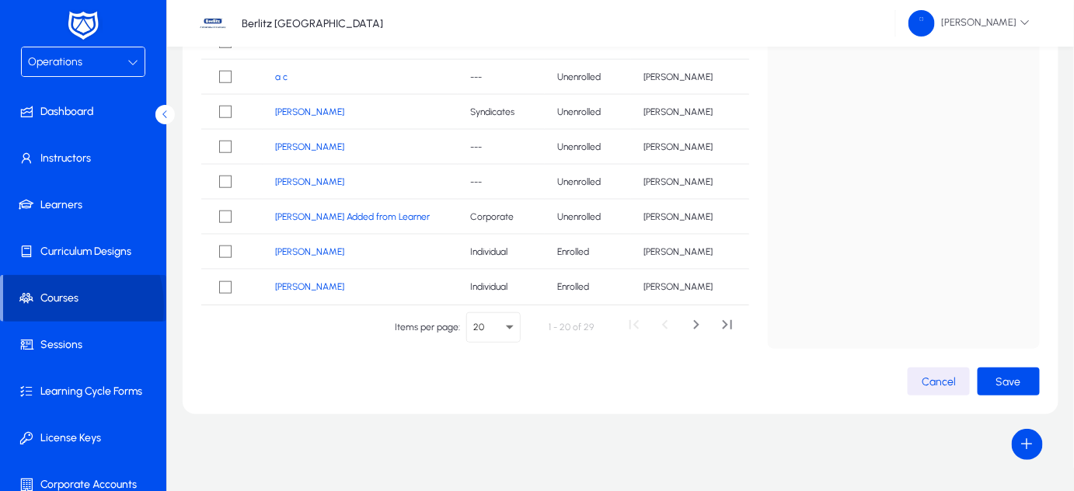
click at [50, 305] on span "Courses" at bounding box center [84, 299] width 163 height 16
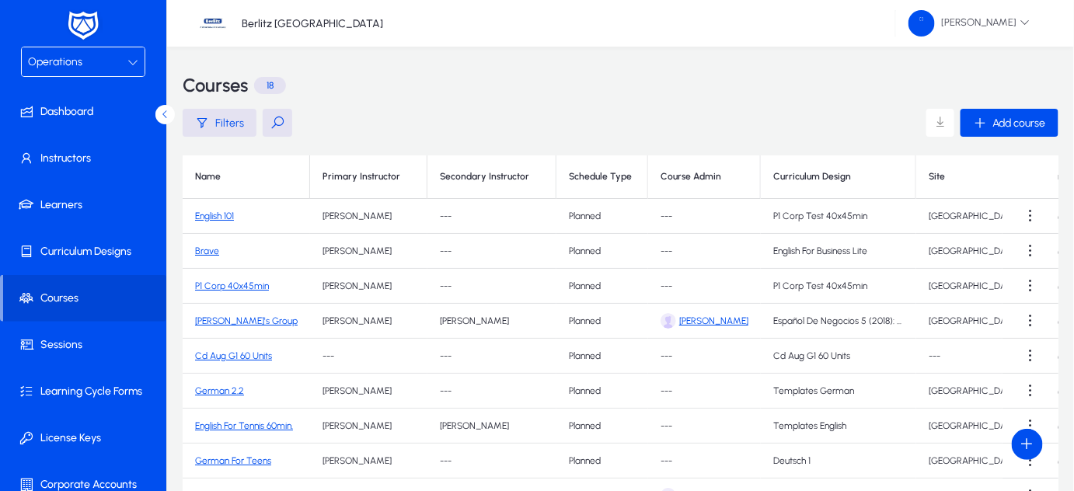
click at [232, 281] on link "P1 Corp 40x45min" at bounding box center [232, 286] width 74 height 11
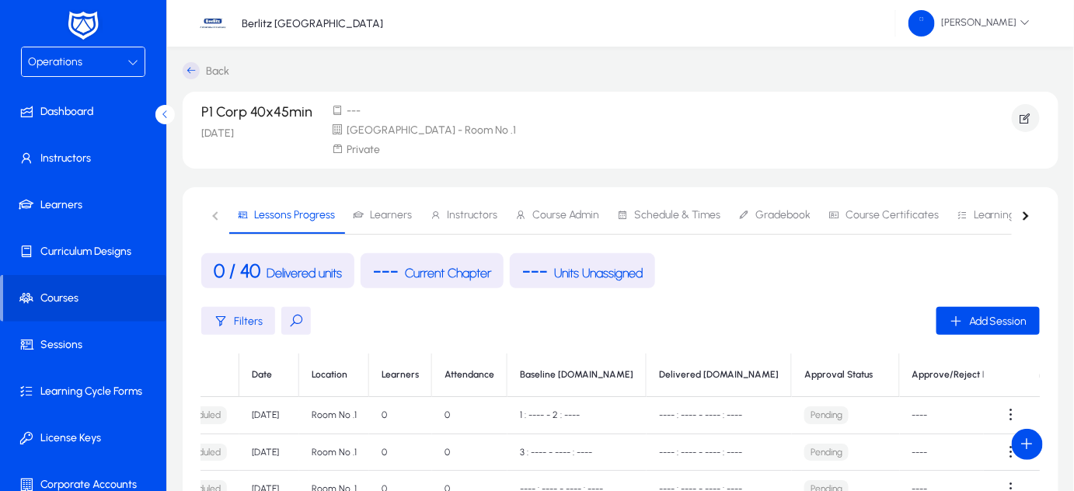
scroll to position [0, 443]
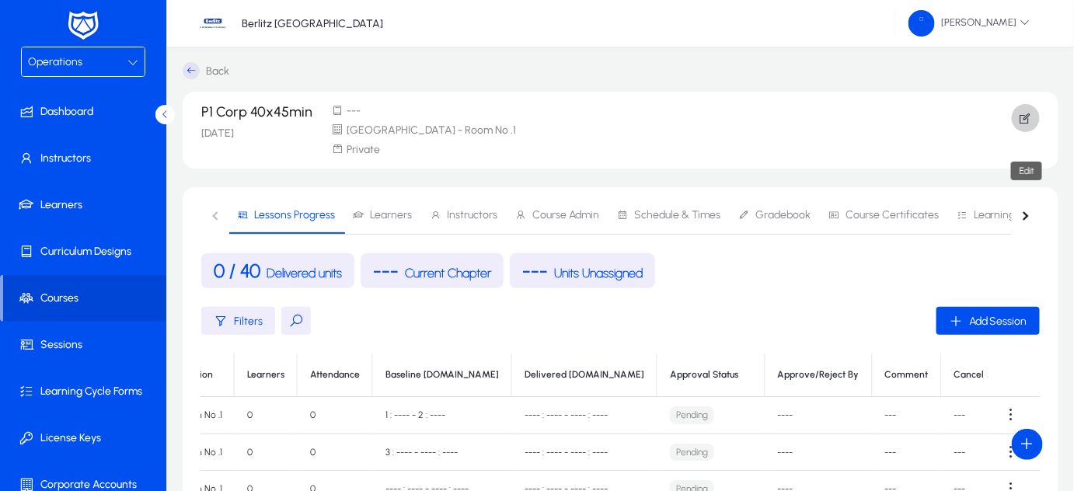
click at [1026, 119] on icon "button" at bounding box center [1026, 118] width 14 height 14
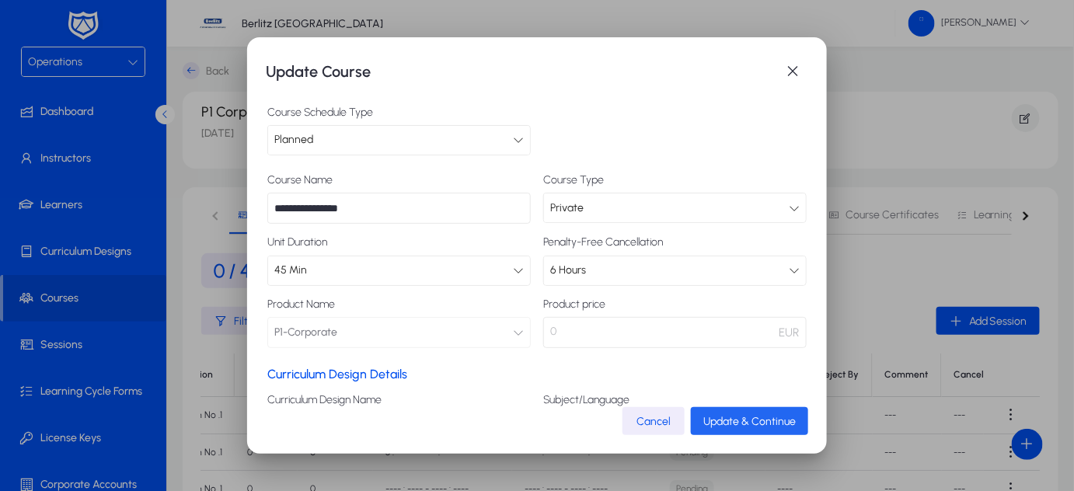
click at [754, 424] on span "Update & Continue" at bounding box center [749, 421] width 93 height 13
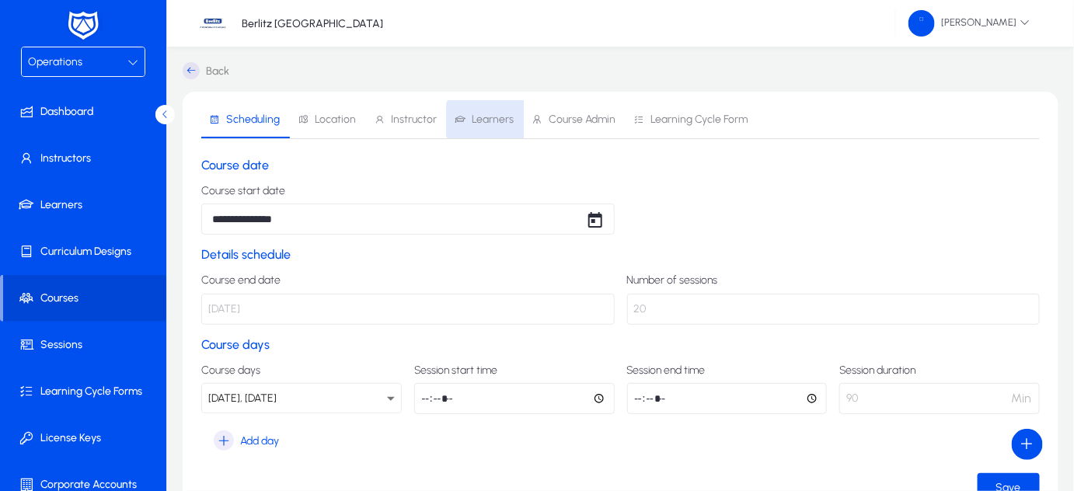
click at [483, 120] on span "Learners" at bounding box center [493, 119] width 42 height 11
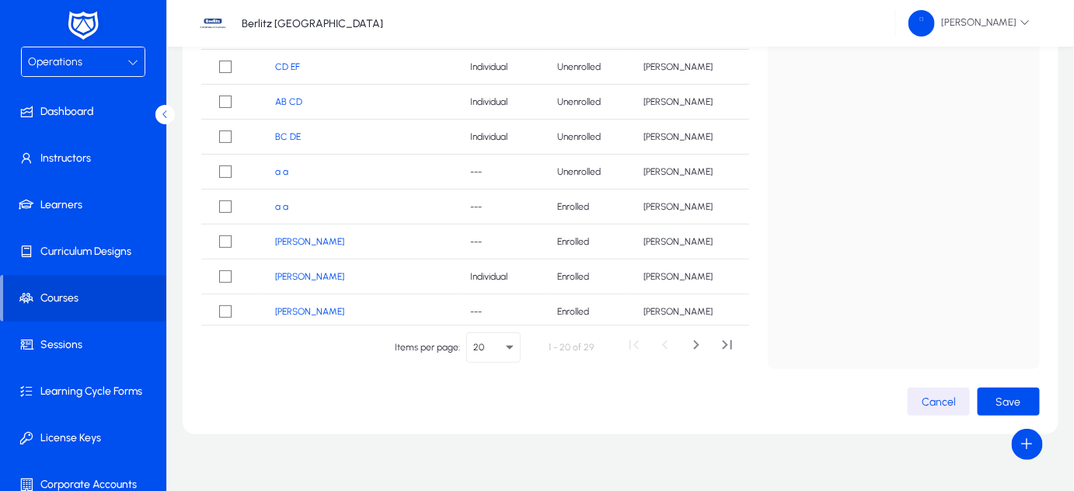
scroll to position [323, 0]
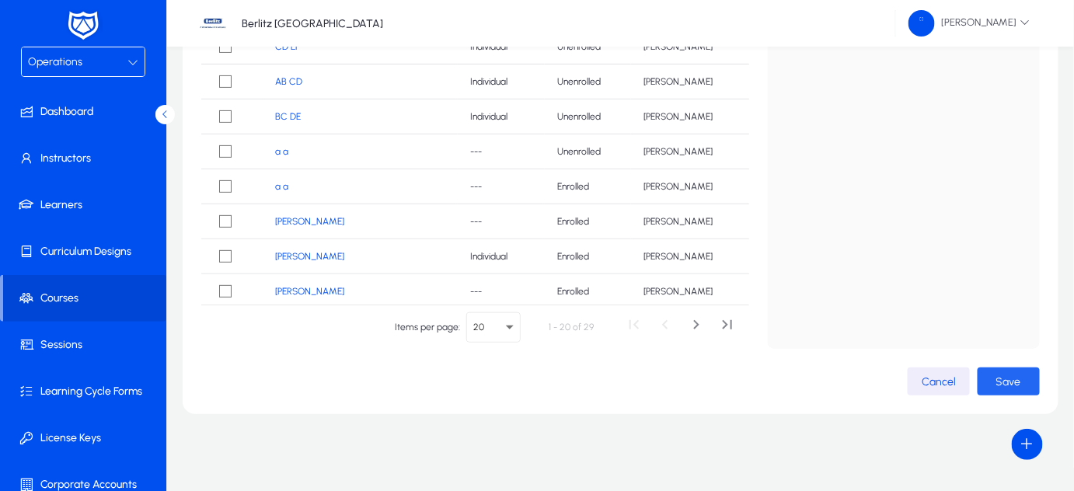
click at [1017, 378] on span "Save" at bounding box center [1009, 381] width 25 height 13
click at [1009, 381] on span "Save" at bounding box center [1009, 381] width 25 height 13
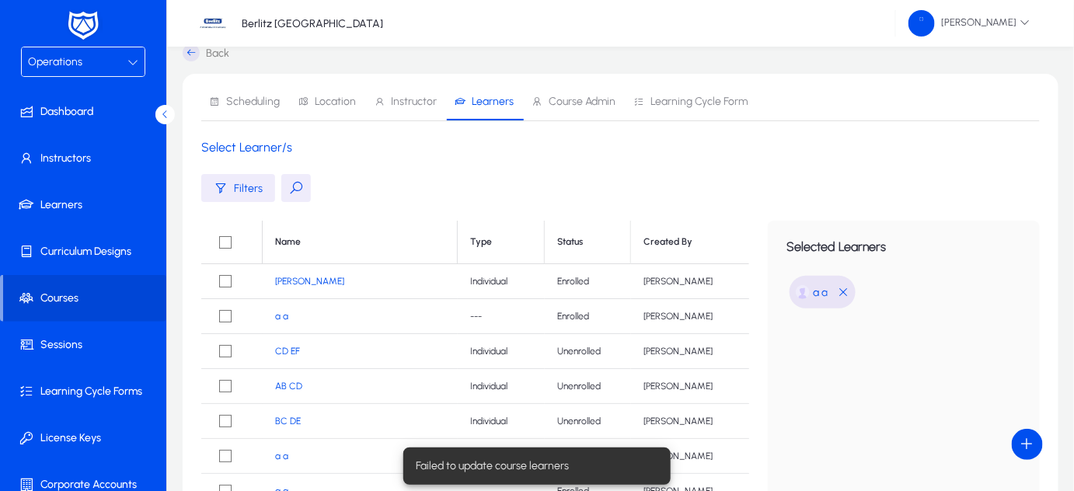
scroll to position [0, 0]
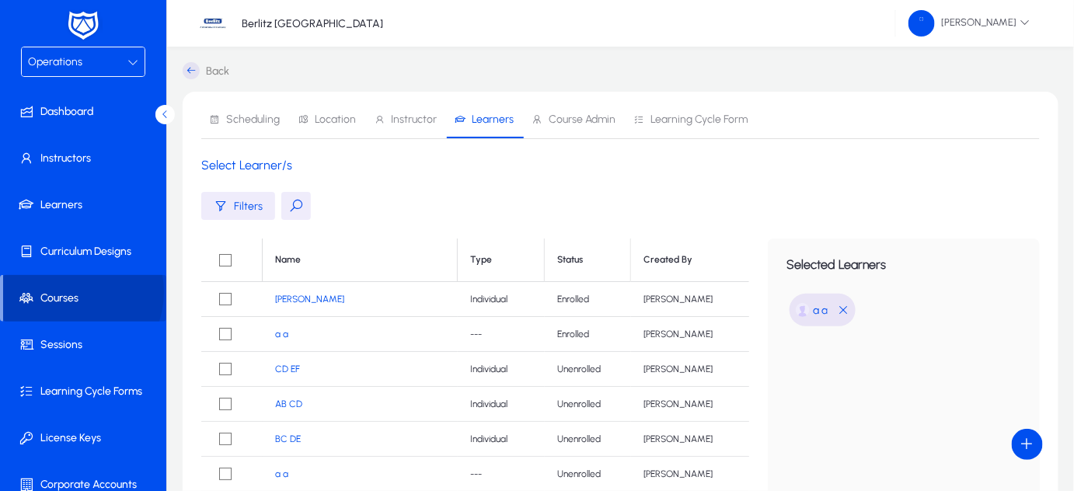
click at [68, 291] on span "Courses" at bounding box center [84, 299] width 163 height 16
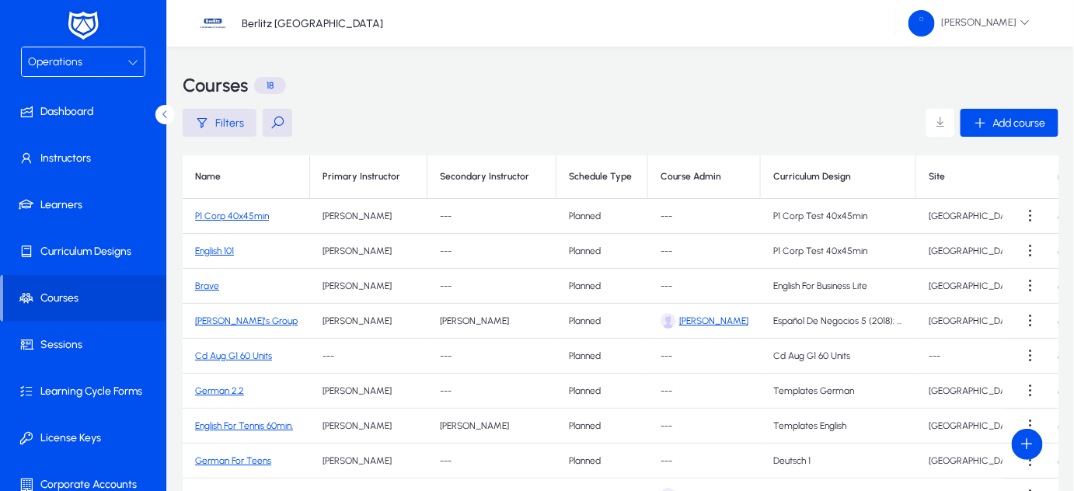
click at [239, 320] on link "[PERSON_NAME]'s Group" at bounding box center [246, 321] width 103 height 11
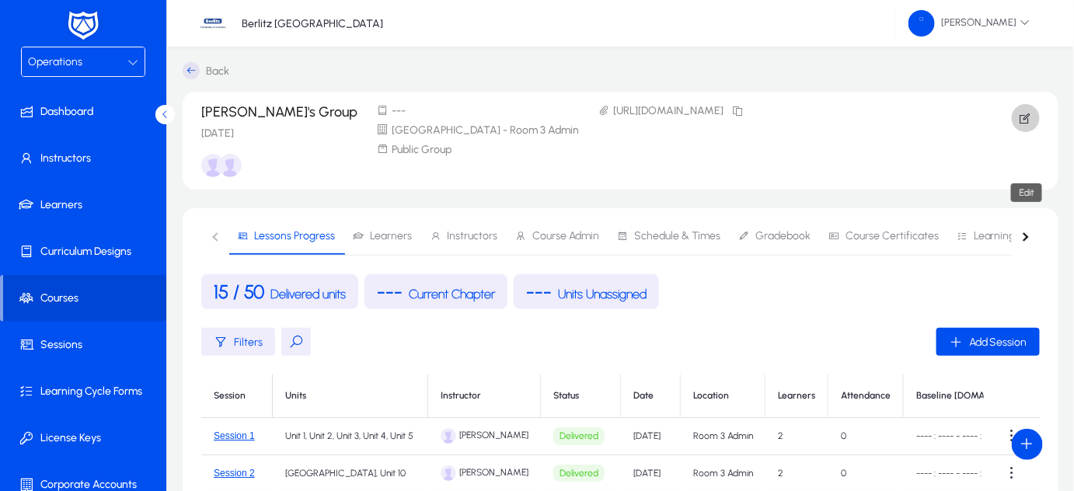
click at [1030, 115] on icon "button" at bounding box center [1026, 118] width 14 height 14
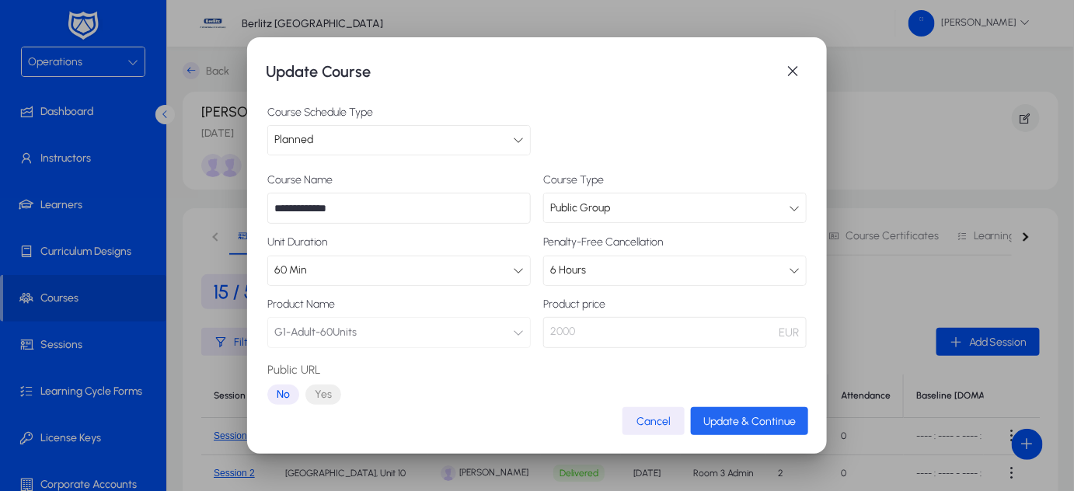
click at [717, 424] on span "Update & Continue" at bounding box center [749, 421] width 93 height 13
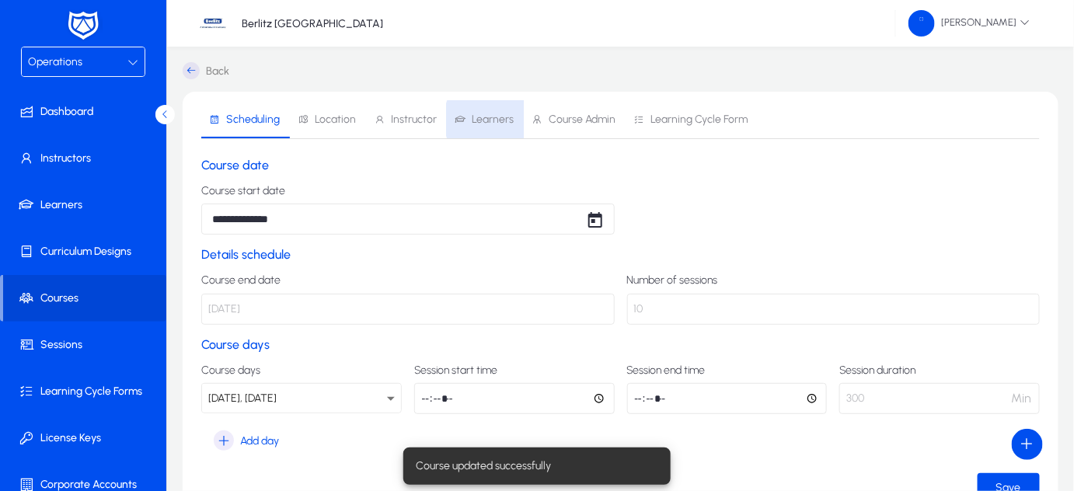
click at [497, 120] on span "Learners" at bounding box center [493, 119] width 42 height 11
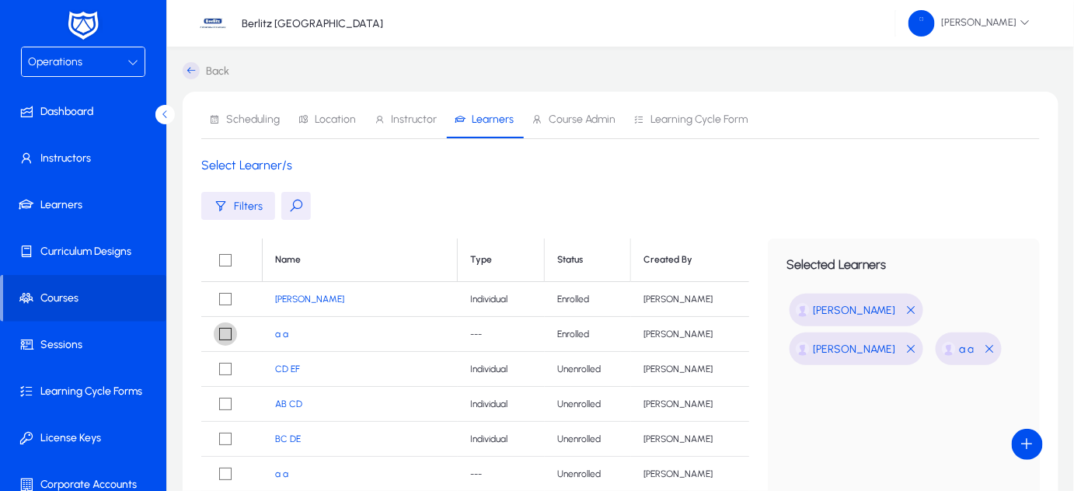
scroll to position [323, 0]
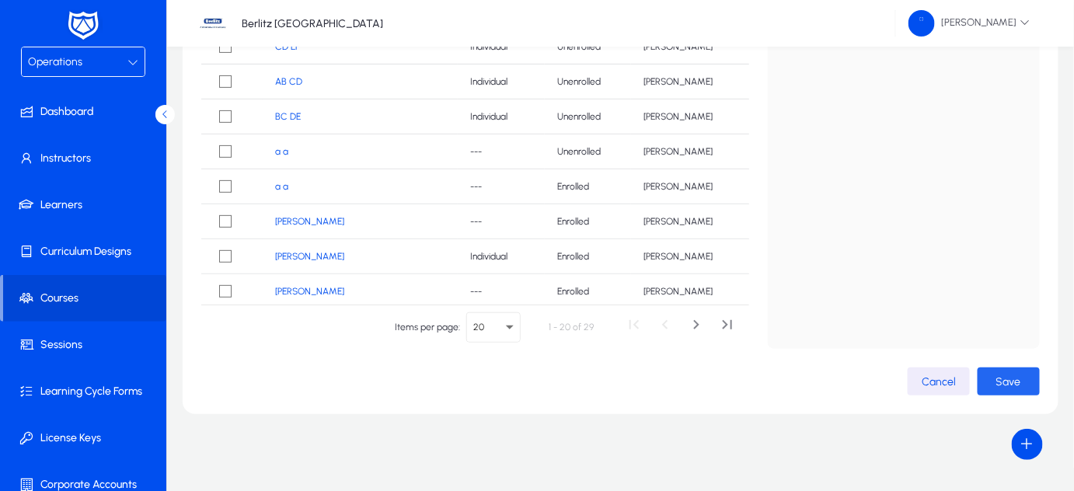
click at [1012, 381] on span "Save" at bounding box center [1009, 381] width 25 height 13
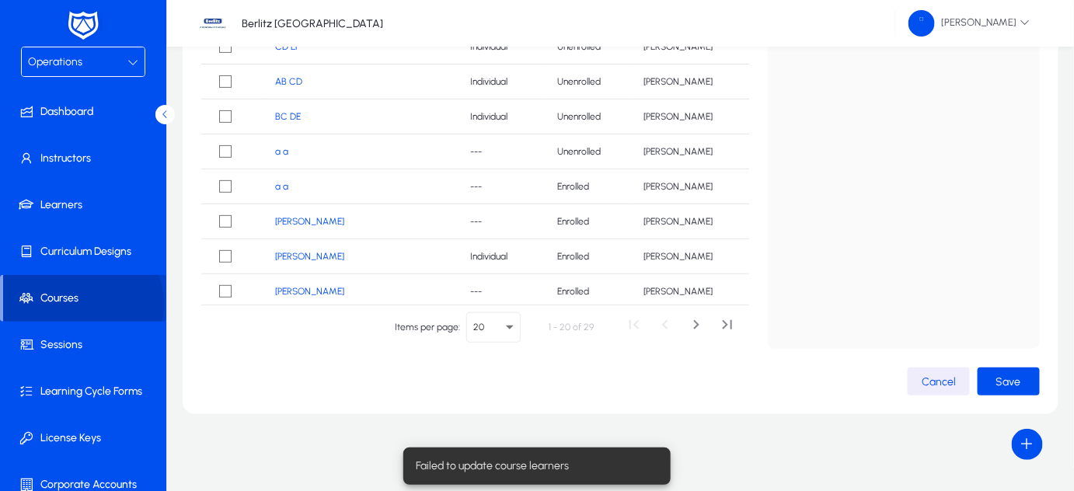
click at [72, 304] on span "Courses" at bounding box center [84, 299] width 163 height 16
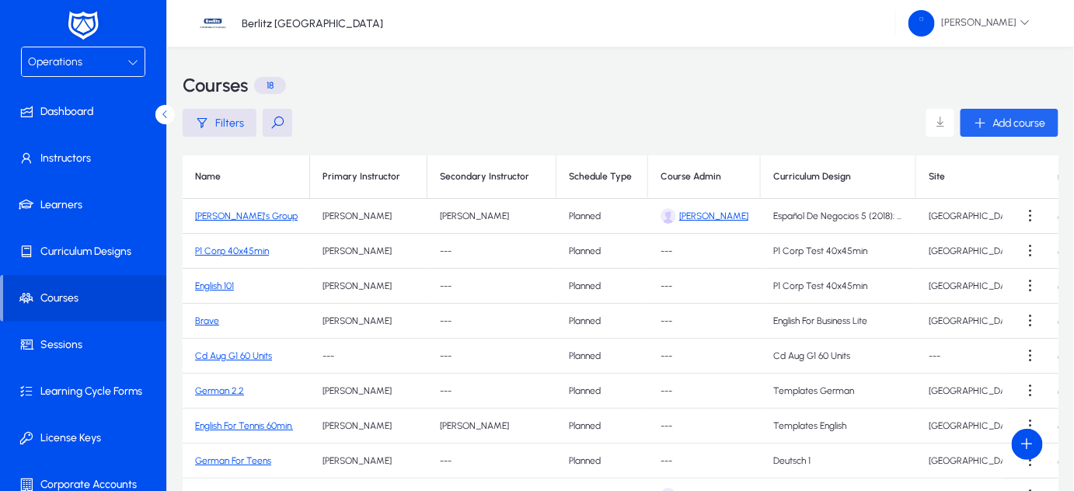
click at [976, 119] on icon "button" at bounding box center [980, 123] width 14 height 14
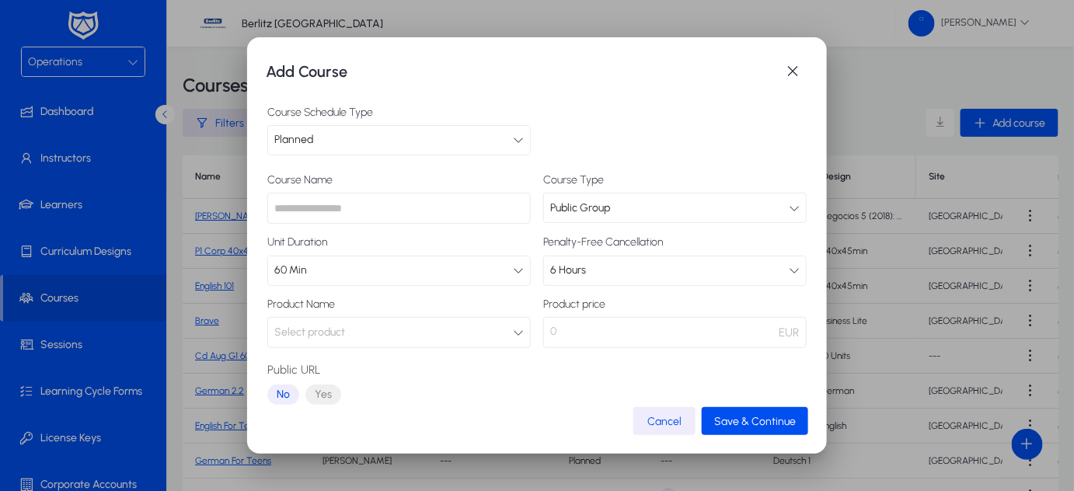
click at [437, 207] on input "text" at bounding box center [399, 208] width 264 height 31
type input "*********"
click at [504, 279] on div "60 Min" at bounding box center [393, 270] width 239 height 20
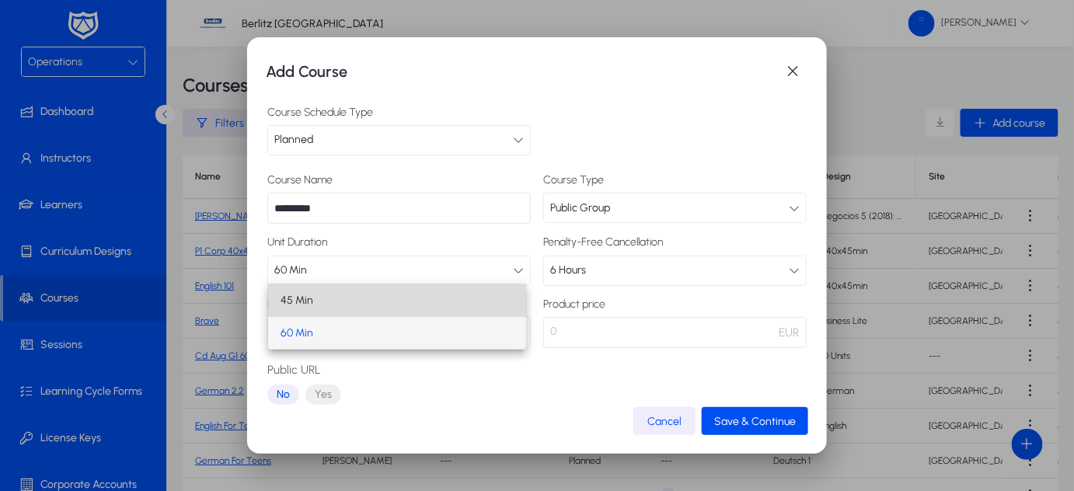
click at [471, 307] on mat-option "45 Min" at bounding box center [397, 300] width 258 height 33
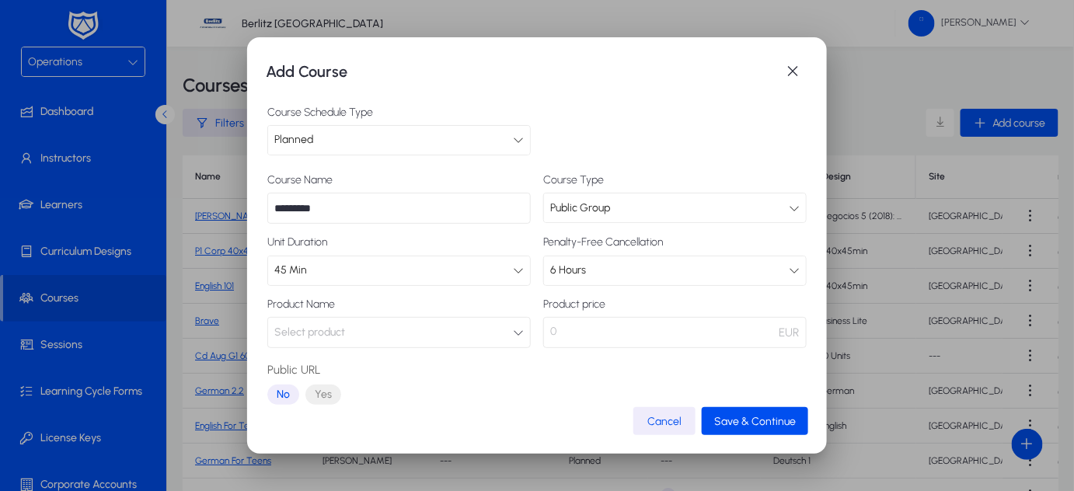
click at [493, 335] on button "Select product" at bounding box center [399, 332] width 264 height 31
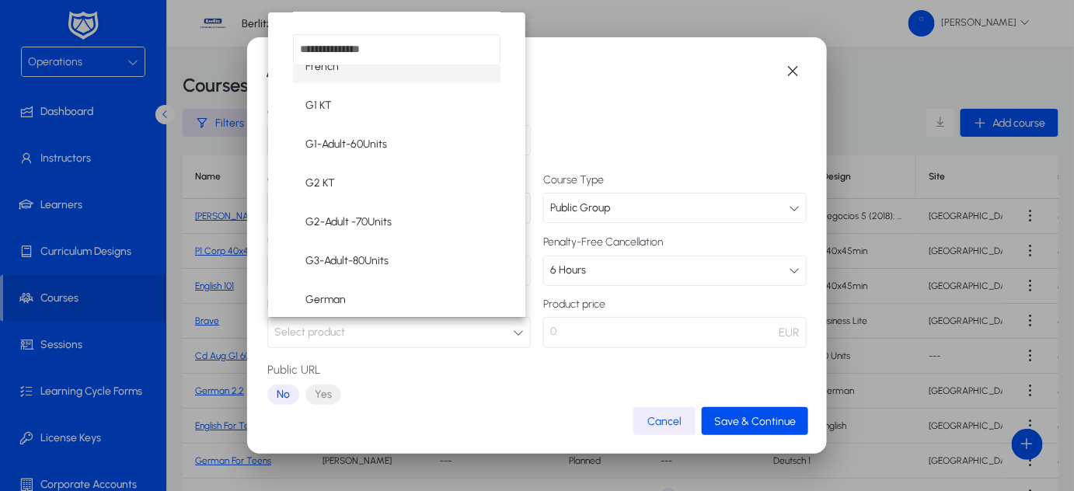
scroll to position [213, 0]
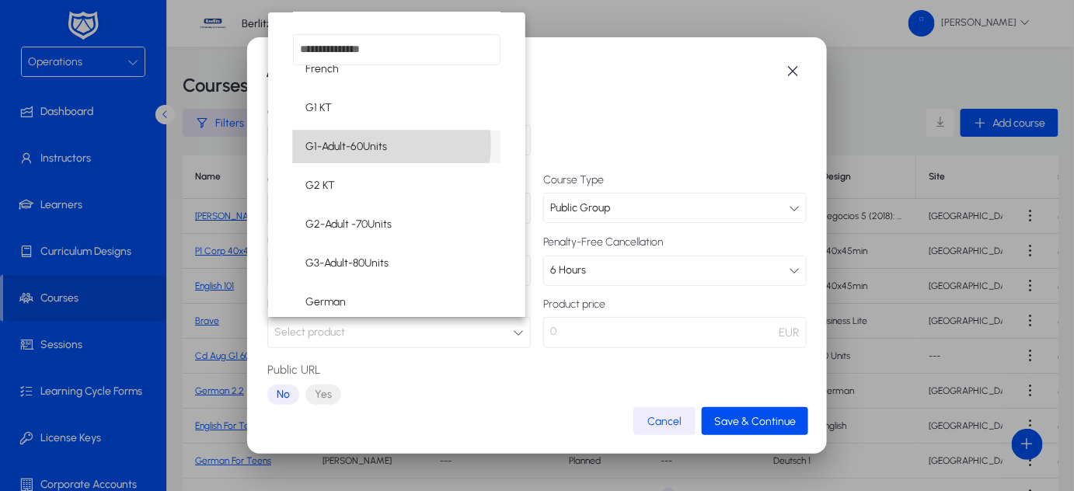
click at [376, 143] on span "G1-Adult-60Units" at bounding box center [346, 147] width 82 height 19
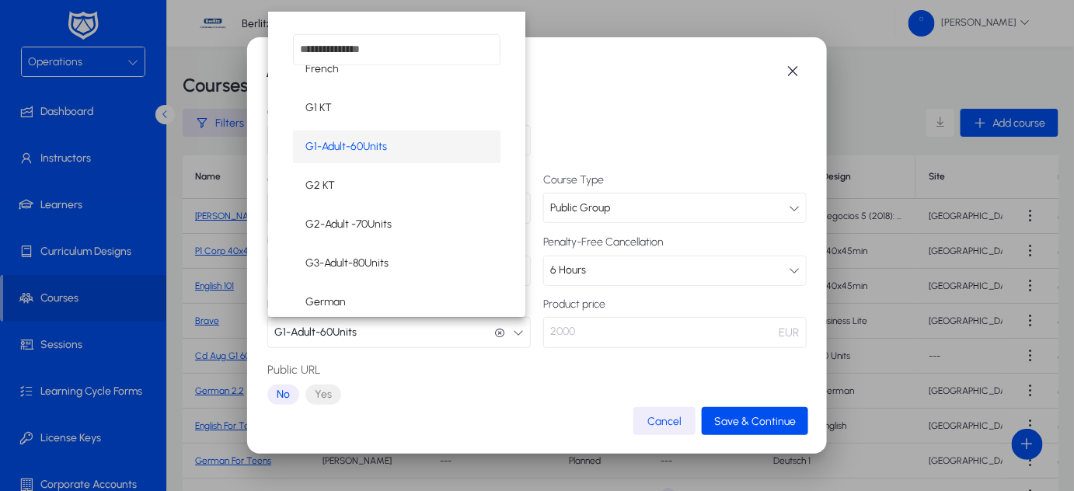
scroll to position [0, 0]
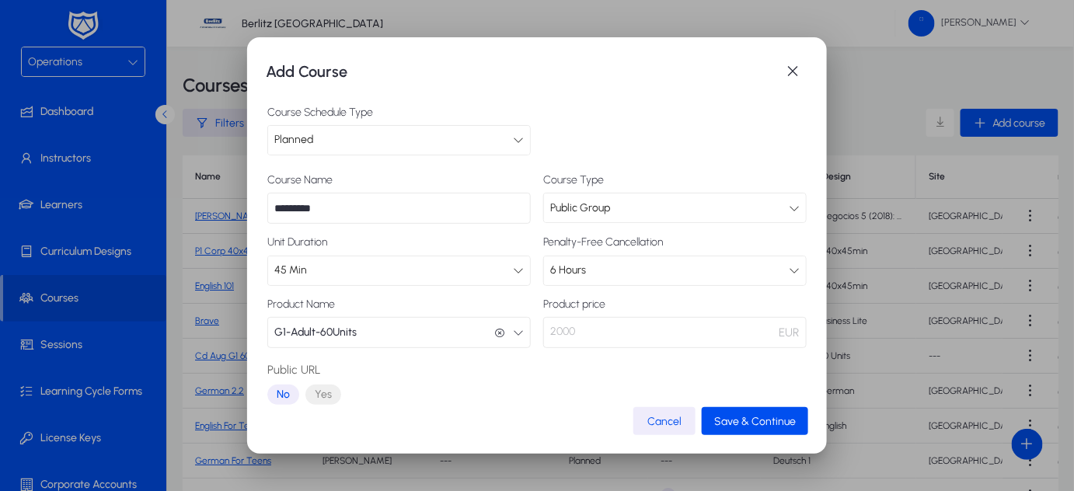
click at [566, 362] on div "Course Name ********* Course Type Public Group Unit Duration 45 Min Penalty-Fre…" at bounding box center [536, 292] width 539 height 236
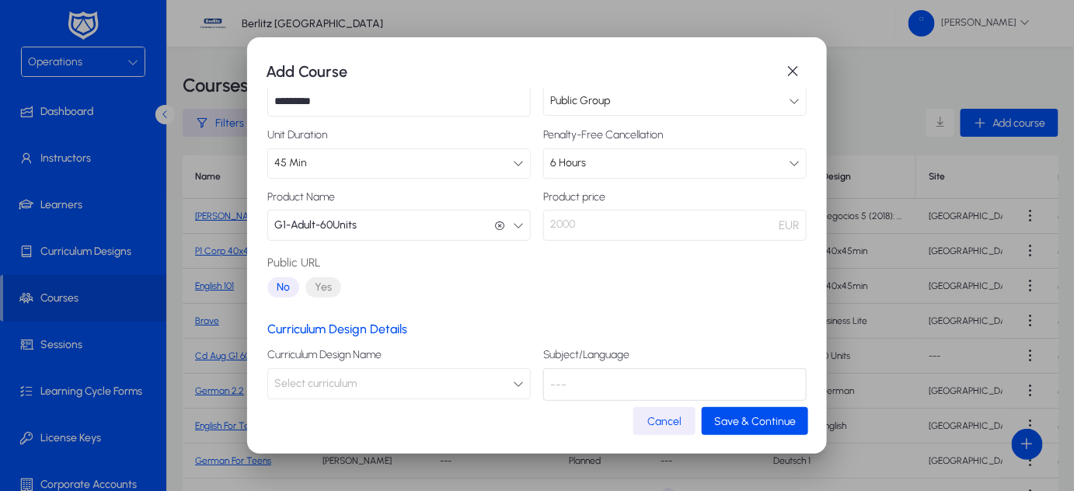
scroll to position [188, 0]
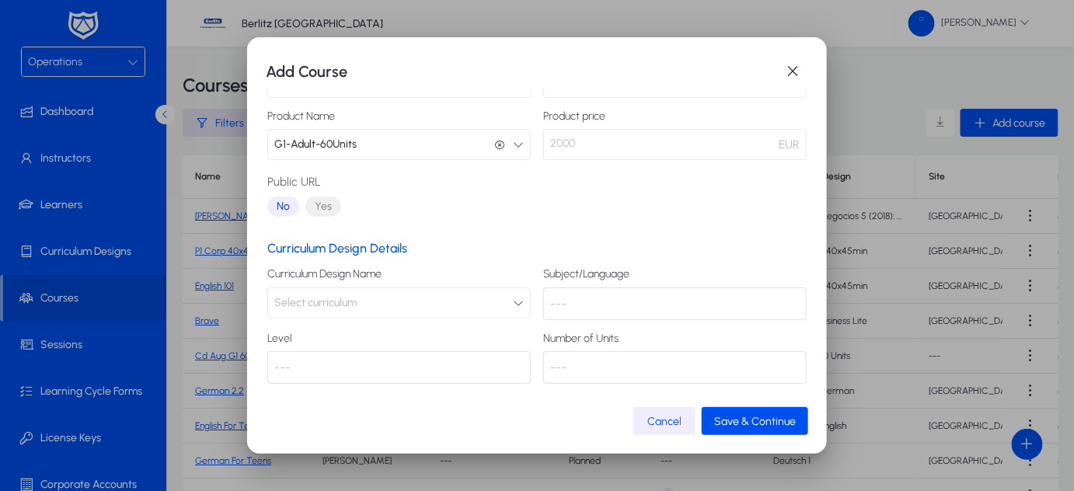
click at [501, 299] on button "Select curriculum" at bounding box center [399, 303] width 264 height 31
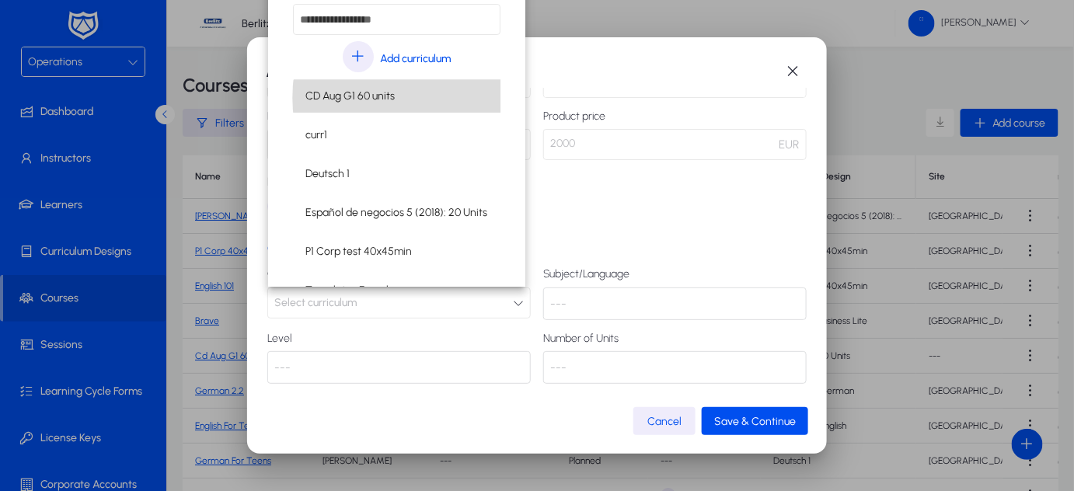
click at [415, 97] on mat-option "CD Aug G1 60 units" at bounding box center [397, 96] width 208 height 33
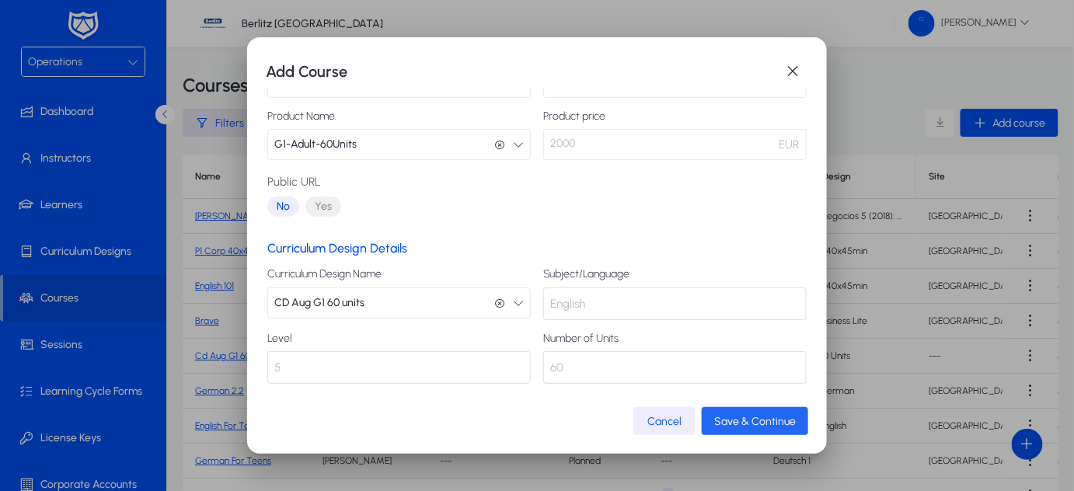
click at [770, 424] on span "Save & Continue" at bounding box center [755, 421] width 82 height 13
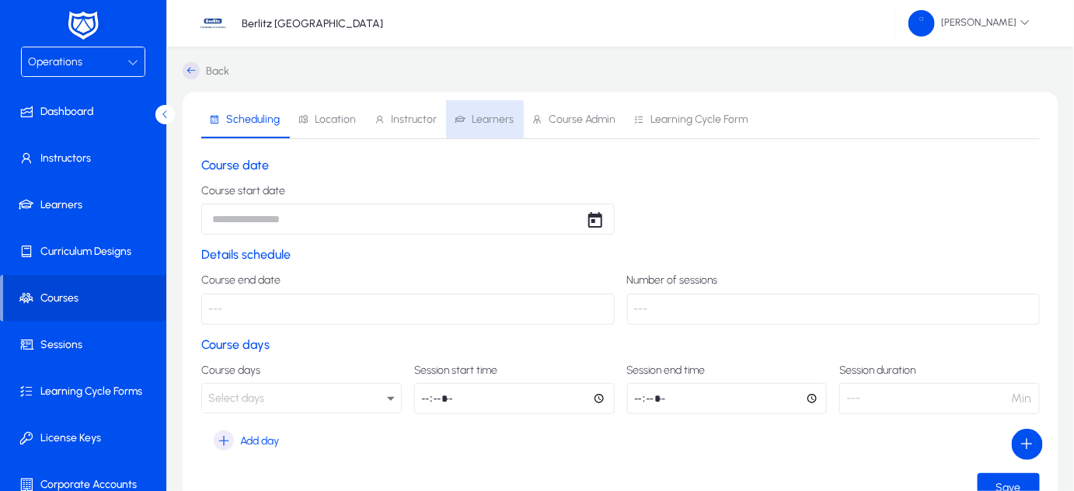
click at [476, 120] on span "Learners" at bounding box center [493, 119] width 42 height 11
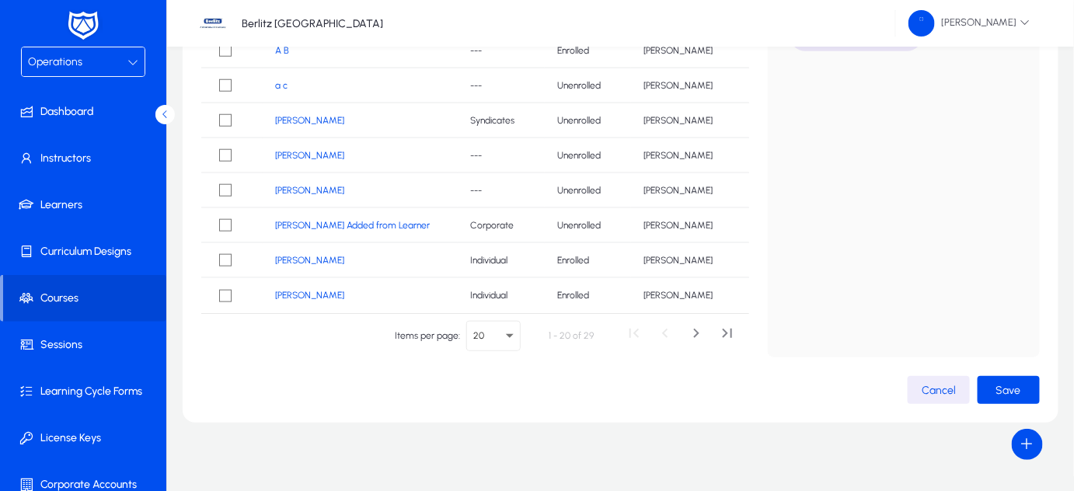
scroll to position [323, 0]
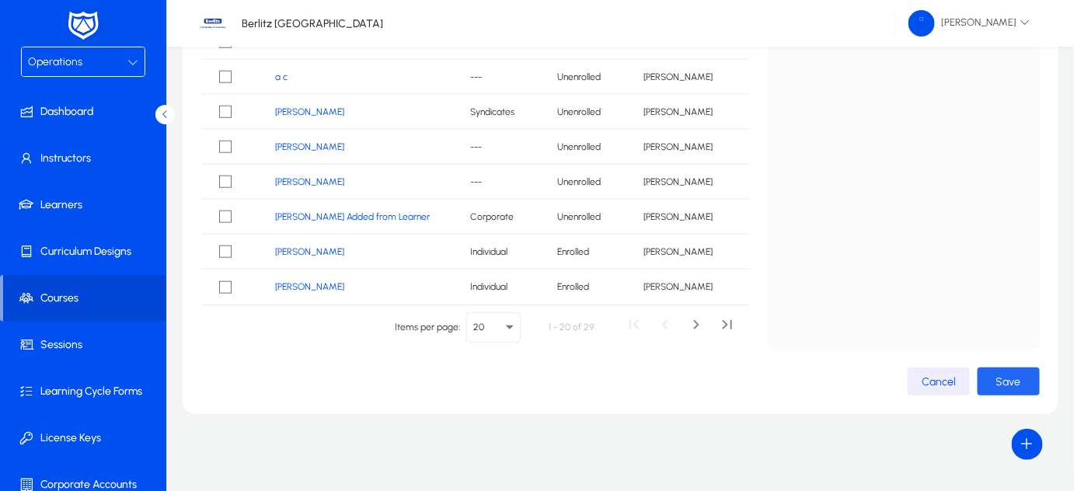
click at [1001, 380] on span "Save" at bounding box center [1009, 381] width 25 height 13
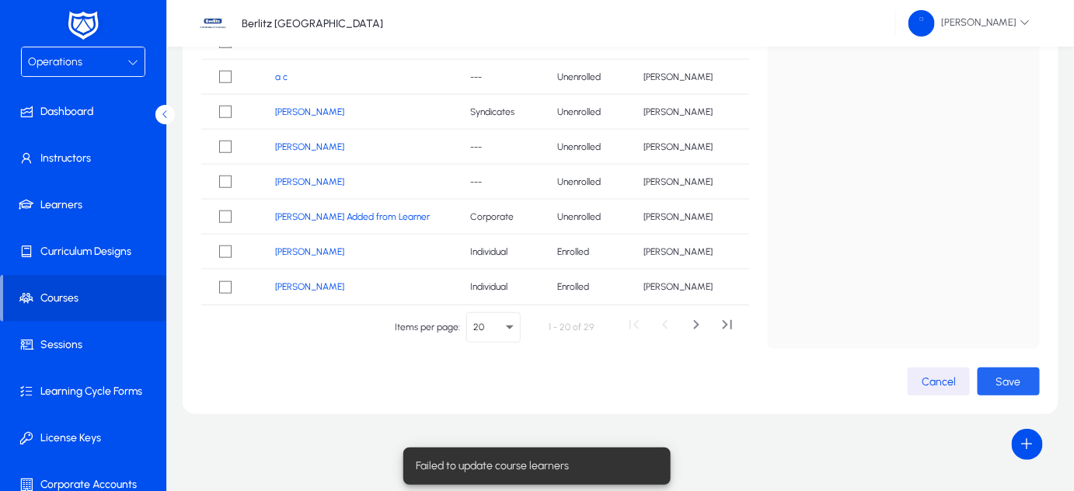
click at [1001, 380] on span "Save" at bounding box center [1009, 381] width 25 height 13
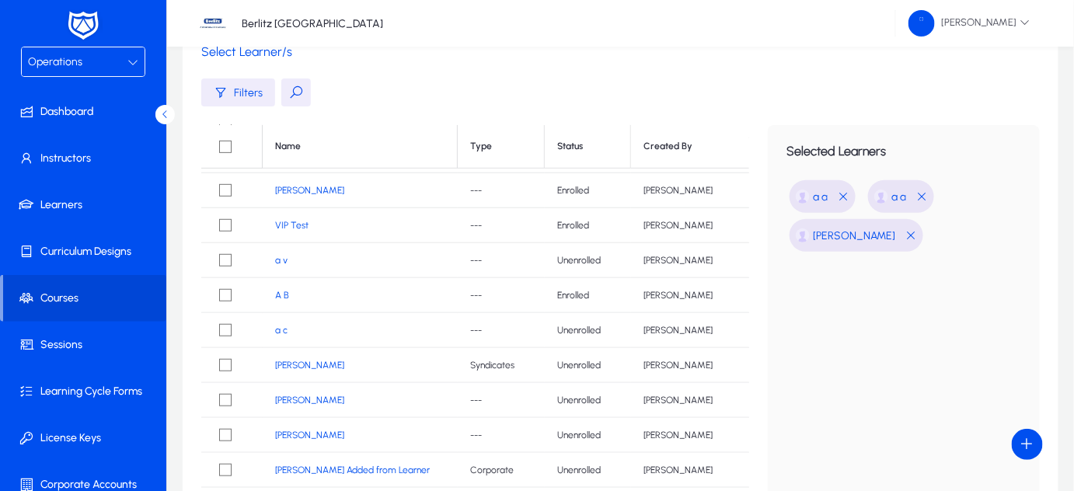
scroll to position [316, 0]
